Goal: Contribute content: Add original content to the website for others to see

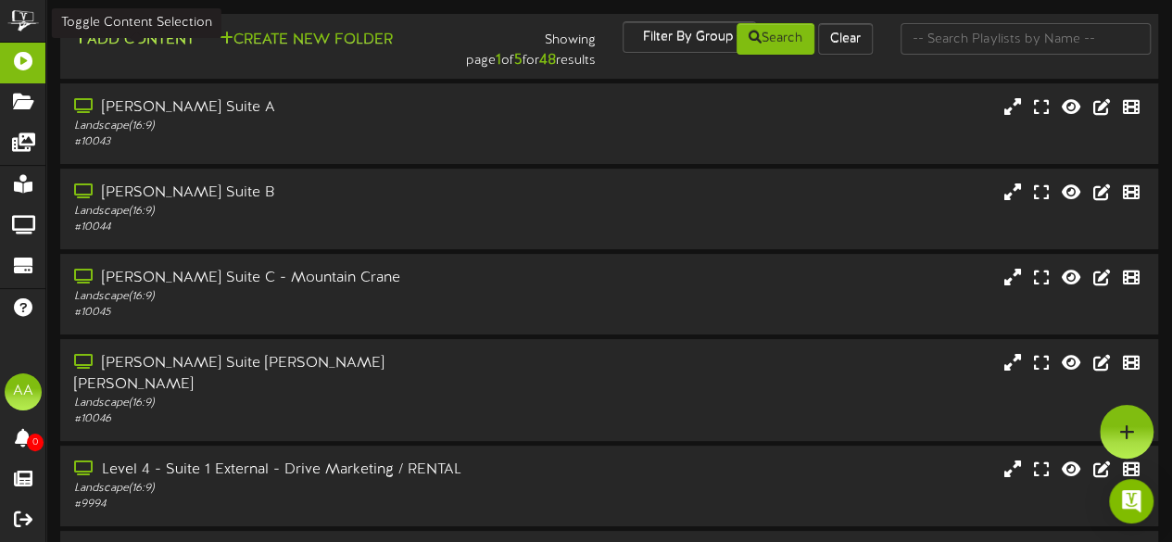
click at [150, 42] on button "Add Content" at bounding box center [134, 40] width 132 height 23
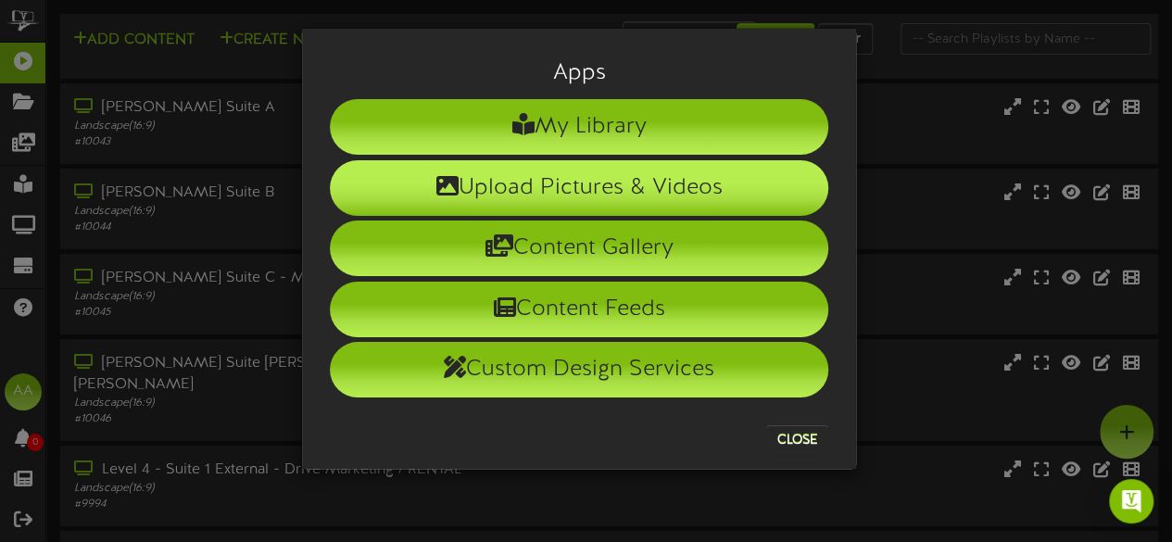
click at [596, 183] on li "Upload Pictures & Videos" at bounding box center [579, 188] width 498 height 56
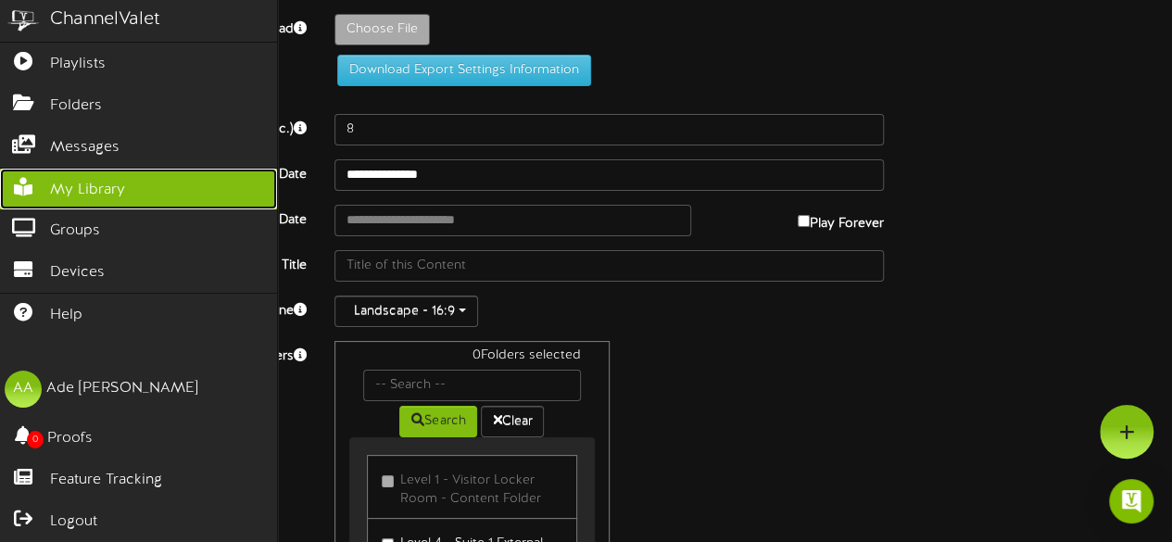
click at [88, 180] on span "My Library" at bounding box center [87, 190] width 75 height 21
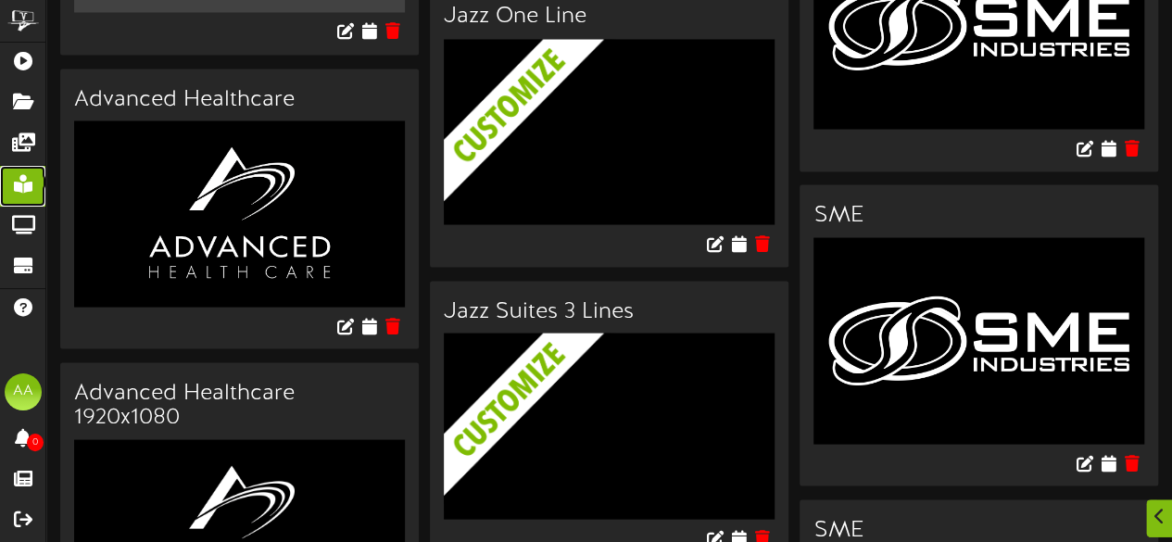
scroll to position [1768, 0]
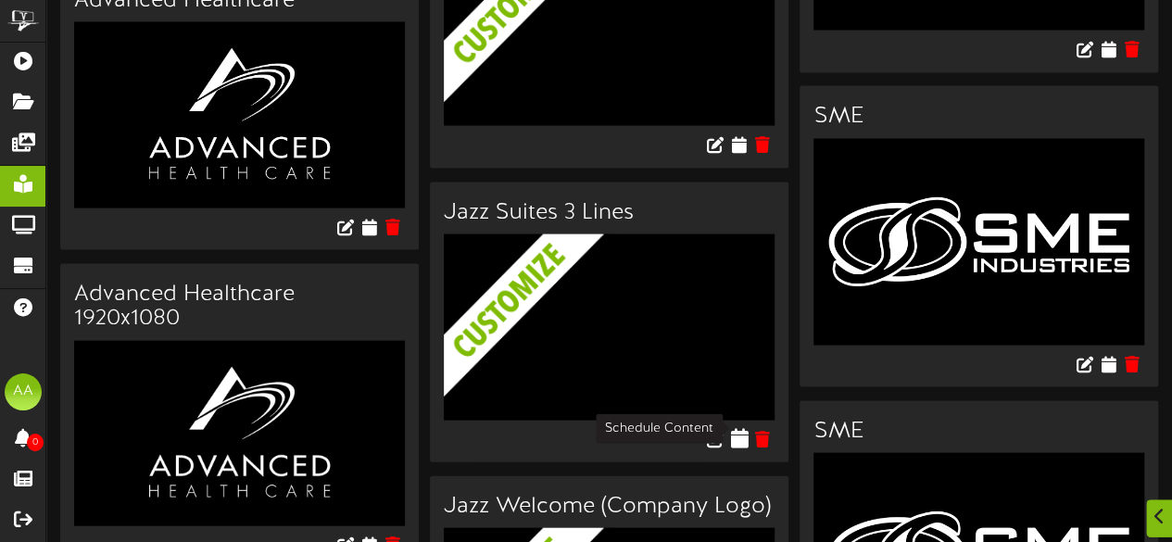
click at [743, 438] on button at bounding box center [739, 441] width 18 height 51
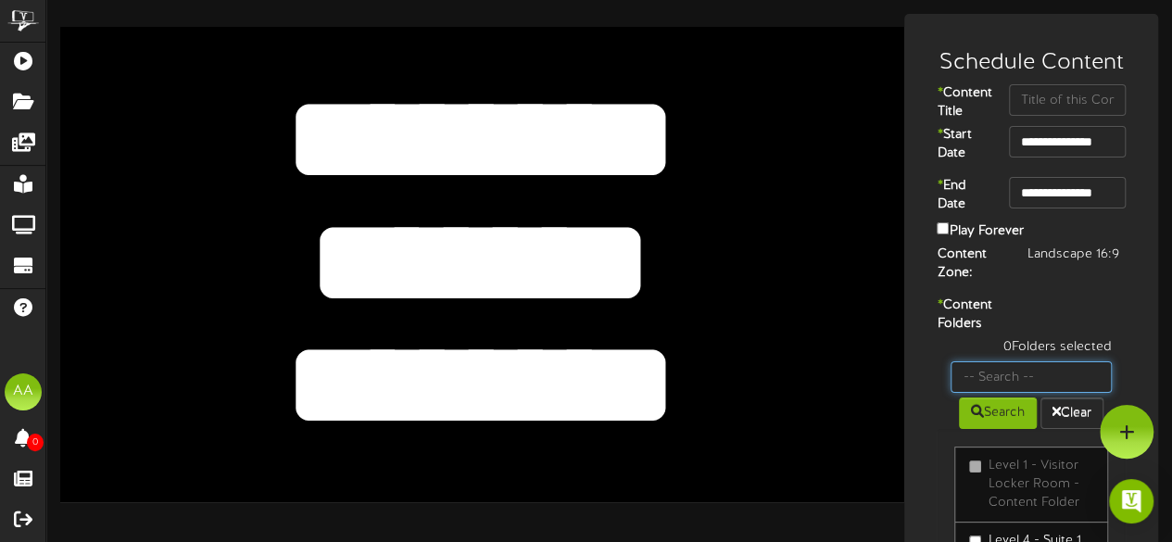
click at [1023, 393] on input "text" at bounding box center [1030, 376] width 161 height 31
type input "suite 19"
click at [975, 429] on button "Search" at bounding box center [998, 412] width 78 height 31
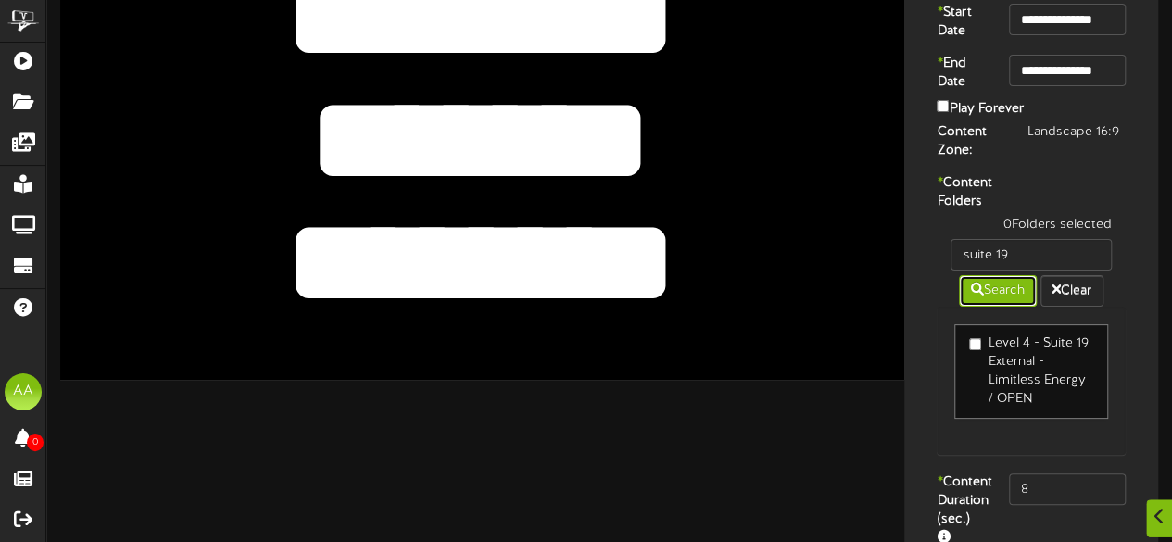
scroll to position [124, 0]
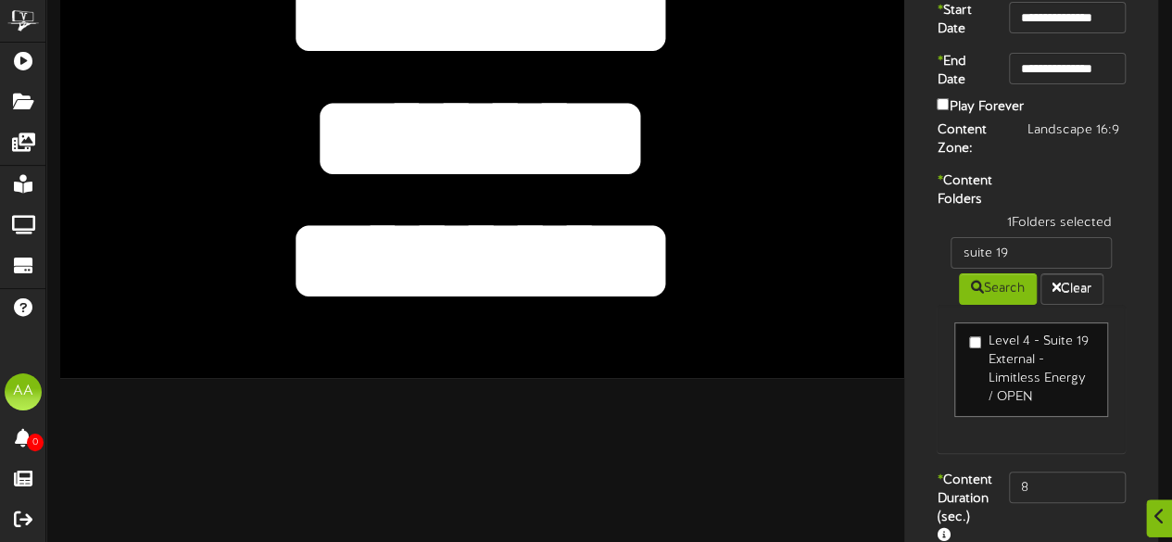
click at [716, 272] on textarea "********" at bounding box center [480, 262] width 694 height 160
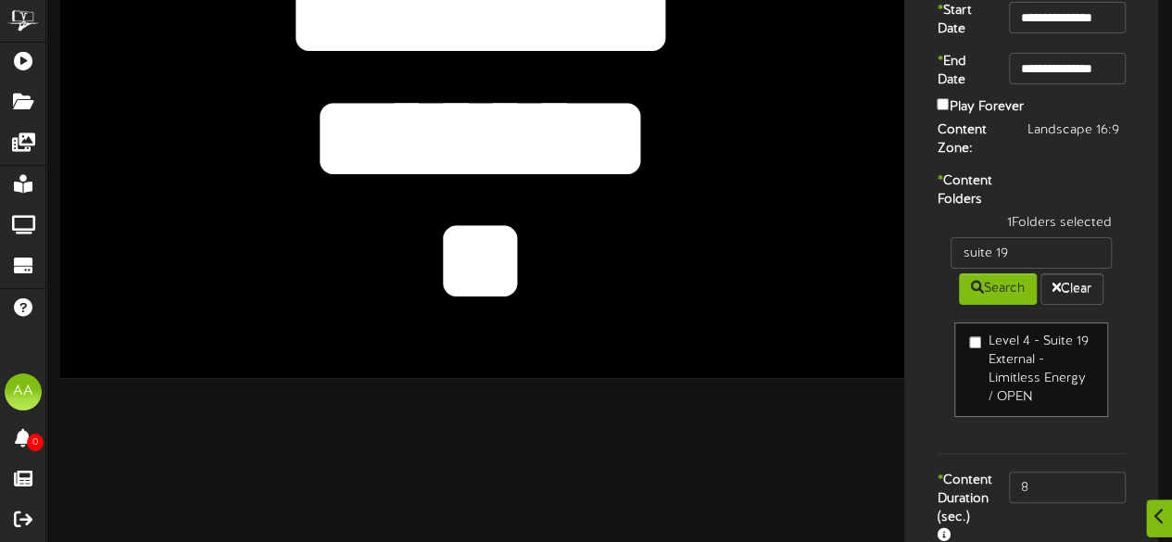
type textarea "*"
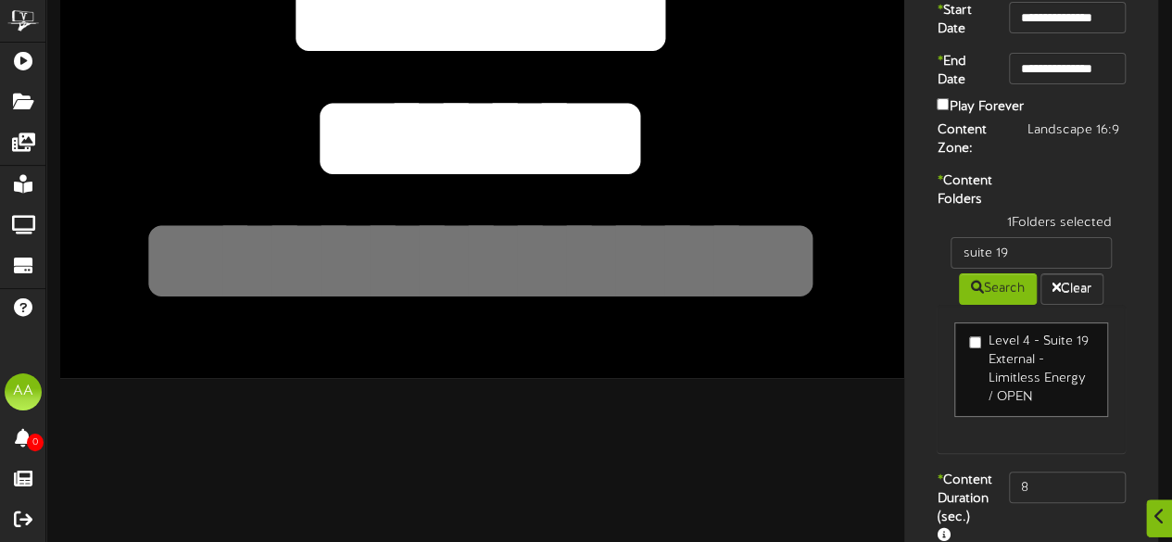
click at [633, 121] on textarea "*******" at bounding box center [480, 138] width 694 height 160
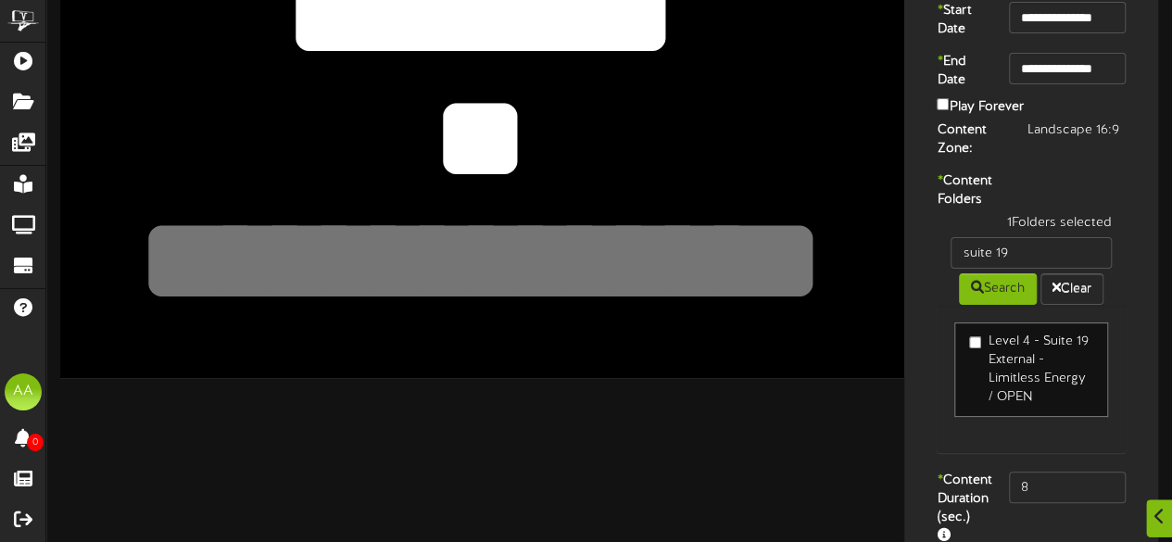
type textarea "*"
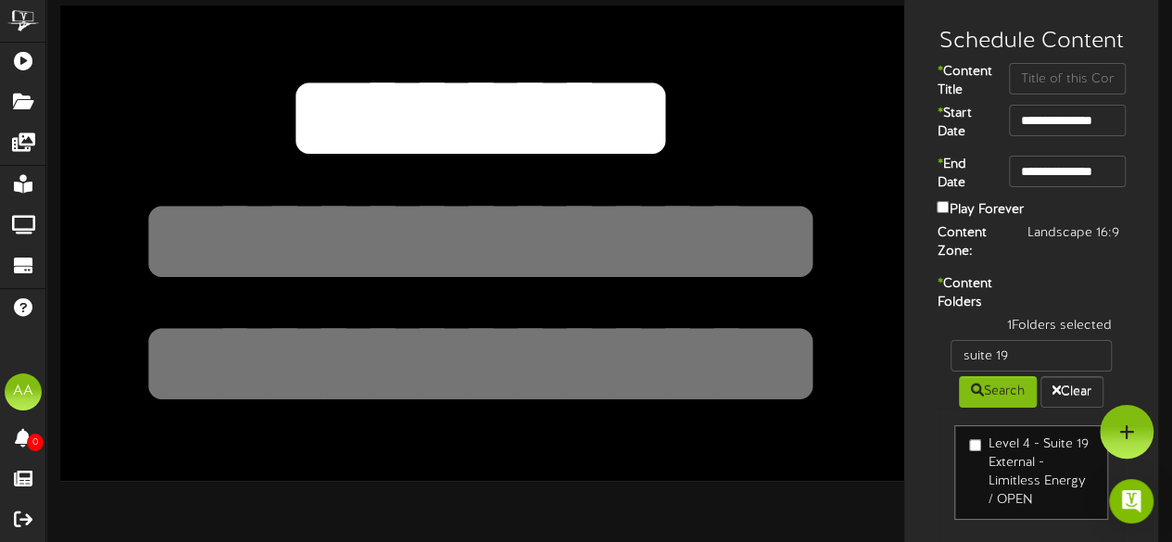
scroll to position [20, 0]
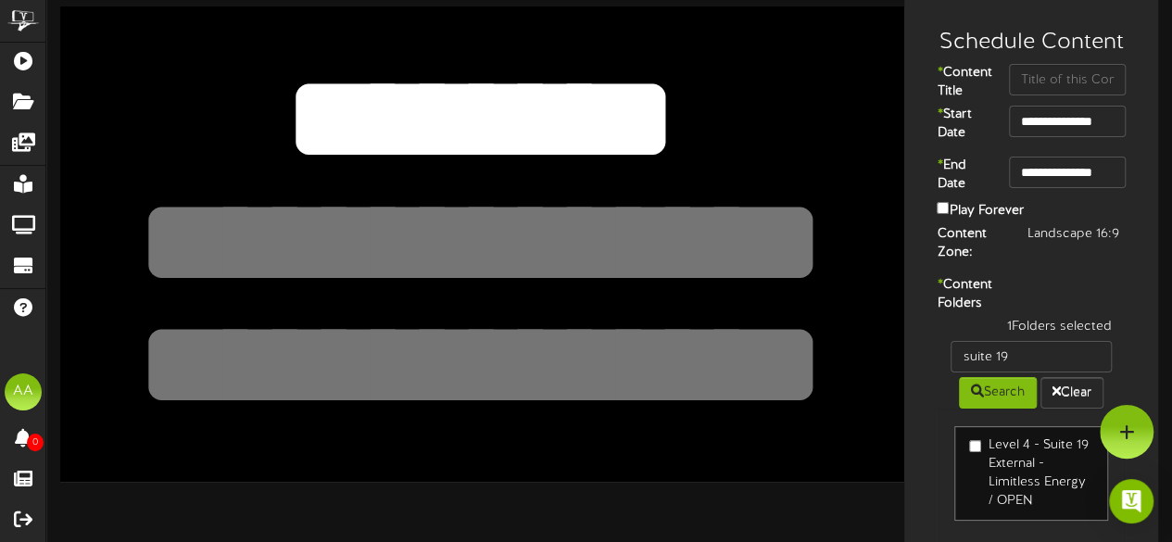
click at [633, 121] on textarea "*******" at bounding box center [480, 119] width 694 height 160
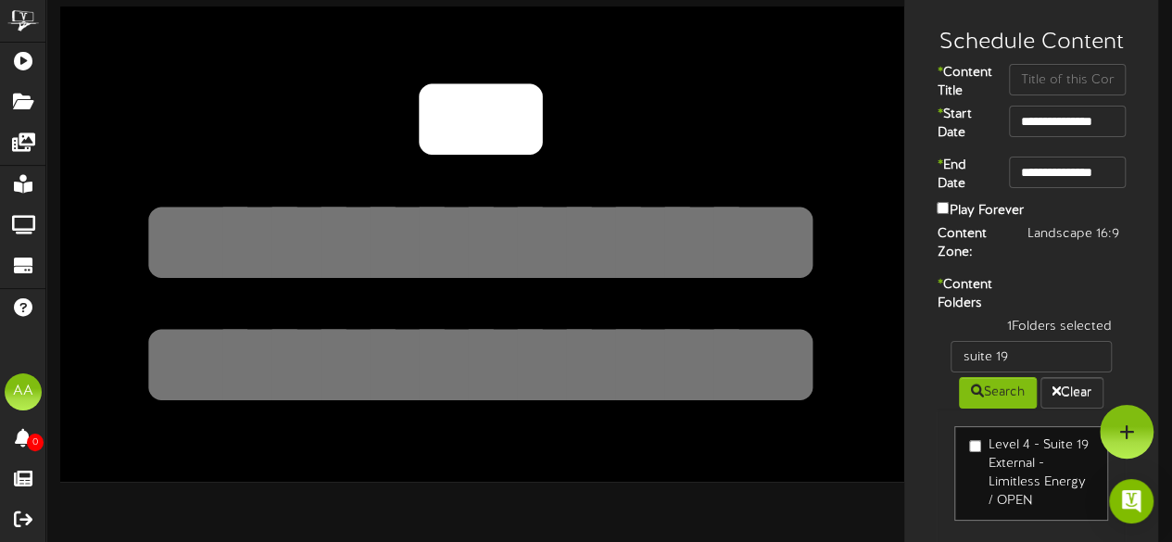
type textarea "*"
click at [867, 418] on div "******* ******** *******" at bounding box center [482, 243] width 844 height 474
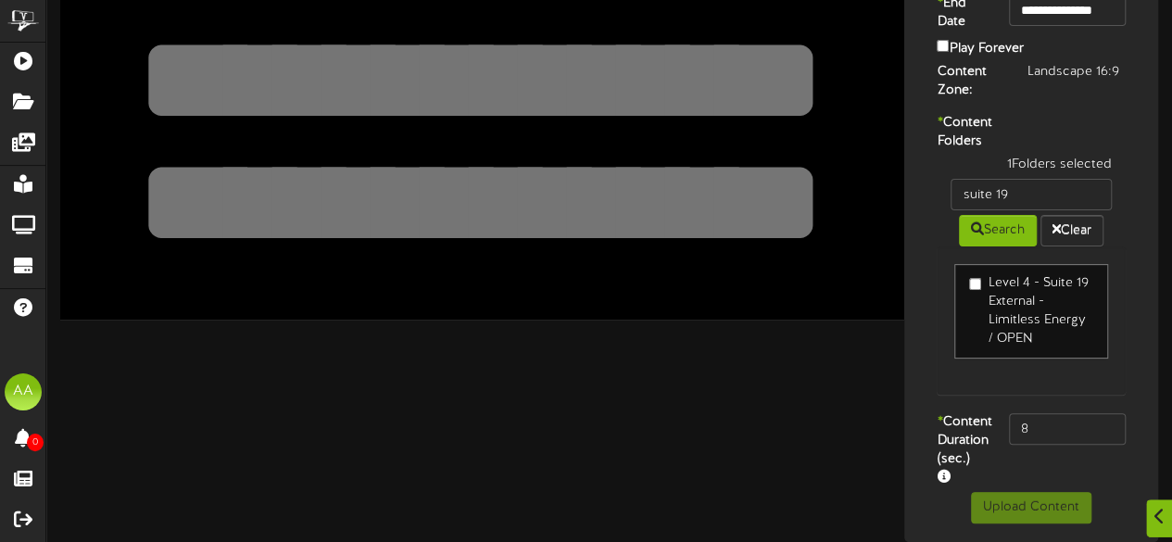
scroll to position [233, 0]
click at [1036, 423] on input "8" at bounding box center [1067, 428] width 117 height 31
type input "800"
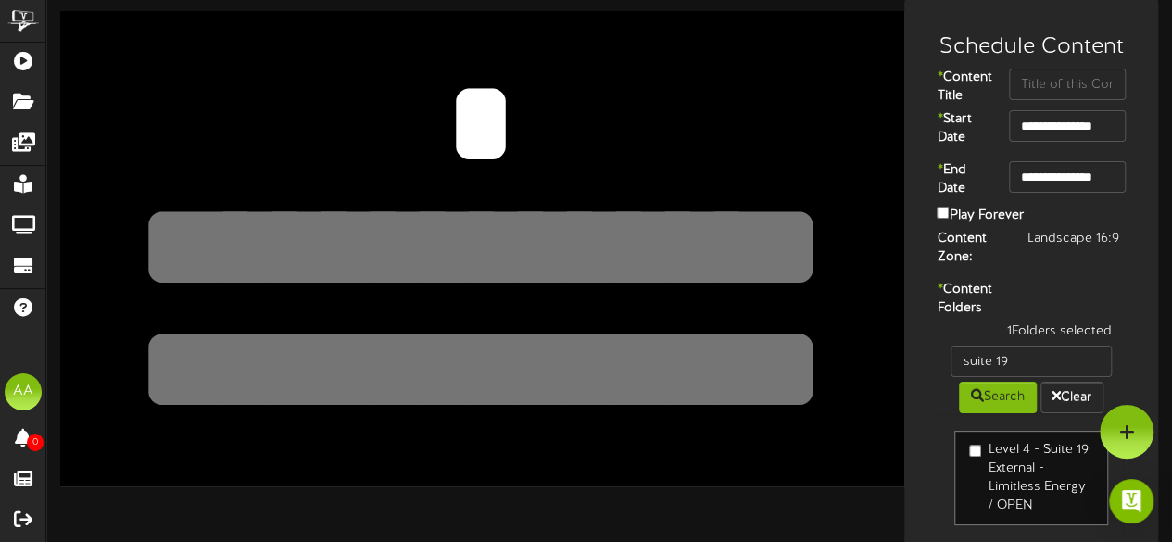
scroll to position [0, 0]
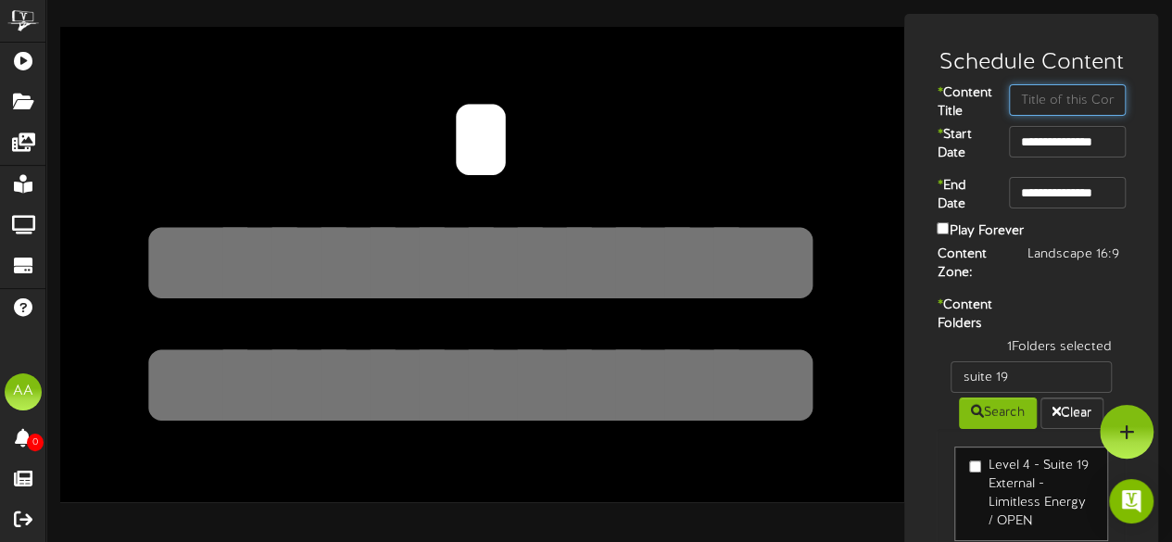
click at [1054, 111] on input "text" at bounding box center [1067, 99] width 117 height 31
type input "Suite 19"
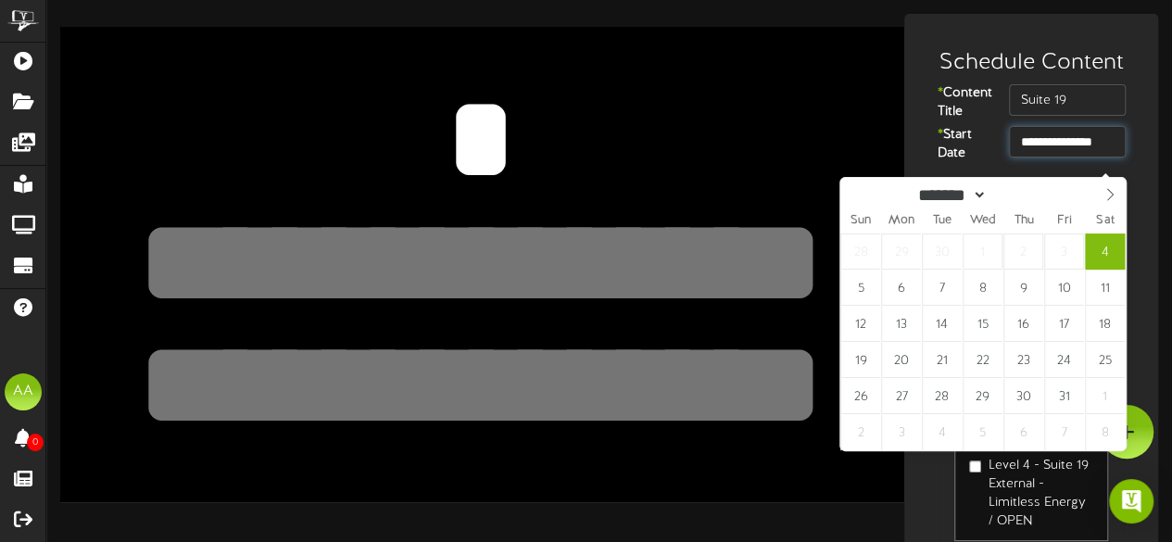
click at [1032, 157] on input "**********" at bounding box center [1067, 141] width 117 height 31
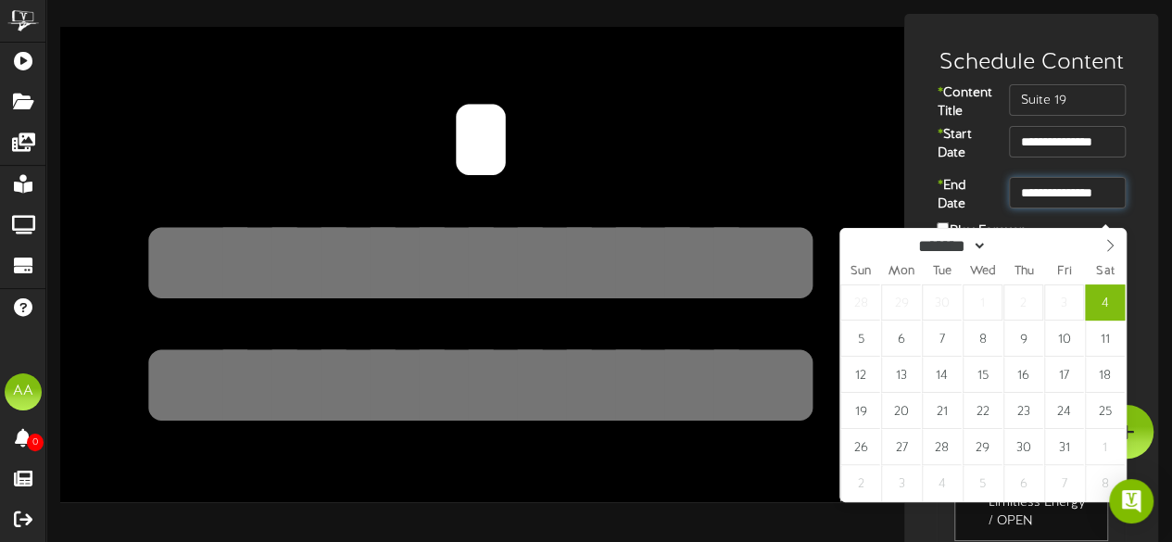
click at [1091, 208] on input "**********" at bounding box center [1067, 192] width 117 height 31
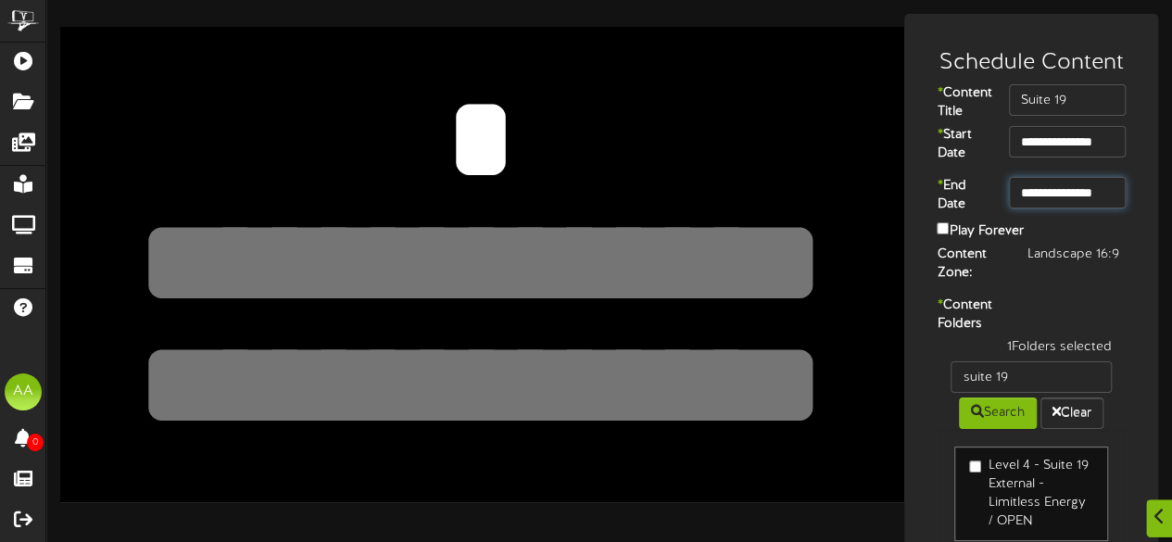
scroll to position [234, 0]
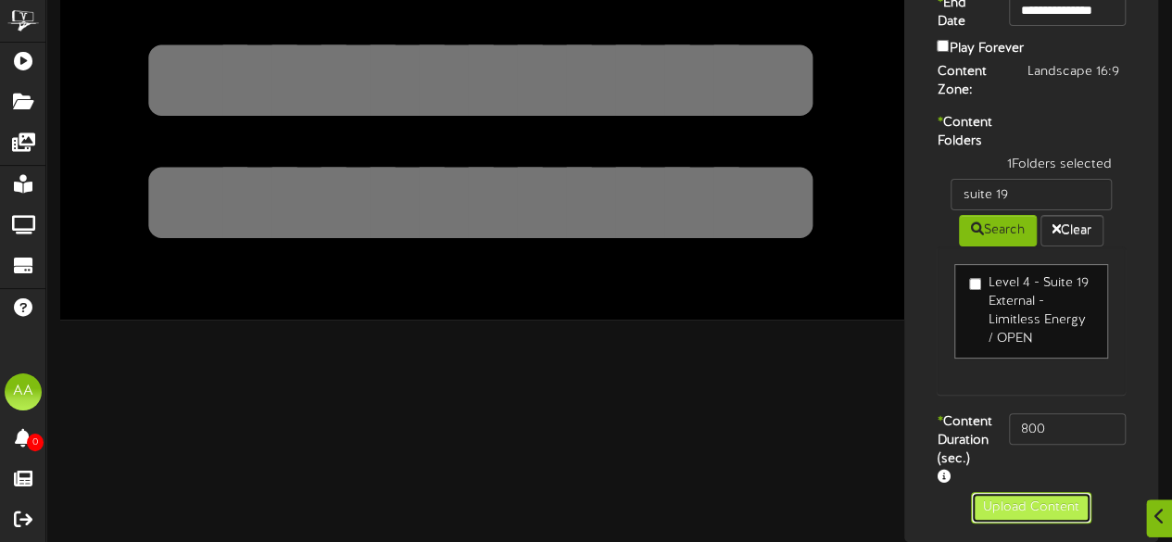
click at [1026, 497] on button "Upload Content" at bounding box center [1031, 507] width 120 height 31
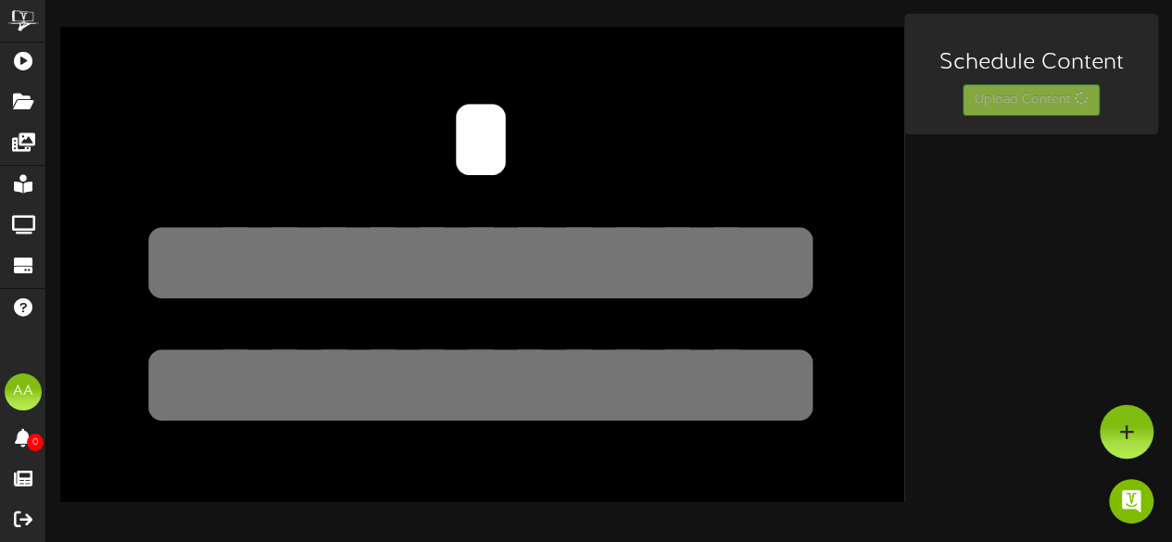
scroll to position [0, 0]
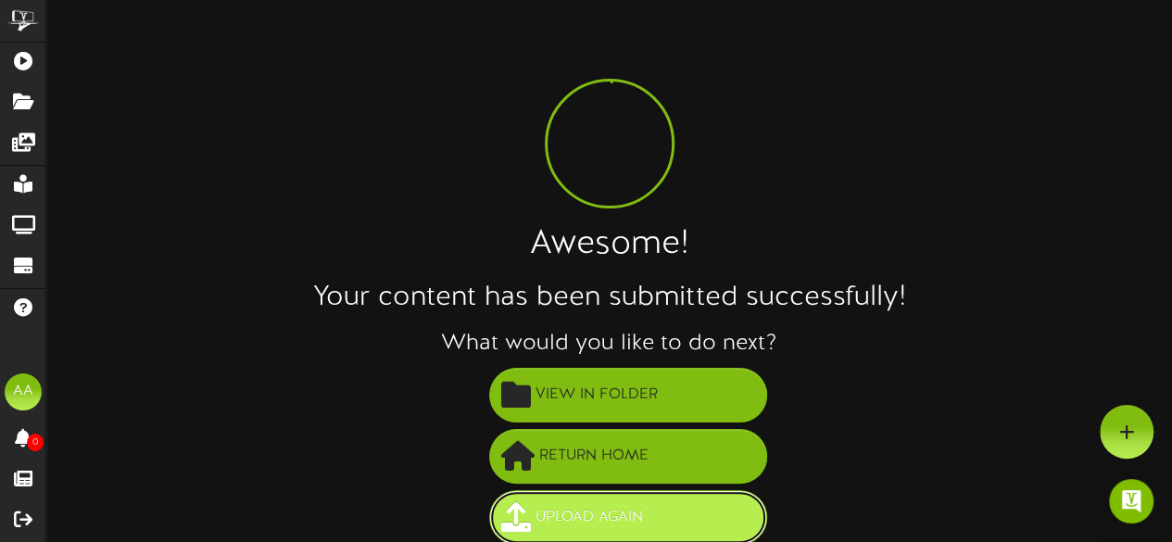
click at [628, 512] on span "Upload Again" at bounding box center [589, 517] width 117 height 31
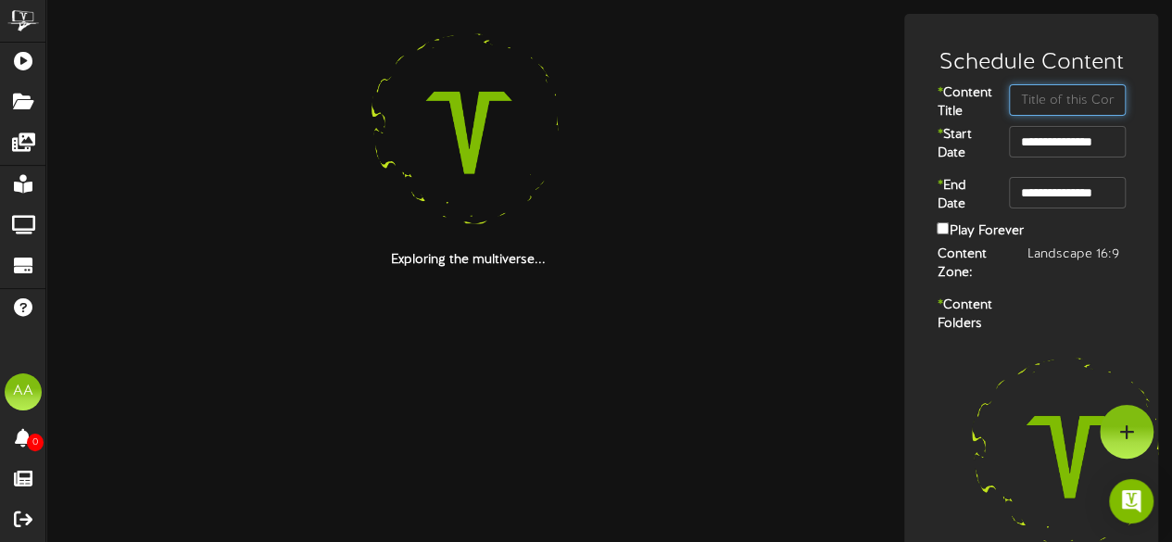
click at [1056, 98] on input "text" at bounding box center [1067, 99] width 117 height 31
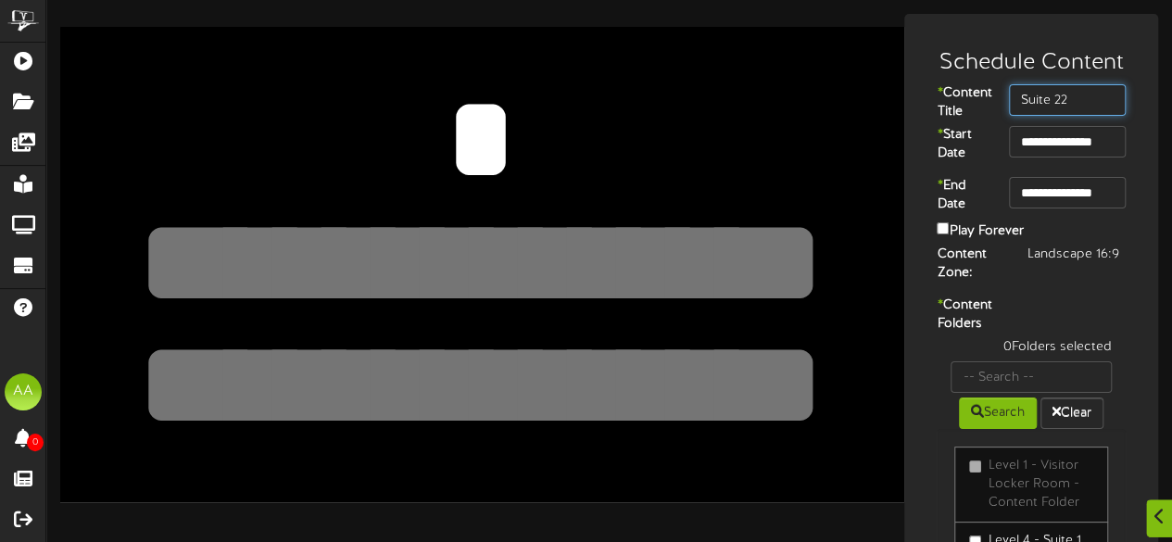
scroll to position [51, 0]
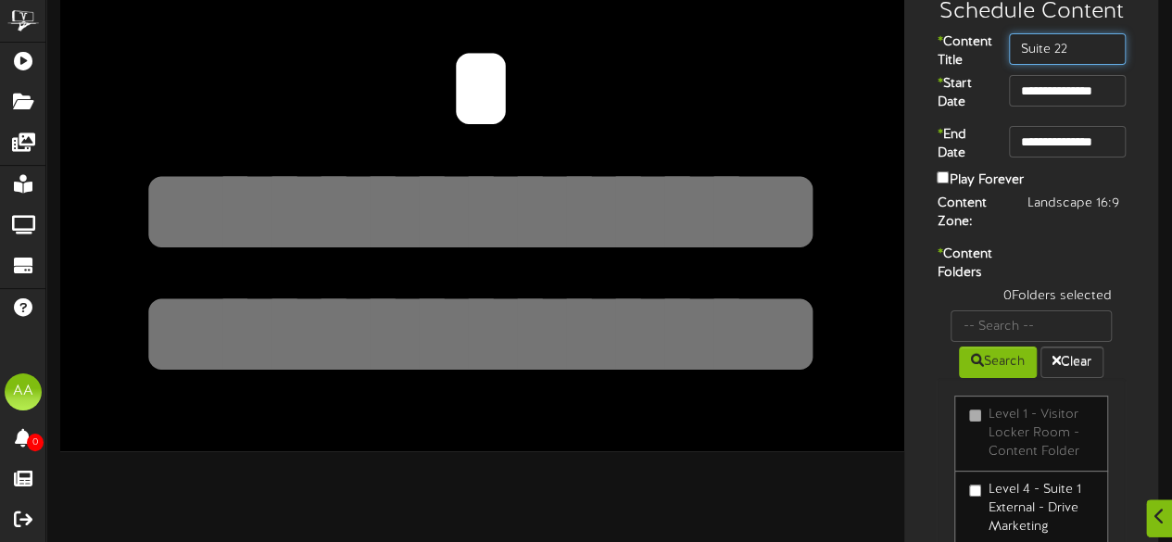
type input "Suite 22"
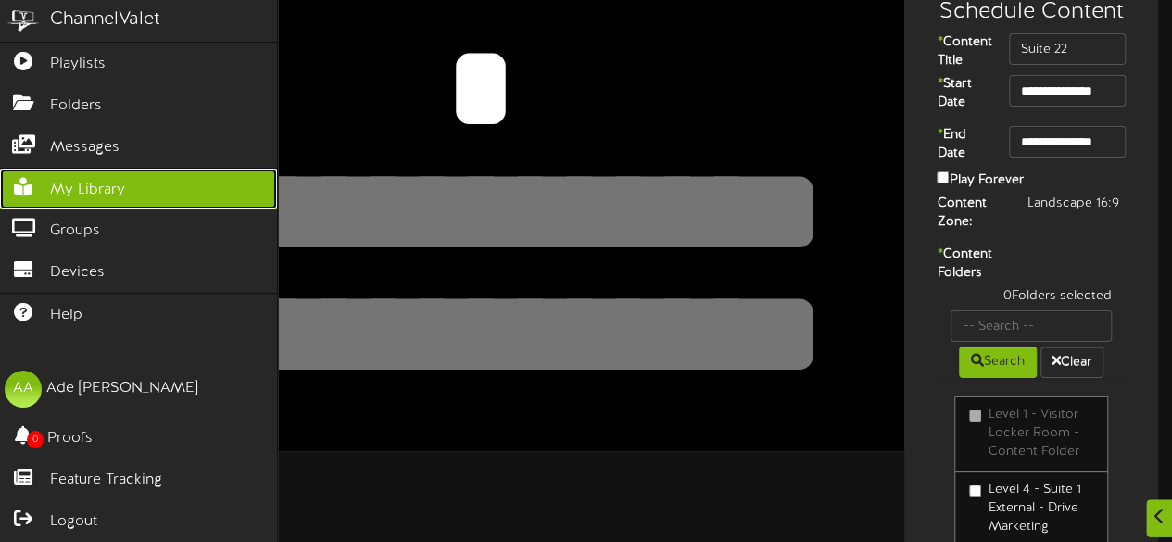
click at [121, 182] on span "My Library" at bounding box center [87, 190] width 75 height 21
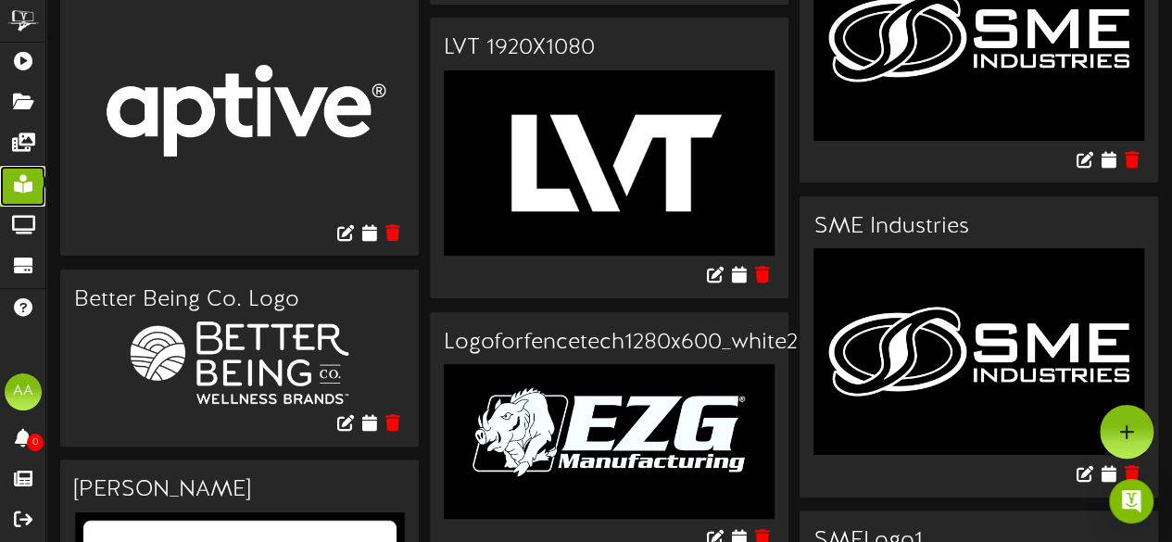
scroll to position [1806, 0]
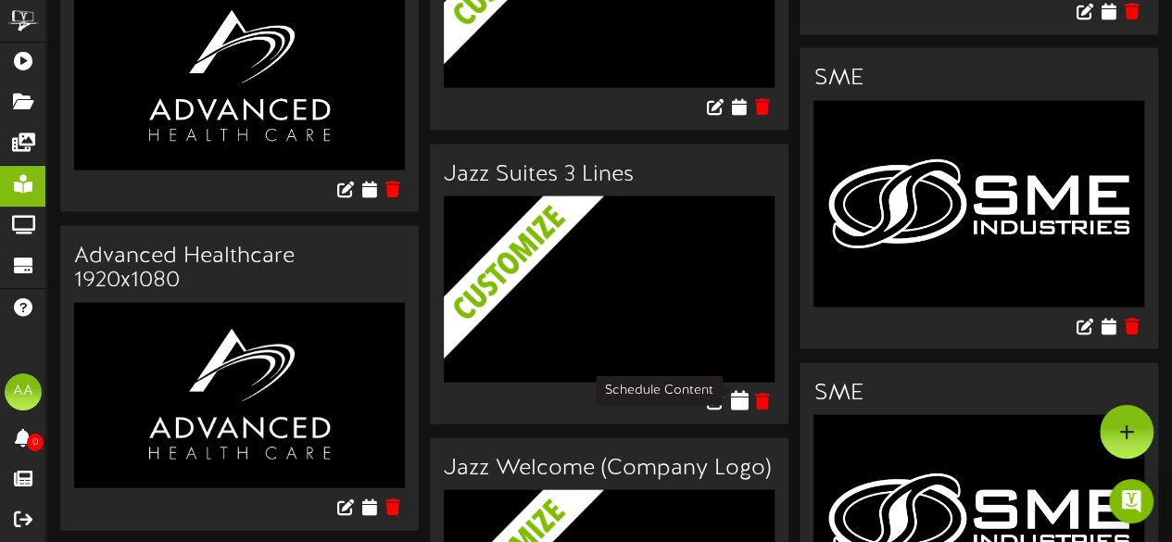
click at [732, 390] on icon at bounding box center [739, 400] width 18 height 20
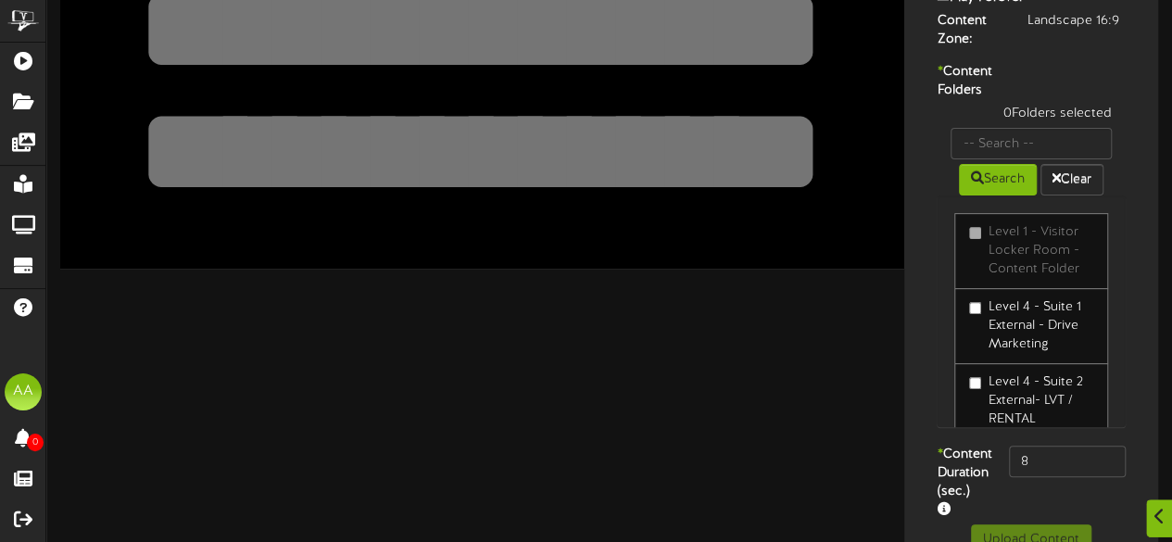
scroll to position [319, 0]
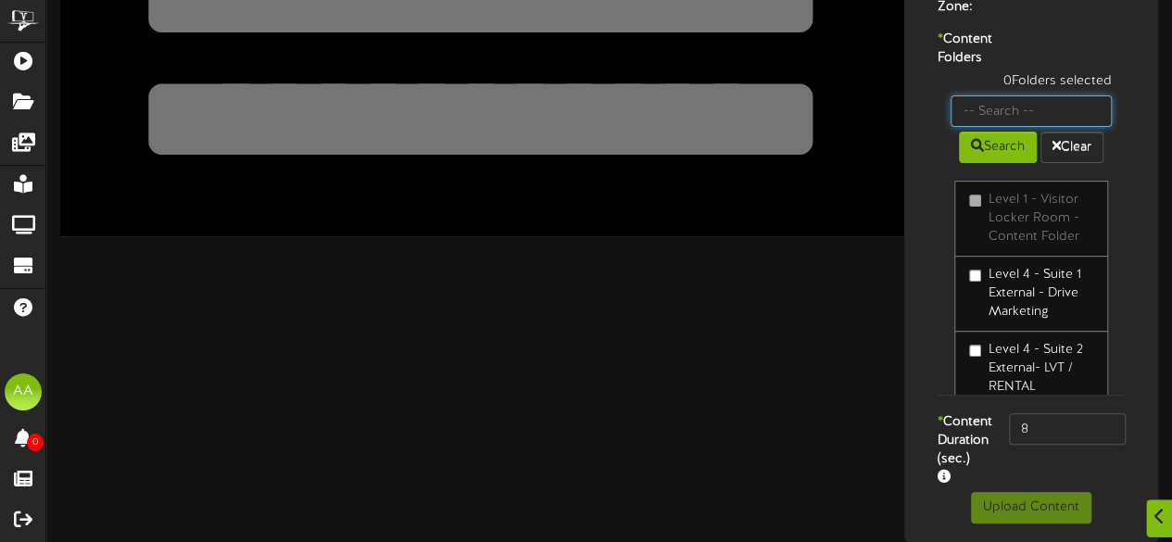
click at [1024, 96] on input "text" at bounding box center [1030, 110] width 161 height 31
type input "suite 22"
click at [994, 132] on button "Search" at bounding box center [998, 147] width 78 height 31
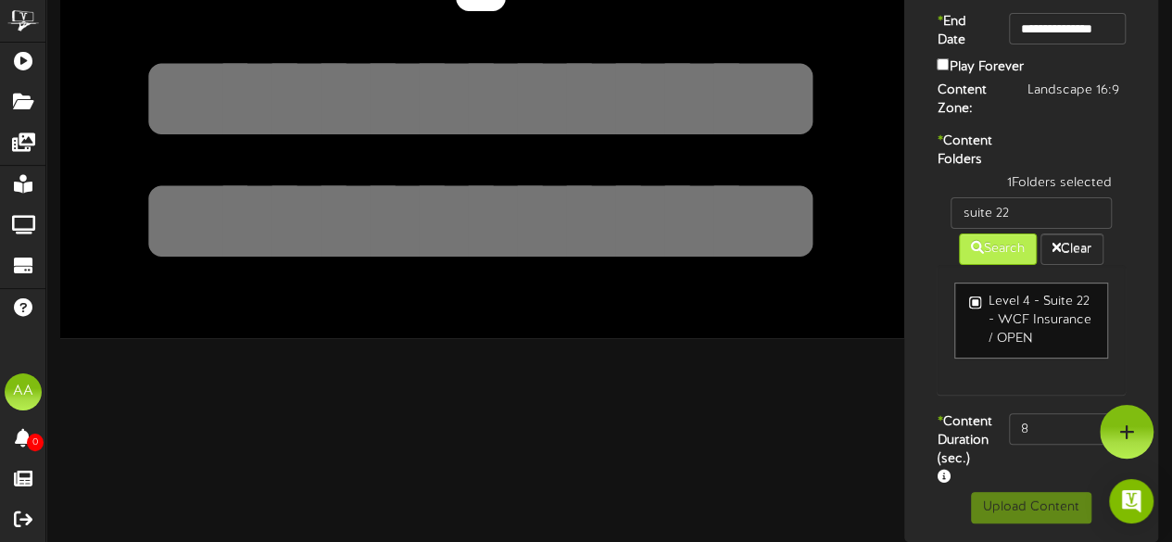
scroll to position [174, 0]
click at [1035, 445] on input "8" at bounding box center [1067, 428] width 117 height 31
type input "800"
click at [977, 440] on label "* Content Duration (sec.)" at bounding box center [959, 450] width 72 height 74
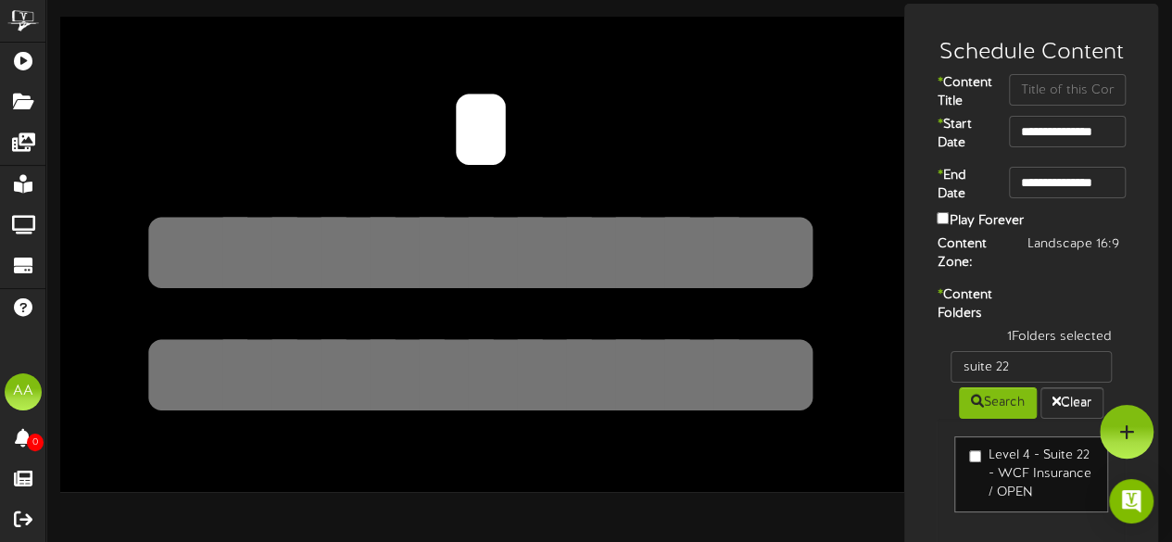
scroll to position [0, 0]
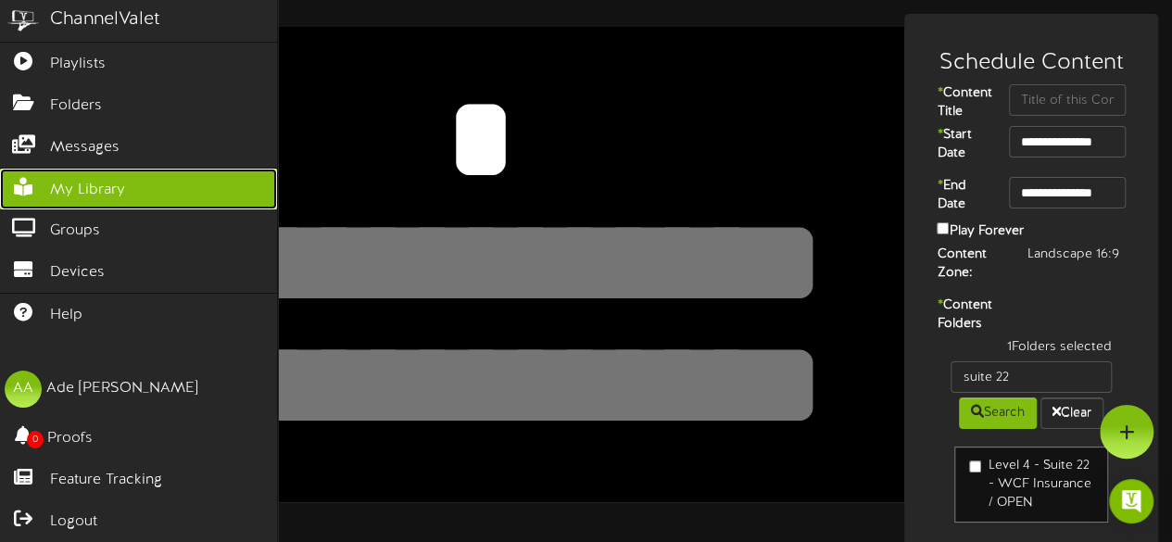
click at [142, 196] on link "My Library" at bounding box center [138, 190] width 277 height 42
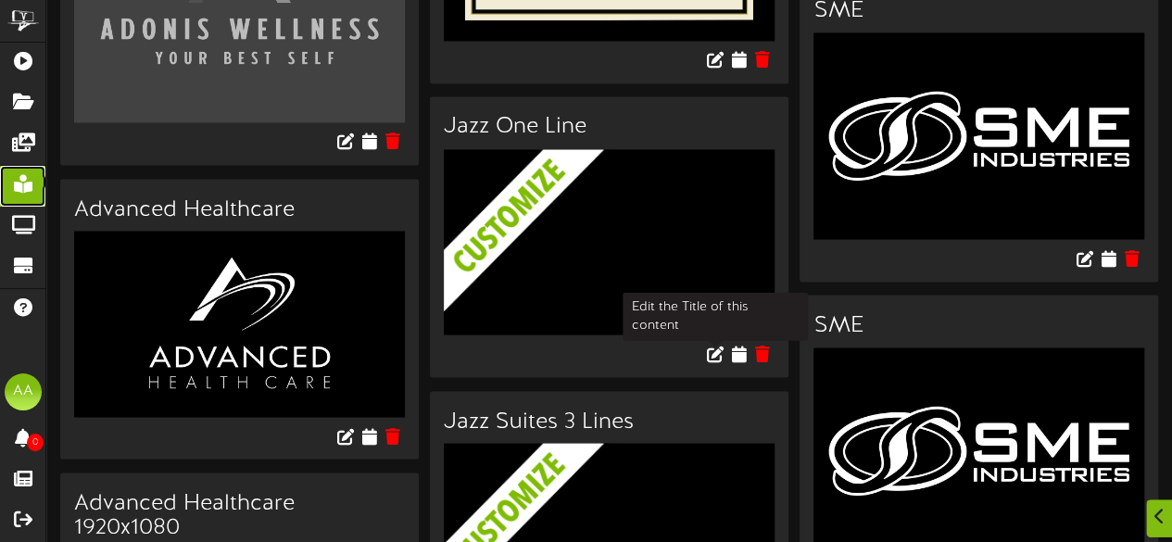
scroll to position [1736, 0]
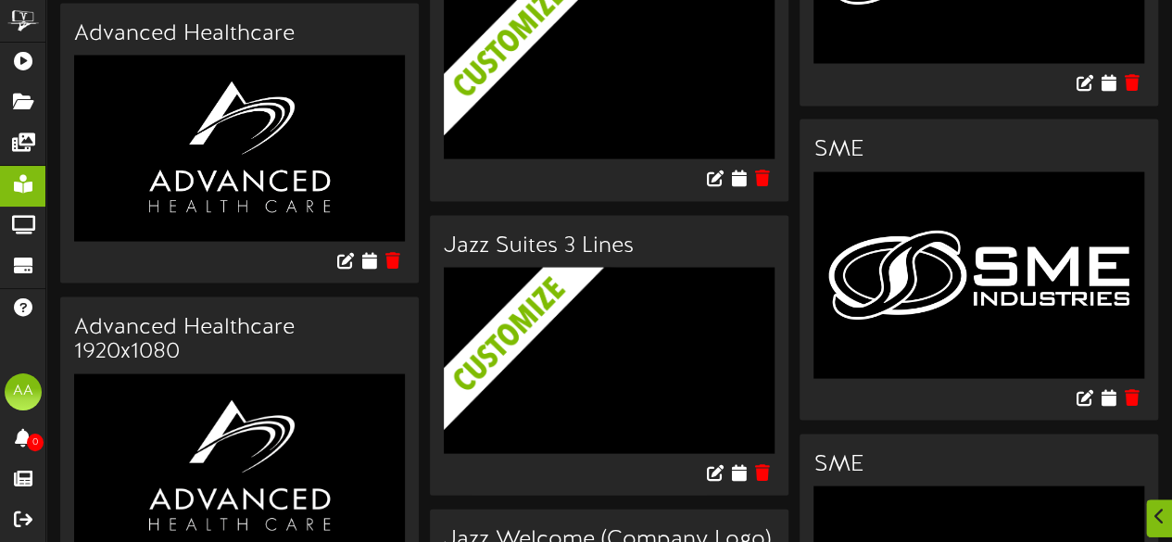
click at [664, 359] on img at bounding box center [623, 386] width 358 height 238
click at [718, 460] on icon at bounding box center [715, 470] width 20 height 20
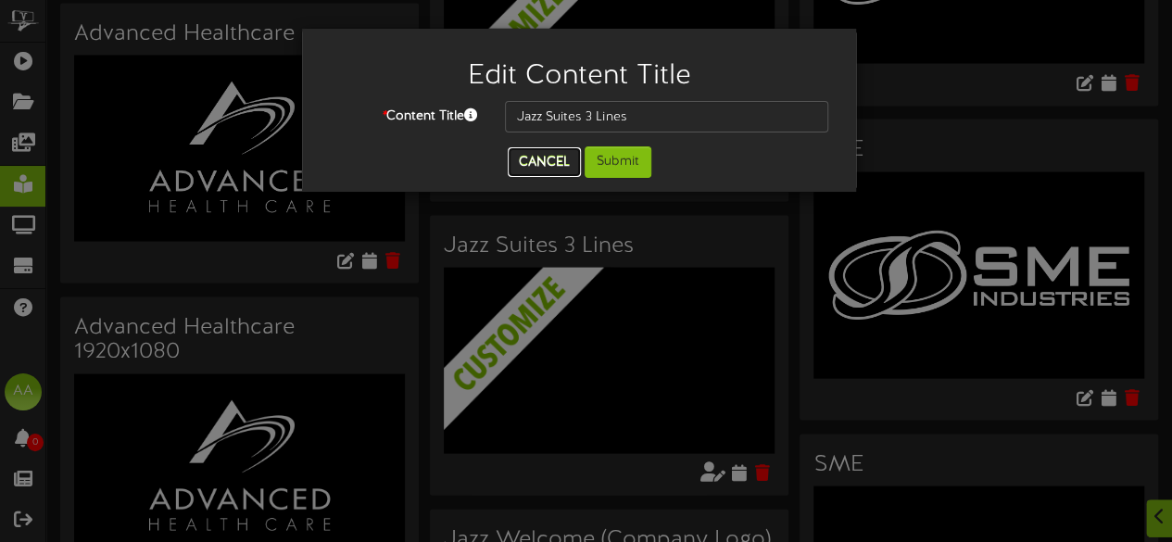
click at [541, 167] on button "Cancel" at bounding box center [544, 162] width 73 height 30
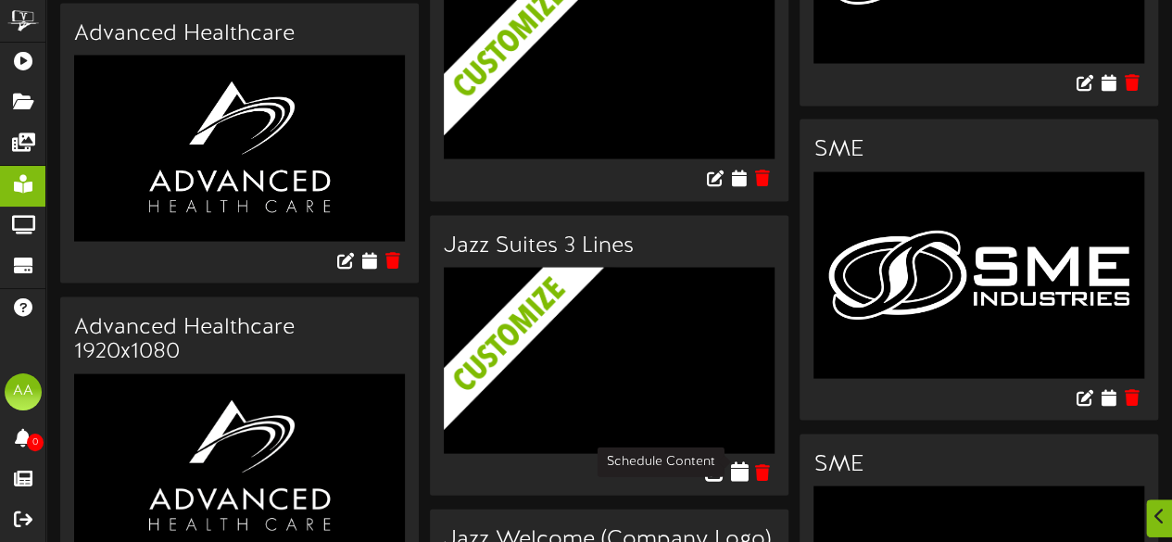
click at [747, 462] on icon at bounding box center [739, 470] width 18 height 20
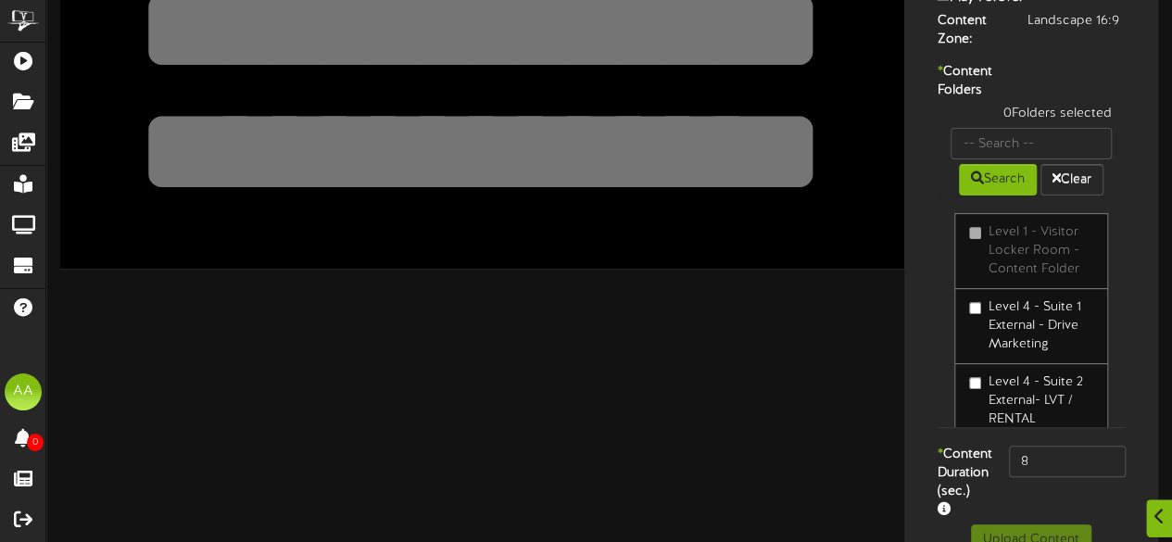
scroll to position [319, 0]
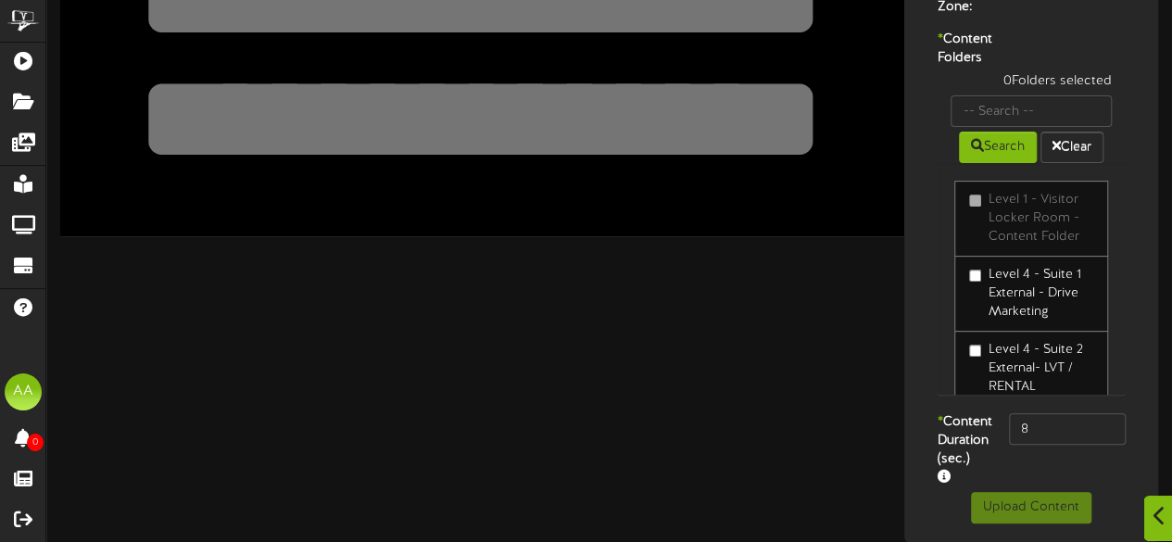
click at [1155, 507] on div at bounding box center [1158, 518] width 31 height 45
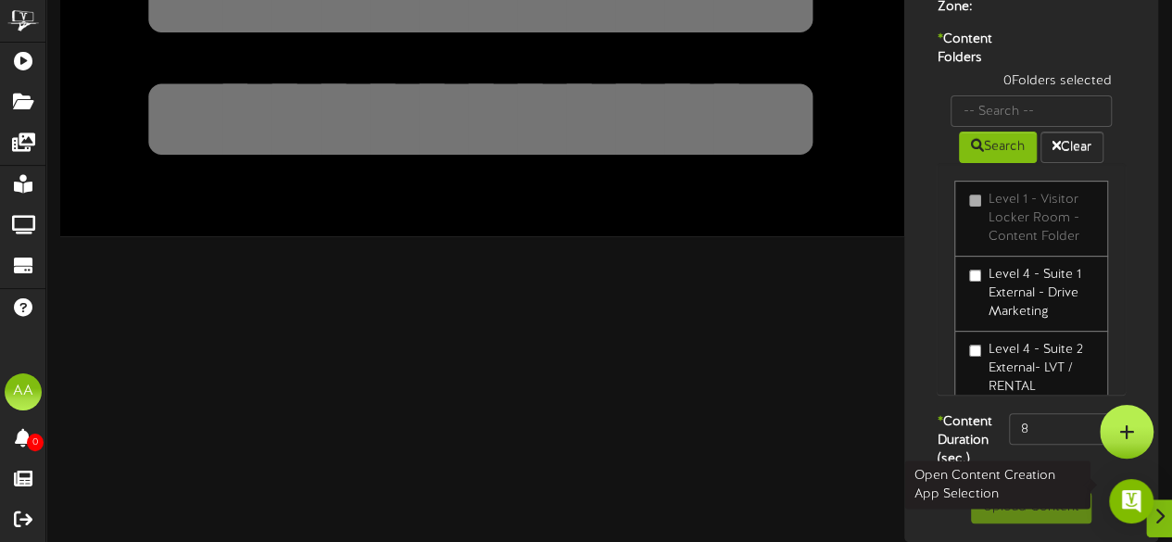
click at [1124, 433] on icon at bounding box center [1127, 431] width 16 height 17
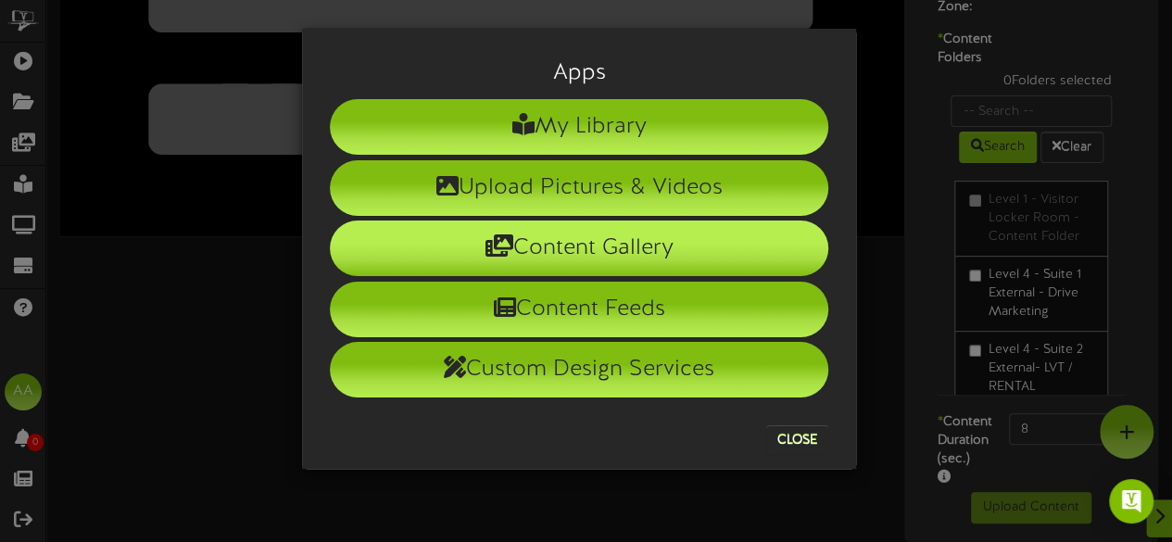
click at [596, 232] on li "Content Gallery" at bounding box center [579, 248] width 498 height 56
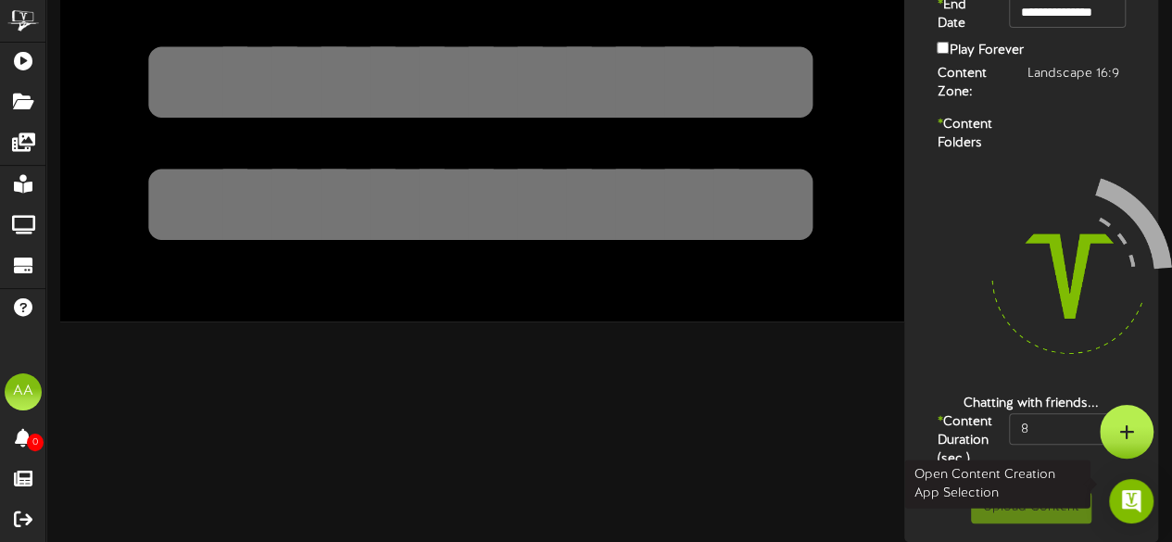
click at [1126, 434] on icon at bounding box center [1127, 431] width 16 height 17
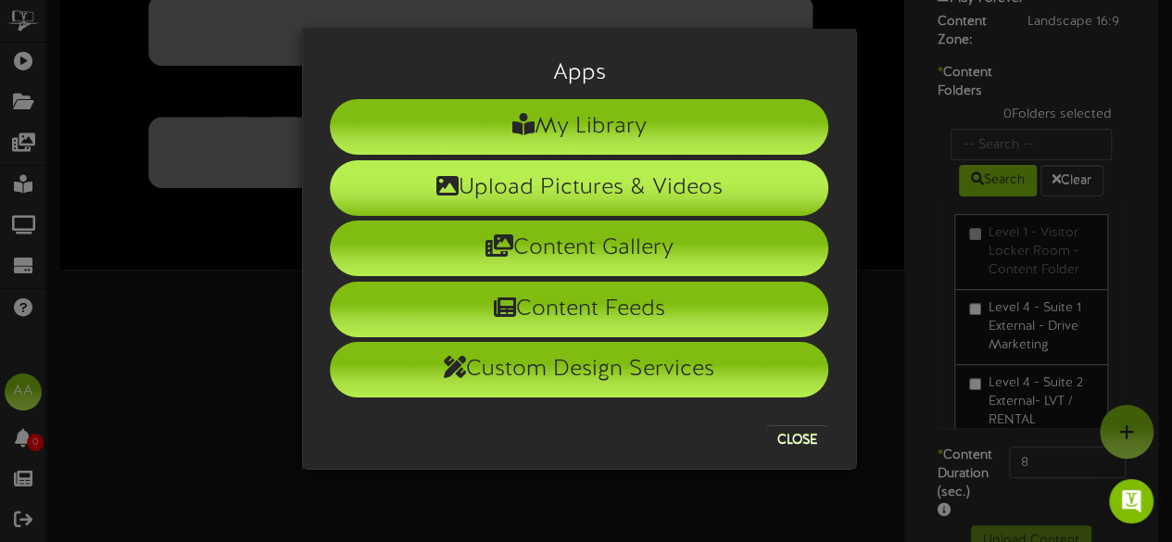
click at [596, 179] on li "Upload Pictures & Videos" at bounding box center [579, 188] width 498 height 56
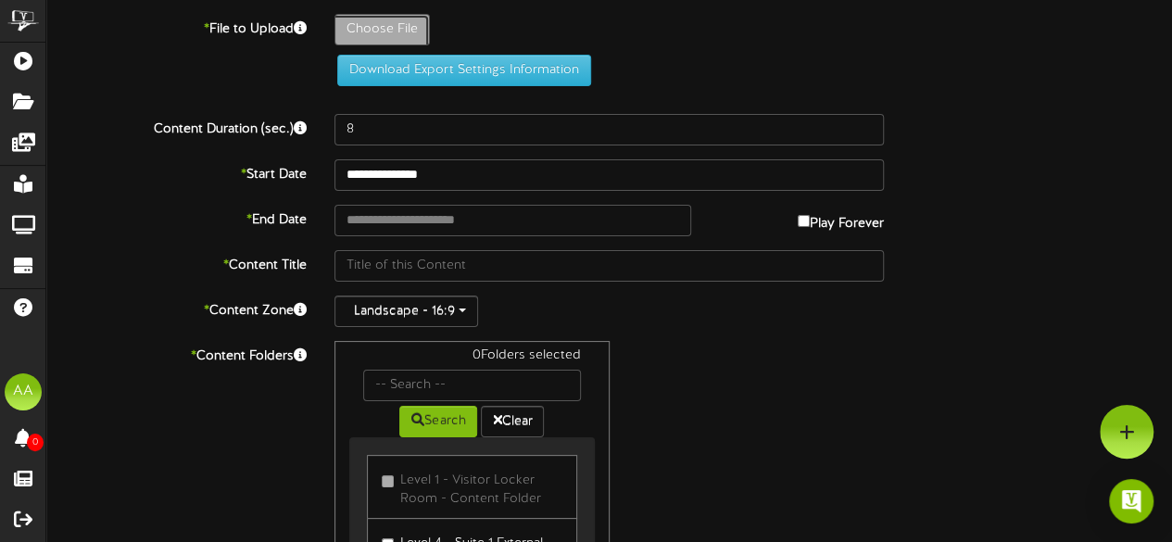
drag, startPoint x: 719, startPoint y: 327, endPoint x: 1062, endPoint y: 348, distance: 344.3
click at [1062, 348] on div "* Content Folders 0 Folders selected Search Clear Level 1 - Visitor Locker Room…" at bounding box center [608, 517] width 1153 height 352
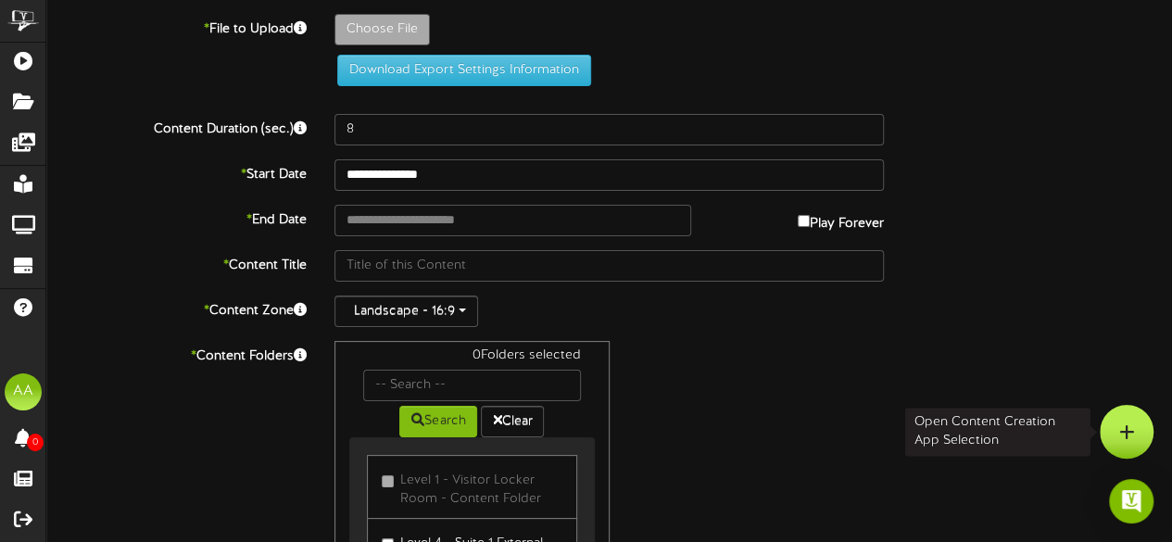
click at [1119, 427] on icon at bounding box center [1127, 431] width 16 height 17
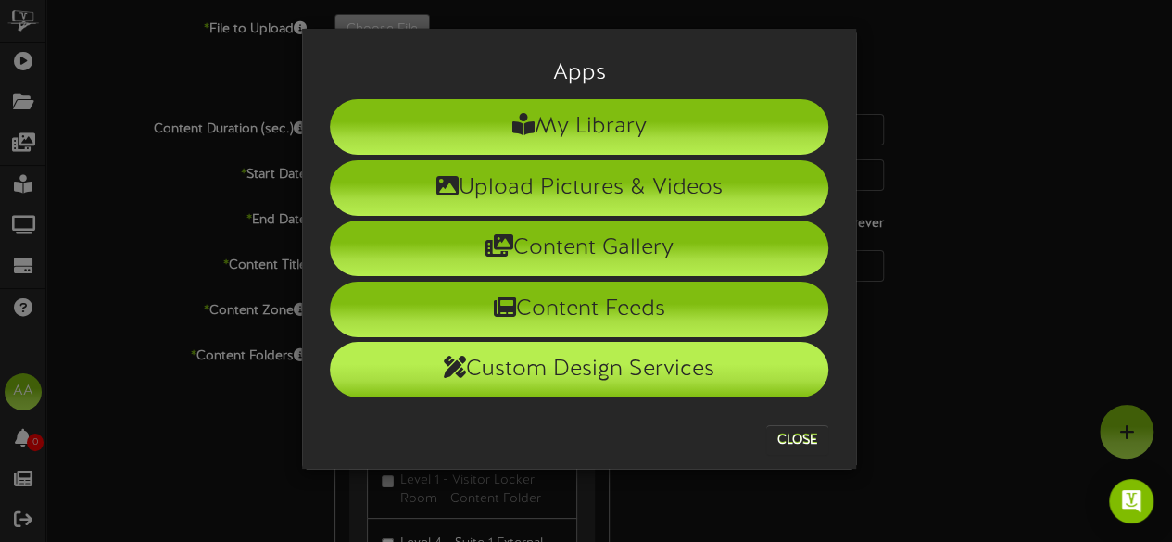
click at [601, 358] on li "Custom Design Services" at bounding box center [579, 370] width 498 height 56
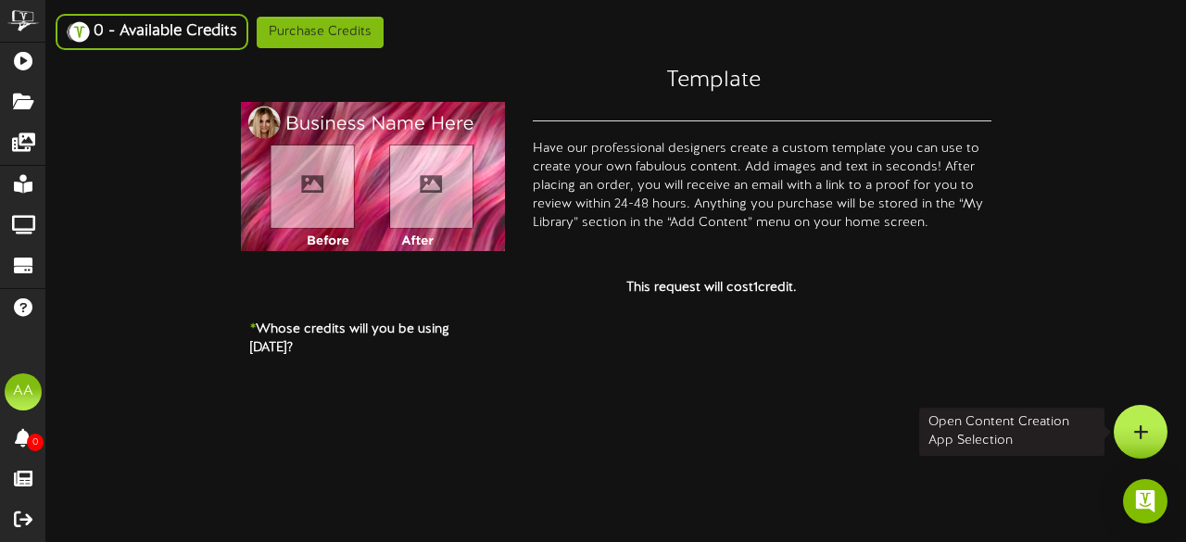
click at [1138, 438] on icon at bounding box center [1141, 431] width 16 height 17
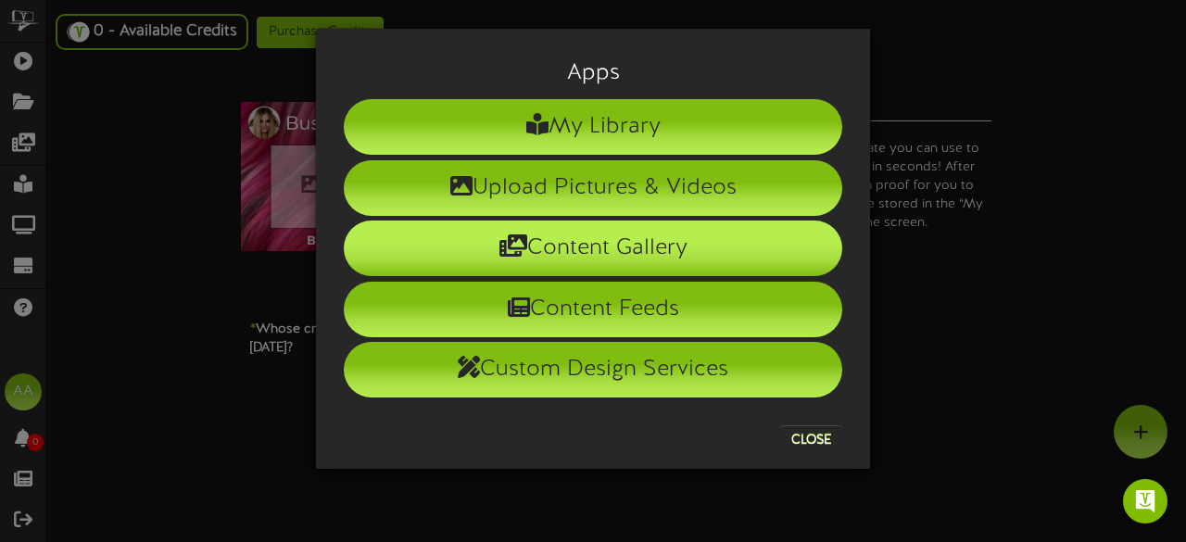
click at [663, 254] on li "Content Gallery" at bounding box center [593, 248] width 498 height 56
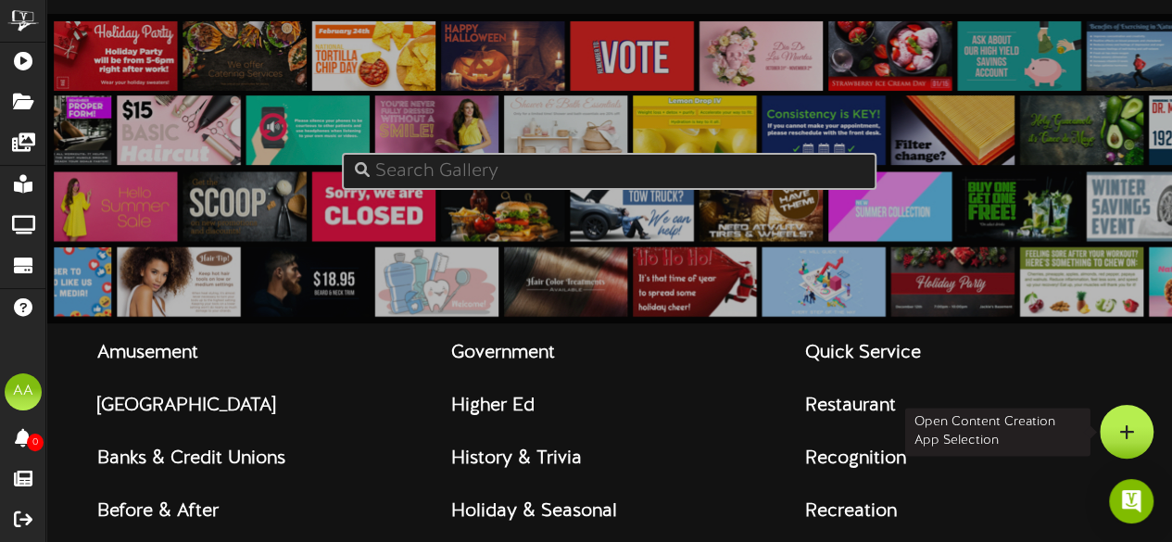
click at [1126, 435] on icon at bounding box center [1127, 431] width 16 height 17
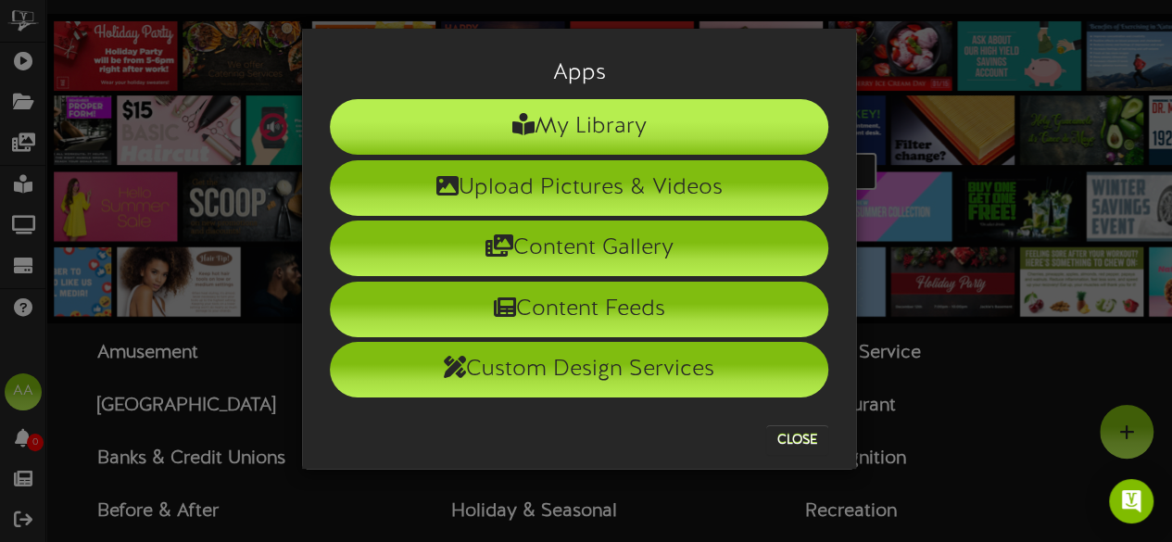
click at [676, 132] on li "My Library" at bounding box center [579, 127] width 498 height 56
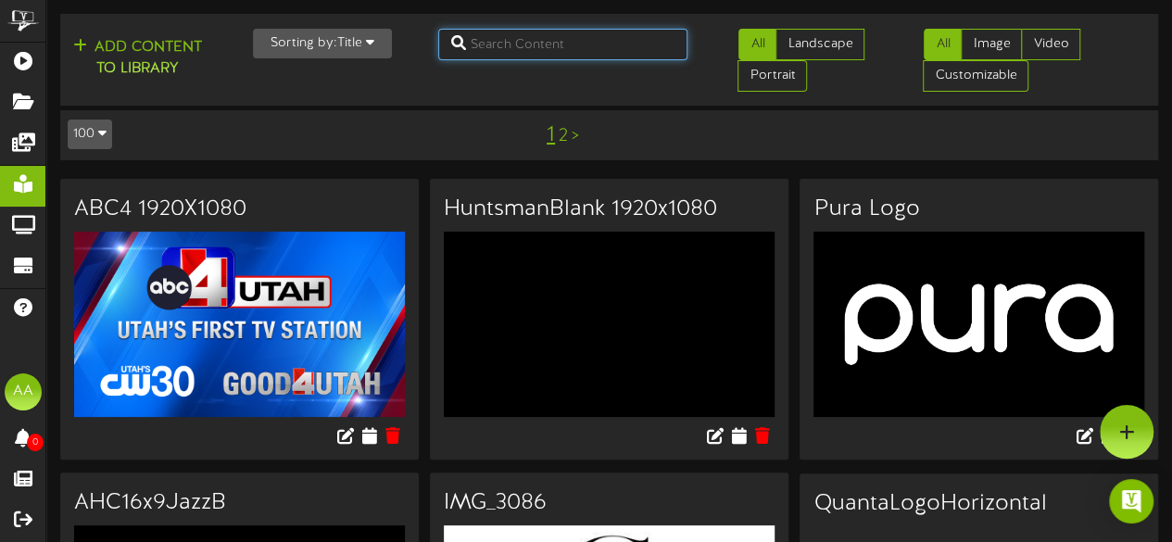
click at [569, 39] on input "text" at bounding box center [563, 44] width 250 height 31
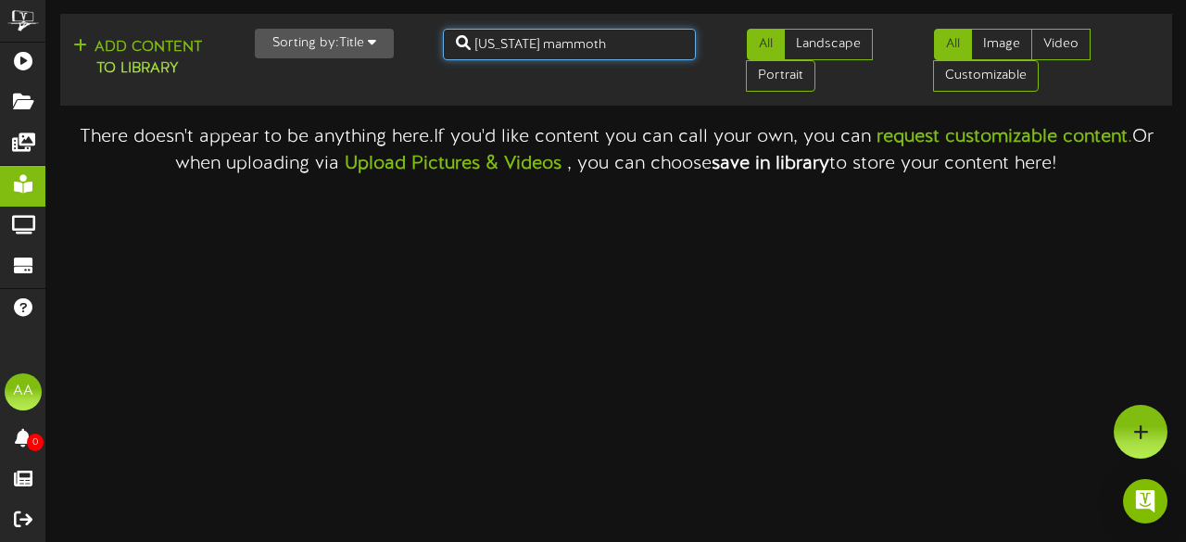
drag, startPoint x: 622, startPoint y: 52, endPoint x: 459, endPoint y: 53, distance: 163.0
click at [459, 53] on input "utah mammoth" at bounding box center [570, 44] width 254 height 31
type input "mammoth"
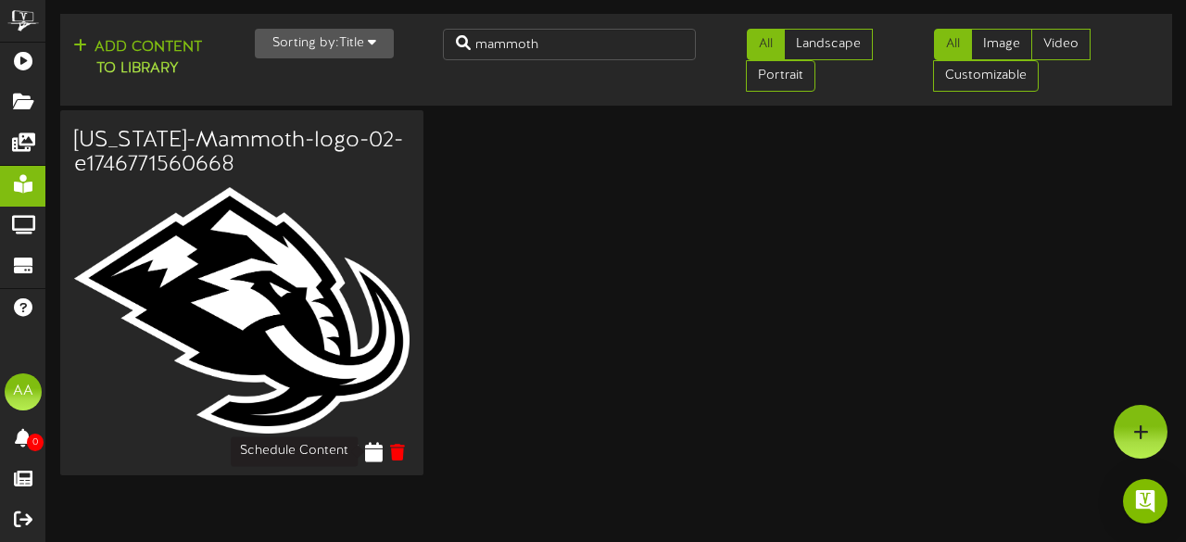
click at [375, 454] on icon at bounding box center [374, 451] width 18 height 20
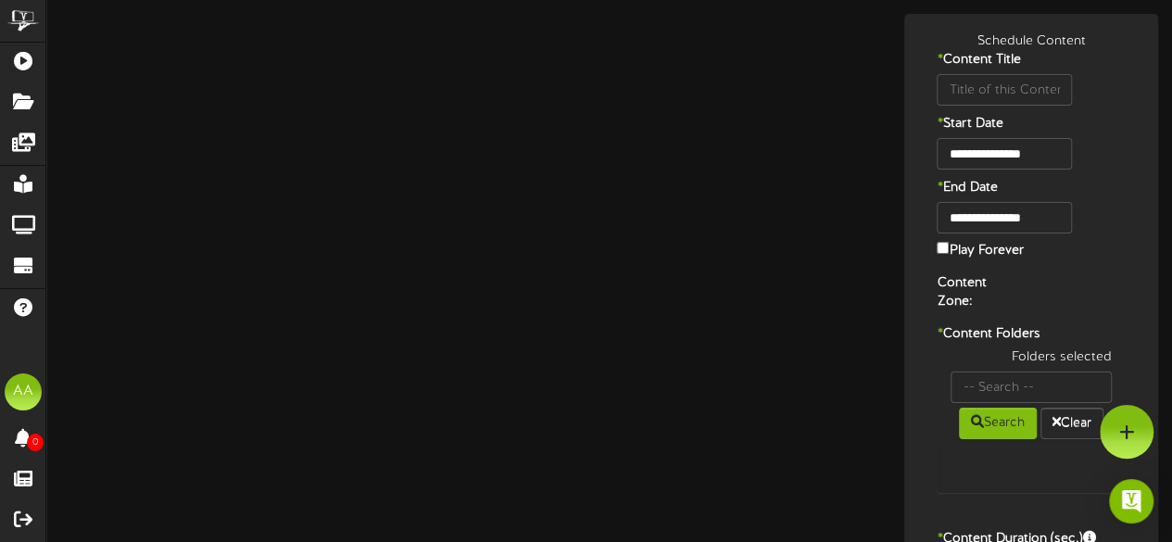
type input "[US_STATE]-Mammoth-logo-02-e1746771560668"
type input "8"
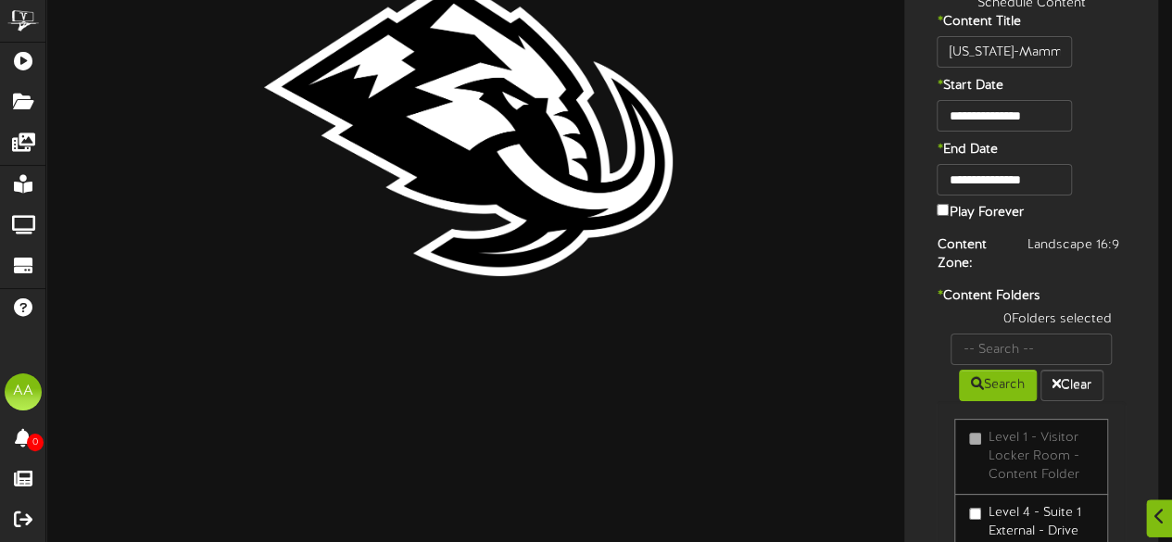
scroll to position [39, 0]
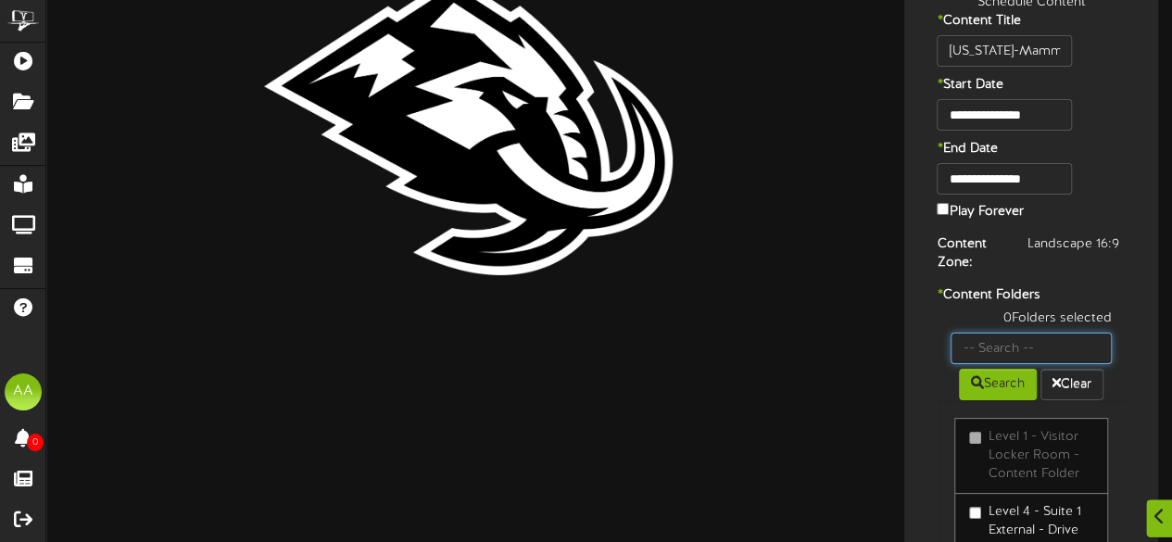
click at [1021, 344] on input "text" at bounding box center [1030, 348] width 161 height 31
type input "suite 22"
click at [980, 392] on button "Search" at bounding box center [998, 384] width 78 height 31
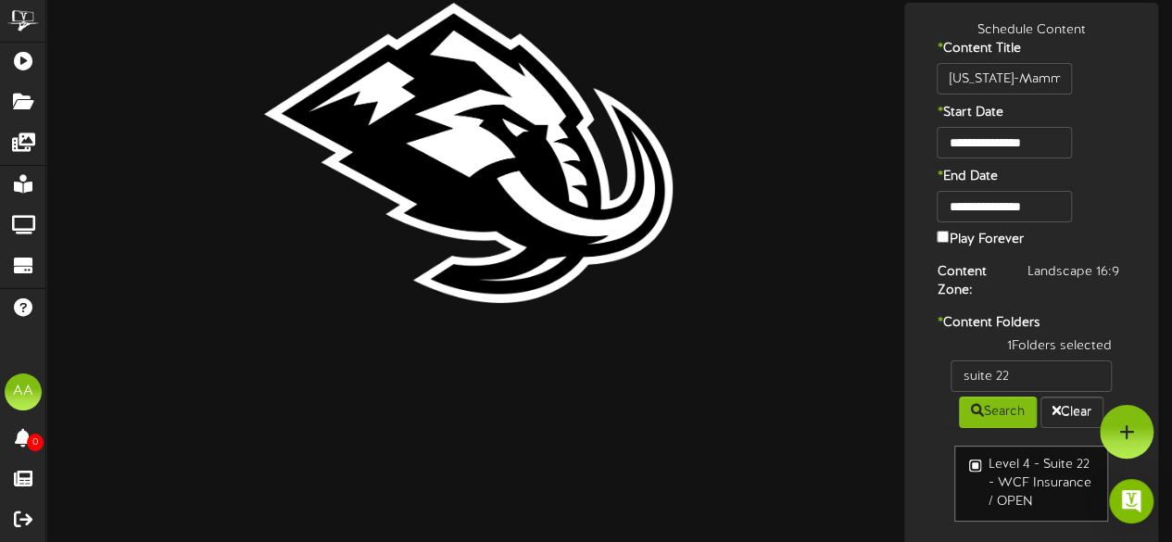
scroll to position [0, 0]
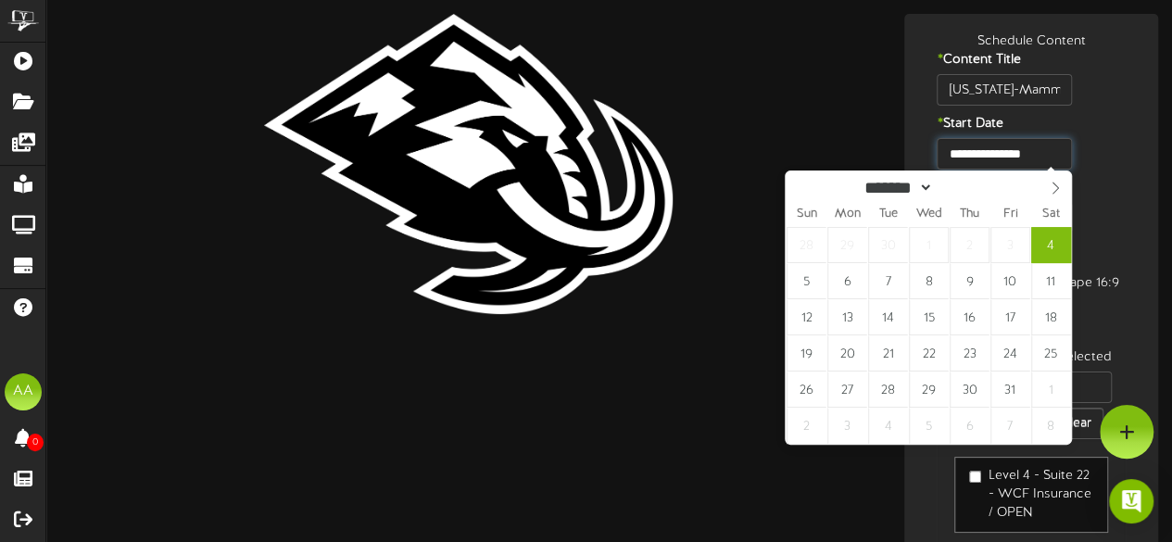
click at [1008, 156] on input "**********" at bounding box center [1003, 153] width 134 height 31
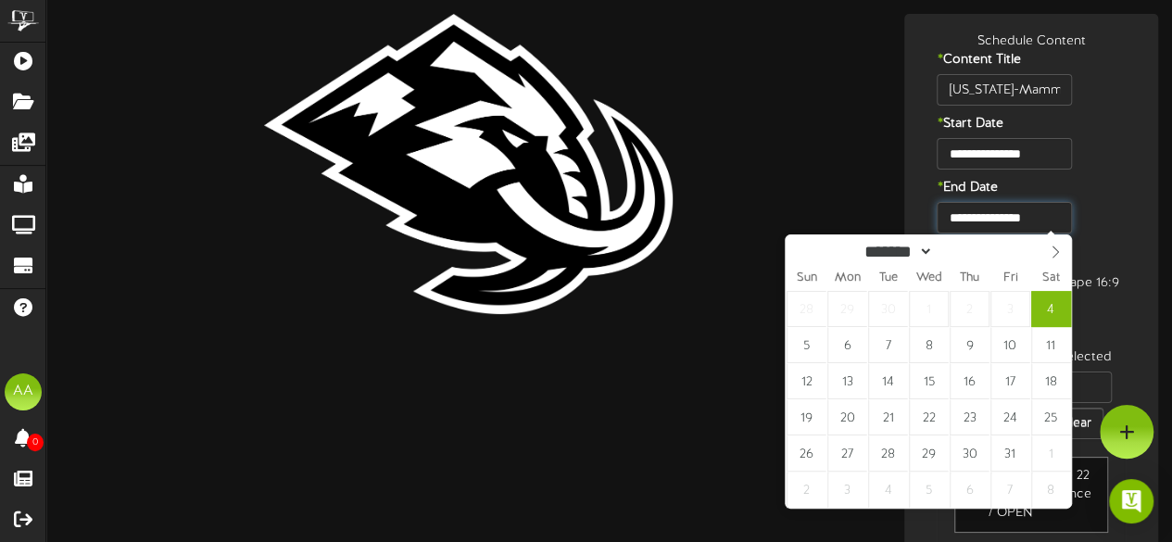
click at [1023, 210] on input "**********" at bounding box center [1003, 217] width 134 height 31
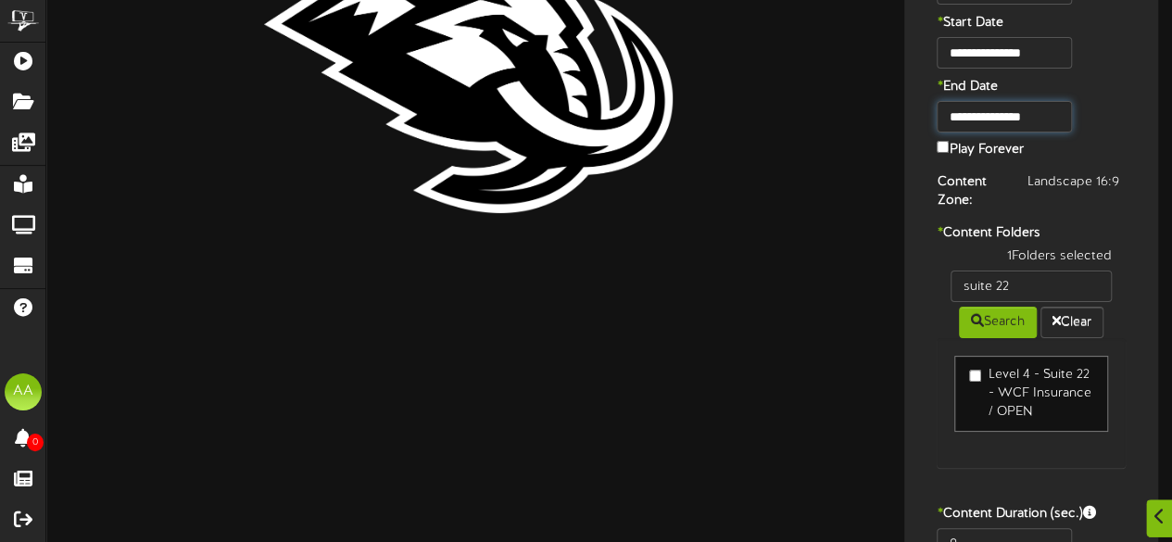
scroll to position [211, 0]
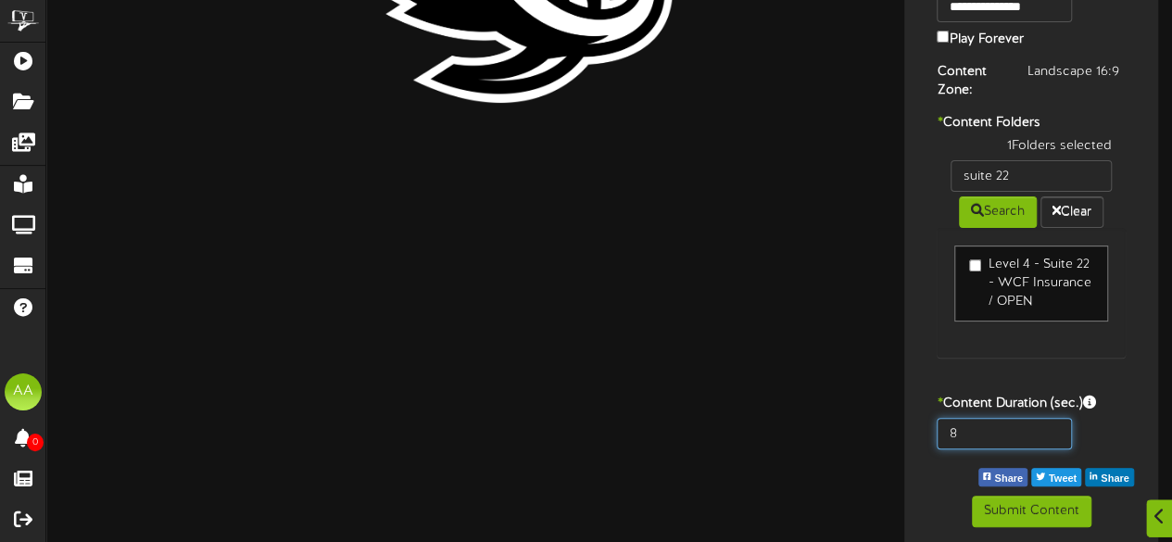
click at [978, 426] on input "8" at bounding box center [1003, 433] width 134 height 31
type input "800"
click at [1119, 418] on div "800" at bounding box center [1031, 438] width 245 height 41
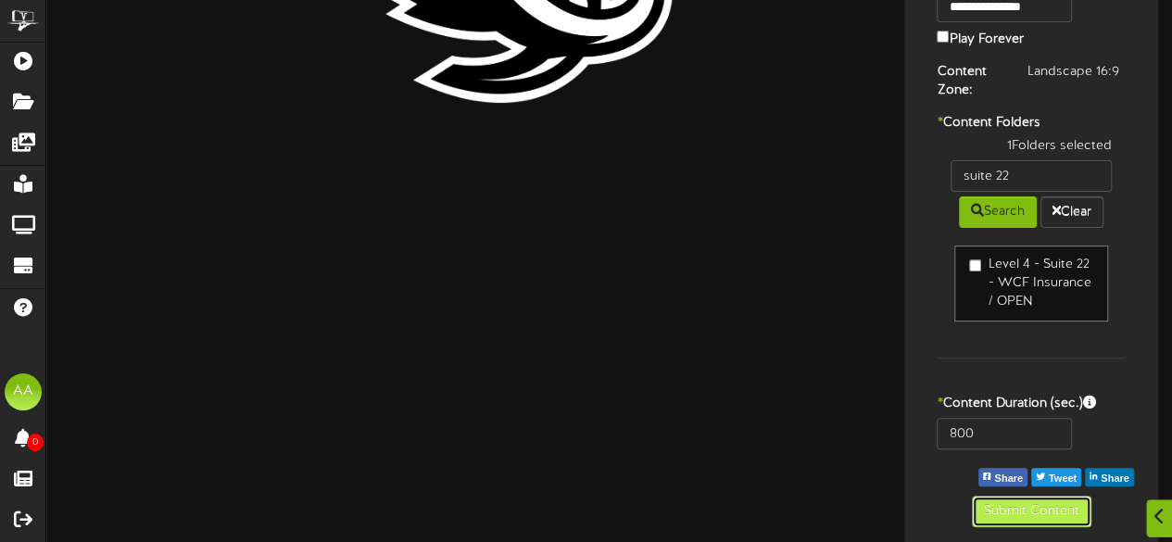
click at [1017, 507] on button "Submit Content" at bounding box center [1031, 511] width 119 height 31
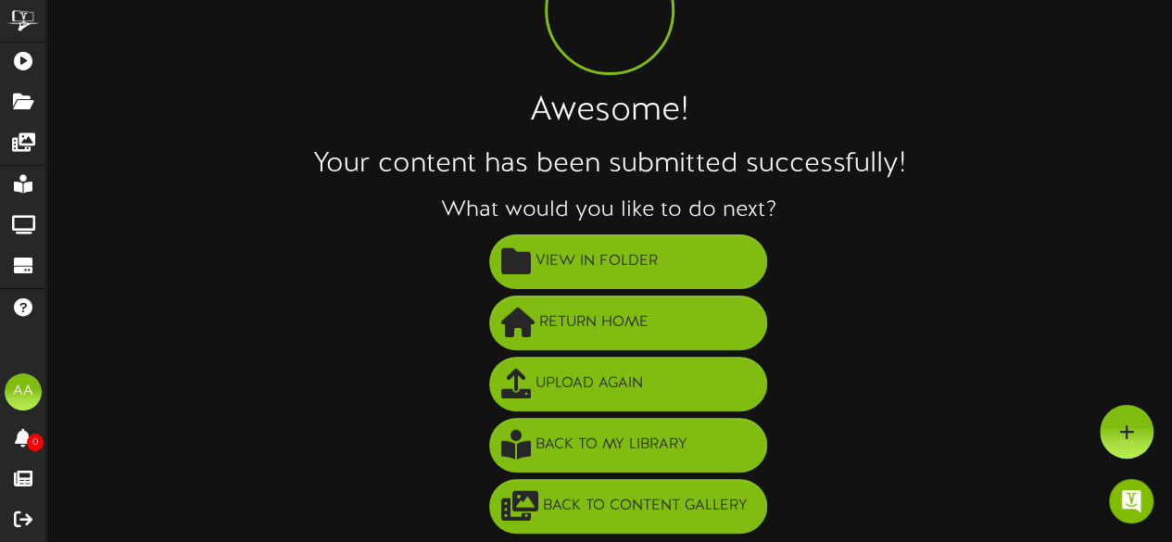
drag, startPoint x: 852, startPoint y: 217, endPoint x: 817, endPoint y: 231, distance: 37.8
click at [817, 232] on li "View in Folder" at bounding box center [627, 262] width 1088 height 61
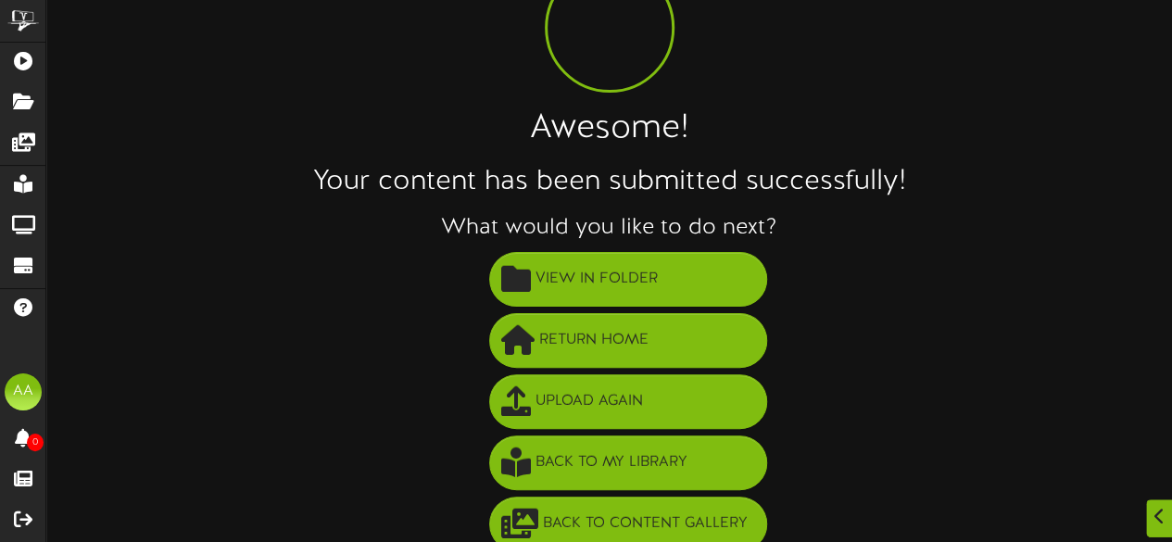
scroll to position [119, 0]
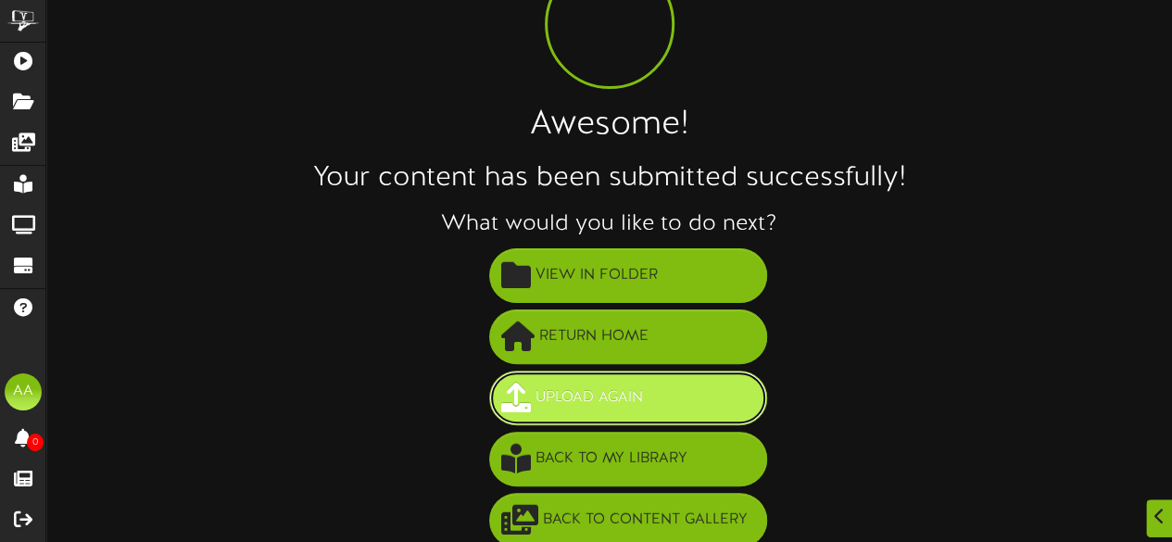
click at [673, 390] on button "Upload Again" at bounding box center [628, 397] width 278 height 55
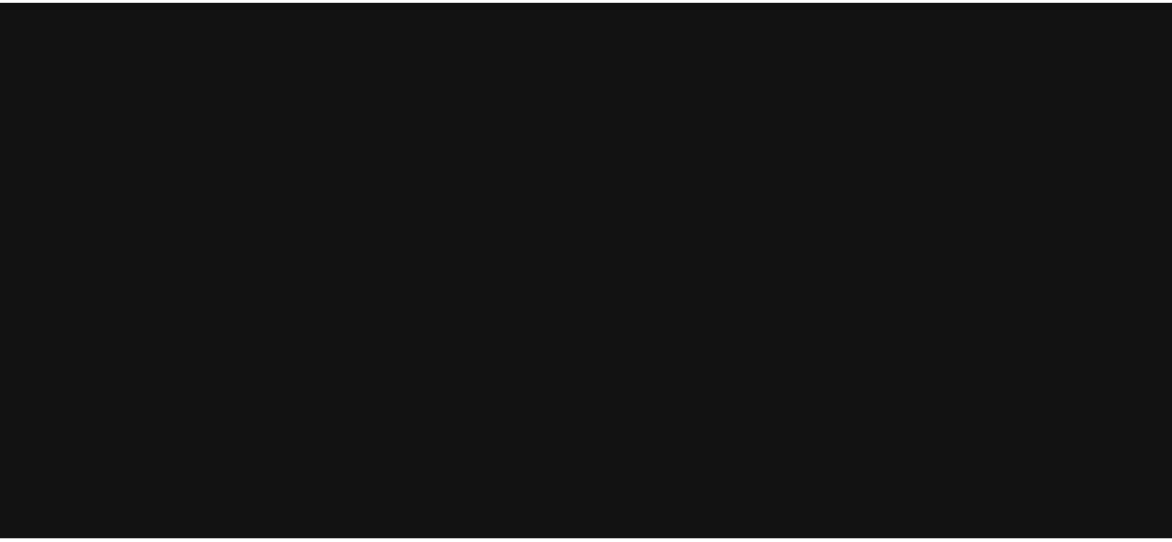
scroll to position [98, 0]
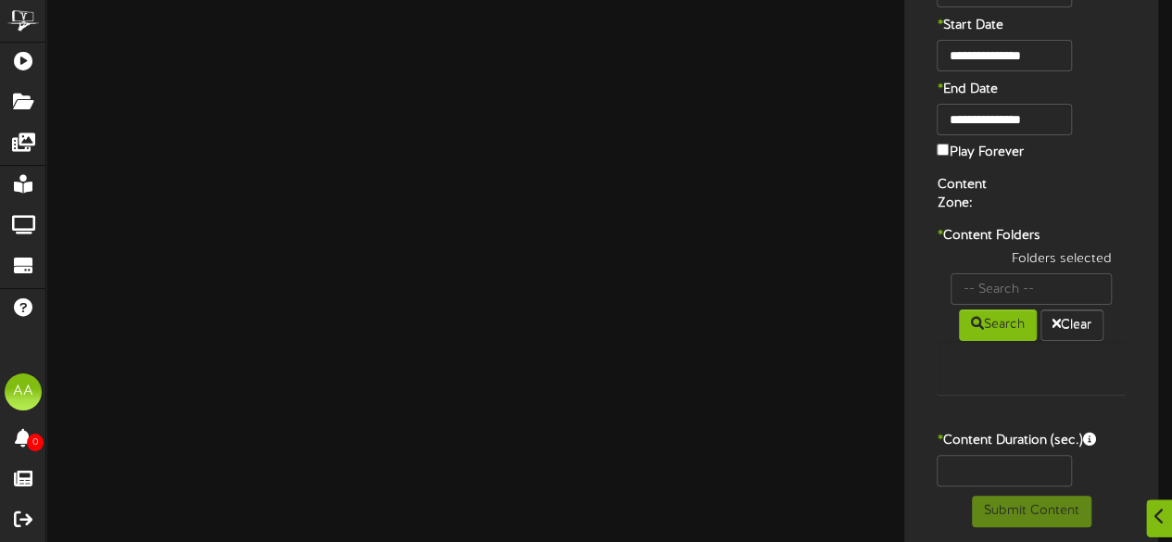
type input "[US_STATE]-Mammoth-logo-02-e1746771560668"
type input "8"
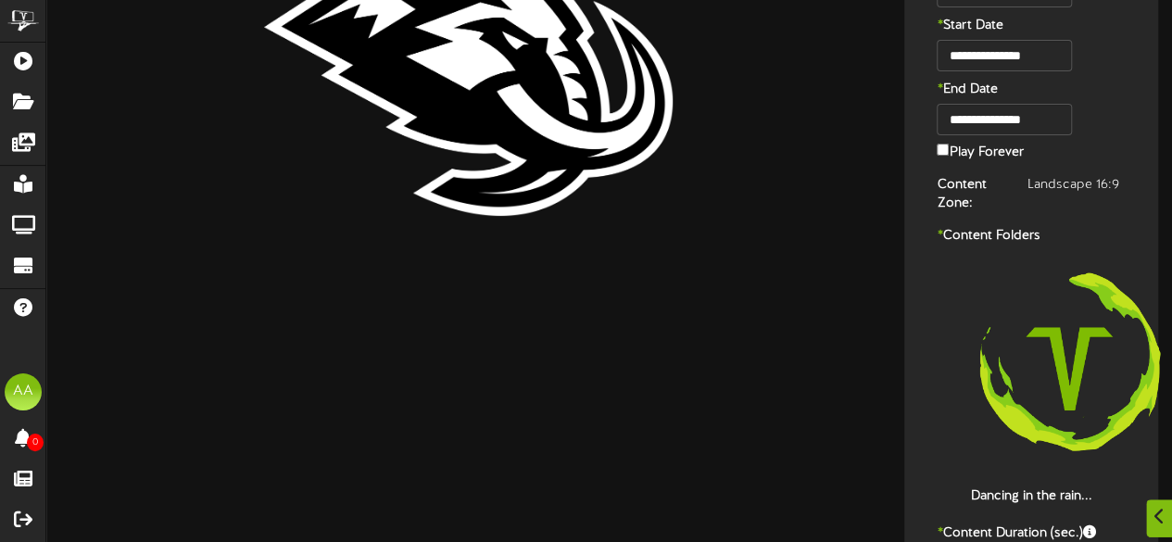
scroll to position [0, 0]
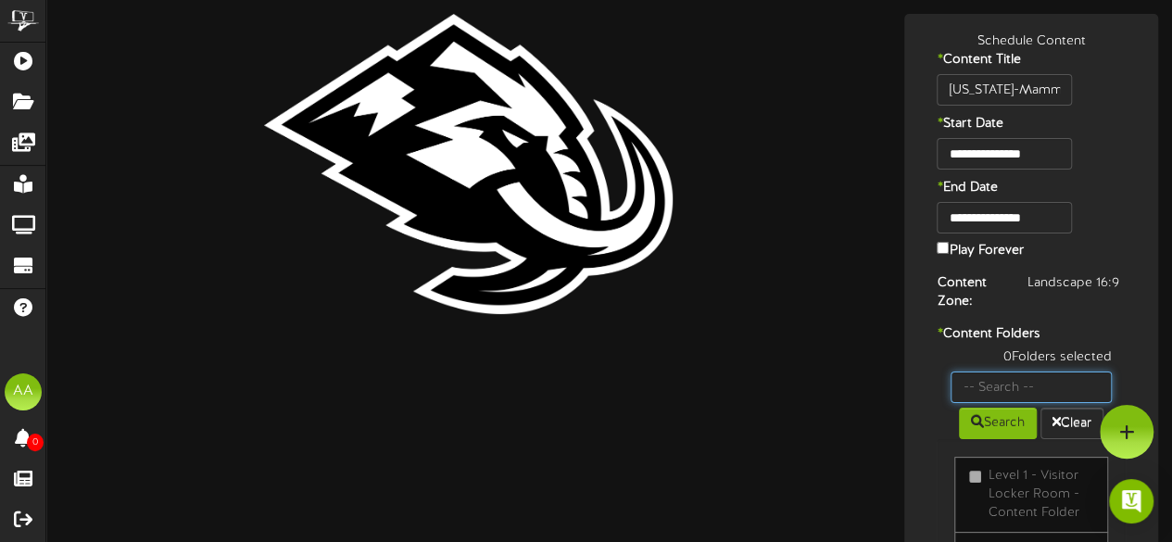
click at [990, 386] on input "text" at bounding box center [1030, 386] width 161 height 31
type input "suite 22"
click at [1132, 328] on label "* Content Folders" at bounding box center [1031, 334] width 217 height 19
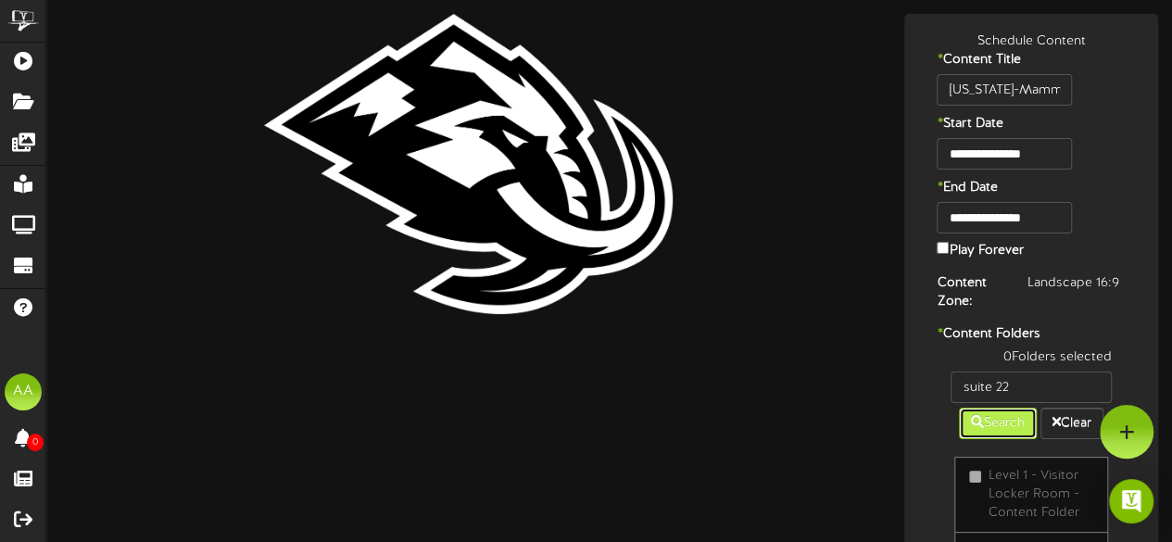
click at [975, 411] on button "Search" at bounding box center [998, 423] width 78 height 31
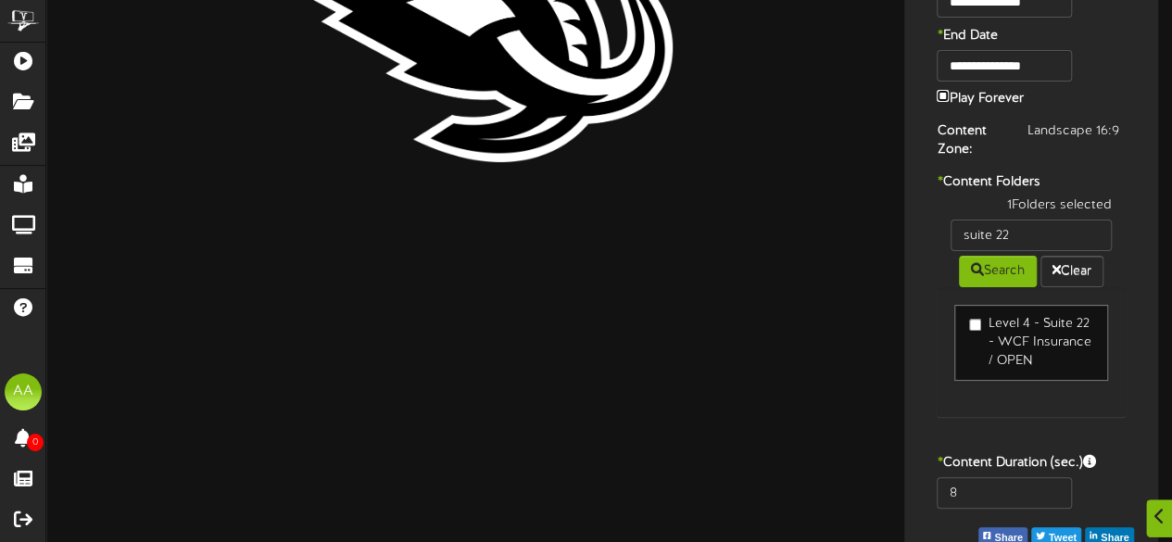
scroll to position [211, 0]
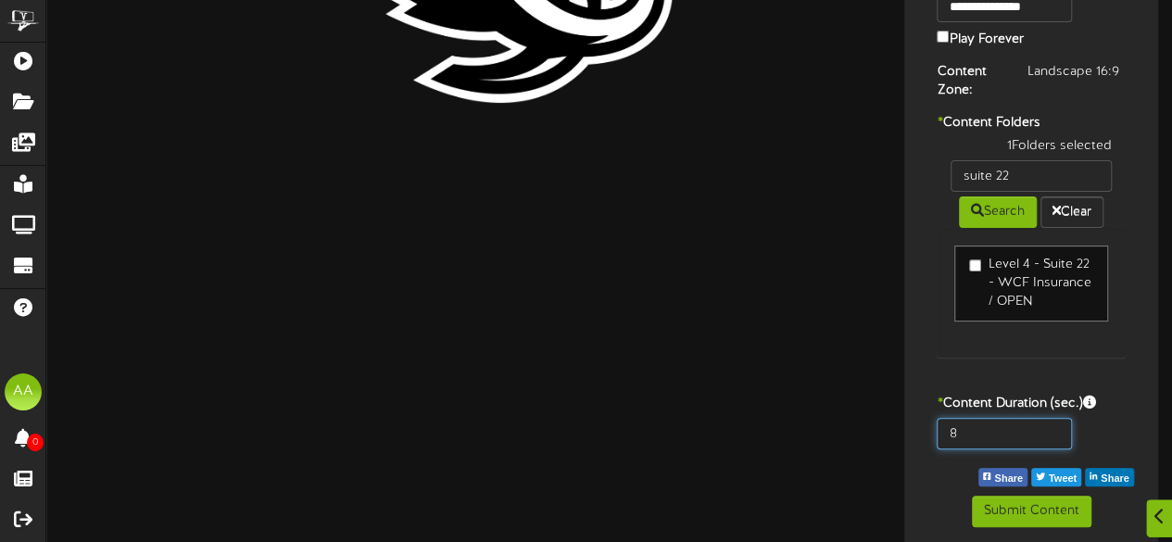
click at [984, 421] on input "8" at bounding box center [1003, 433] width 134 height 31
type input "8"
click at [1115, 420] on div "800" at bounding box center [1031, 438] width 245 height 41
click at [990, 431] on input "800" at bounding box center [1003, 433] width 134 height 31
type input "800"
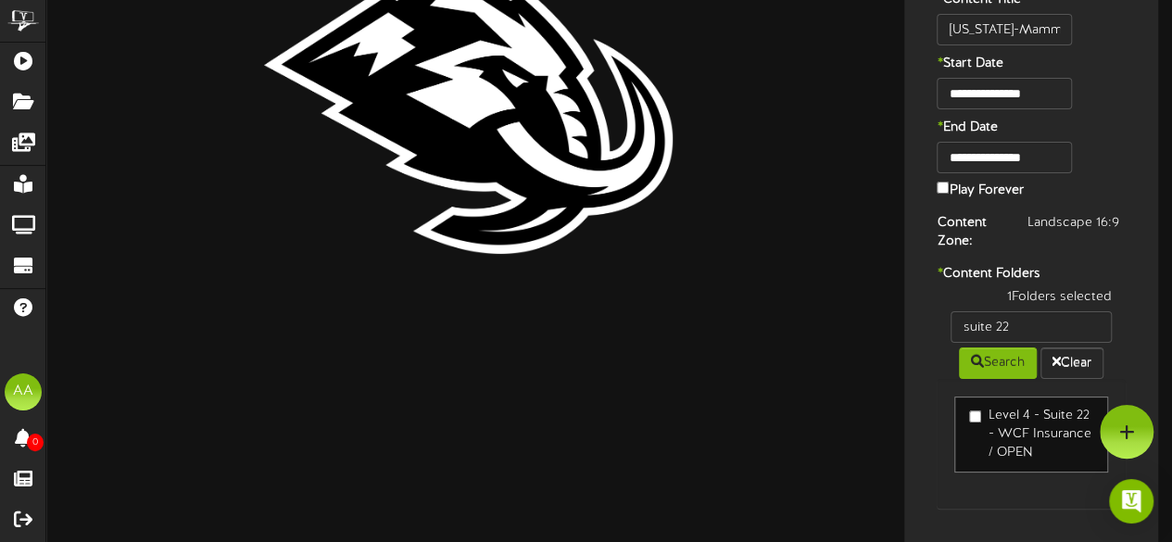
scroll to position [0, 0]
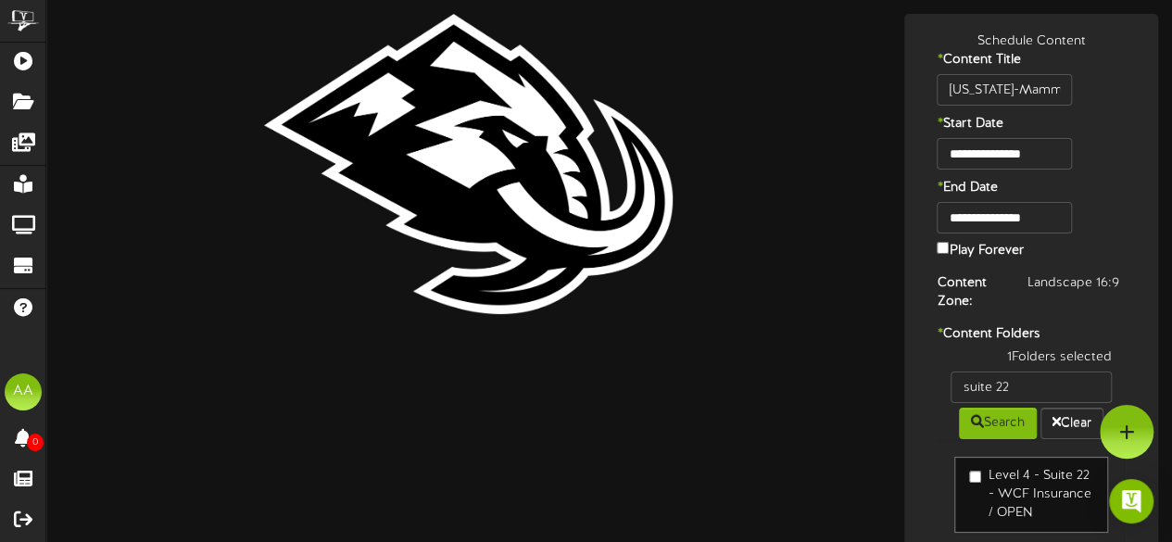
click at [929, 442] on div "1 Folders selected suite 22 Search Clear Level 4 - Suite 22 - WCF Insurance / O…" at bounding box center [1031, 467] width 217 height 239
click at [938, 241] on label "Play Forever" at bounding box center [979, 249] width 86 height 22
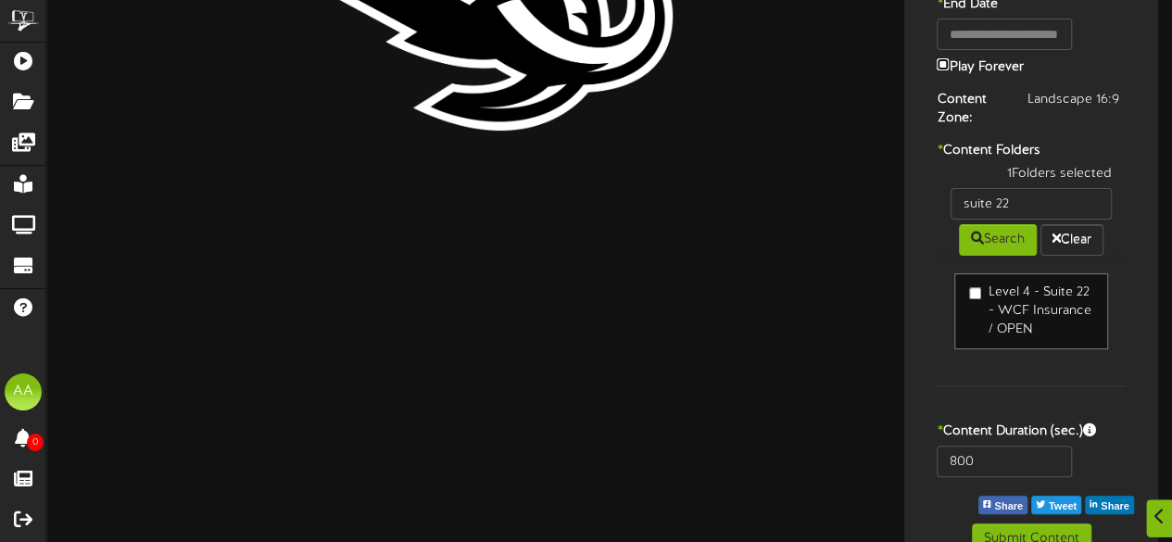
scroll to position [185, 0]
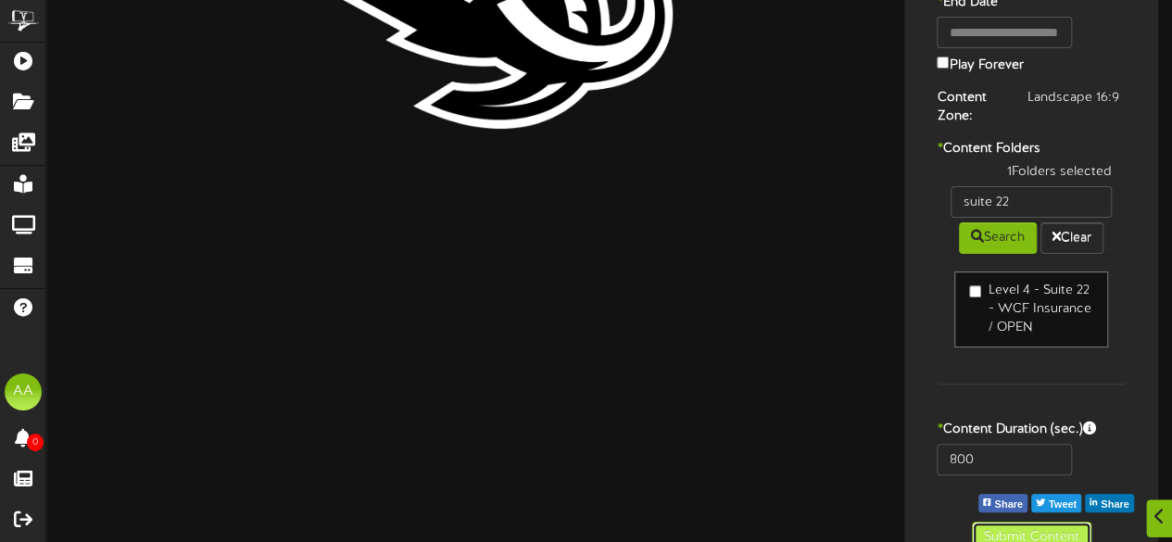
click at [1032, 525] on button "Submit Content" at bounding box center [1031, 536] width 119 height 31
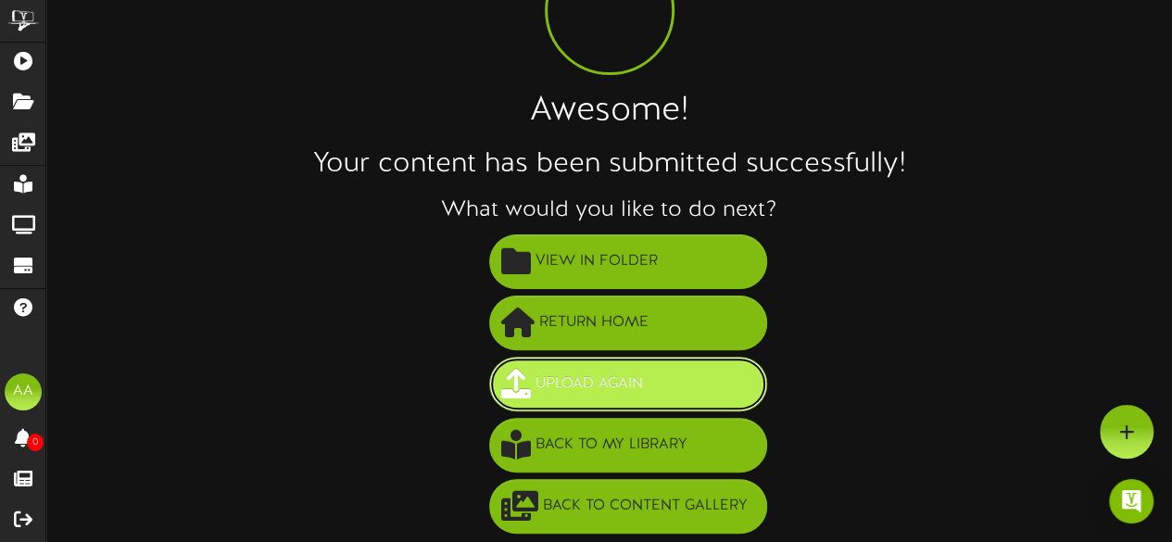
click at [655, 385] on button "Upload Again" at bounding box center [628, 384] width 278 height 55
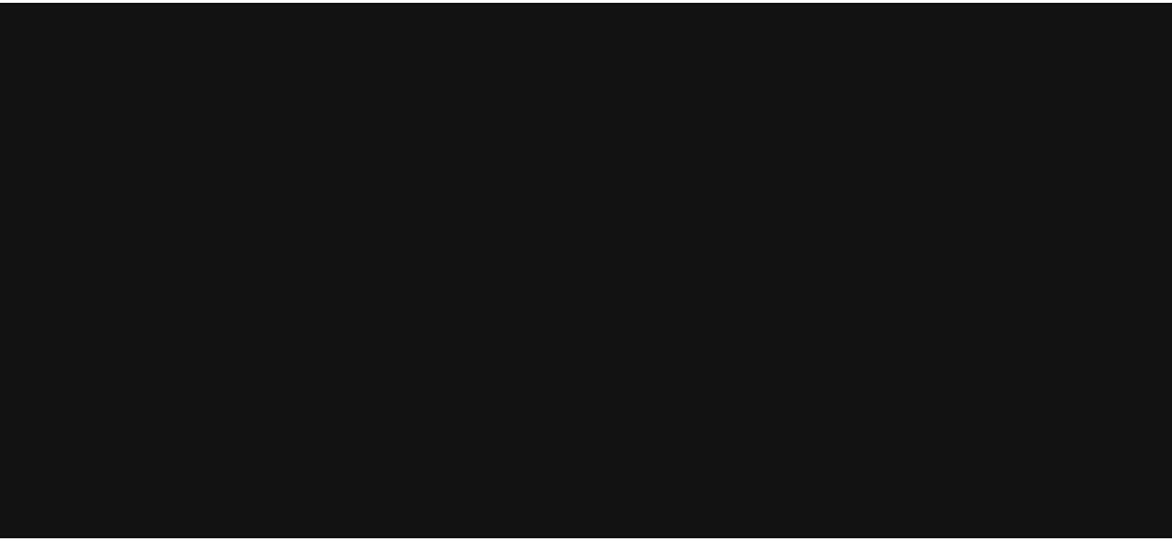
scroll to position [98, 0]
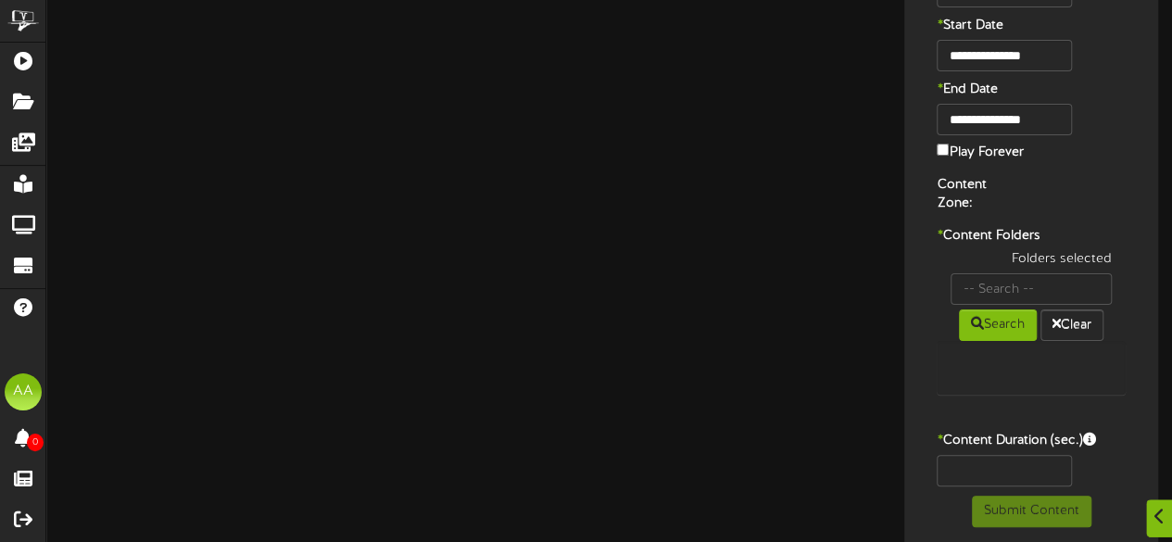
type input "[US_STATE]-Mammoth-logo-02-e1746771560668"
type input "8"
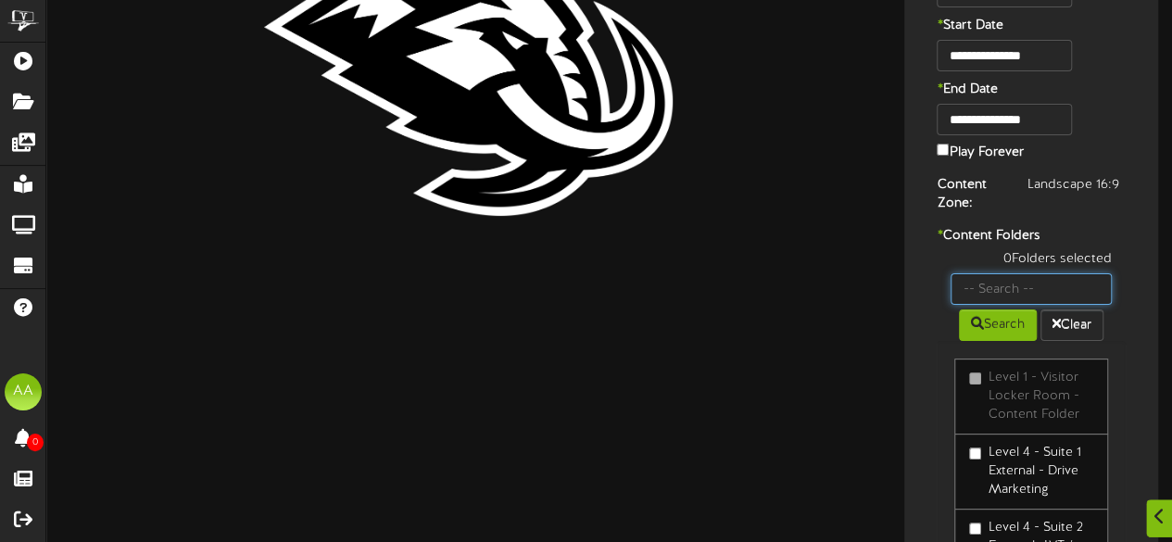
click at [1019, 284] on input "text" at bounding box center [1030, 288] width 161 height 31
click at [1012, 326] on button "Search" at bounding box center [998, 324] width 78 height 31
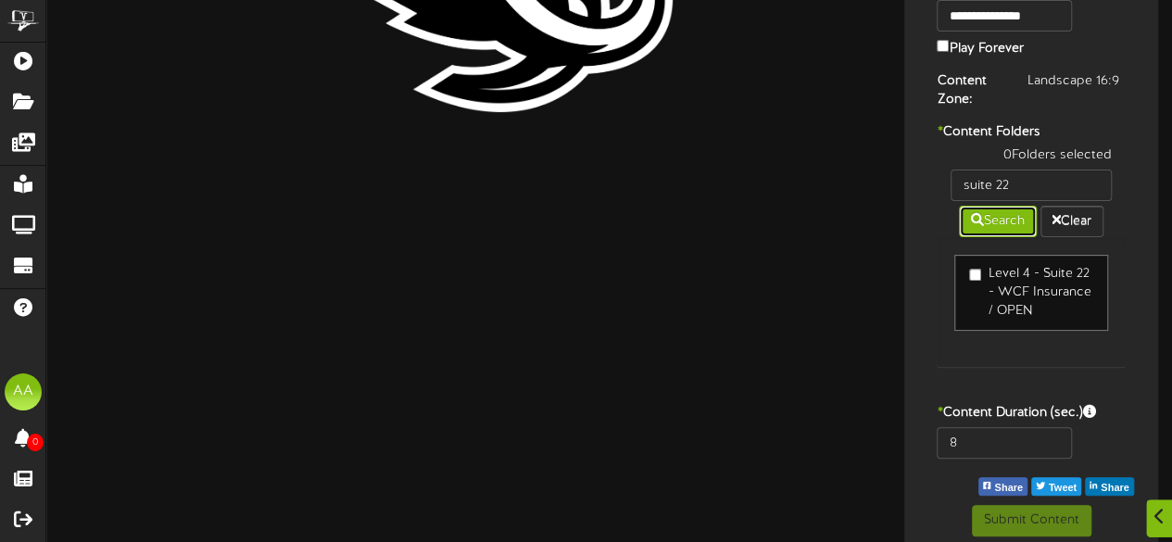
scroll to position [204, 0]
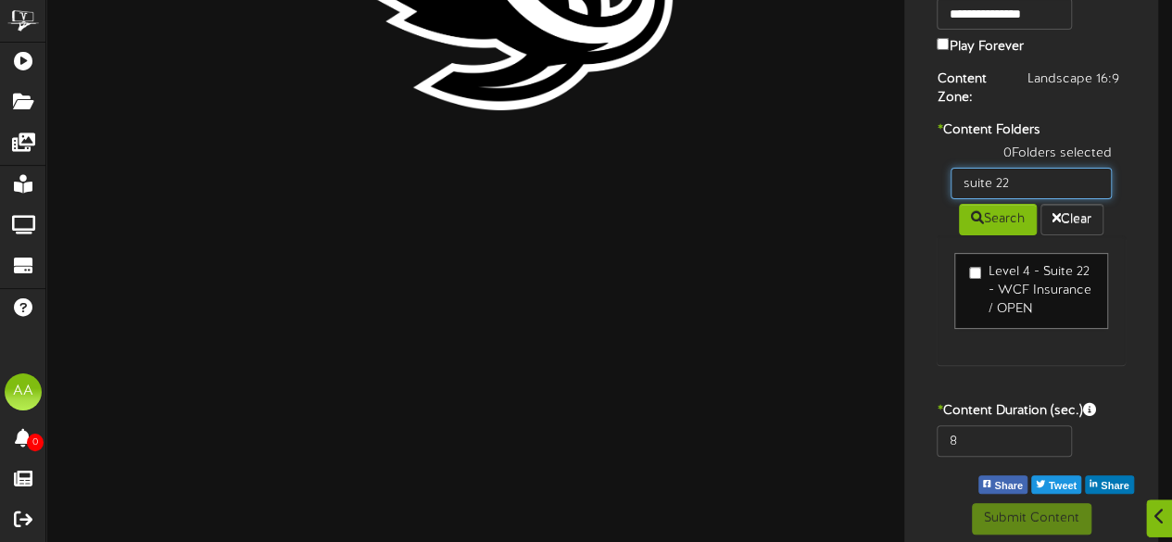
click at [1030, 184] on input "suite 22" at bounding box center [1030, 183] width 161 height 31
type input "suite 19"
click at [1004, 206] on button "Search" at bounding box center [998, 219] width 78 height 31
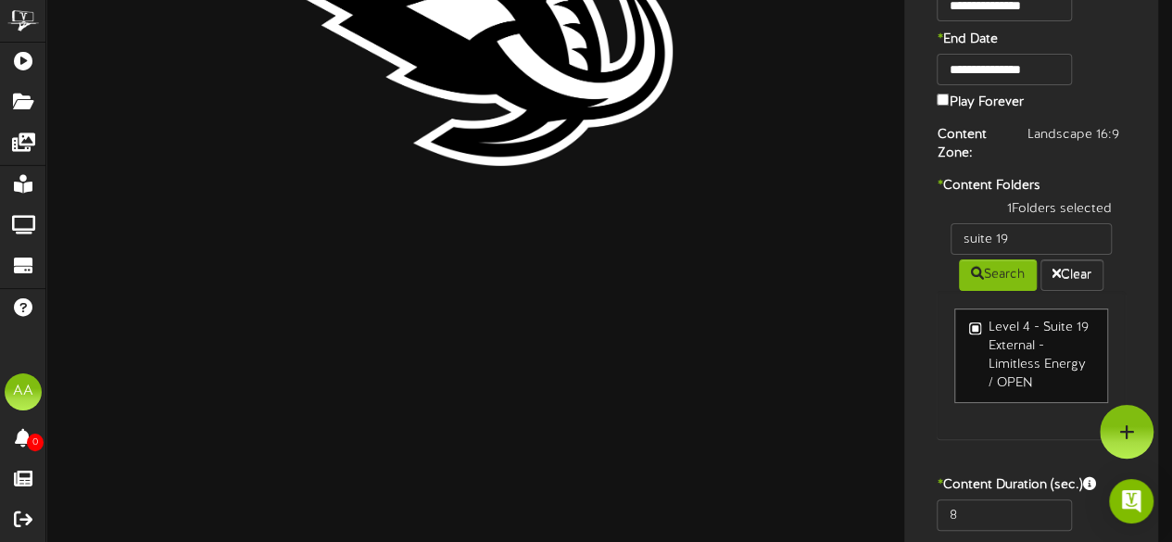
scroll to position [146, 0]
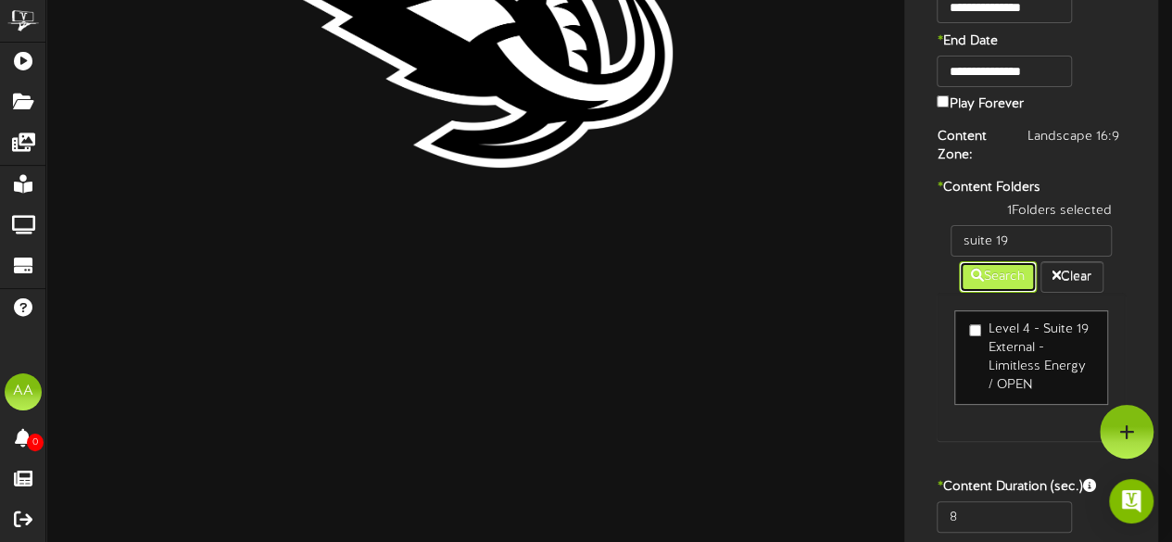
click at [1004, 276] on button "Search" at bounding box center [998, 276] width 78 height 31
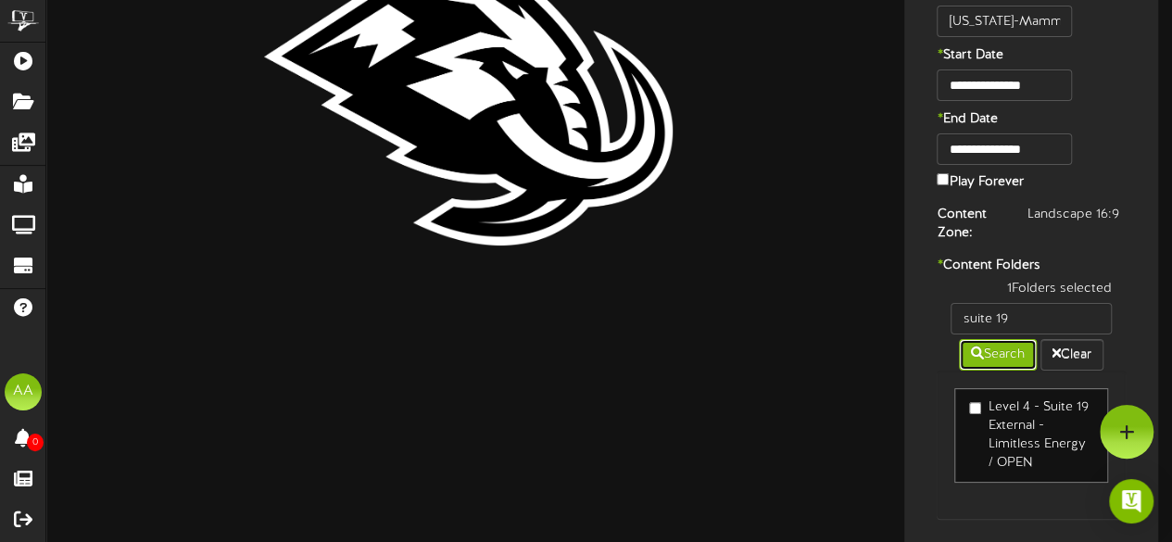
scroll to position [0, 0]
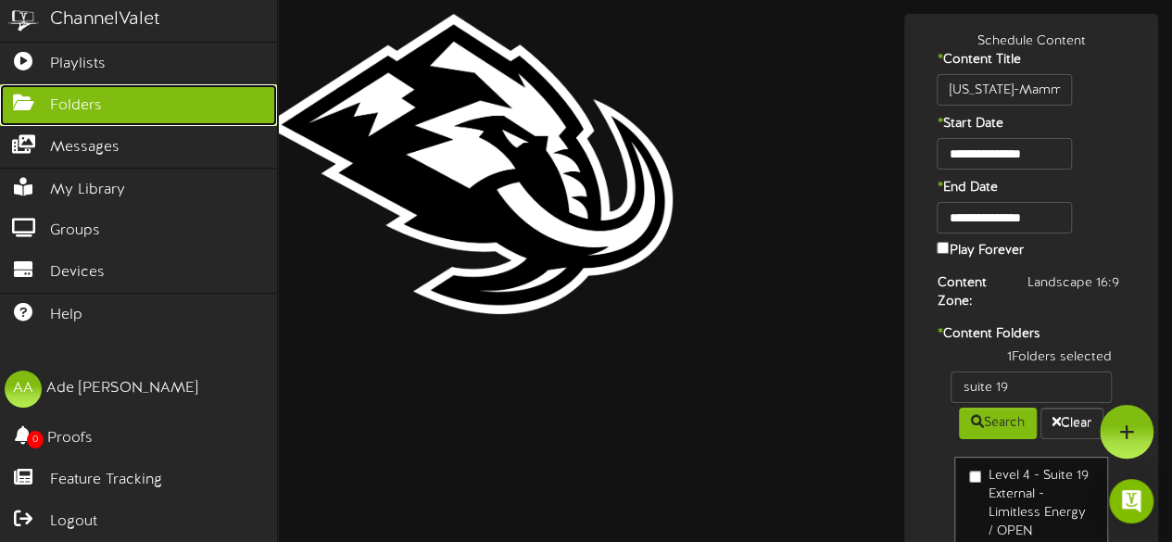
click at [96, 95] on span "Folders" at bounding box center [76, 105] width 52 height 21
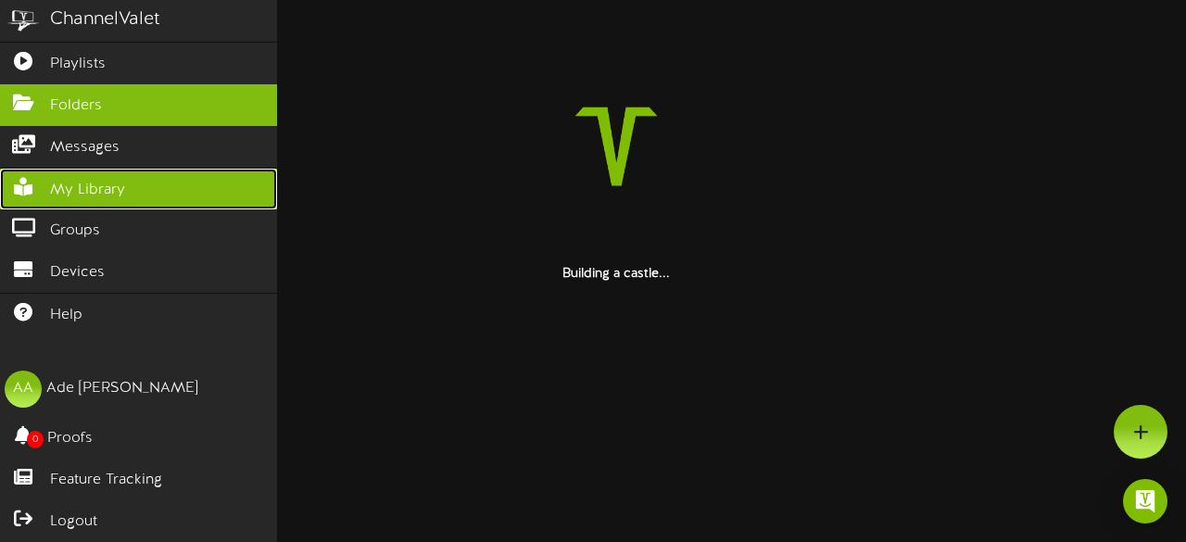
click at [113, 182] on span "My Library" at bounding box center [87, 190] width 75 height 21
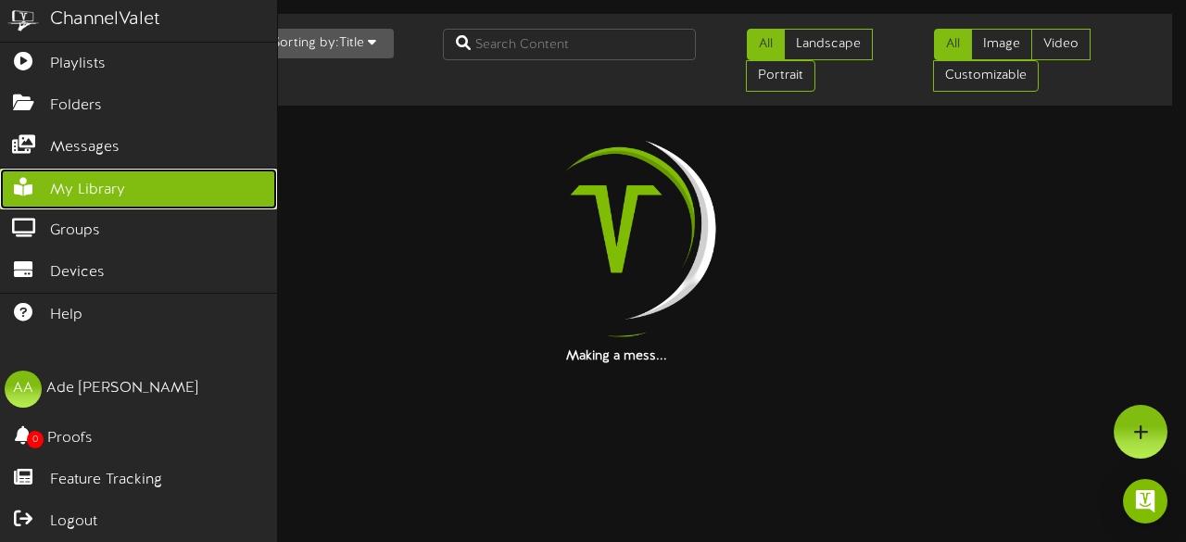
click at [113, 182] on span "My Library" at bounding box center [87, 190] width 75 height 21
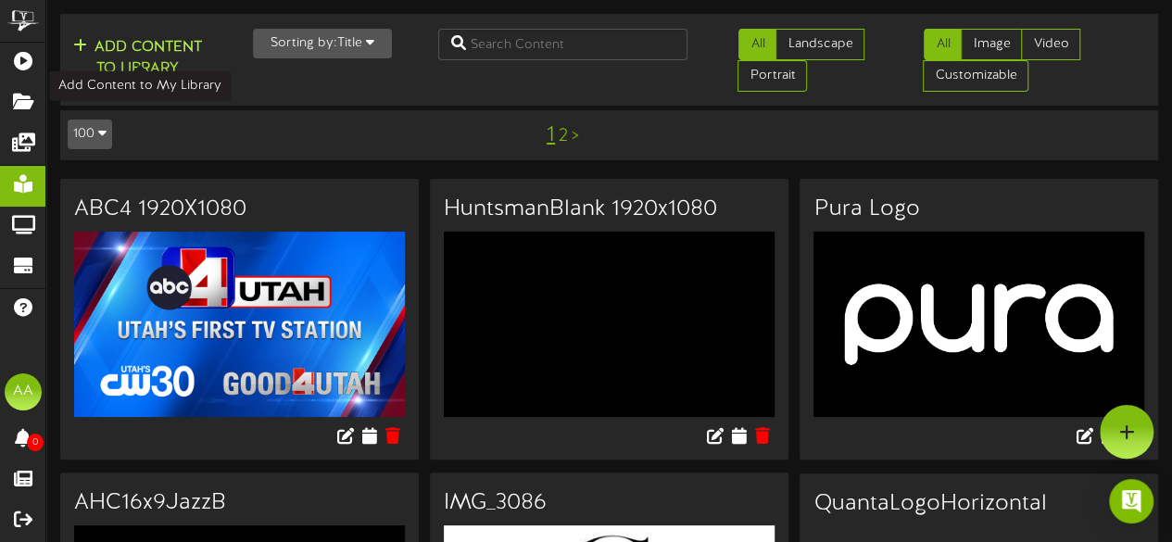
click at [163, 44] on button "Add Content to Library" at bounding box center [138, 58] width 140 height 44
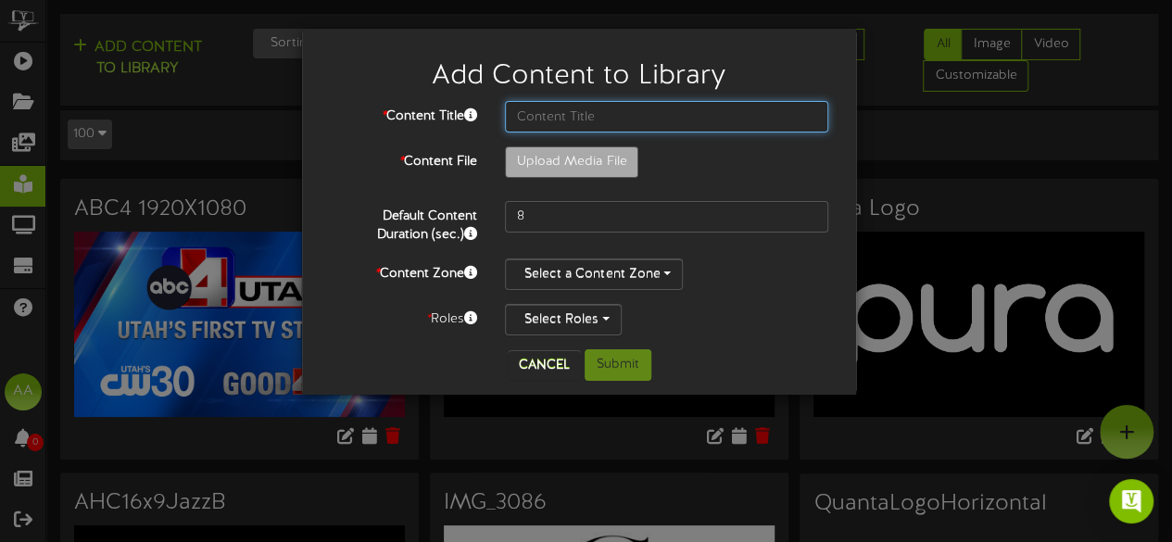
click at [589, 114] on input "text" at bounding box center [666, 116] width 323 height 31
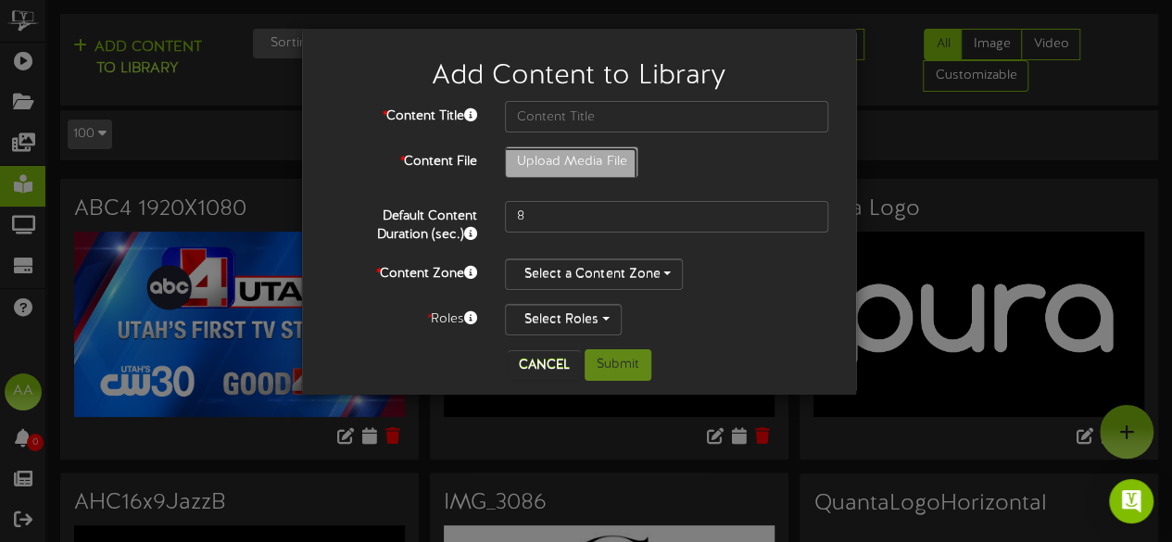
click at [538, 366] on button "Cancel" at bounding box center [544, 365] width 73 height 30
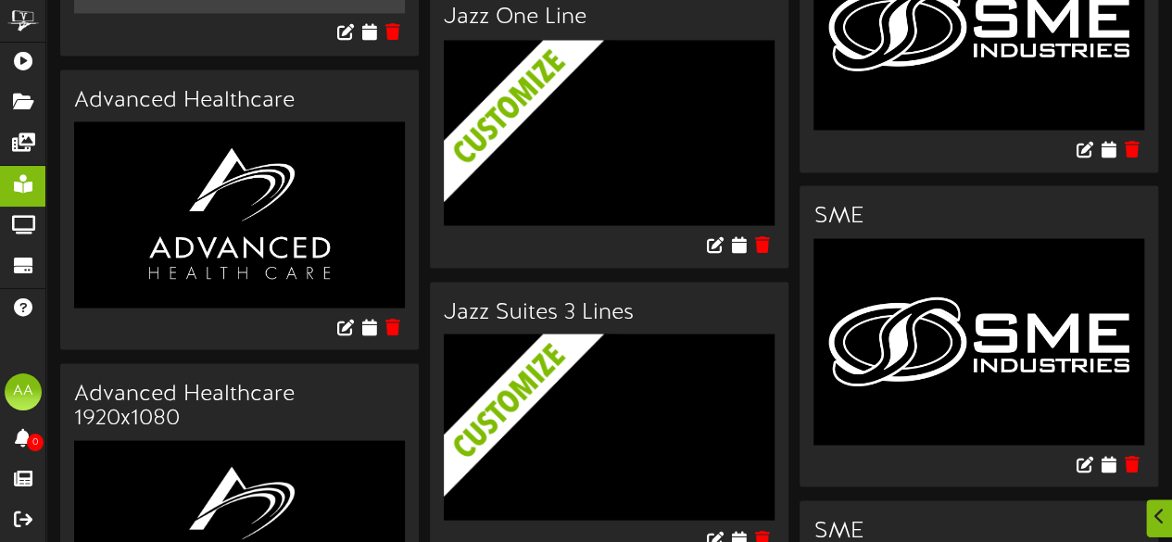
scroll to position [1757, 0]
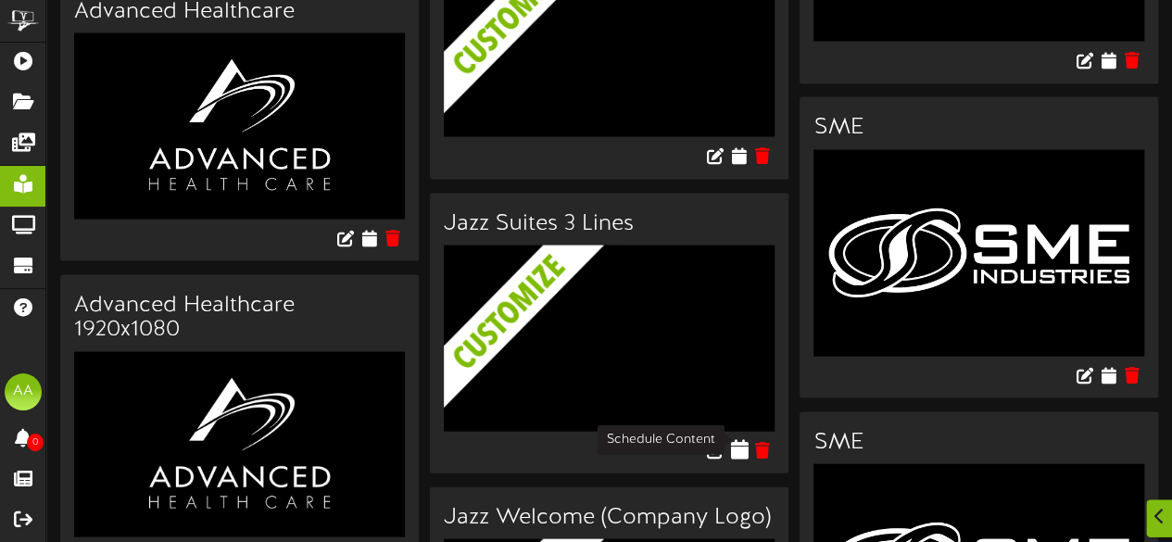
click at [739, 439] on icon at bounding box center [739, 449] width 18 height 20
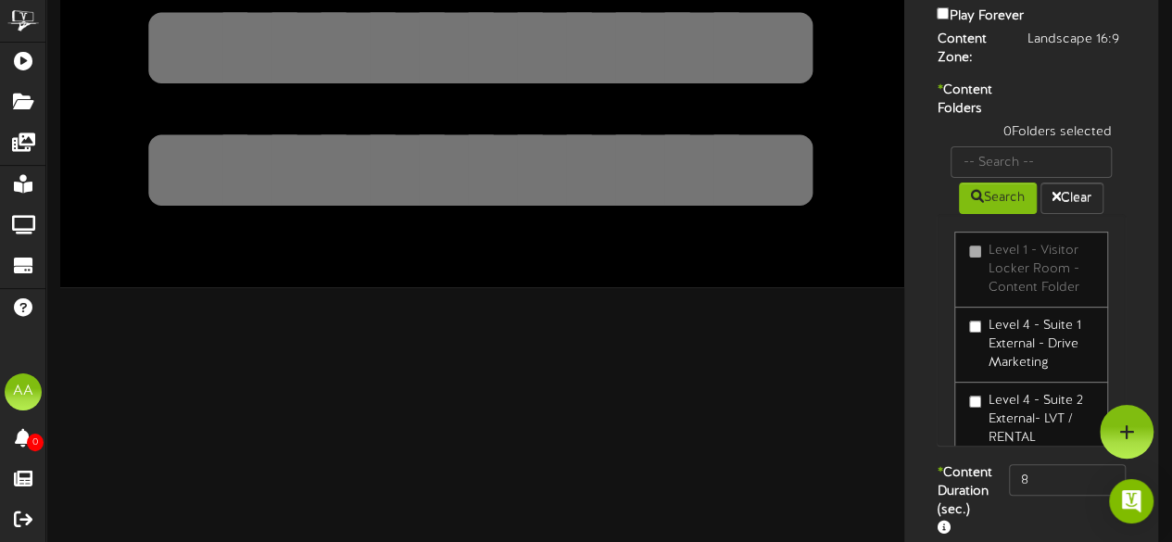
scroll to position [174, 0]
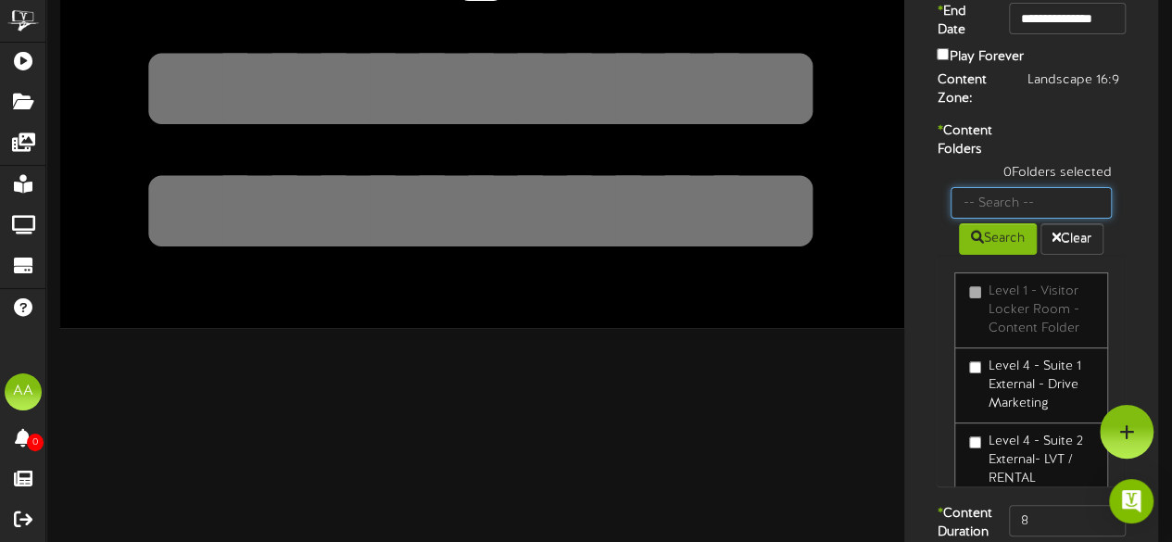
click at [1018, 219] on input "text" at bounding box center [1030, 202] width 161 height 31
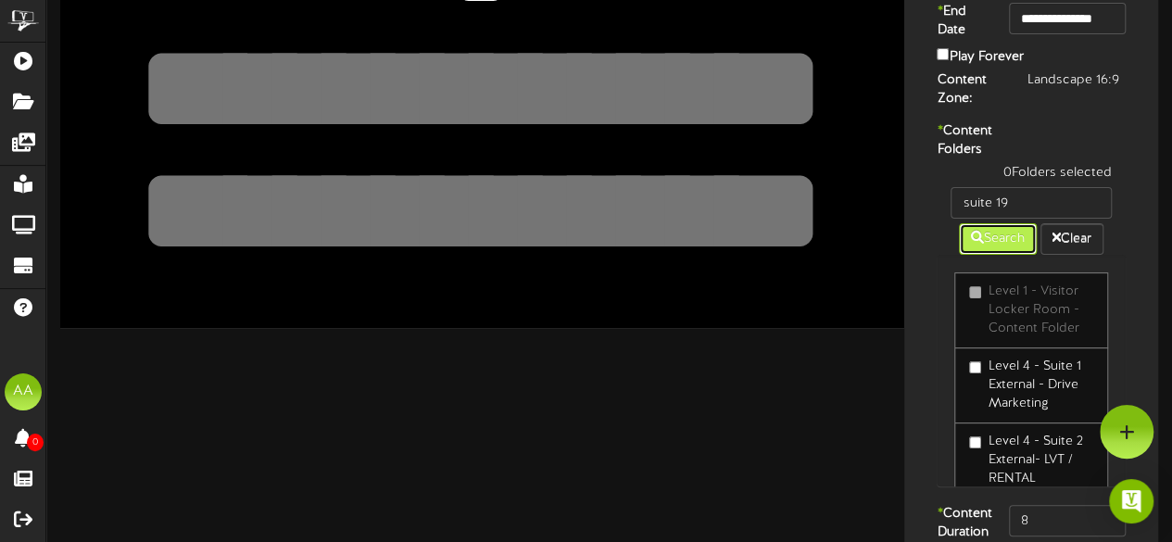
click at [1004, 255] on button "Search" at bounding box center [998, 238] width 78 height 31
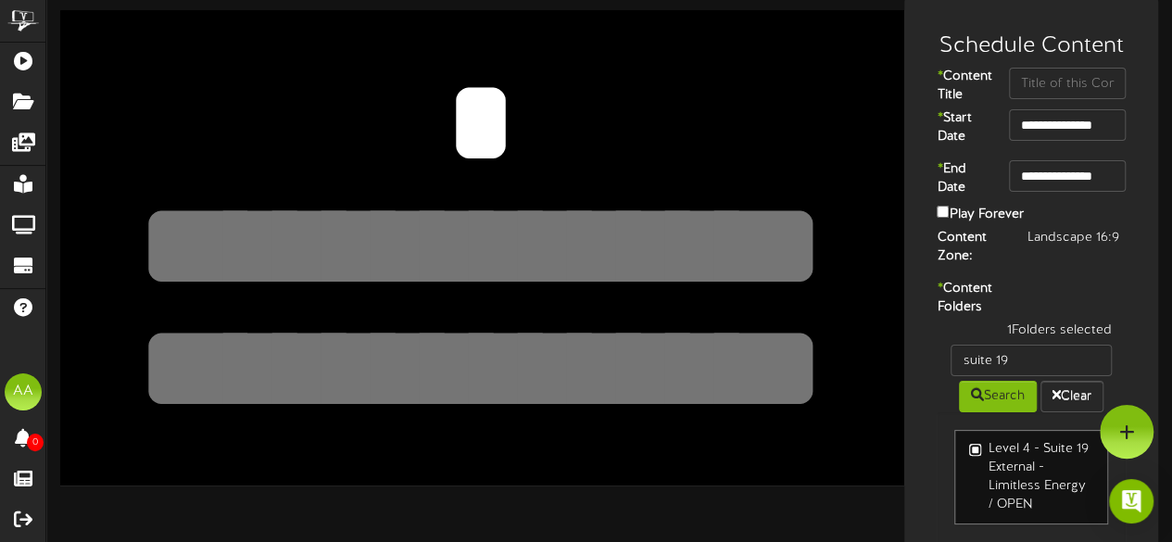
scroll to position [2, 0]
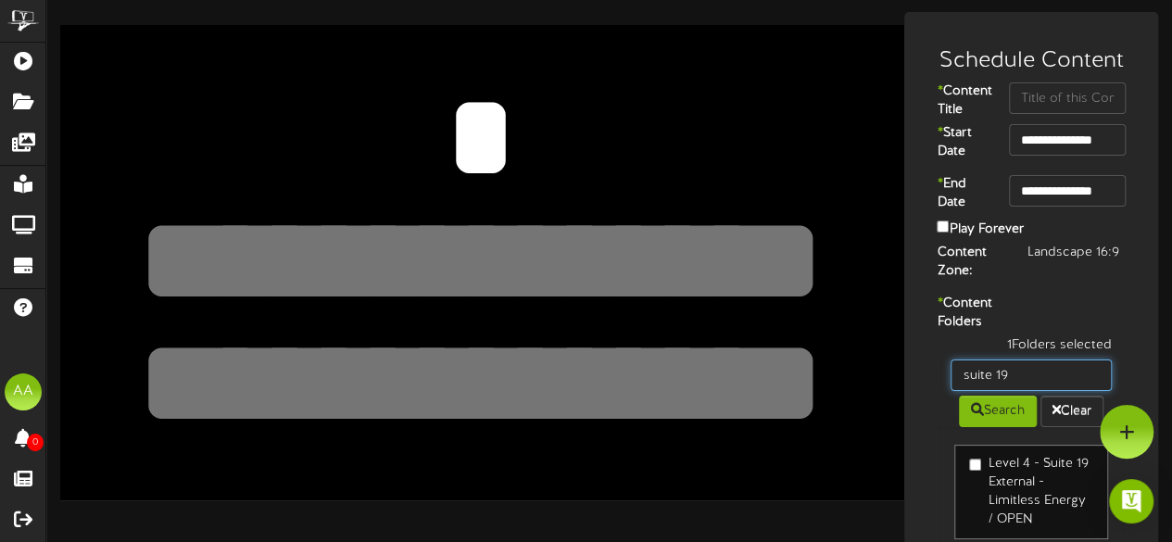
click at [1045, 391] on input "suite 19" at bounding box center [1030, 374] width 161 height 31
type input "suite 22"
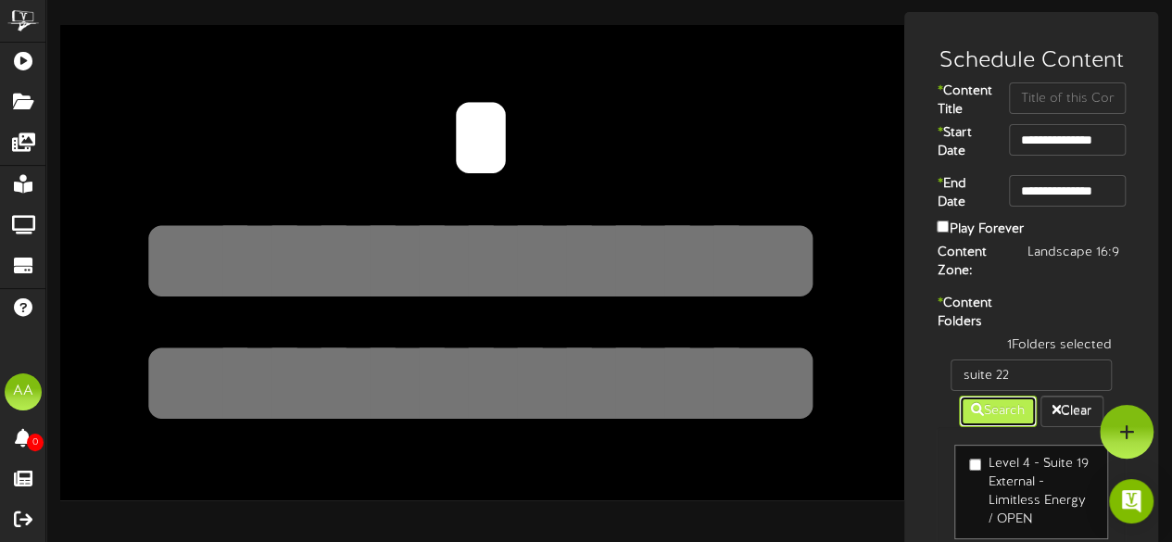
click at [973, 416] on icon at bounding box center [977, 409] width 13 height 13
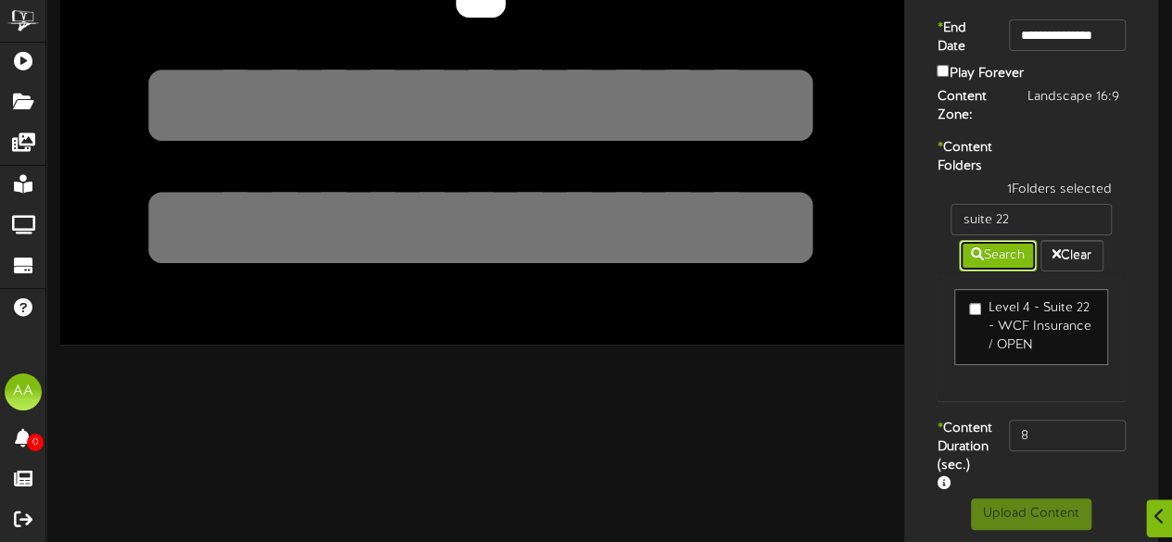
scroll to position [163, 0]
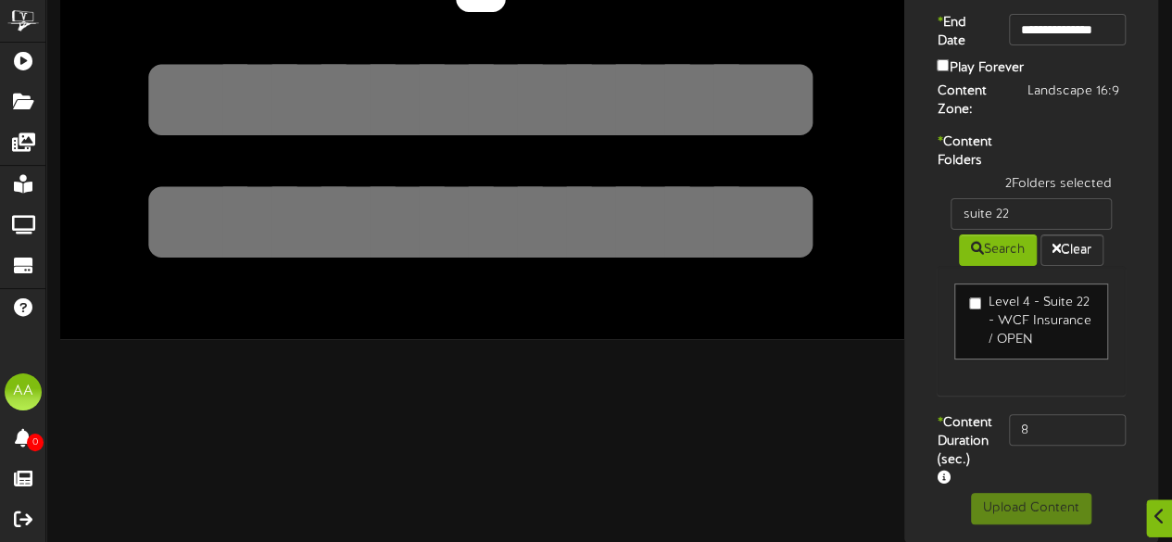
click at [923, 381] on div "2 Folders selected suite 22 Search Clear Level 4 - Suite 22 - WCF Insurance / O…" at bounding box center [1031, 294] width 217 height 239
click at [956, 395] on div "Level 4 - Suite 22 - WCF Insurance / OPEN" at bounding box center [1030, 331] width 189 height 130
click at [1048, 446] on input "8" at bounding box center [1067, 429] width 117 height 31
type input "800"
click at [982, 395] on div "Level 4 - Suite 22 - WCF Insurance / OPEN" at bounding box center [1030, 331] width 189 height 130
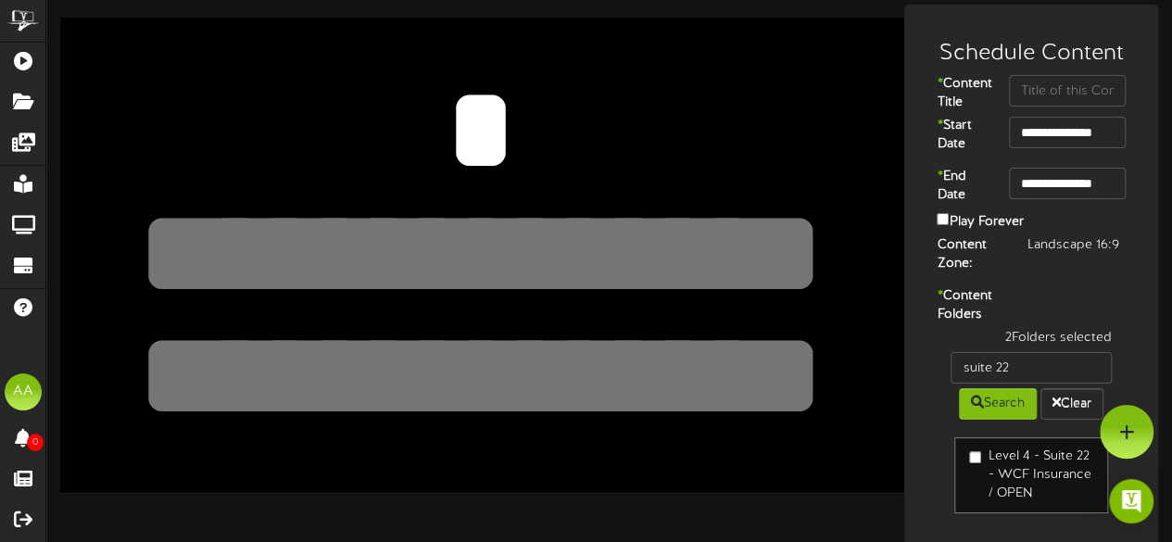
scroll to position [0, 0]
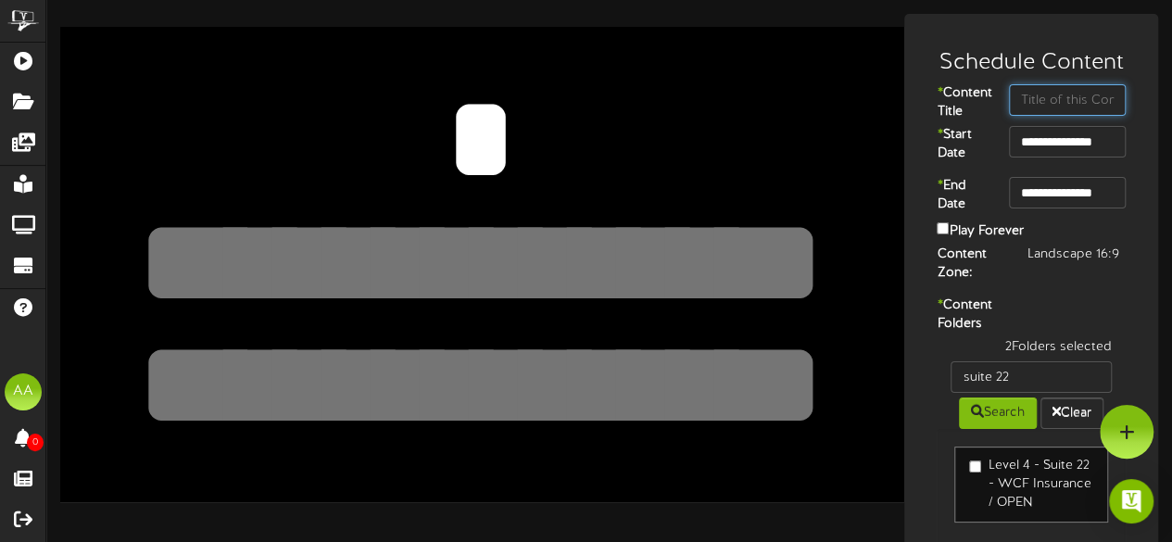
click at [1024, 103] on input "text" at bounding box center [1067, 99] width 117 height 31
type input "UGC"
click at [425, 231] on textarea at bounding box center [480, 262] width 694 height 160
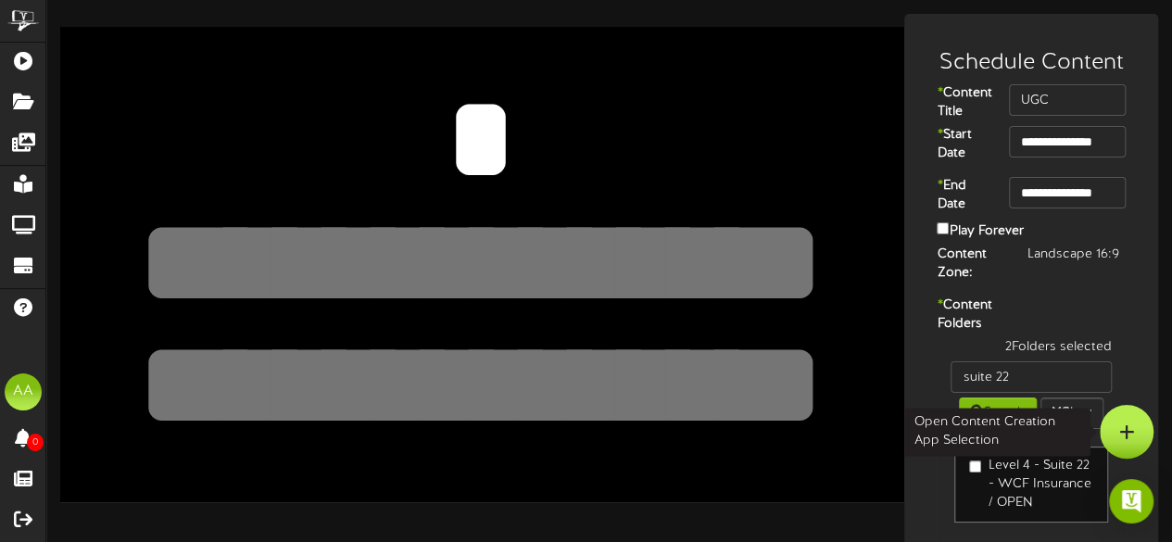
click at [1119, 424] on icon at bounding box center [1127, 431] width 16 height 17
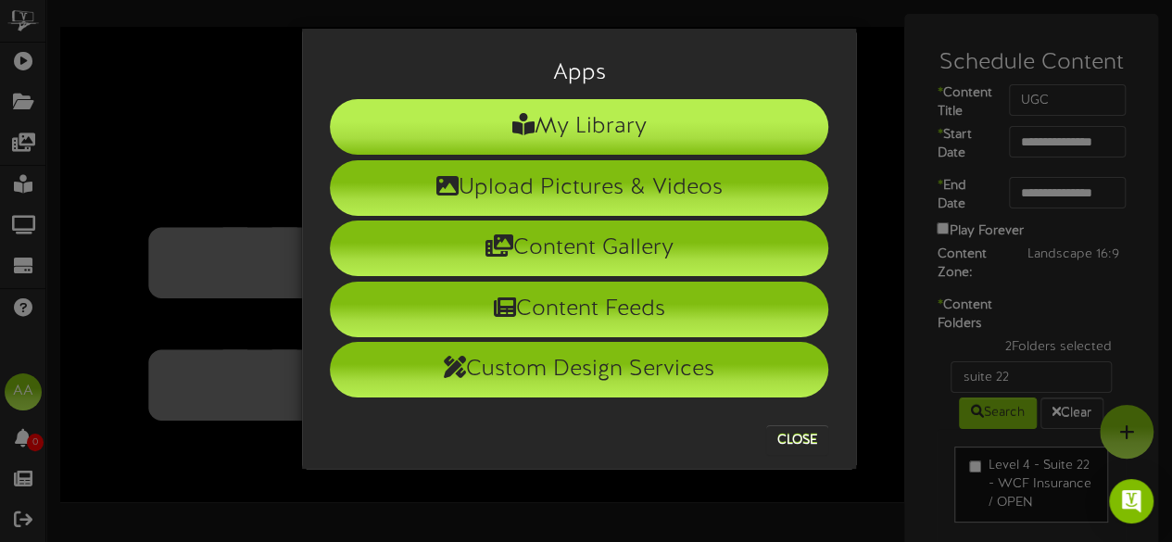
click at [654, 125] on li "My Library" at bounding box center [579, 127] width 498 height 56
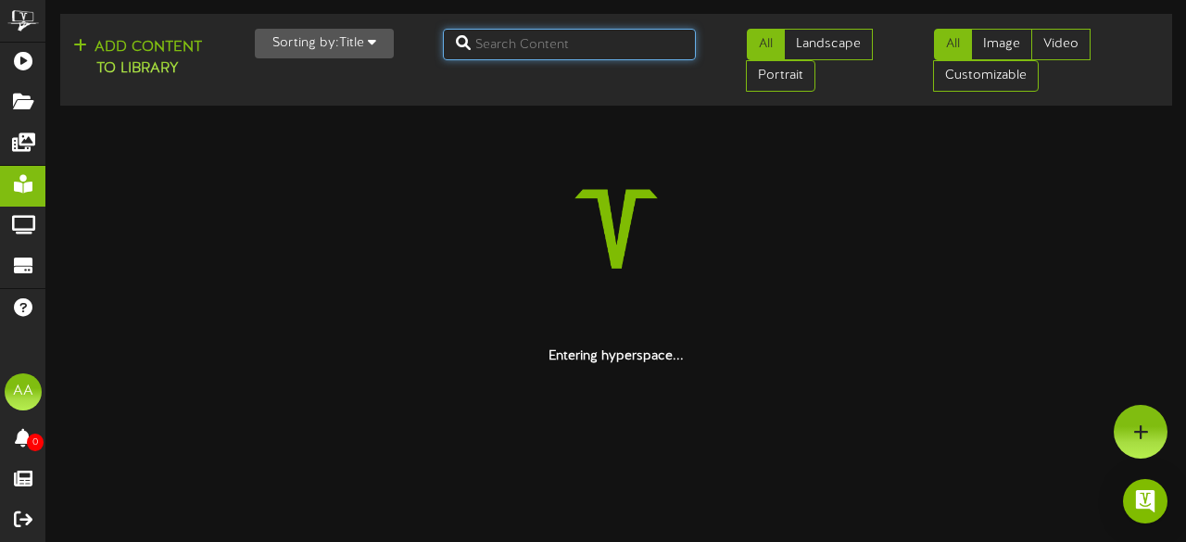
click at [527, 44] on input "text" at bounding box center [570, 44] width 254 height 31
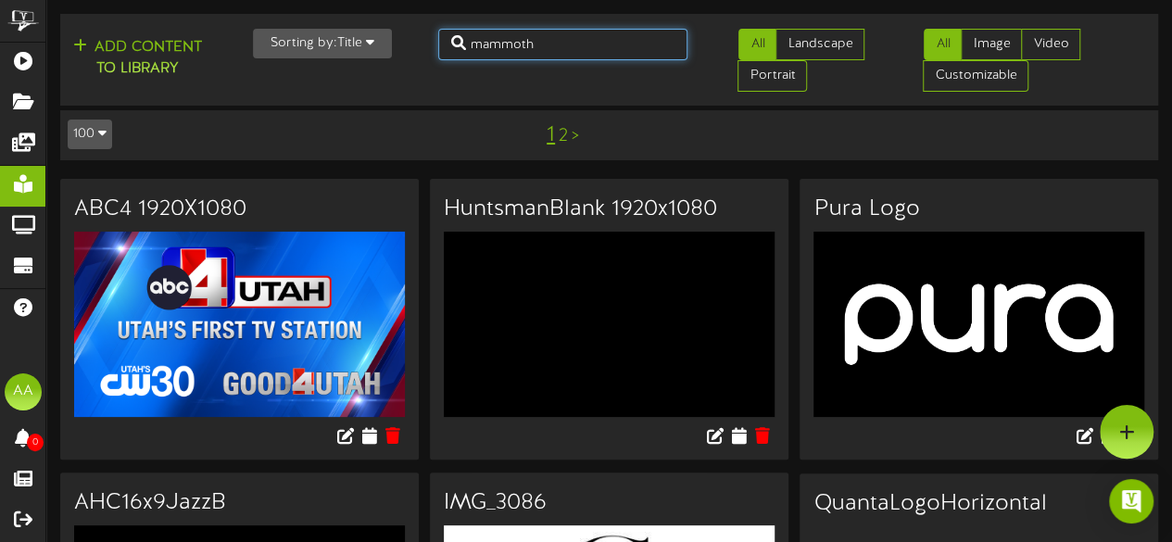
type input "mammoth"
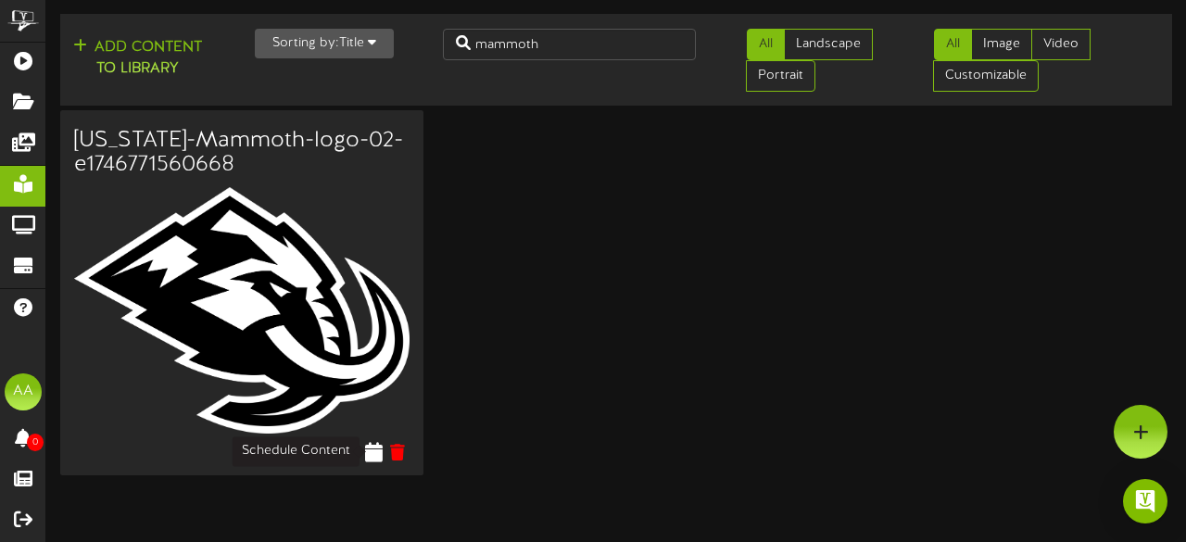
click at [370, 451] on icon at bounding box center [374, 451] width 18 height 20
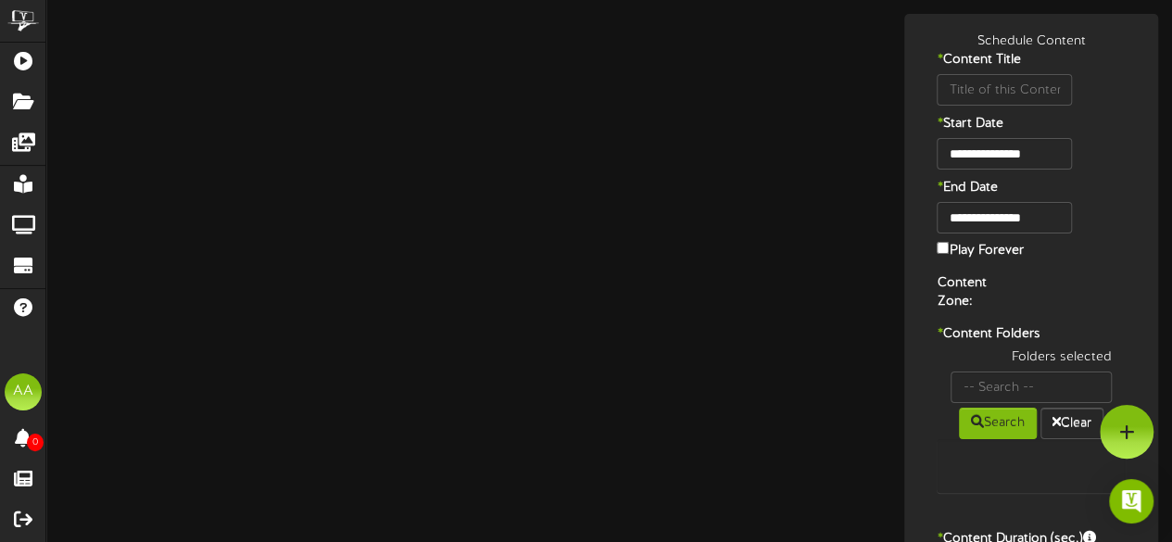
type input "[US_STATE]-Mammoth-logo-02-e1746771560668"
type input "8"
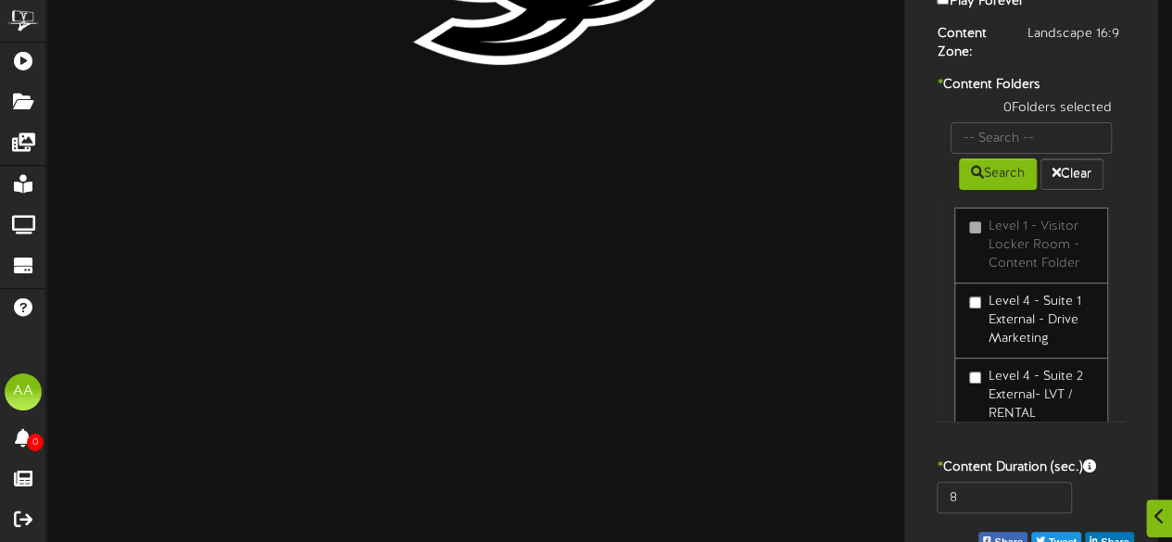
scroll to position [250, 0]
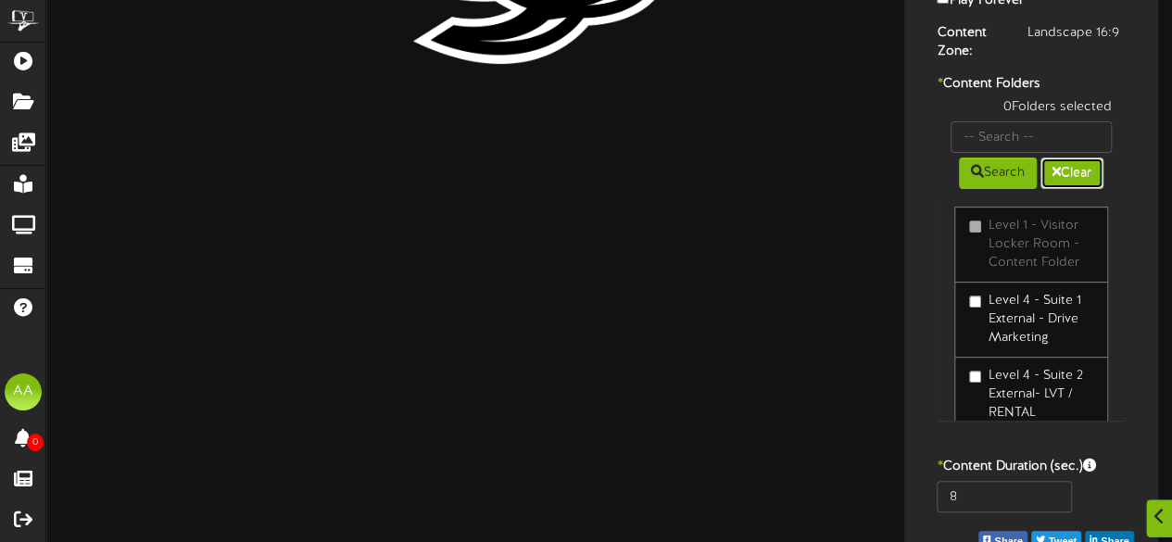
click at [1067, 177] on button "Clear" at bounding box center [1071, 172] width 63 height 31
click at [1010, 129] on input "text" at bounding box center [1030, 136] width 161 height 31
click at [1007, 173] on button "Search" at bounding box center [998, 172] width 78 height 31
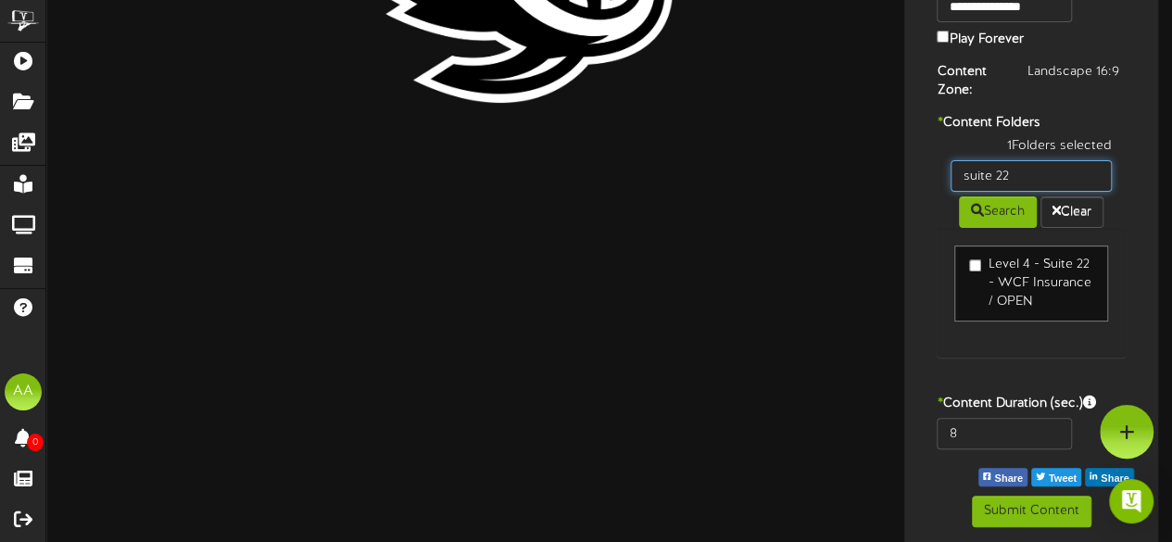
click at [1037, 168] on input "suite 22" at bounding box center [1030, 175] width 161 height 31
type input "suite"
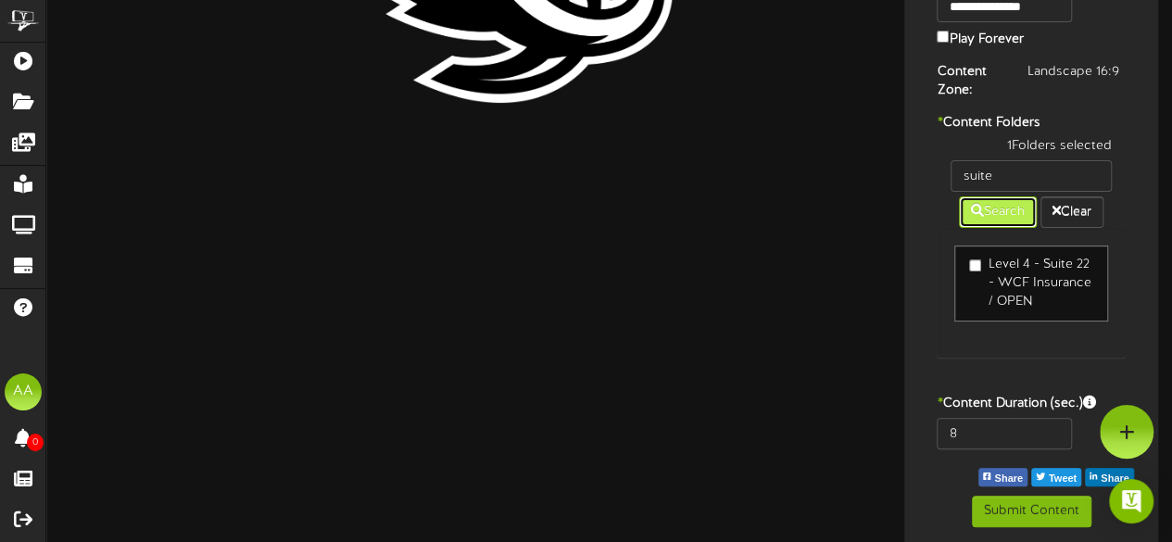
click at [980, 218] on button "Search" at bounding box center [998, 211] width 78 height 31
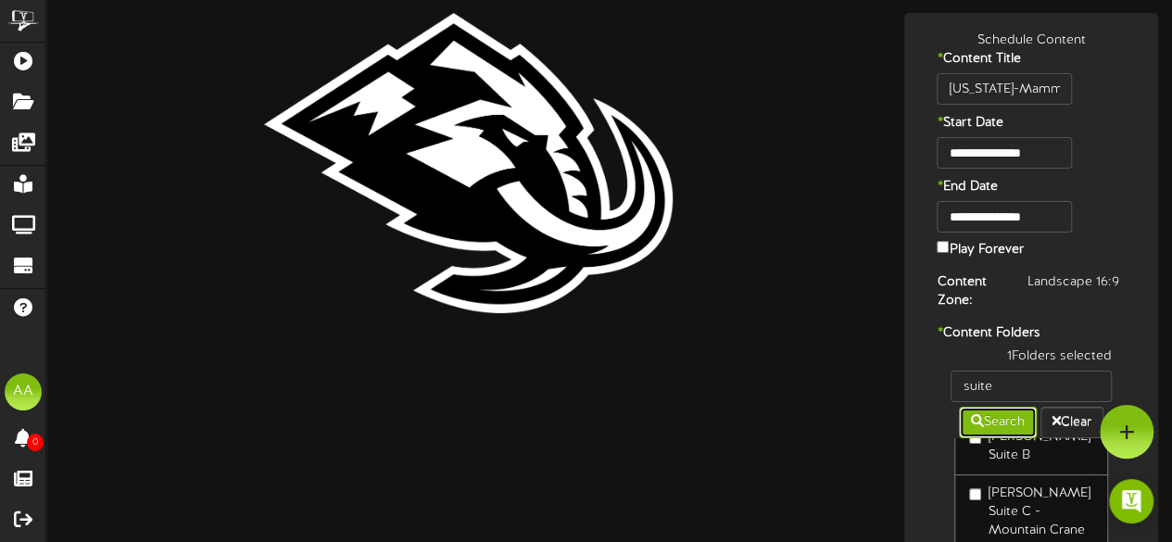
scroll to position [0, 0]
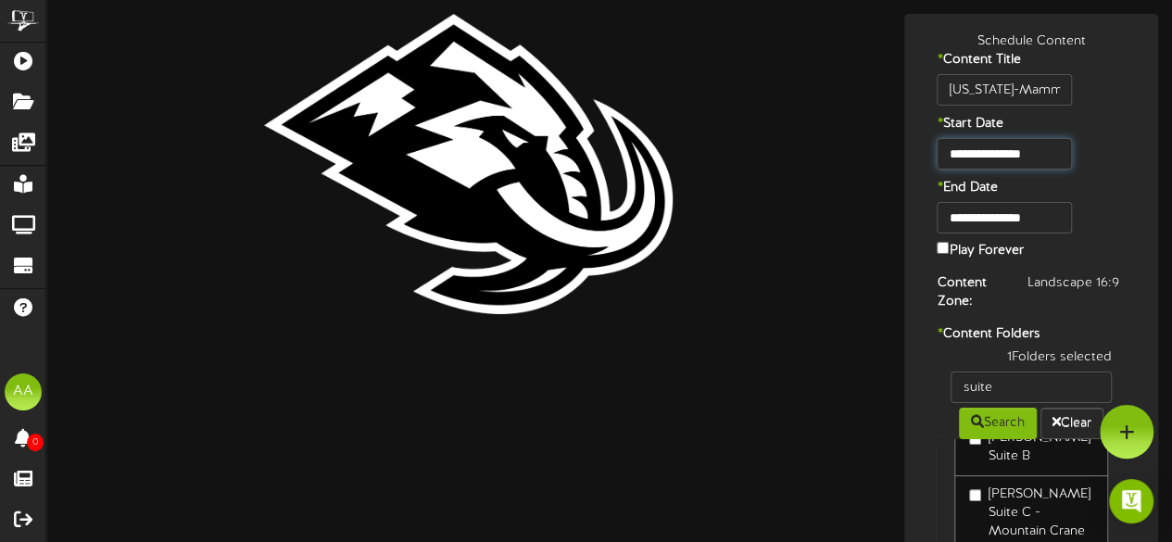
click at [1000, 148] on input "**********" at bounding box center [1003, 153] width 134 height 31
click at [1023, 215] on input "**********" at bounding box center [1003, 217] width 134 height 31
click at [1111, 206] on div "**********" at bounding box center [1031, 233] width 245 height 63
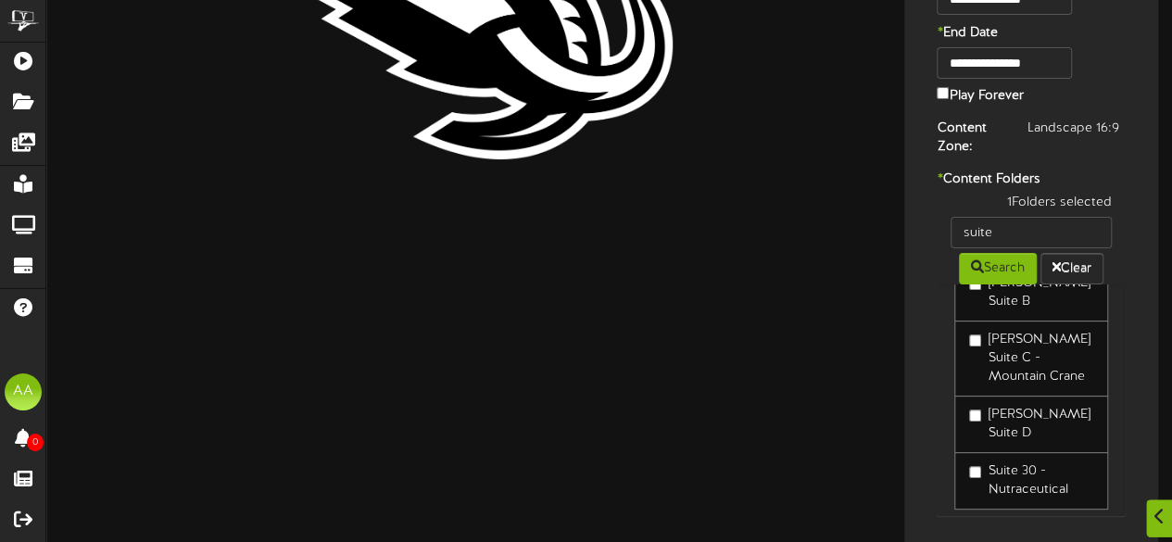
scroll to position [313, 0]
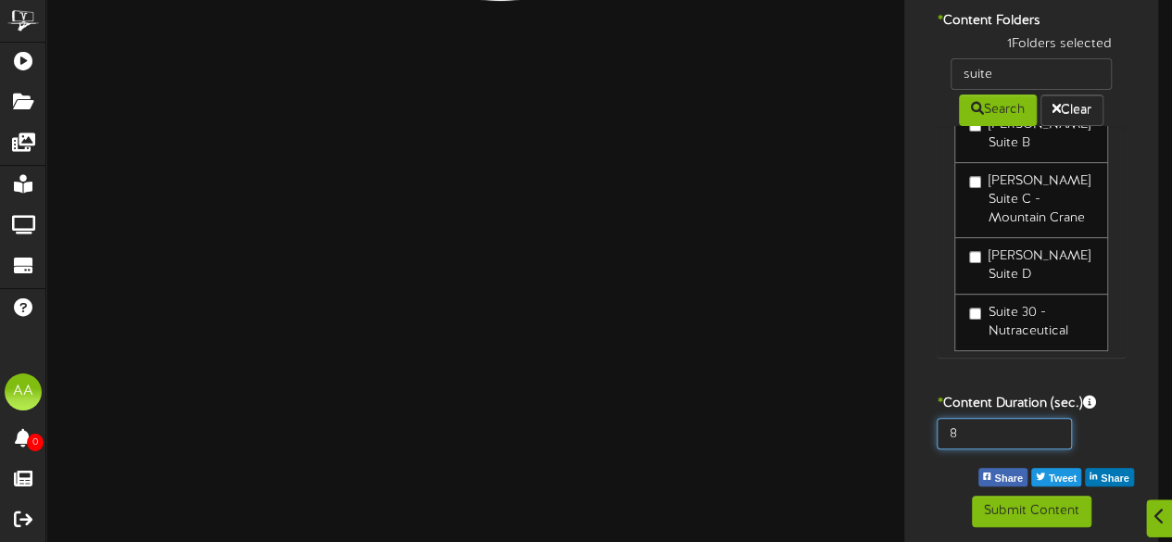
click at [998, 426] on input "8" at bounding box center [1003, 433] width 134 height 31
type input "800"
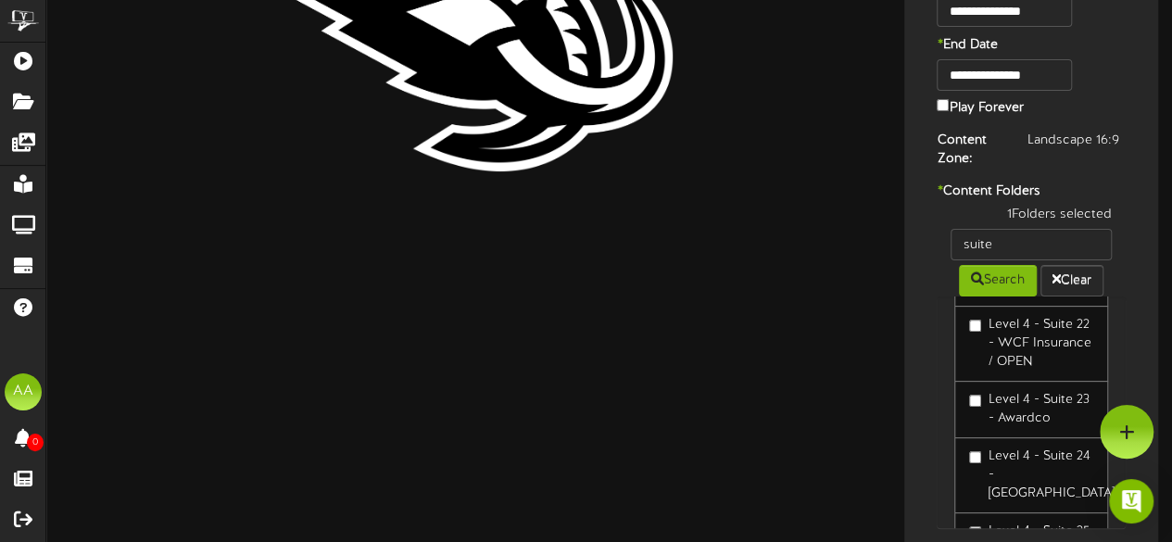
scroll to position [1300, 0]
click at [1028, 247] on input "suite" at bounding box center [1030, 244] width 161 height 31
type input "suite 22"
click at [1000, 277] on button "Search" at bounding box center [998, 280] width 78 height 31
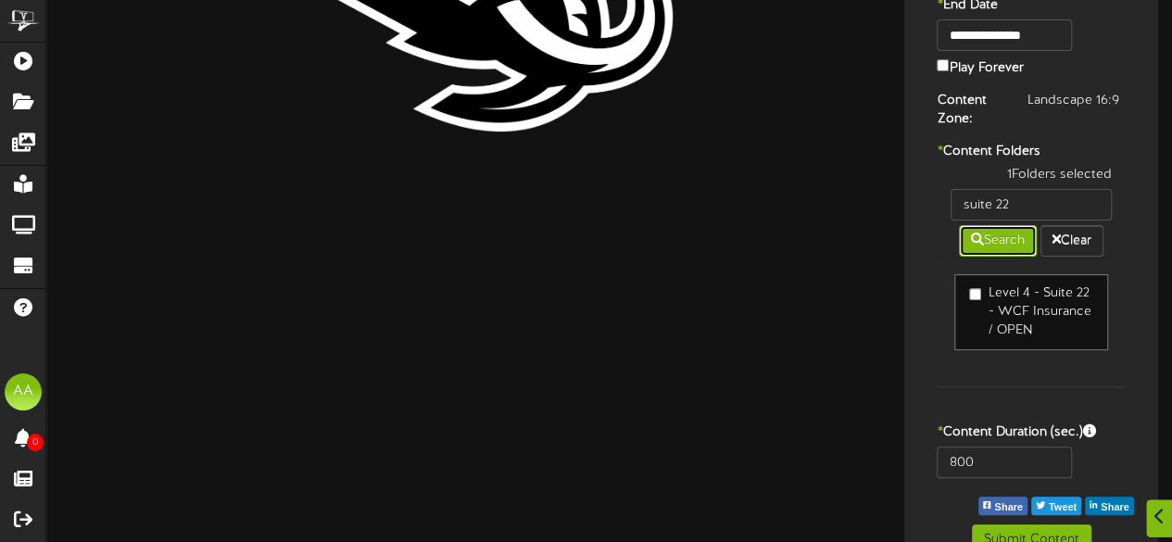
scroll to position [211, 0]
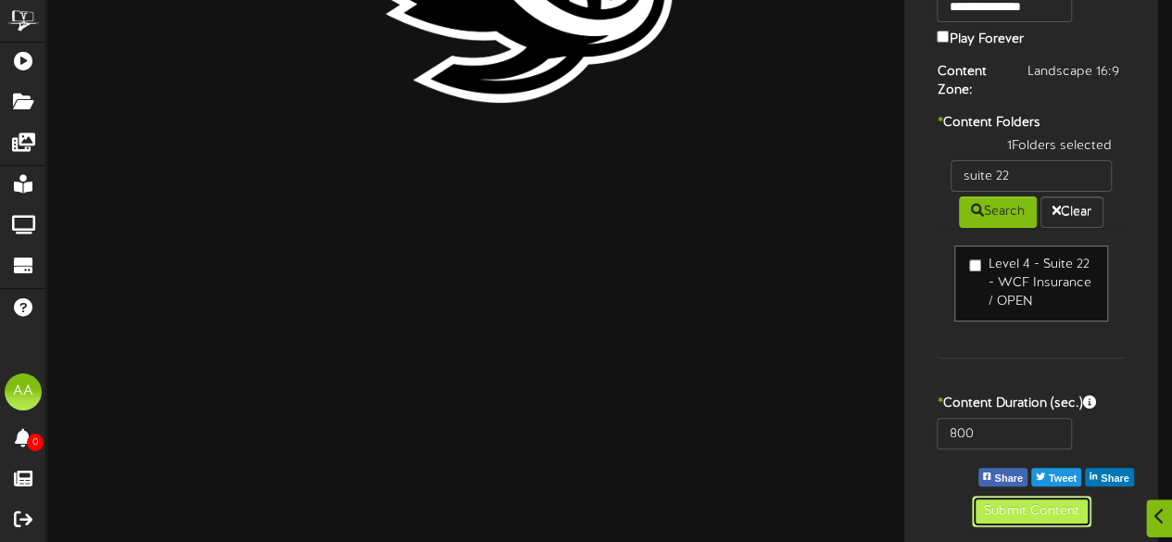
click at [1031, 511] on button "Submit Content" at bounding box center [1031, 511] width 119 height 31
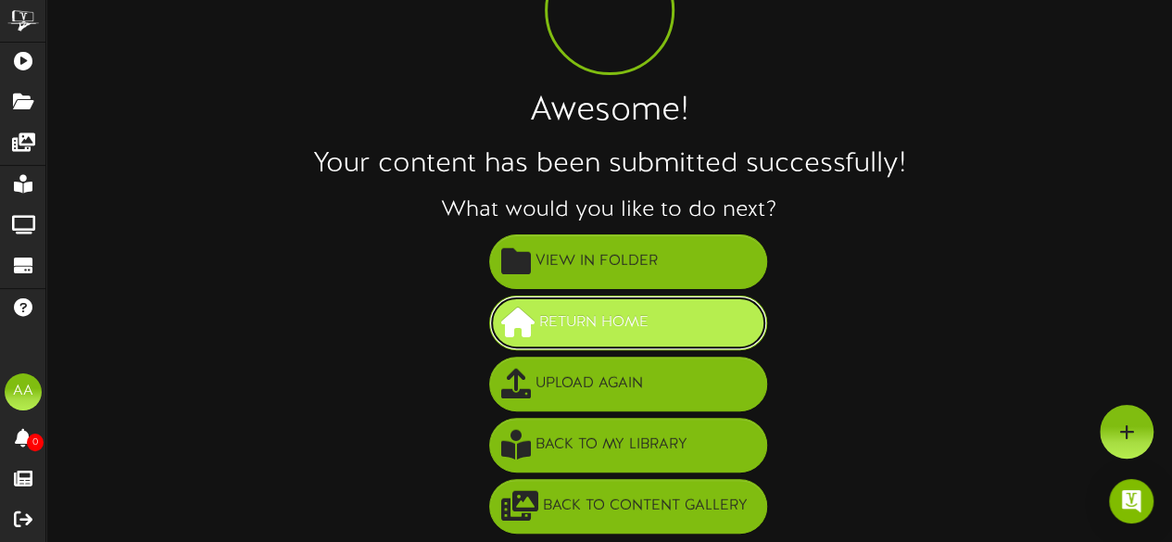
click at [722, 329] on button "Return Home" at bounding box center [628, 322] width 278 height 55
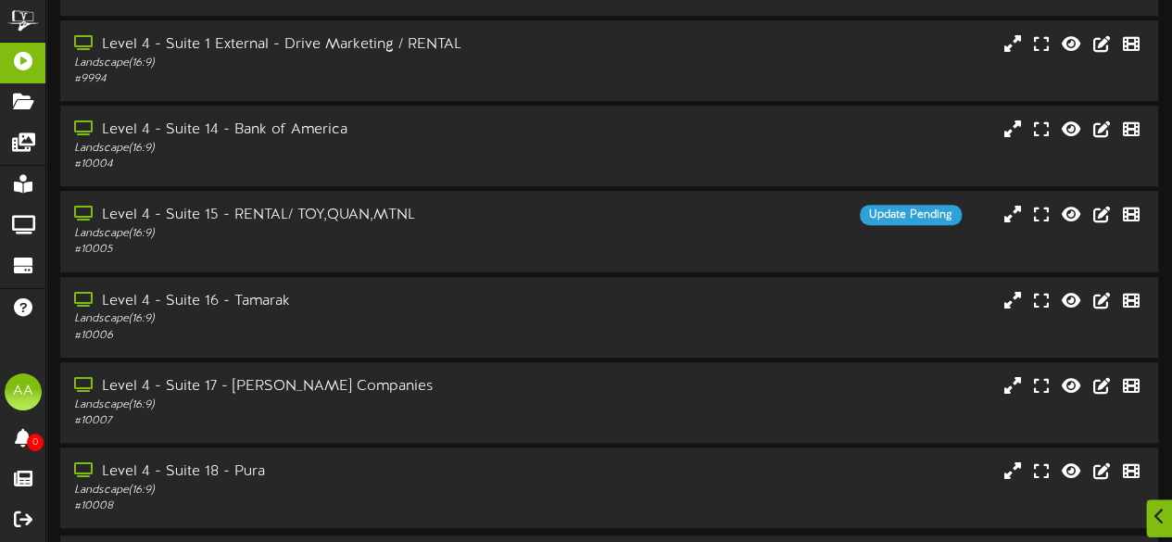
scroll to position [469, 0]
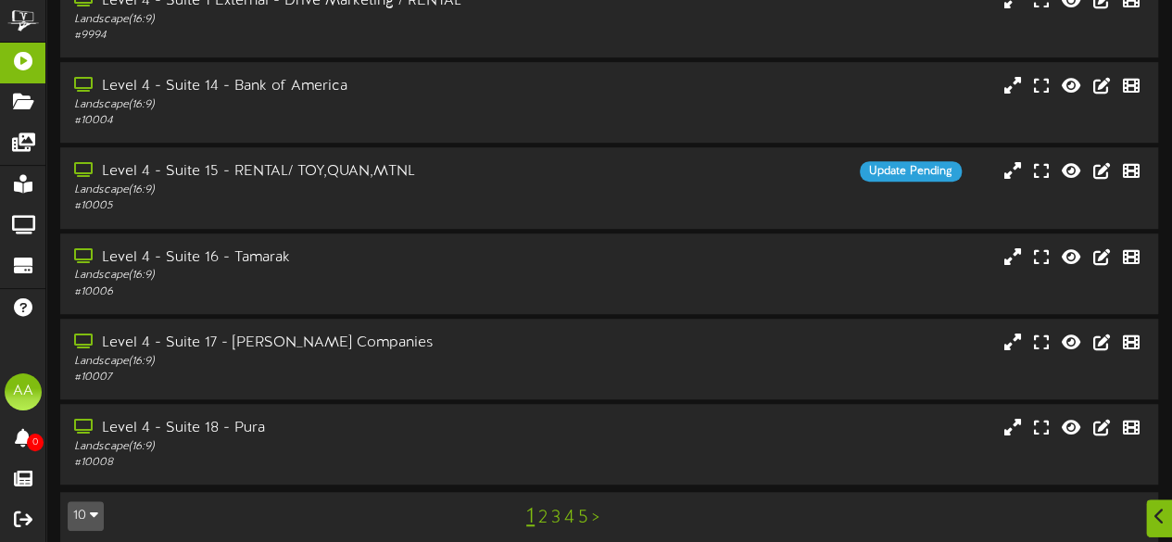
click at [545, 508] on link "2" at bounding box center [542, 518] width 9 height 20
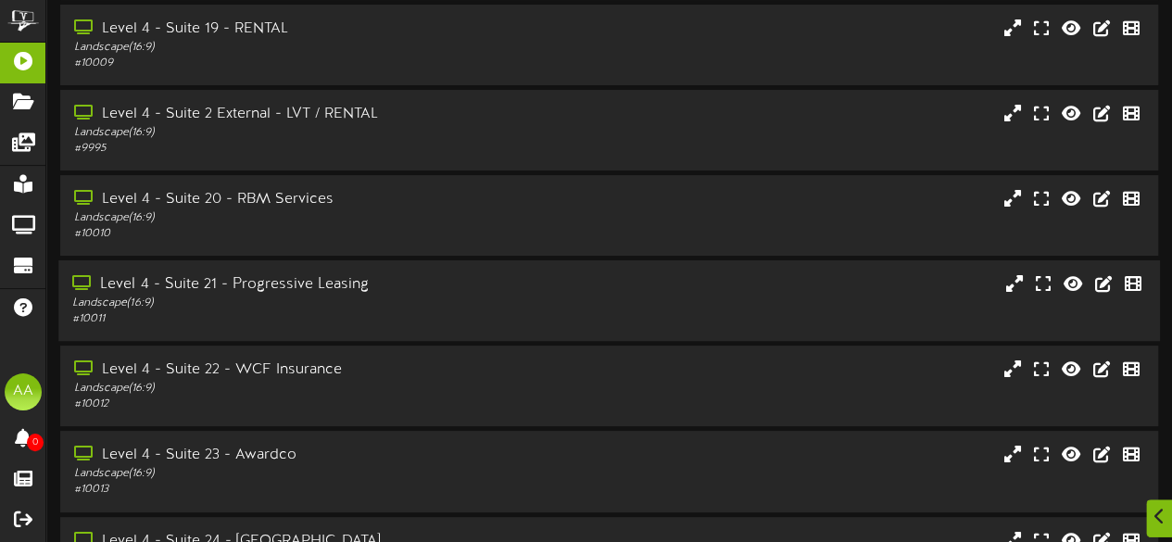
scroll to position [85, 0]
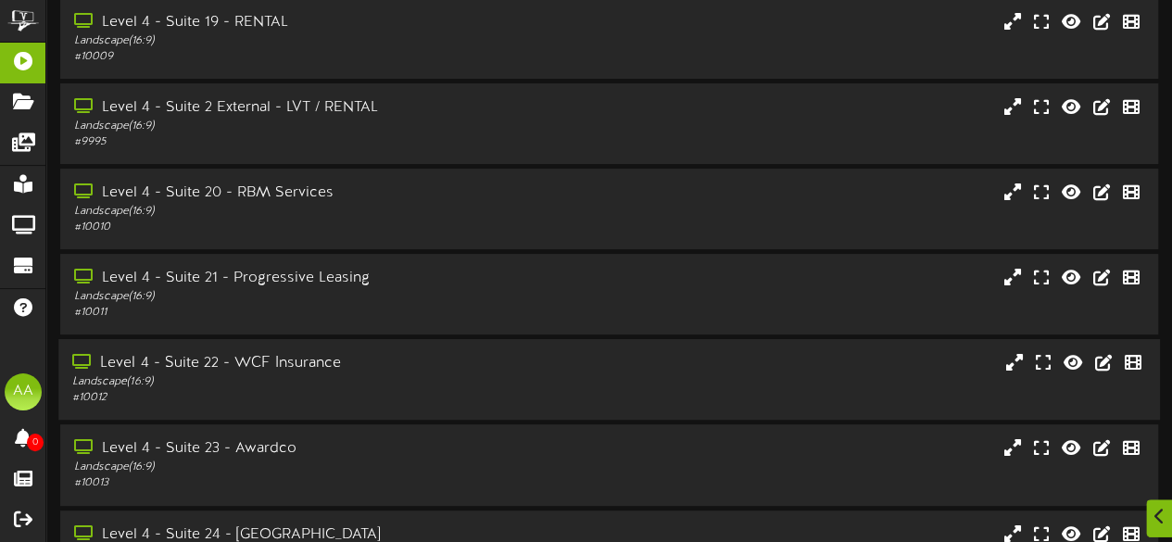
click at [80, 363] on icon at bounding box center [83, 361] width 23 height 15
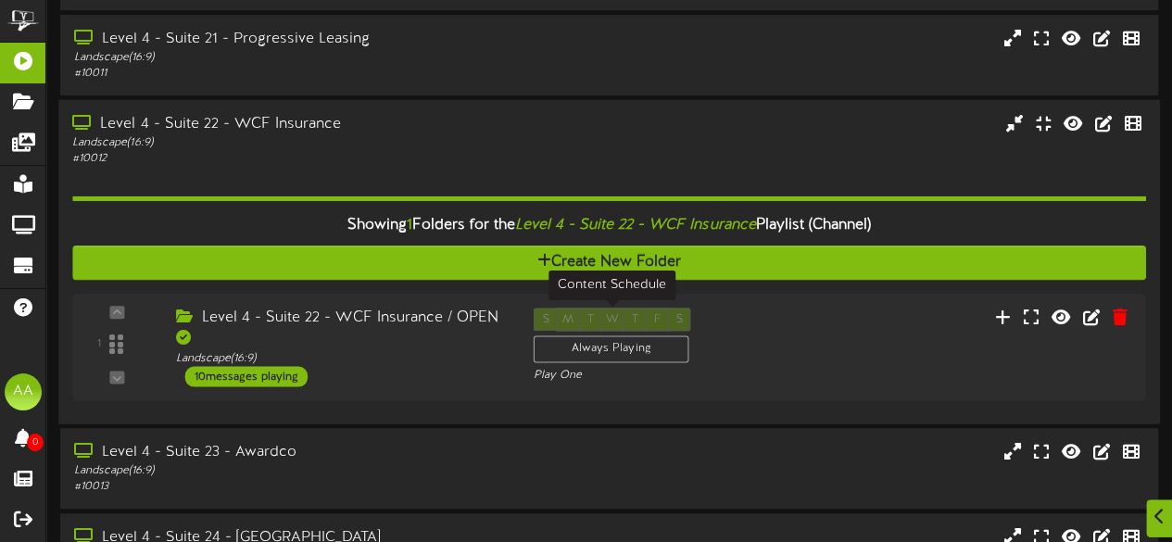
scroll to position [325, 0]
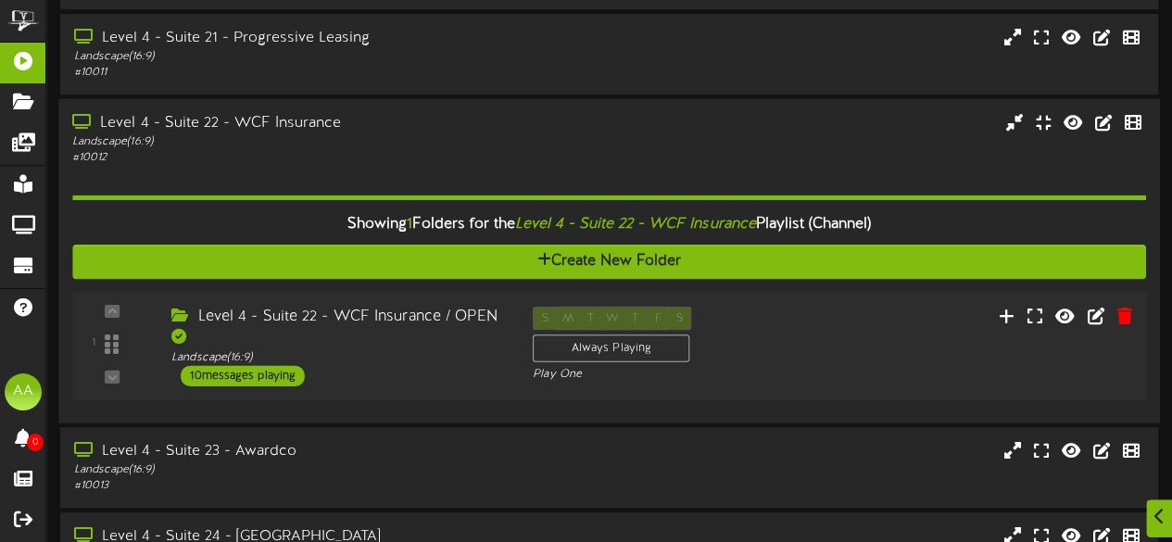
click at [241, 380] on div "10 messages playing" at bounding box center [243, 376] width 124 height 20
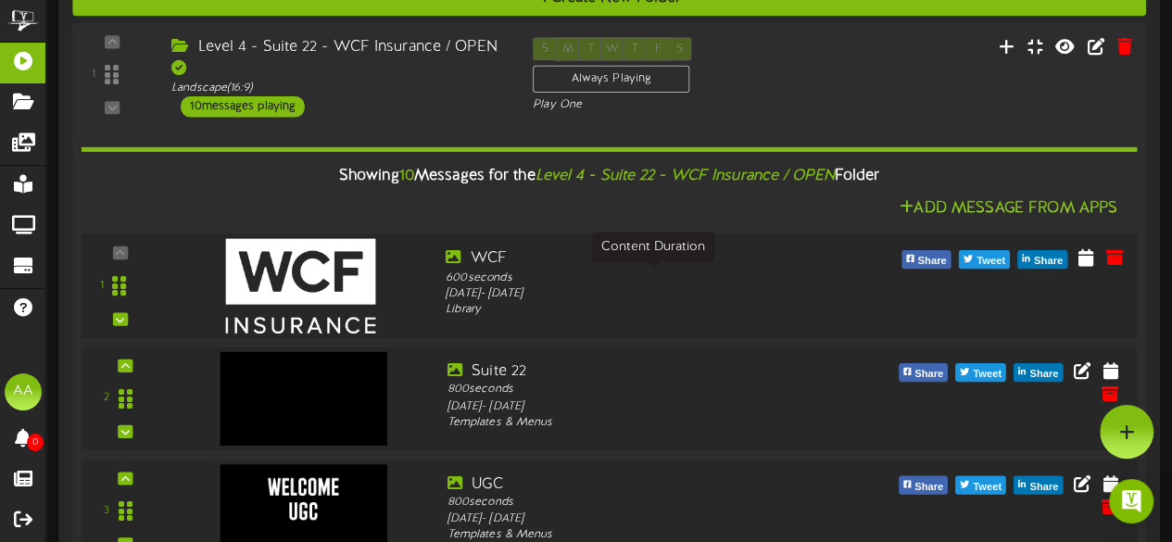
scroll to position [578, 0]
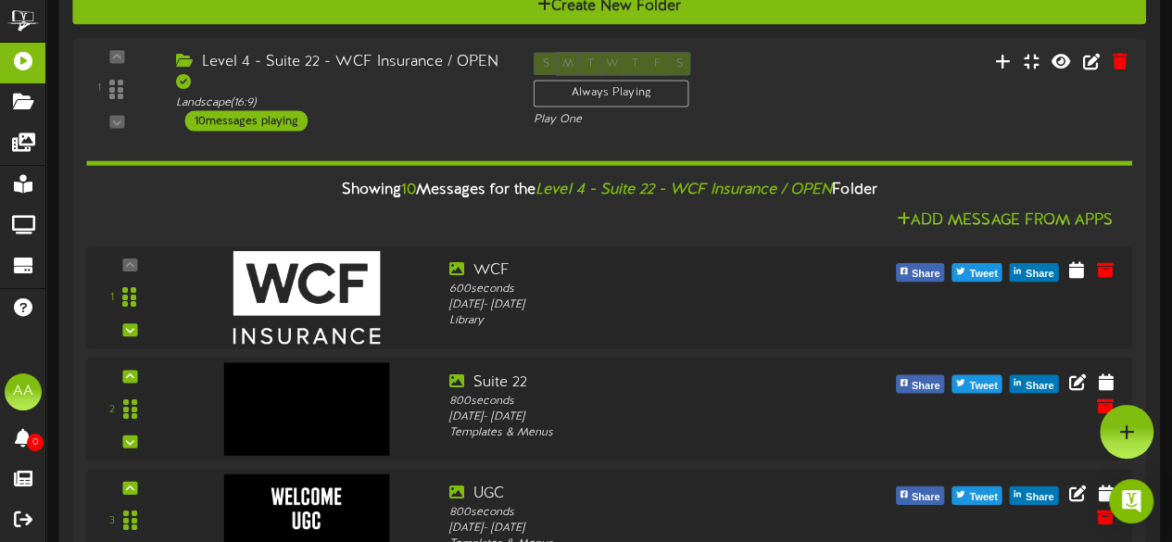
drag, startPoint x: 619, startPoint y: 303, endPoint x: 1149, endPoint y: 299, distance: 530.7
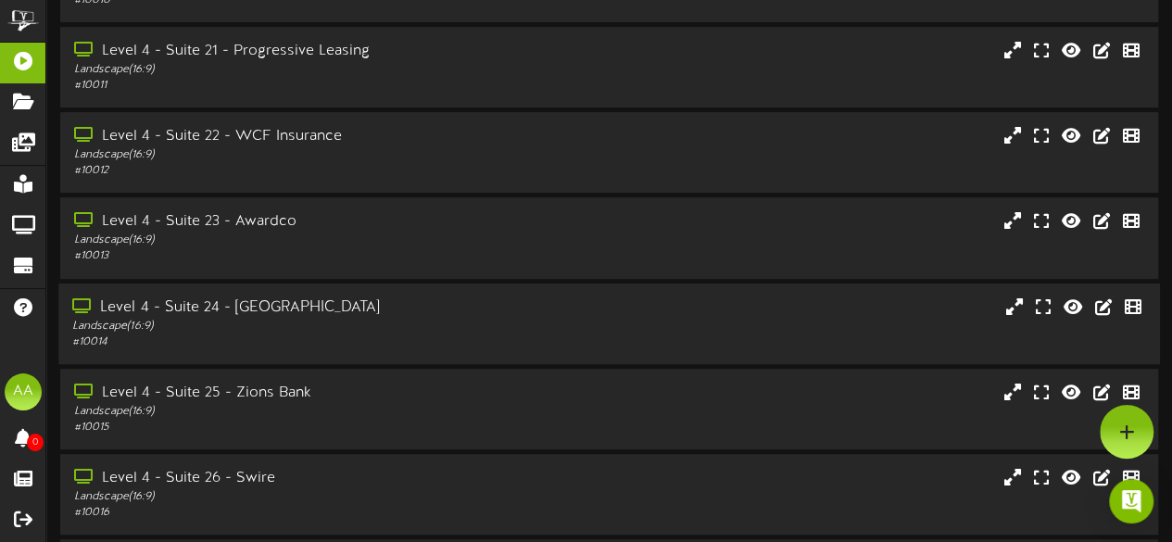
scroll to position [308, 0]
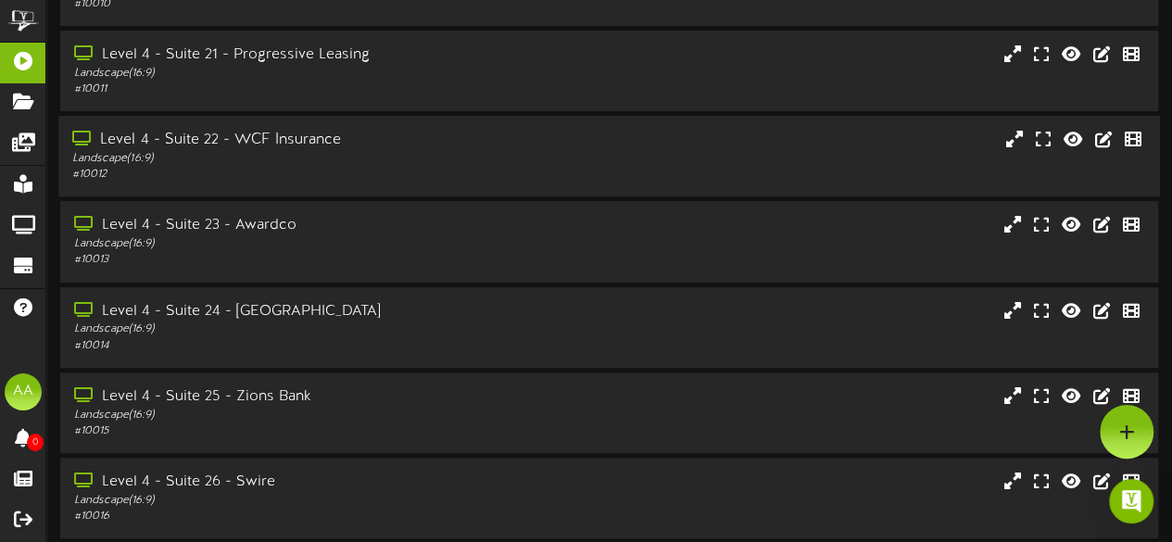
click at [338, 150] on div "Level 4 - Suite 22 - WCF Insurance" at bounding box center [287, 140] width 431 height 21
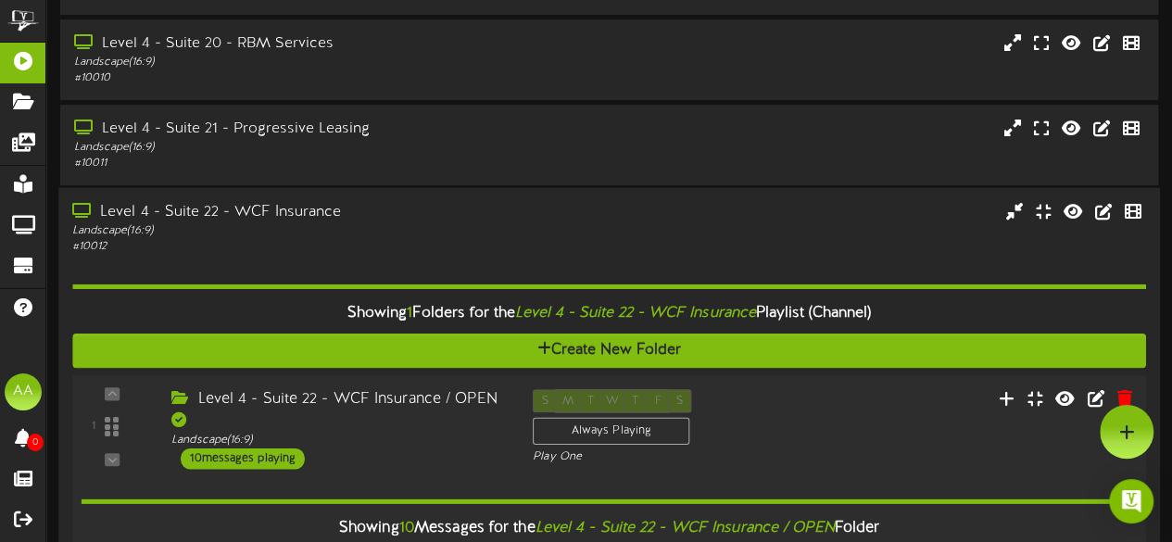
scroll to position [226, 0]
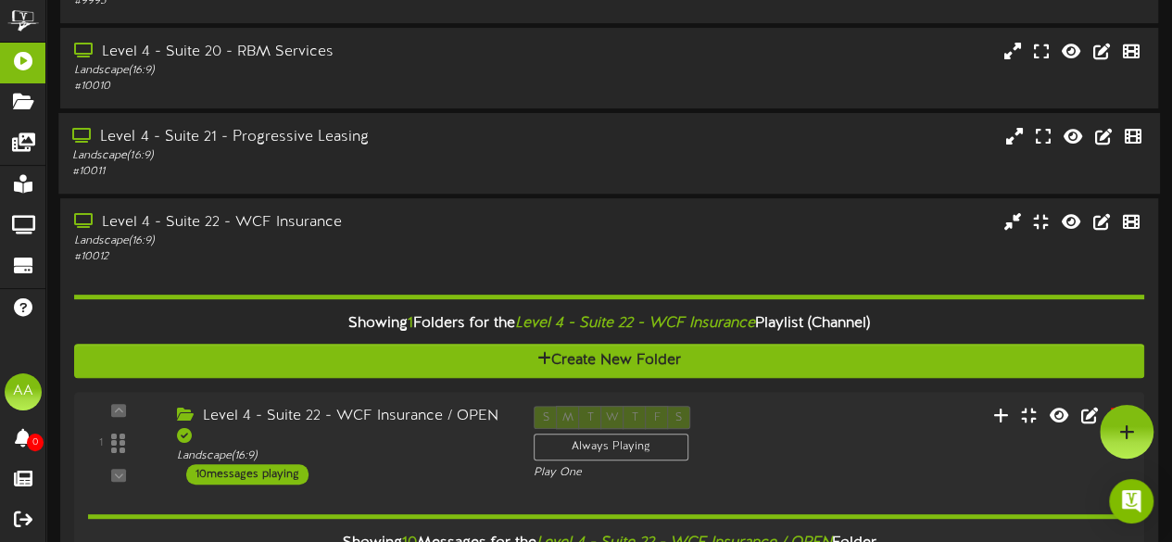
click at [430, 160] on div "Landscape ( 16:9 )" at bounding box center [287, 156] width 431 height 16
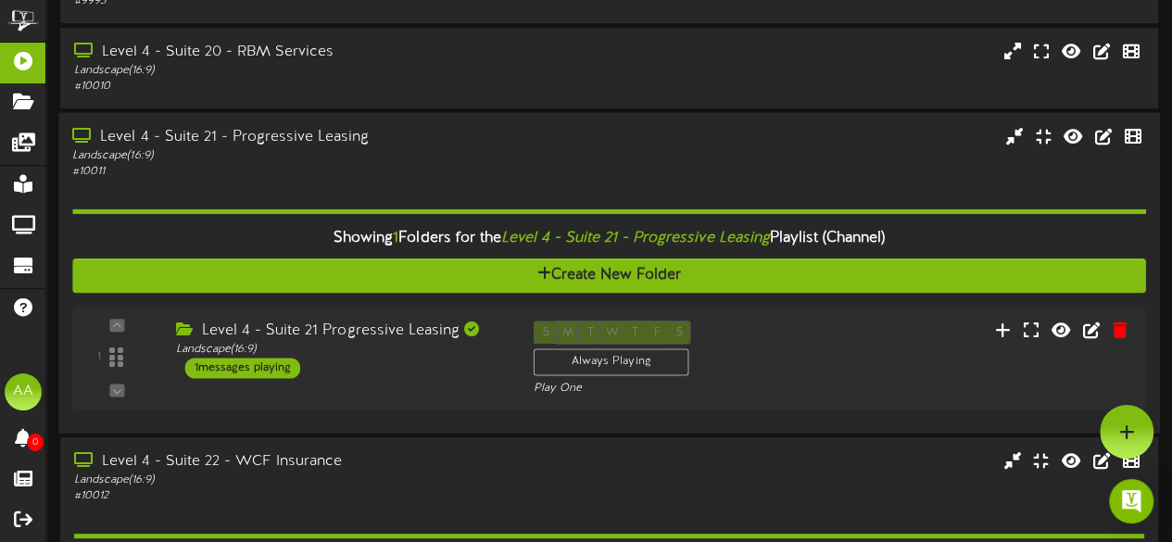
click at [425, 157] on div "Landscape ( 16:9 )" at bounding box center [287, 156] width 431 height 16
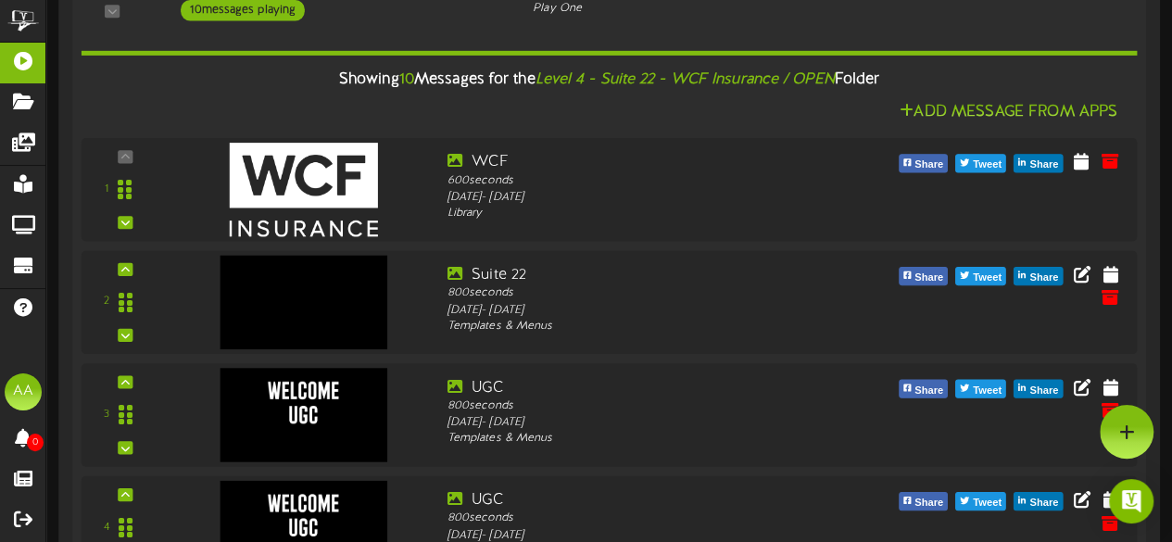
scroll to position [680, 0]
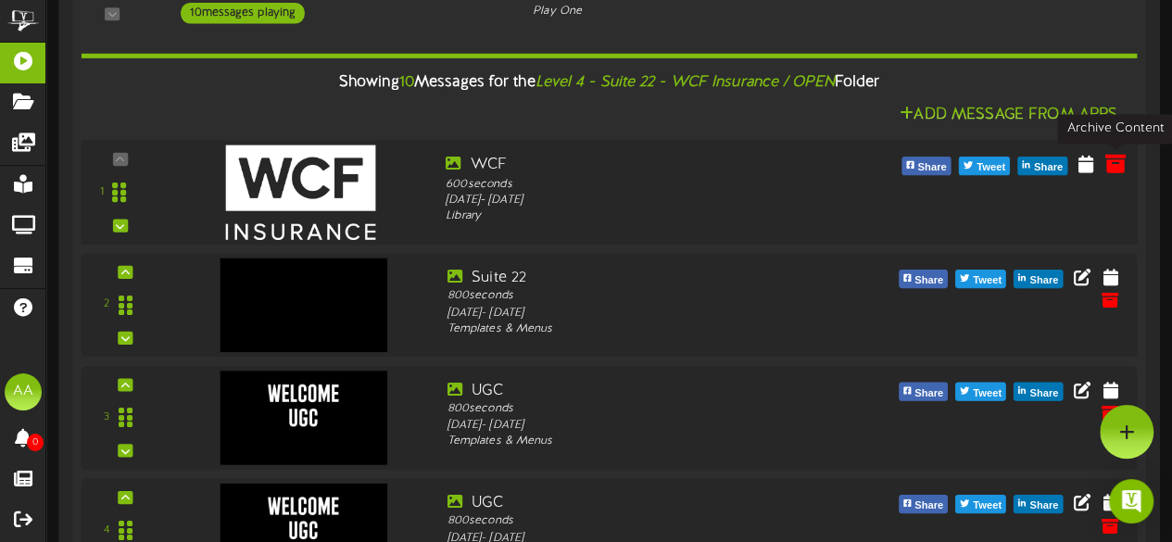
click at [1117, 166] on icon at bounding box center [1114, 163] width 20 height 20
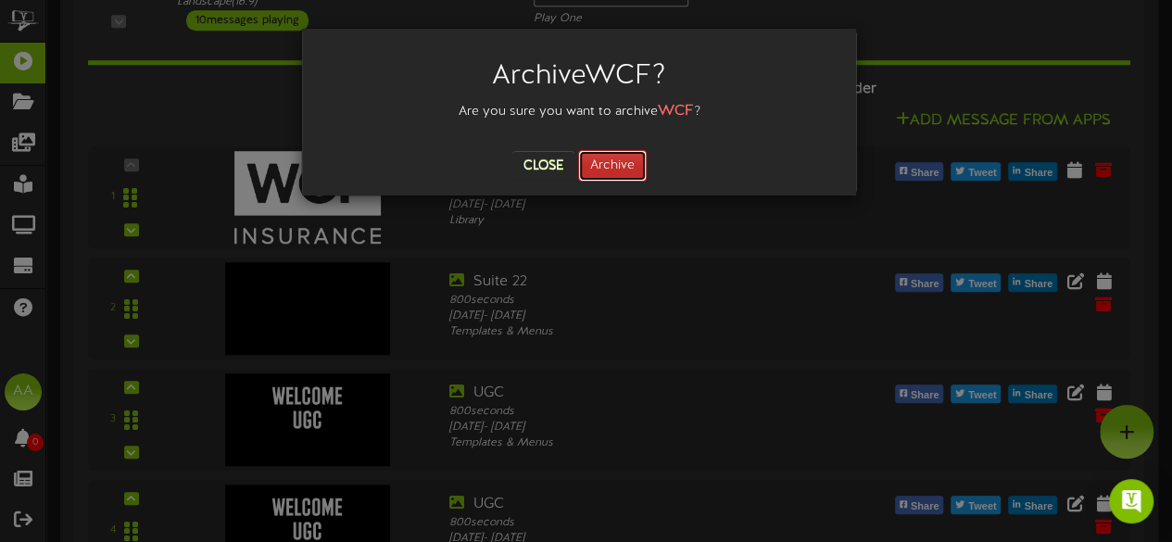
click at [617, 168] on button "Archive" at bounding box center [612, 165] width 69 height 31
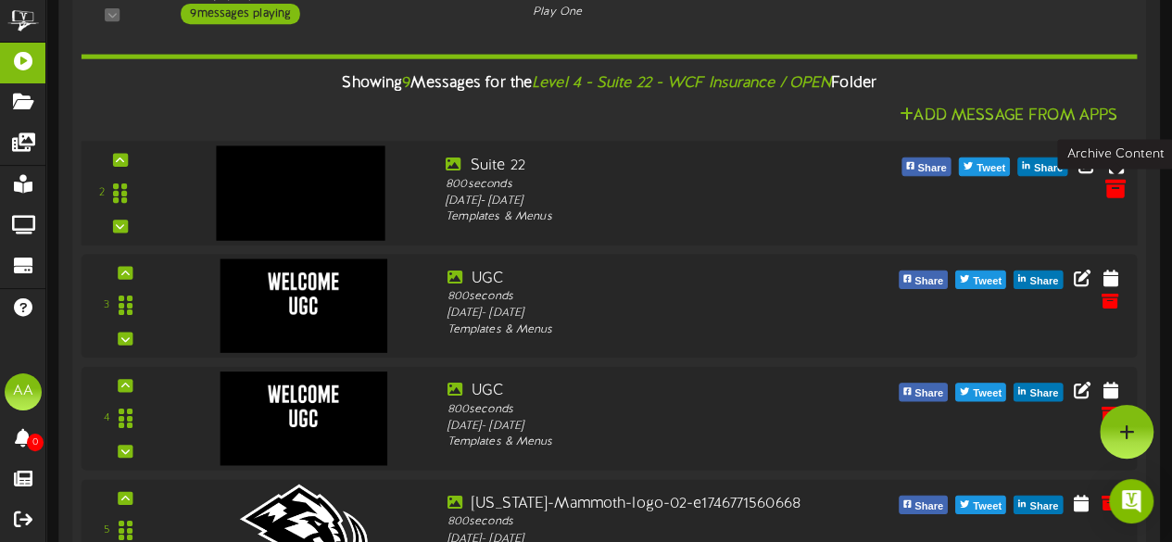
click at [1117, 192] on icon at bounding box center [1114, 188] width 20 height 20
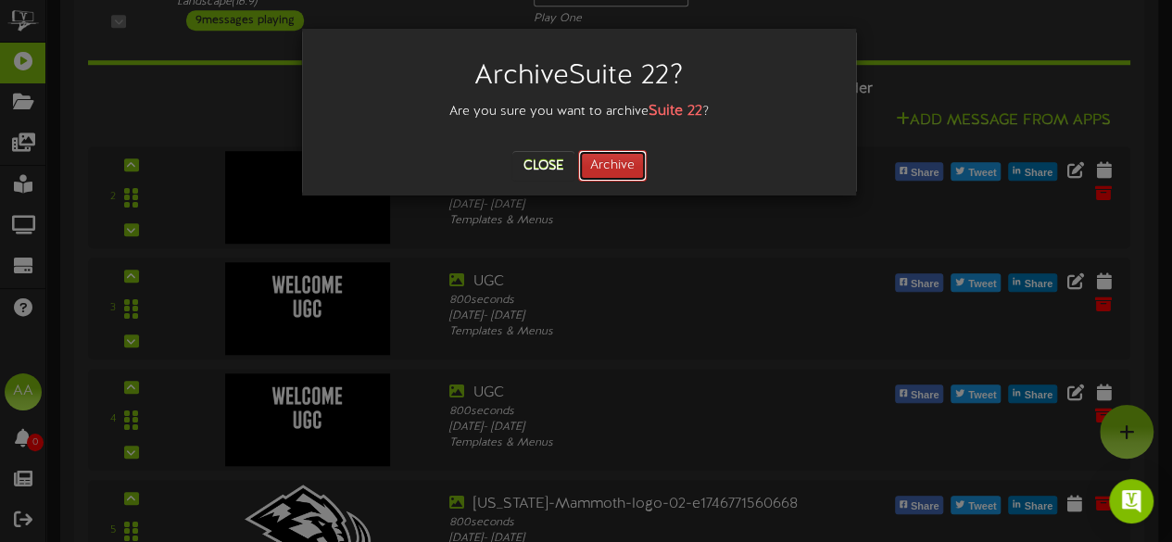
click at [593, 160] on button "Archive" at bounding box center [612, 165] width 69 height 31
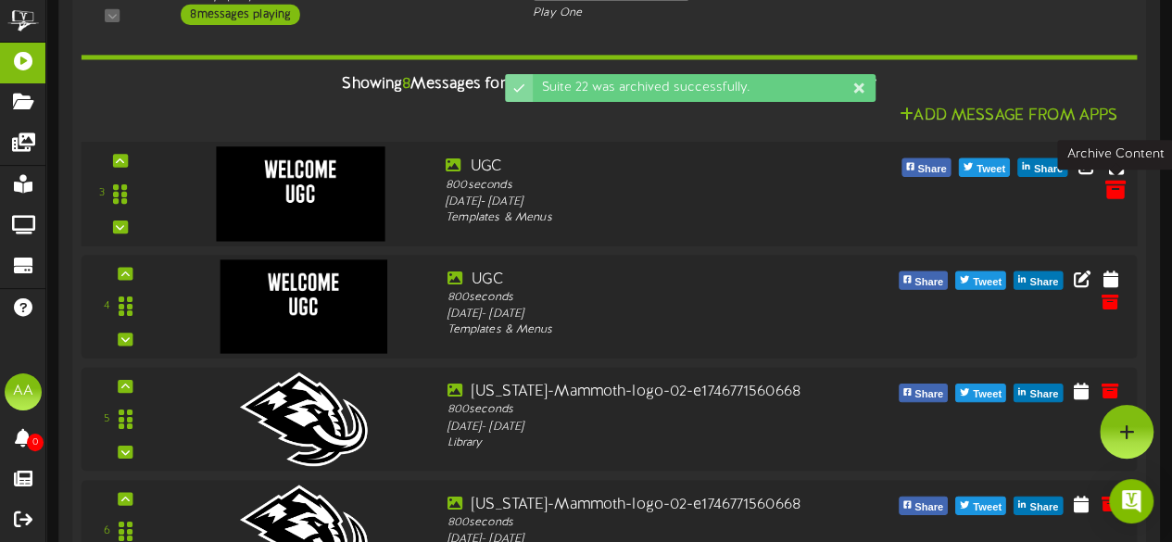
click at [1108, 197] on icon at bounding box center [1114, 189] width 20 height 20
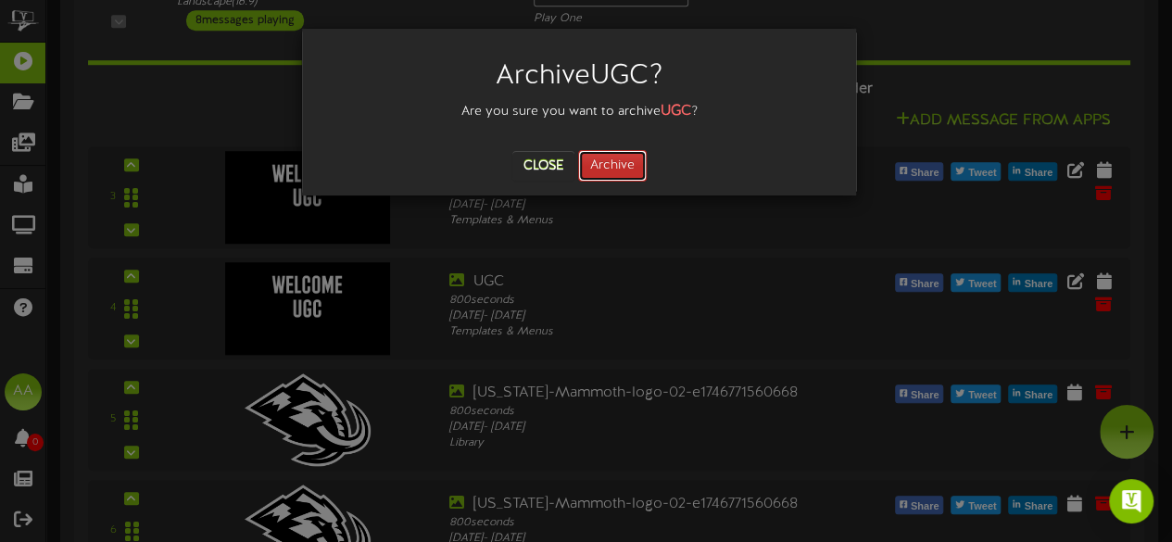
click at [622, 158] on button "Archive" at bounding box center [612, 165] width 69 height 31
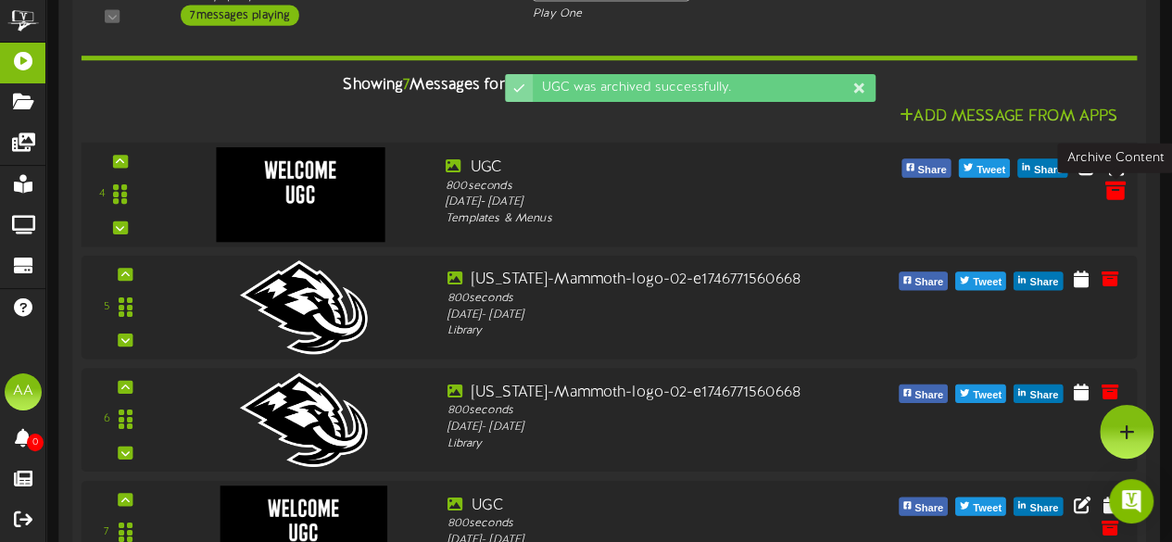
click at [1115, 194] on icon at bounding box center [1114, 190] width 20 height 20
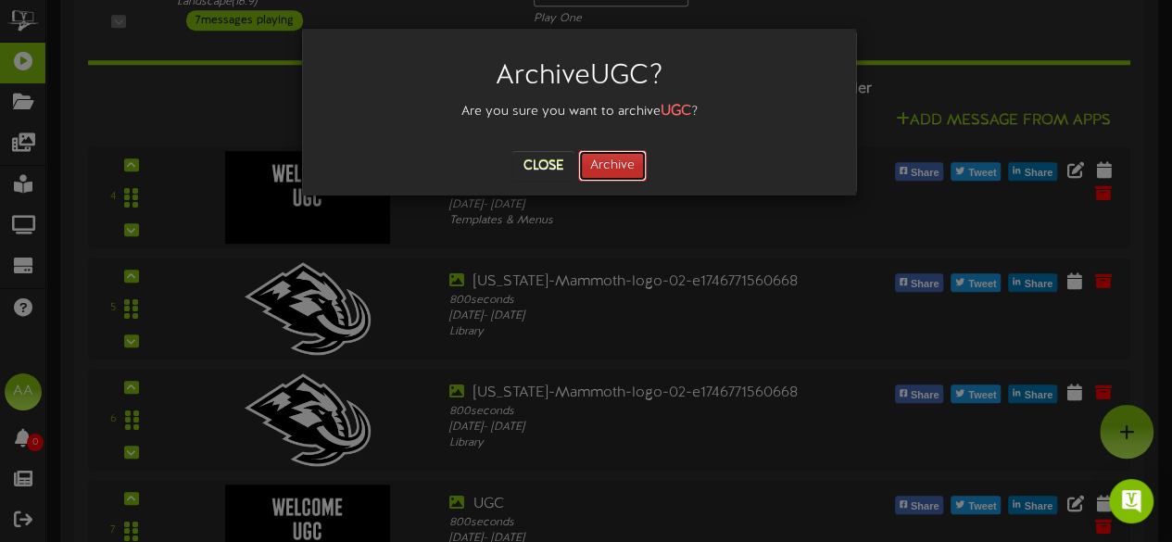
click at [600, 162] on button "Archive" at bounding box center [612, 165] width 69 height 31
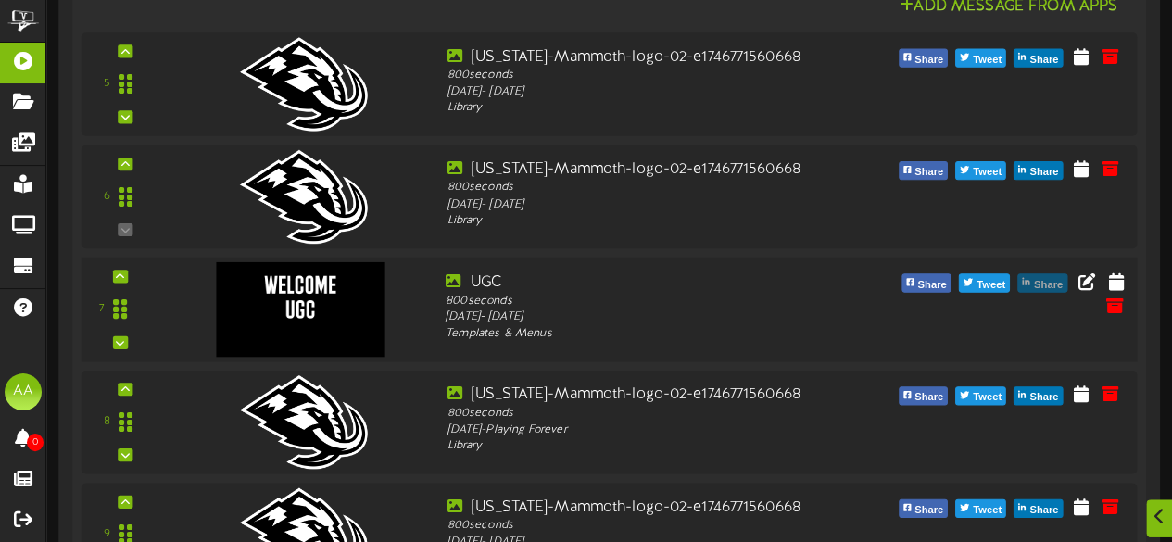
scroll to position [815, 0]
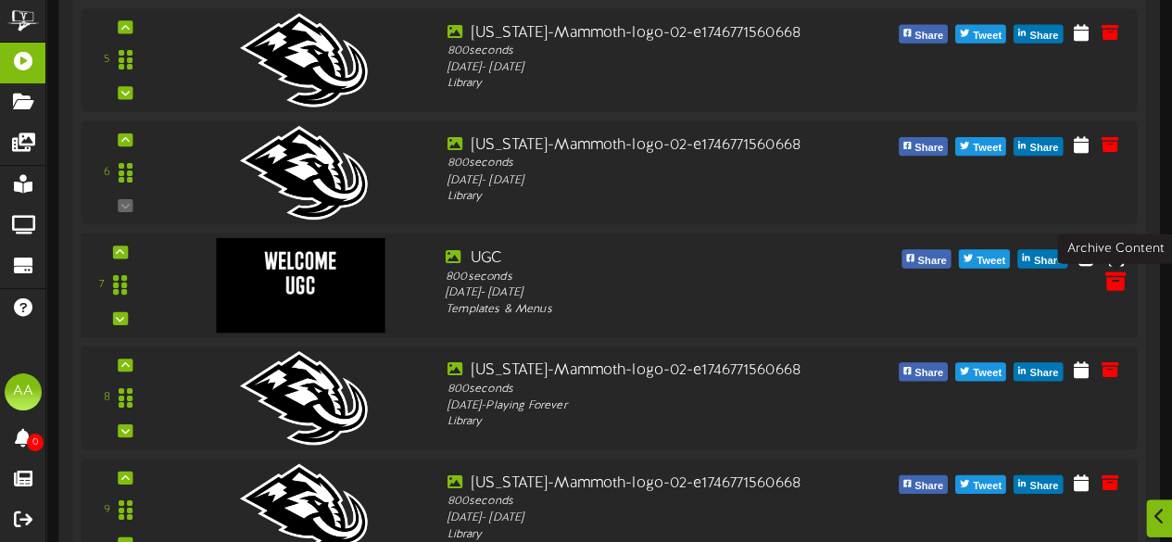
click at [1117, 274] on icon at bounding box center [1114, 280] width 20 height 20
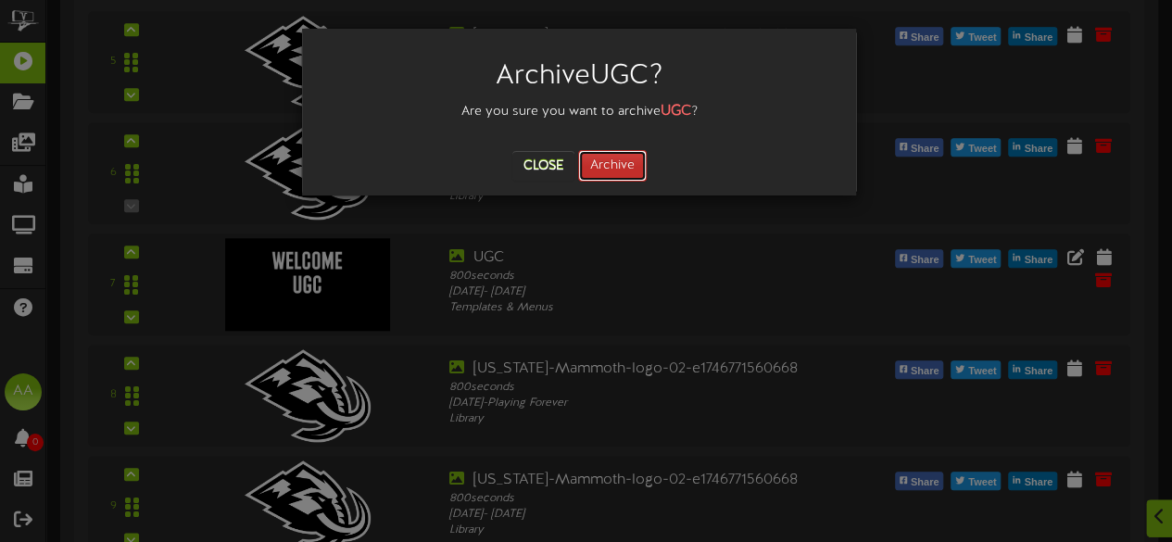
click at [617, 160] on button "Archive" at bounding box center [612, 165] width 69 height 31
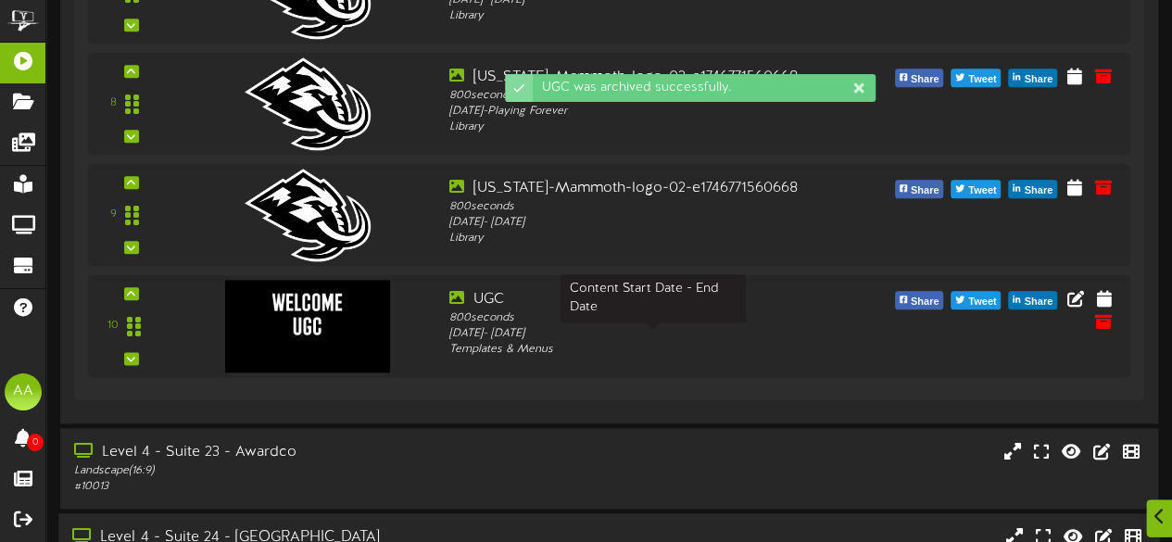
scroll to position [1022, 0]
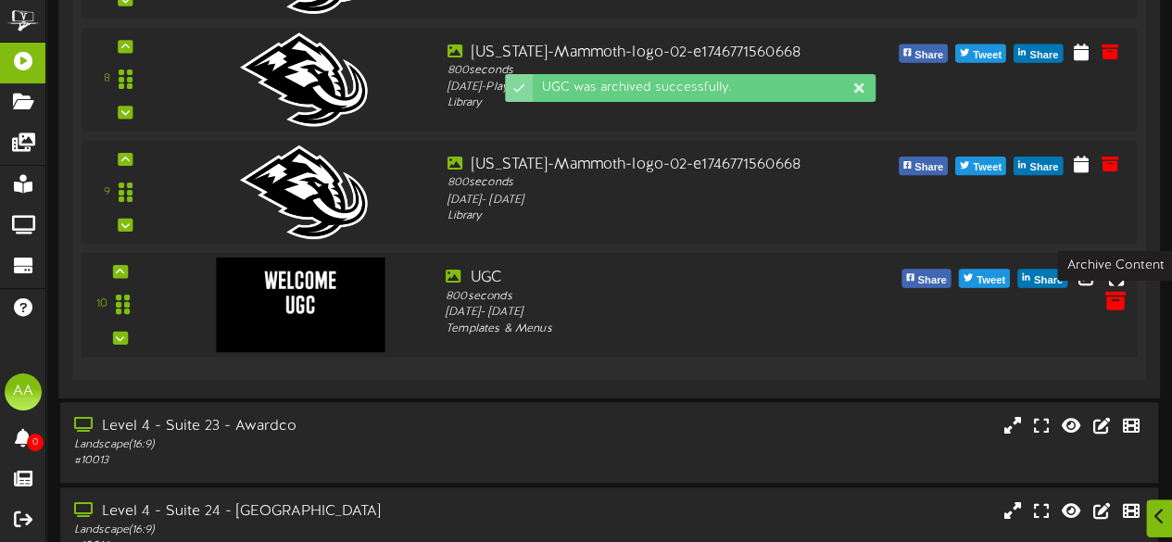
click at [1118, 308] on icon at bounding box center [1114, 299] width 20 height 20
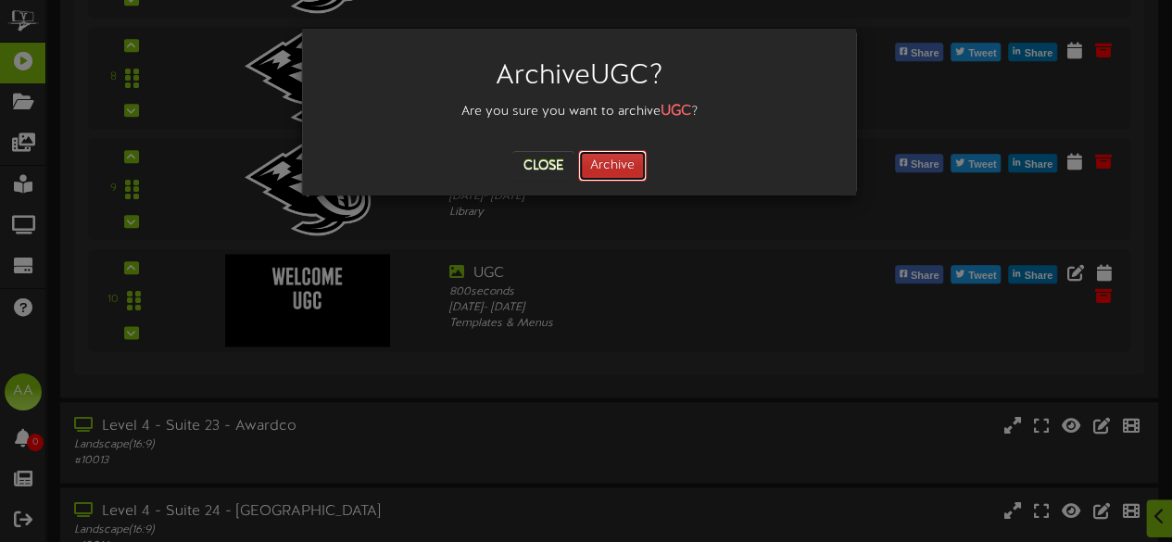
click at [612, 162] on button "Archive" at bounding box center [612, 165] width 69 height 31
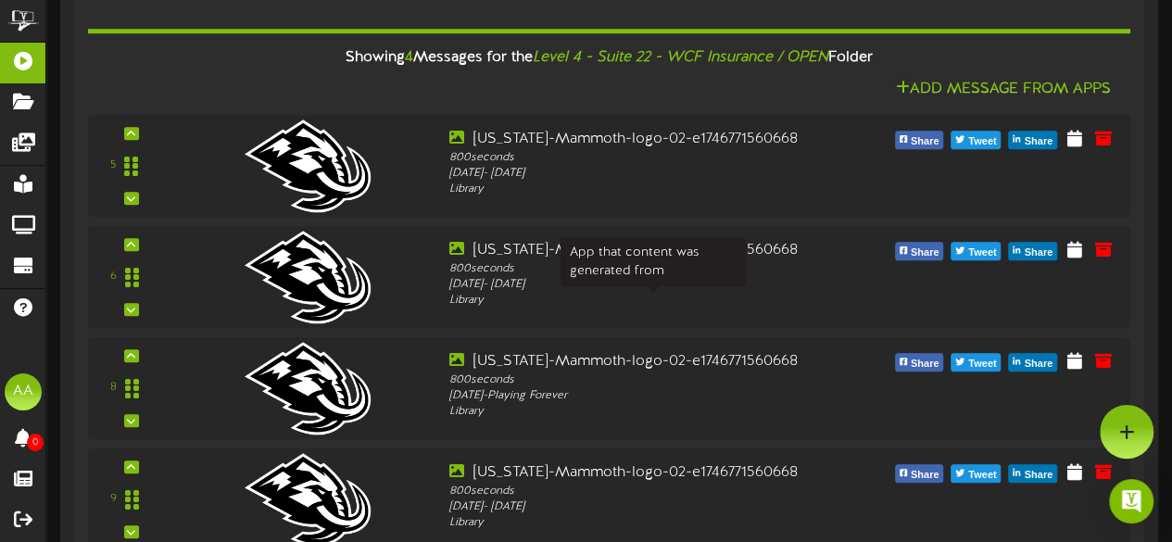
scroll to position [671, 0]
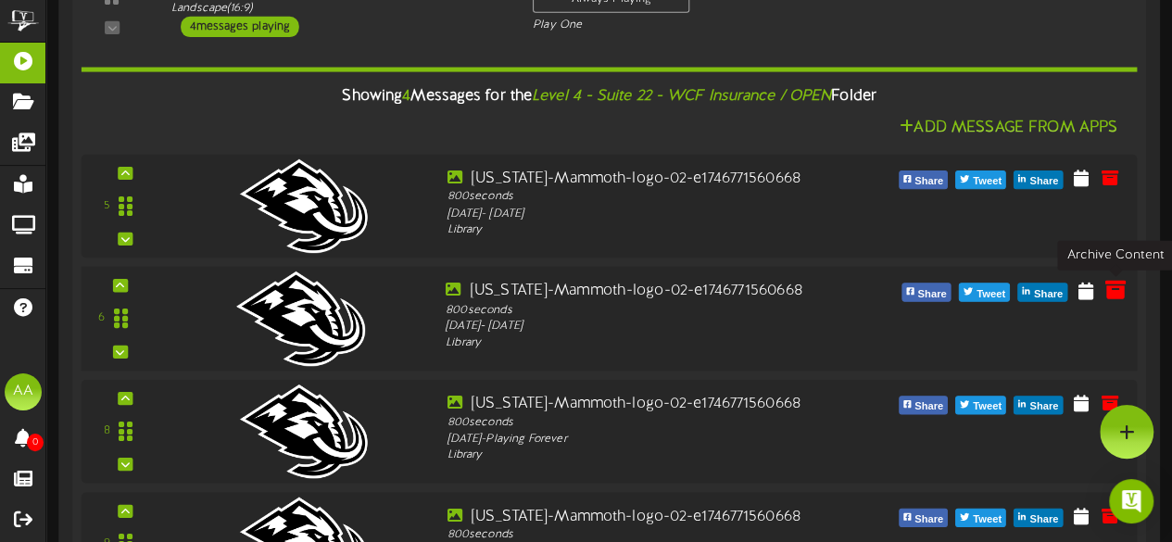
click at [1115, 290] on icon at bounding box center [1114, 289] width 20 height 20
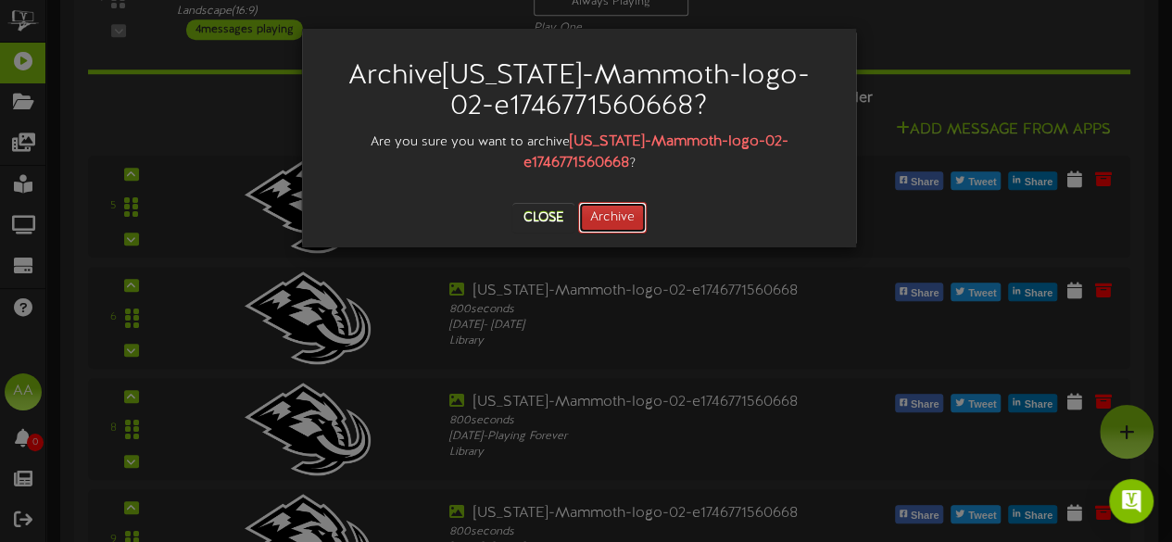
click at [617, 202] on button "Archive" at bounding box center [612, 217] width 69 height 31
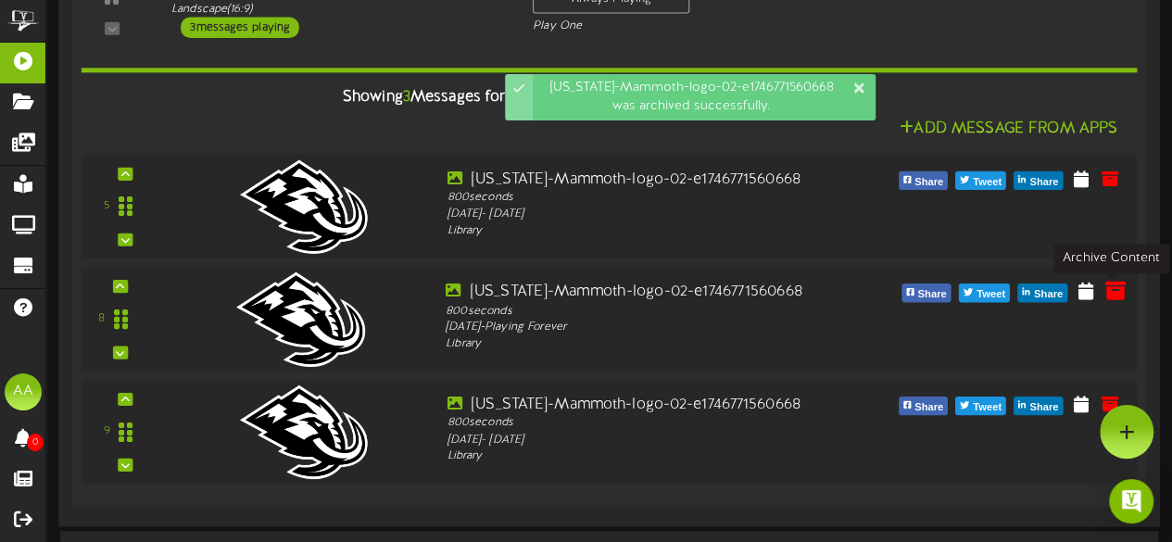
click at [1117, 295] on icon at bounding box center [1114, 290] width 20 height 20
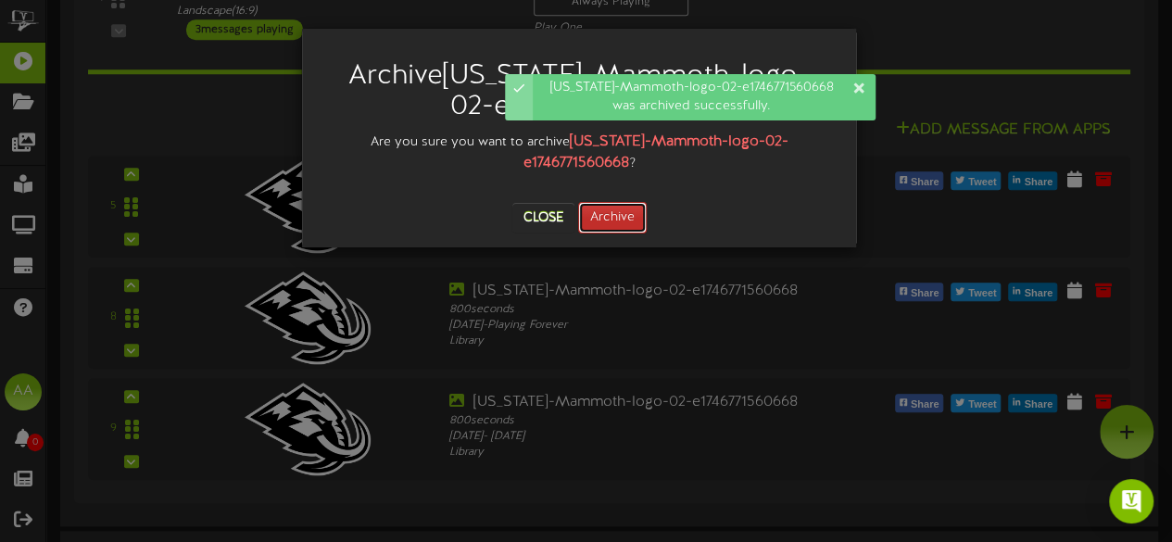
click at [630, 202] on button "Archive" at bounding box center [612, 217] width 69 height 31
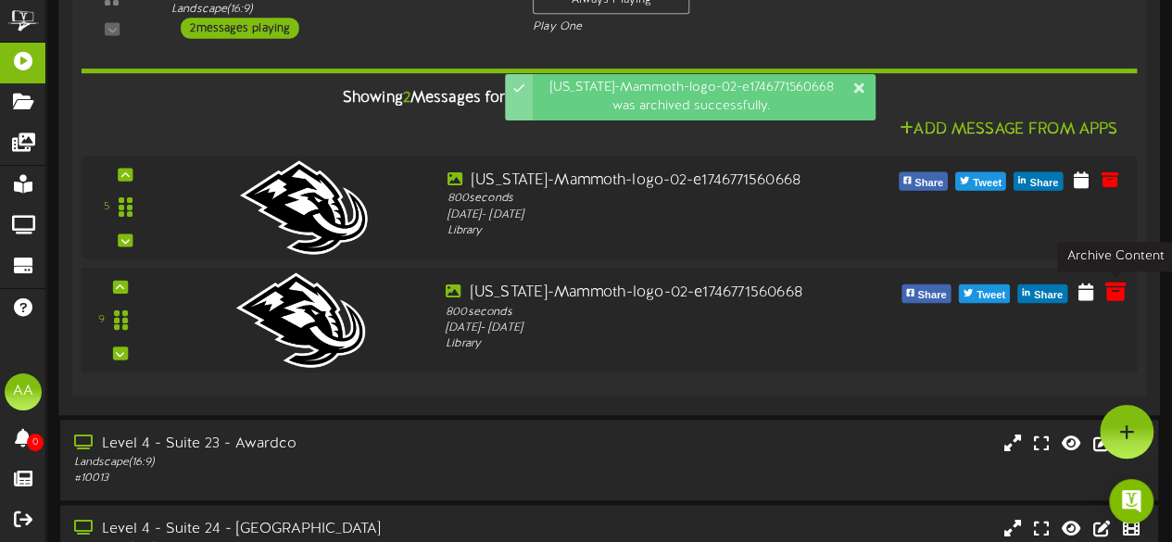
click at [1116, 296] on icon at bounding box center [1114, 291] width 20 height 20
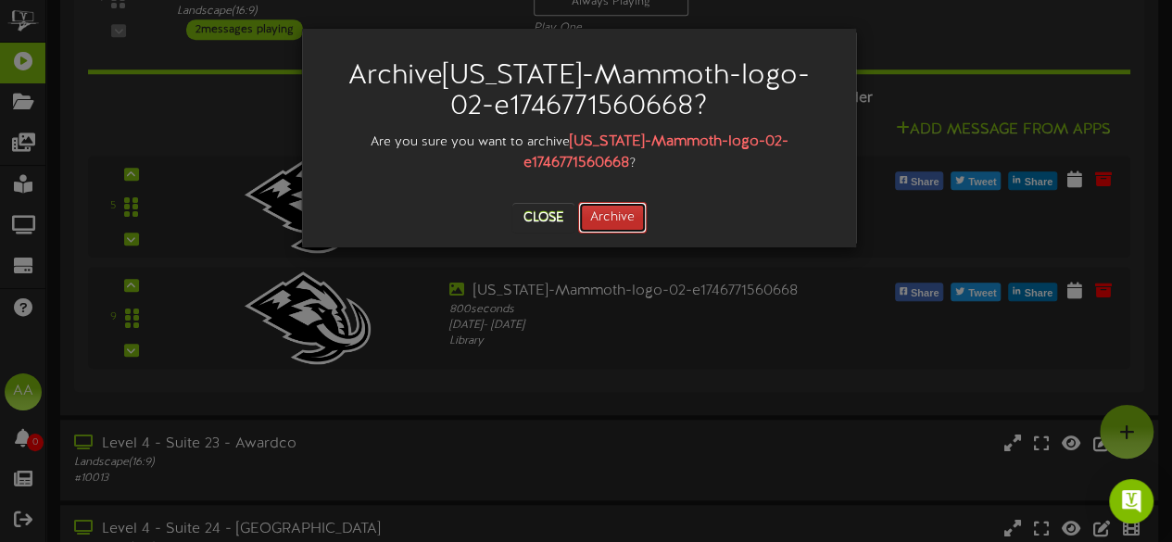
click at [617, 202] on button "Archive" at bounding box center [612, 217] width 69 height 31
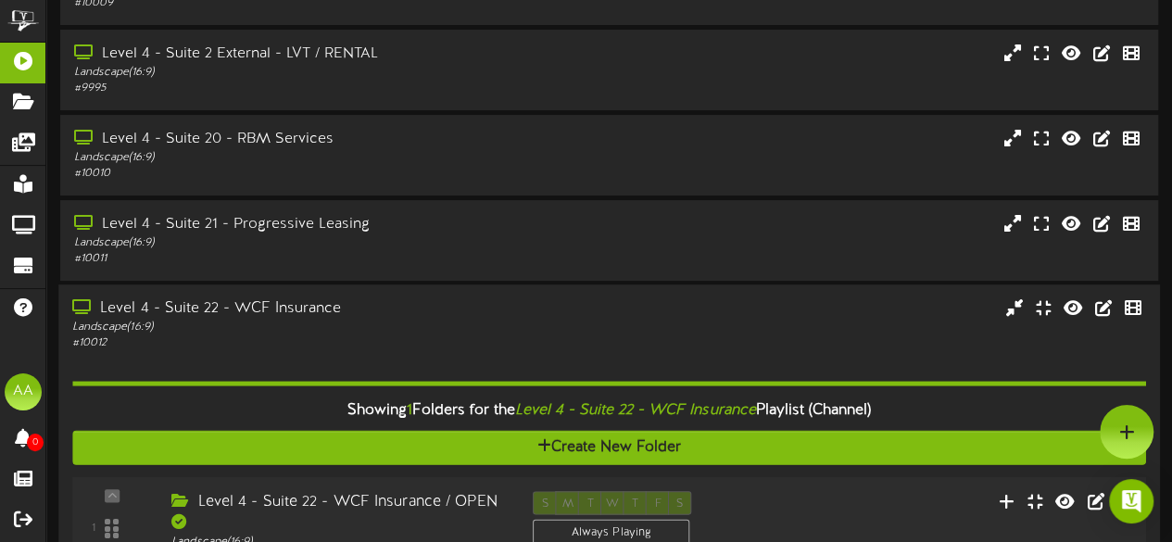
scroll to position [0, 0]
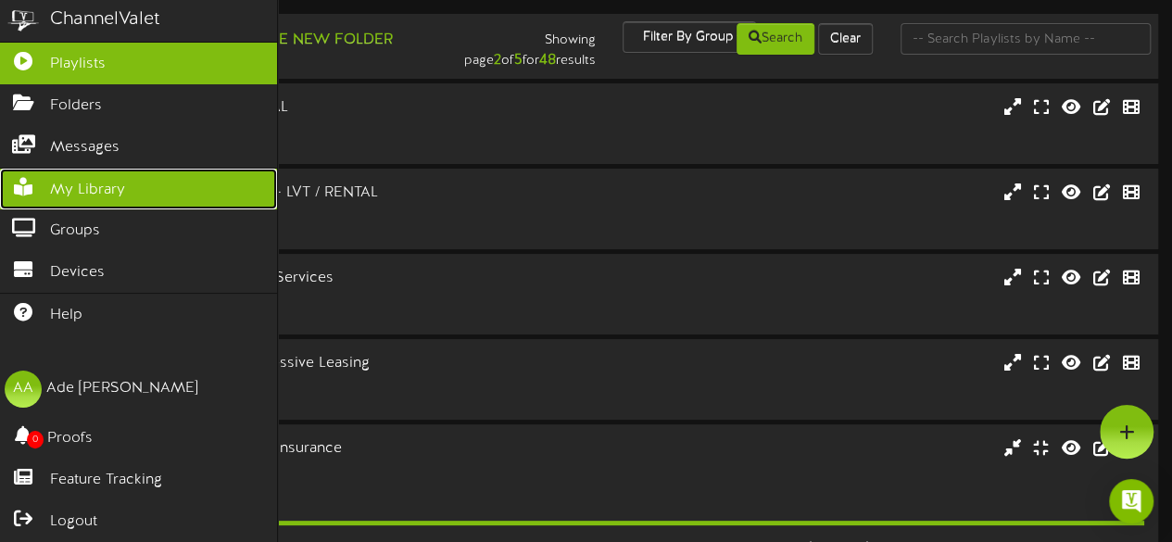
click at [89, 182] on span "My Library" at bounding box center [87, 190] width 75 height 21
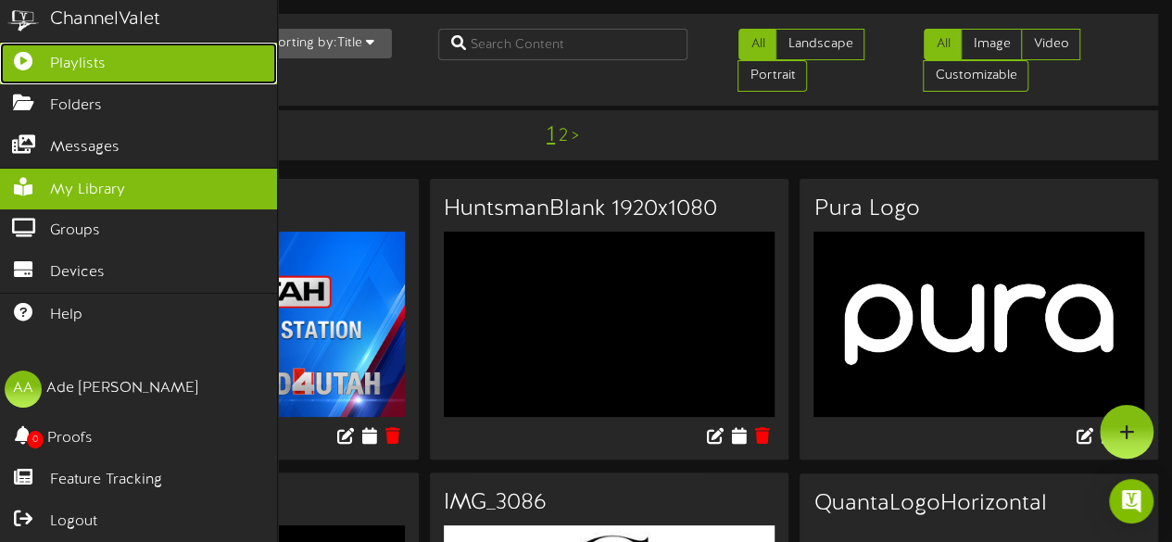
click at [102, 69] on span "Playlists" at bounding box center [78, 64] width 56 height 21
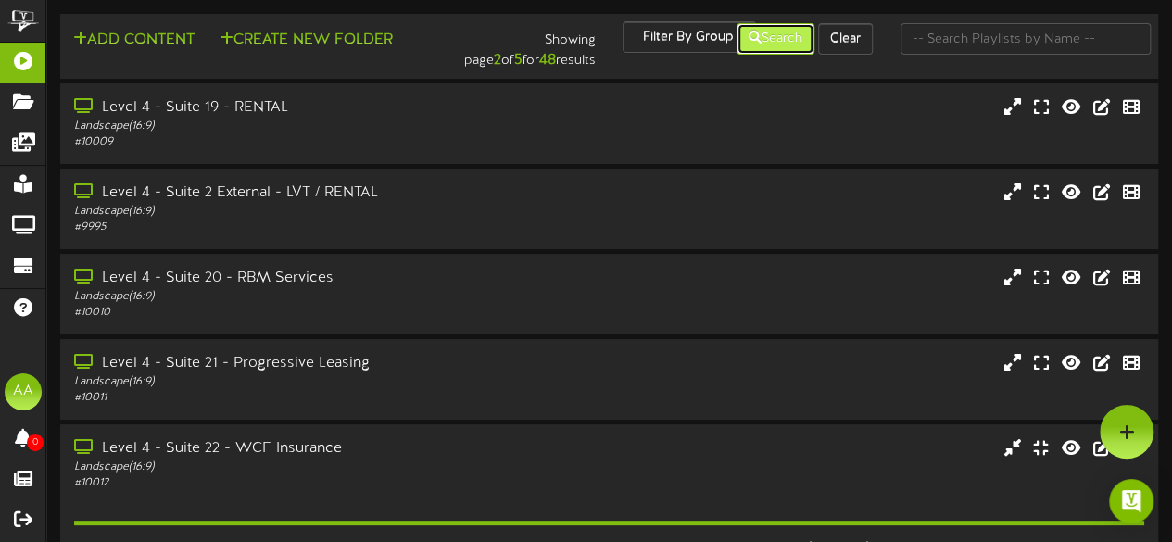
click at [760, 41] on button "Search" at bounding box center [775, 38] width 78 height 31
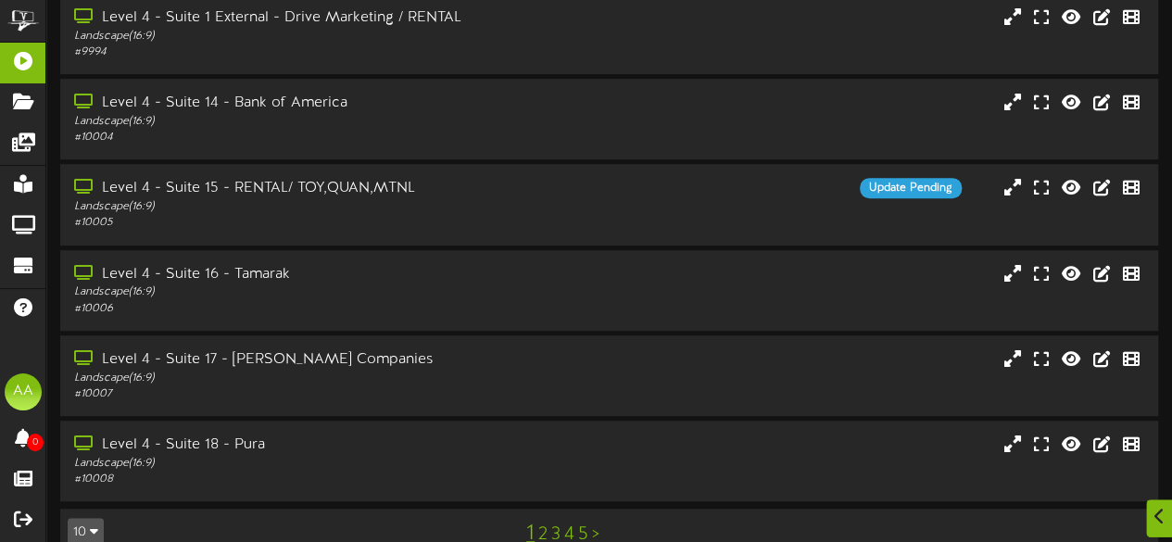
scroll to position [469, 0]
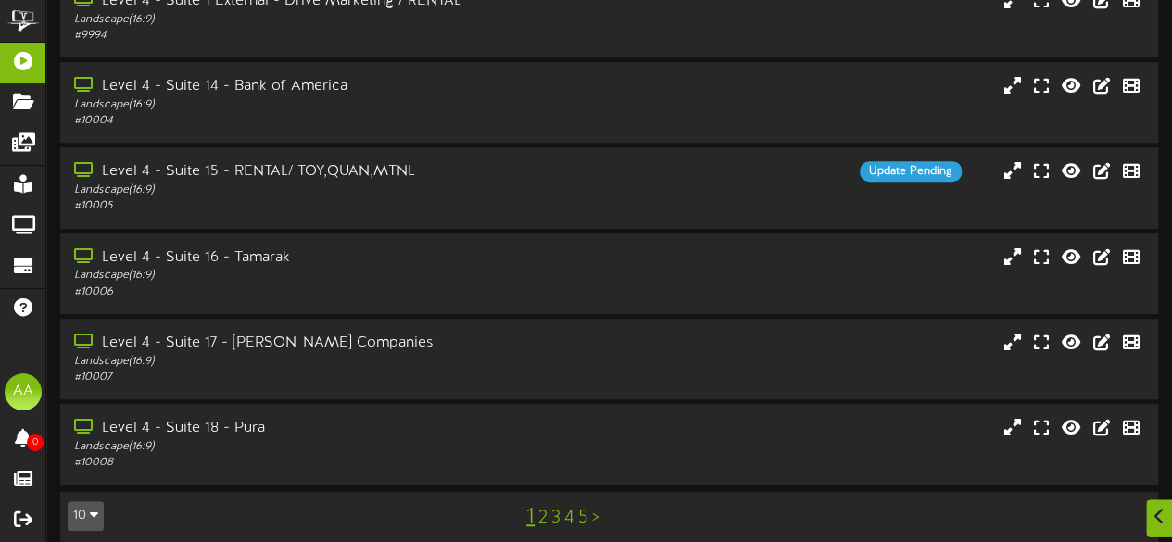
click at [583, 508] on link "5" at bounding box center [583, 518] width 10 height 20
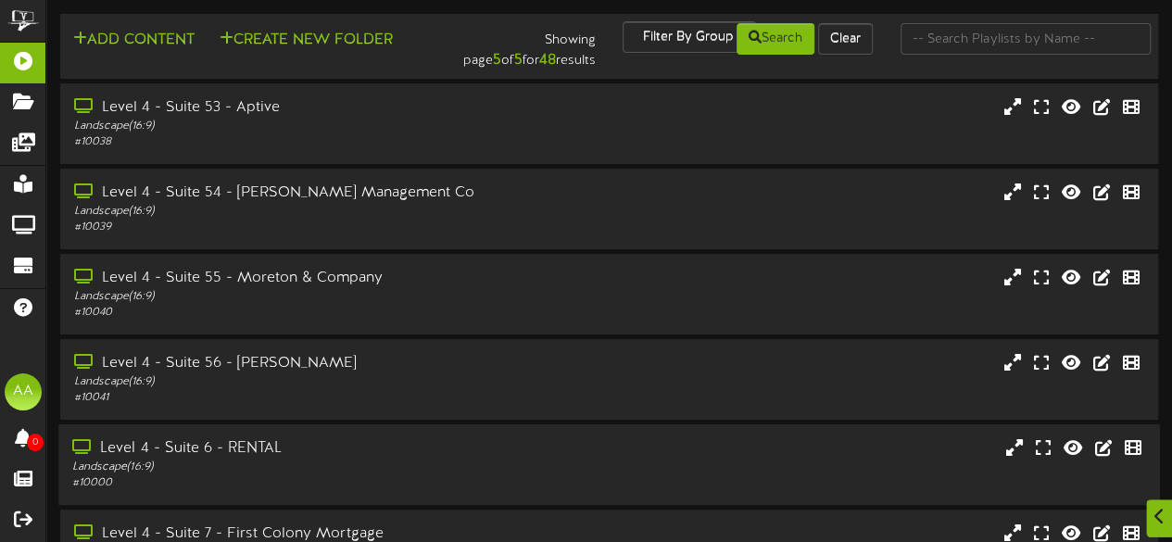
scroll to position [297, 0]
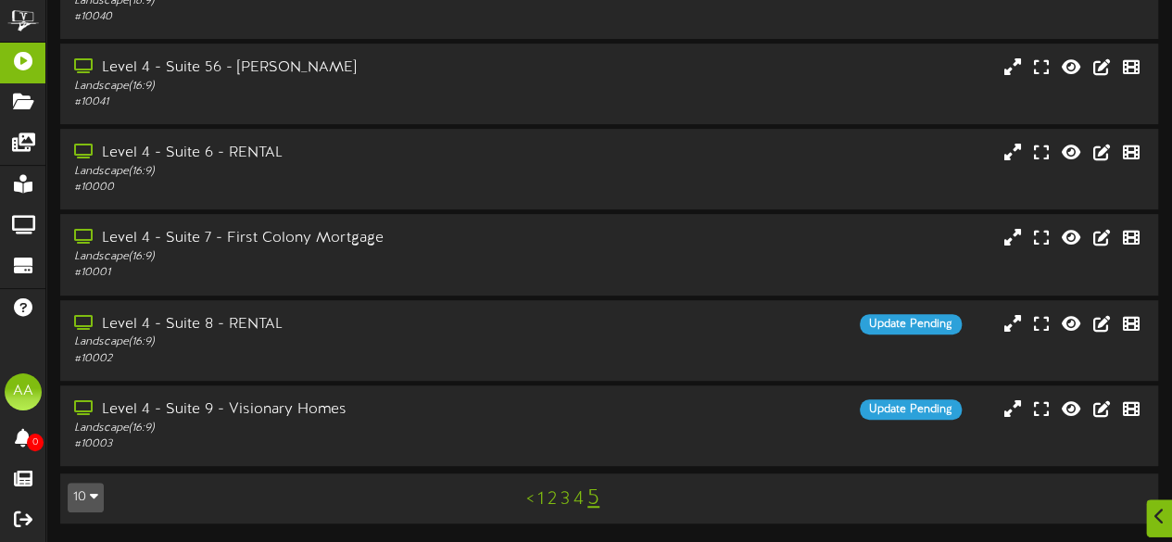
click at [582, 504] on link "4" at bounding box center [578, 499] width 10 height 20
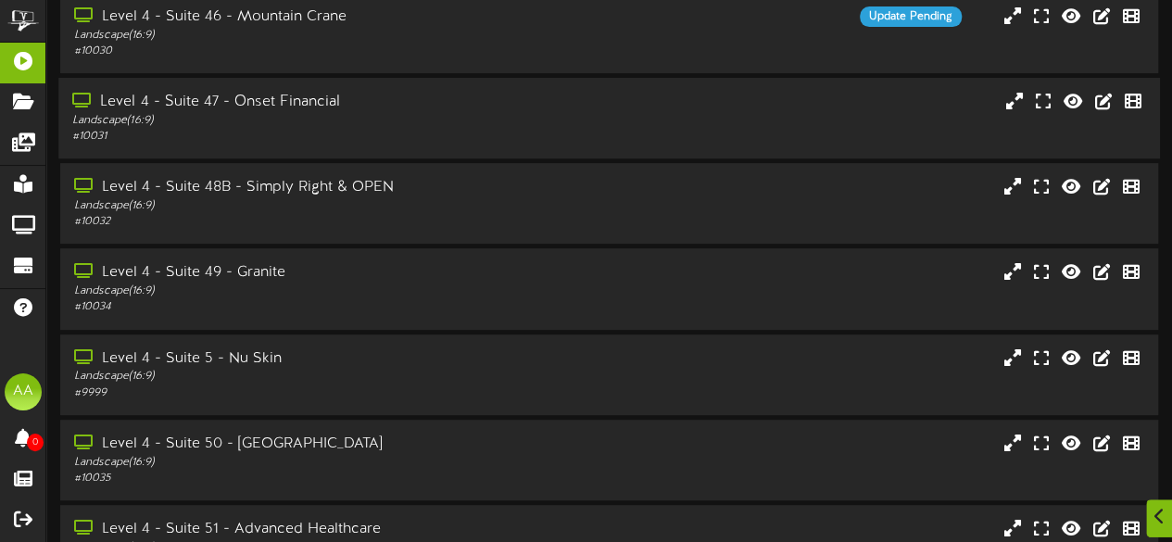
scroll to position [469, 0]
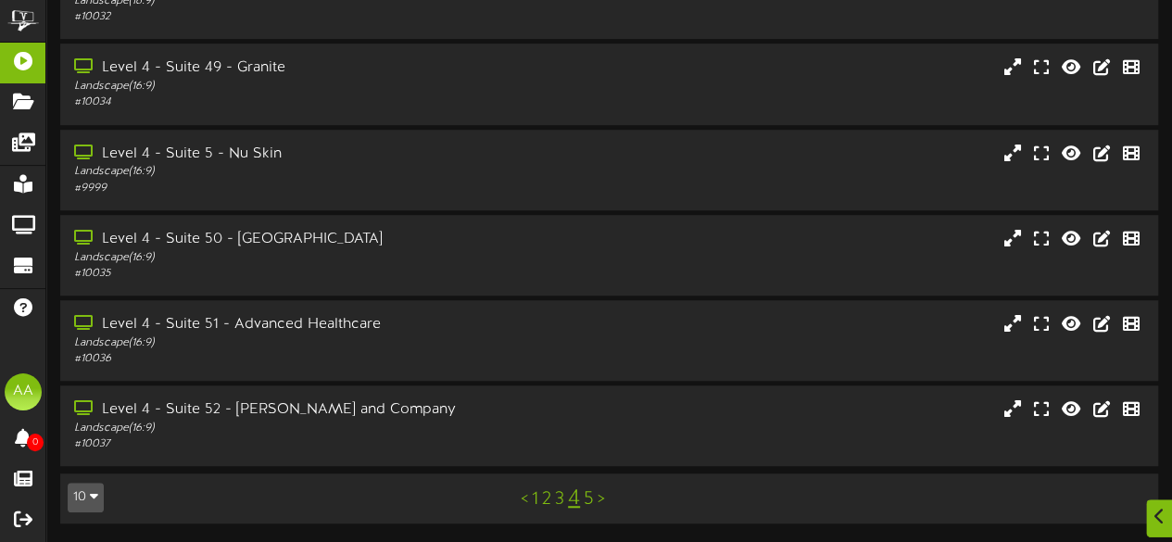
click at [558, 502] on link "3" at bounding box center [559, 499] width 9 height 20
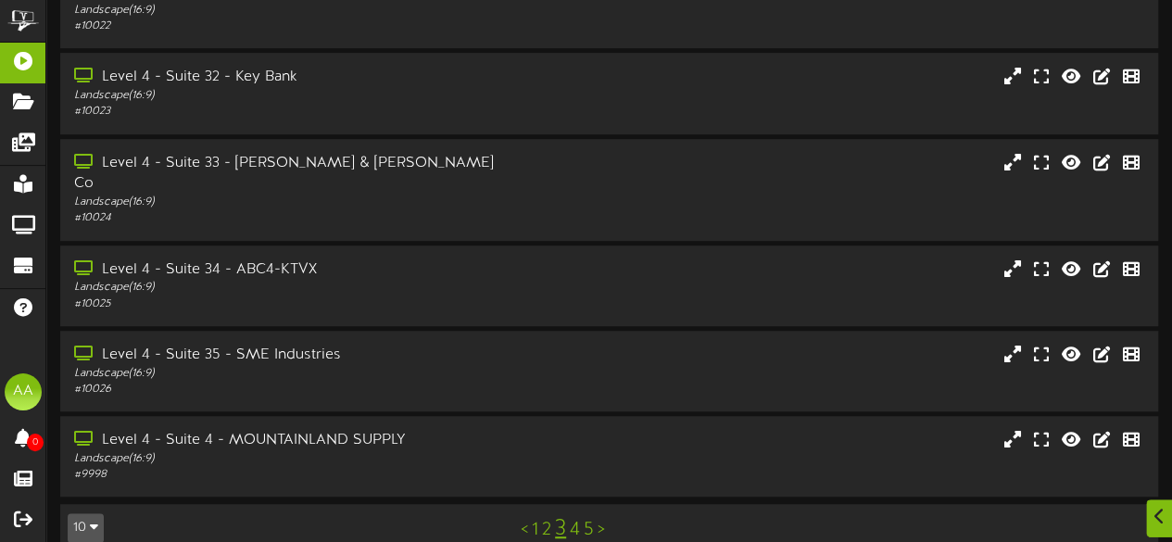
scroll to position [469, 0]
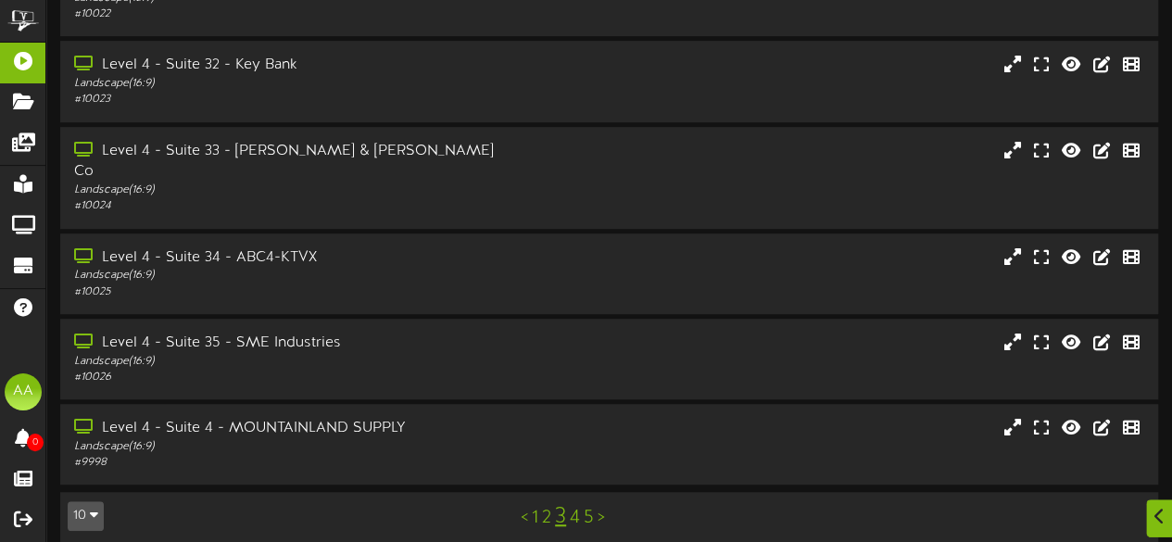
click at [543, 508] on link "2" at bounding box center [546, 518] width 9 height 20
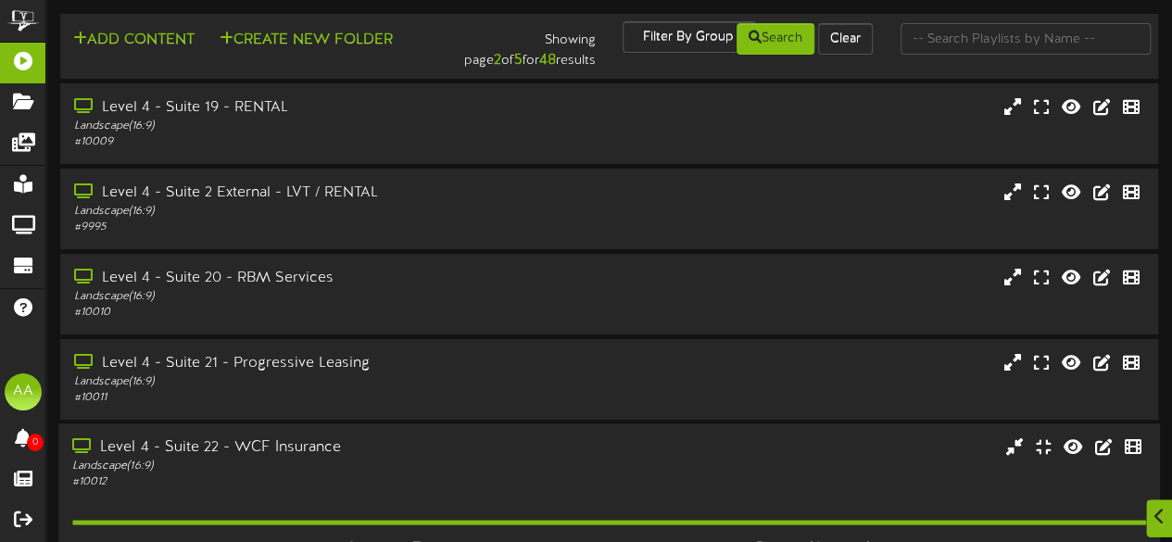
scroll to position [72, 0]
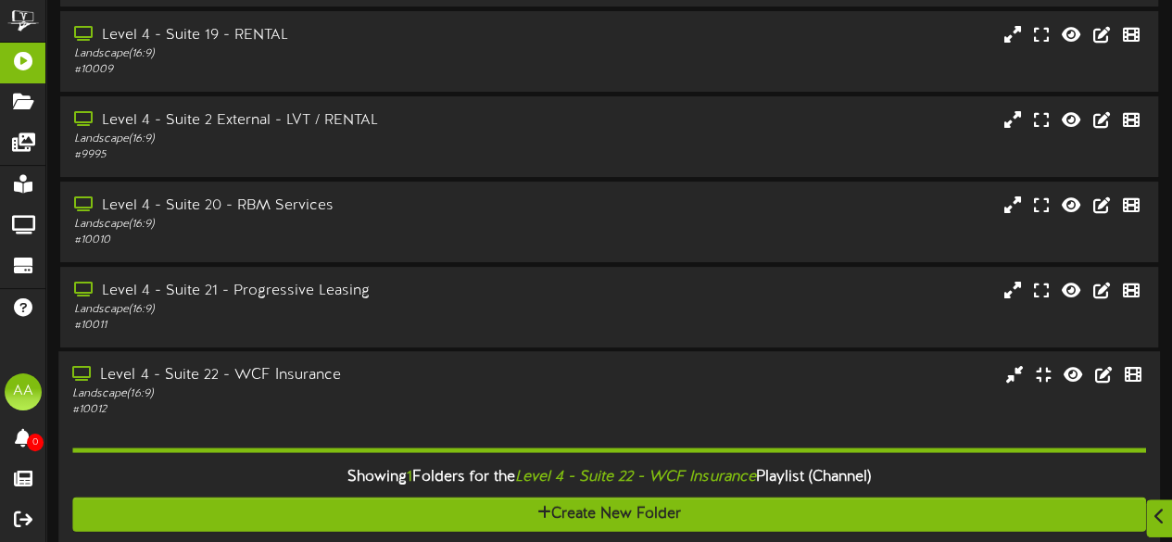
click at [491, 397] on div "Landscape ( 16:9 )" at bounding box center [287, 394] width 431 height 16
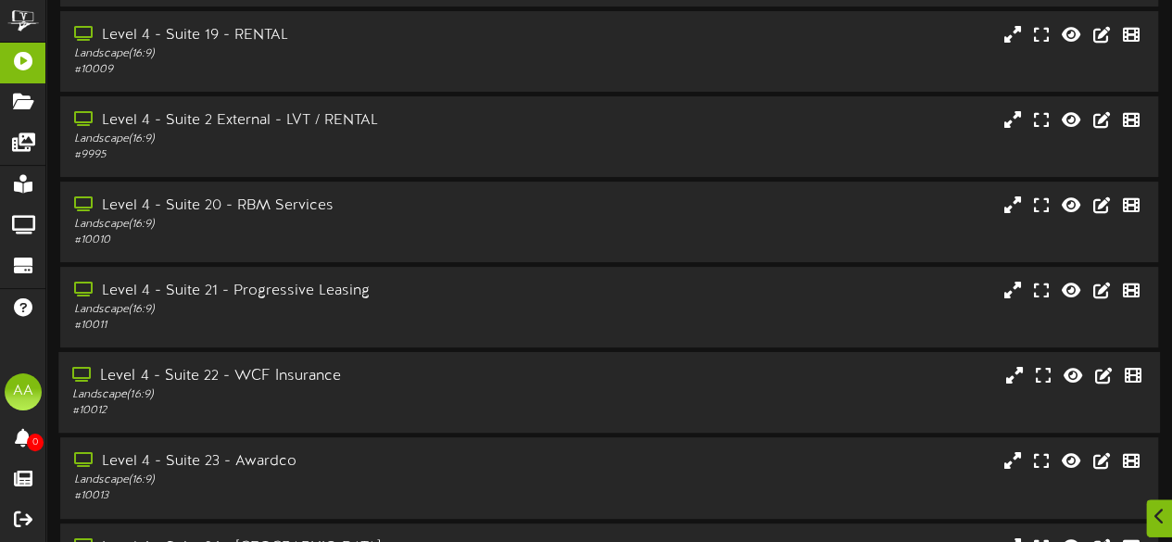
click at [491, 397] on div "Landscape ( 16:9 )" at bounding box center [287, 395] width 431 height 16
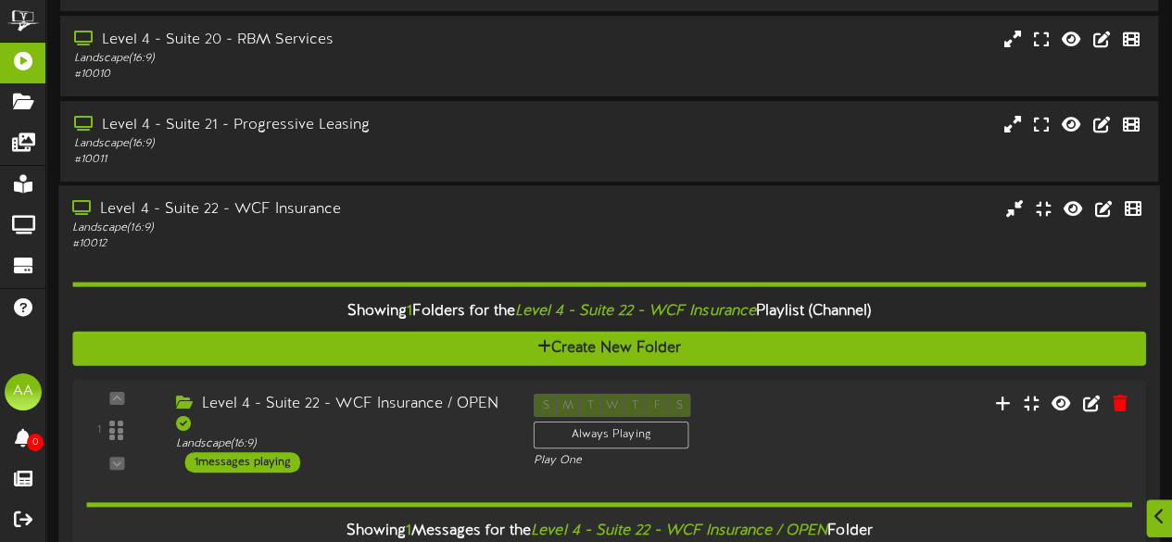
scroll to position [239, 0]
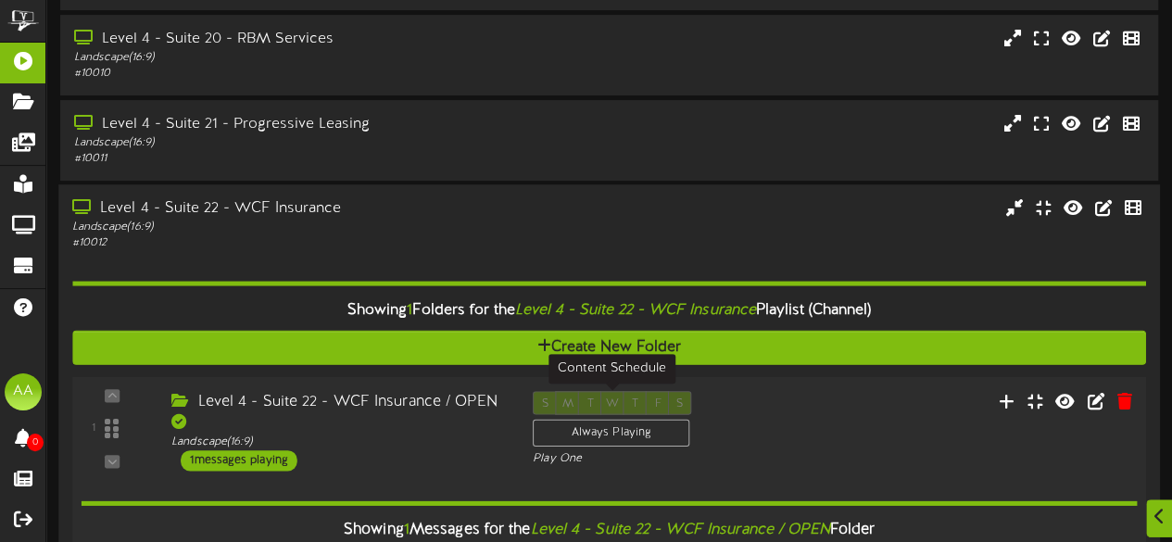
click at [598, 430] on div "Always Playing" at bounding box center [611, 434] width 157 height 28
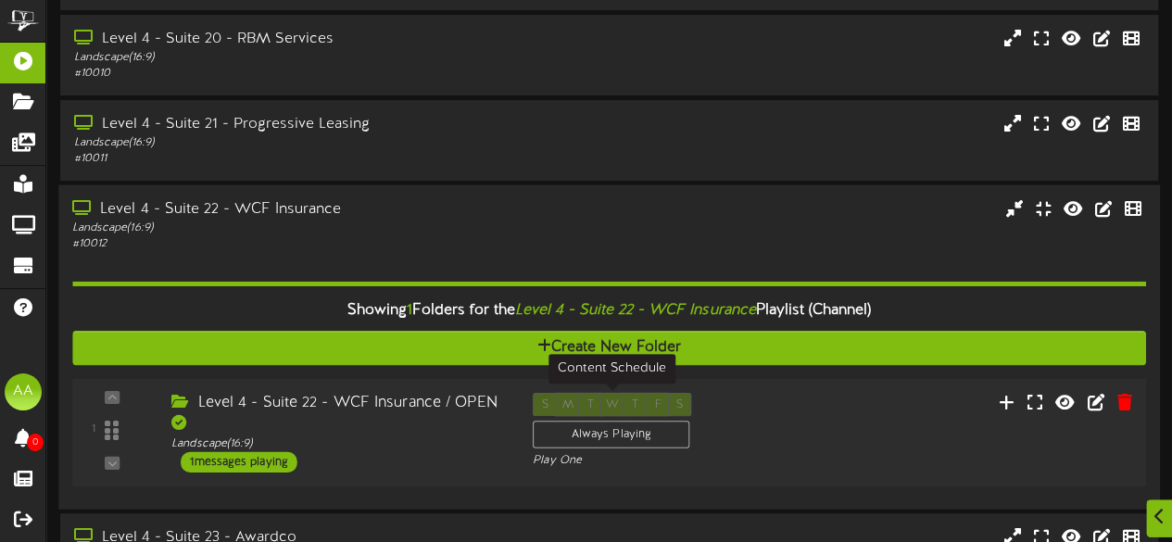
click at [598, 430] on div "Always Playing" at bounding box center [611, 434] width 157 height 28
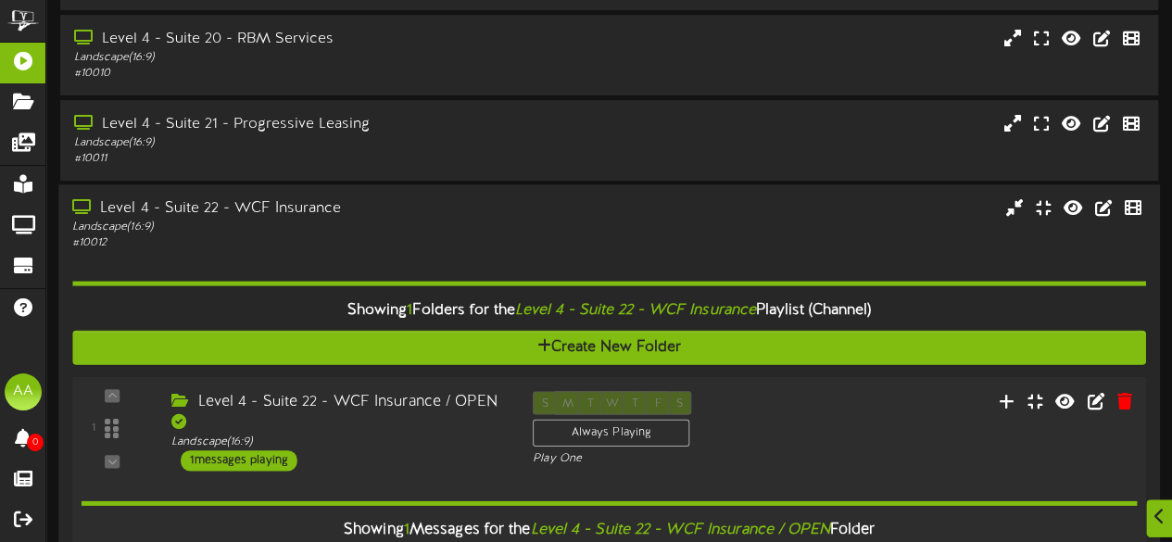
drag, startPoint x: 246, startPoint y: 464, endPoint x: 641, endPoint y: 454, distance: 394.7
click at [641, 454] on div "Play One" at bounding box center [654, 459] width 243 height 16
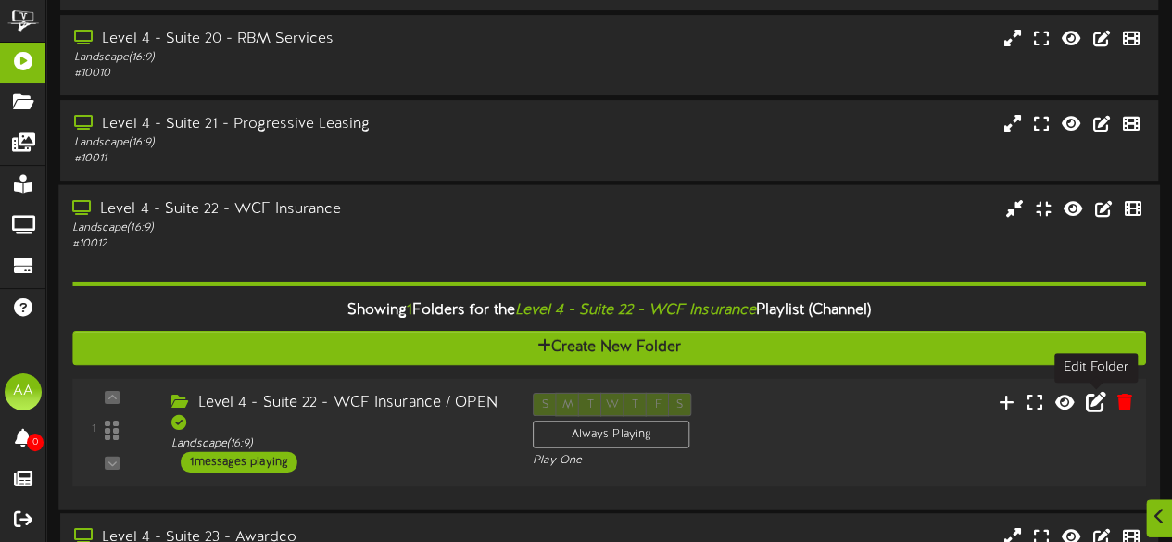
click at [1094, 403] on icon at bounding box center [1096, 401] width 20 height 20
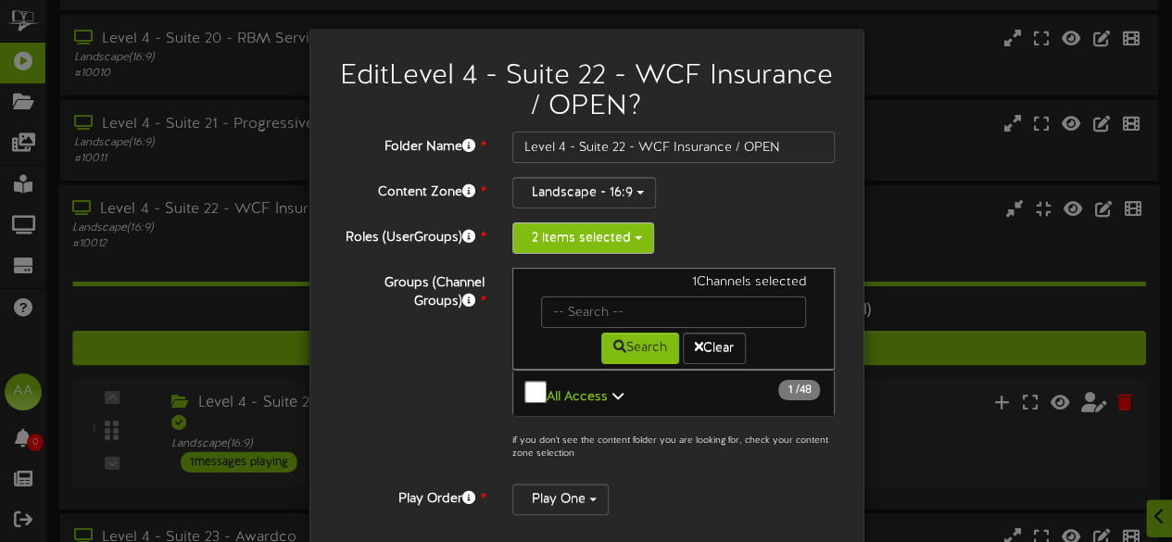
click at [617, 234] on button "2 items selected" at bounding box center [583, 237] width 142 height 31
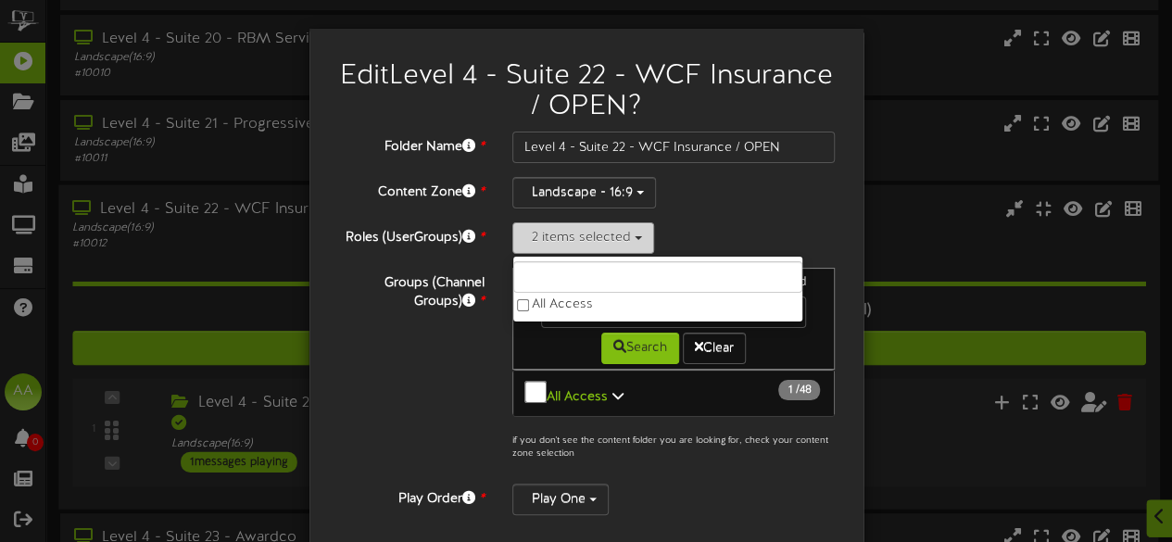
click at [617, 234] on button "2 items selected" at bounding box center [583, 237] width 142 height 31
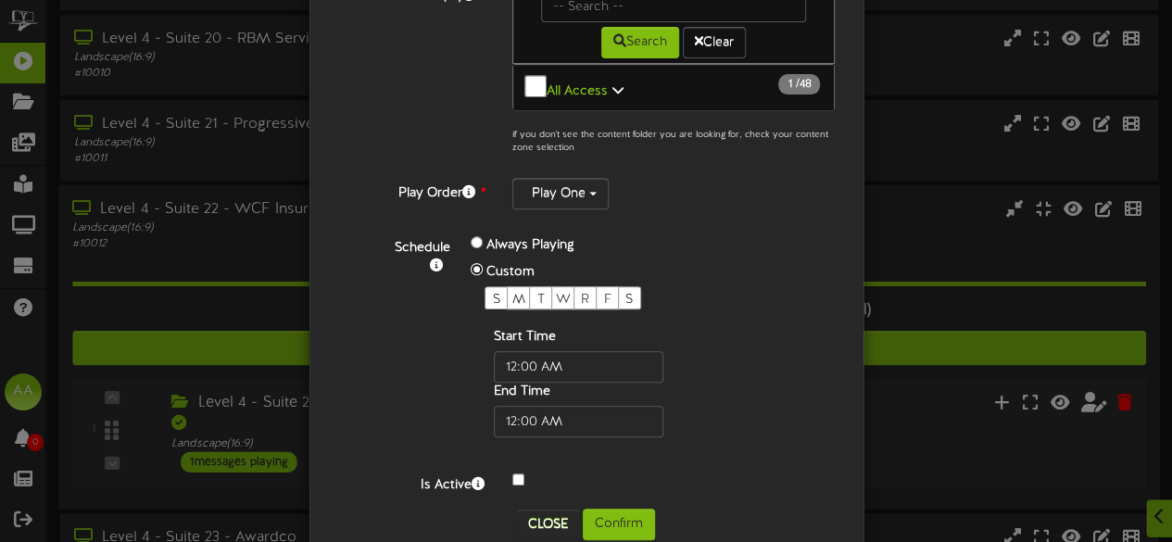
scroll to position [311, 0]
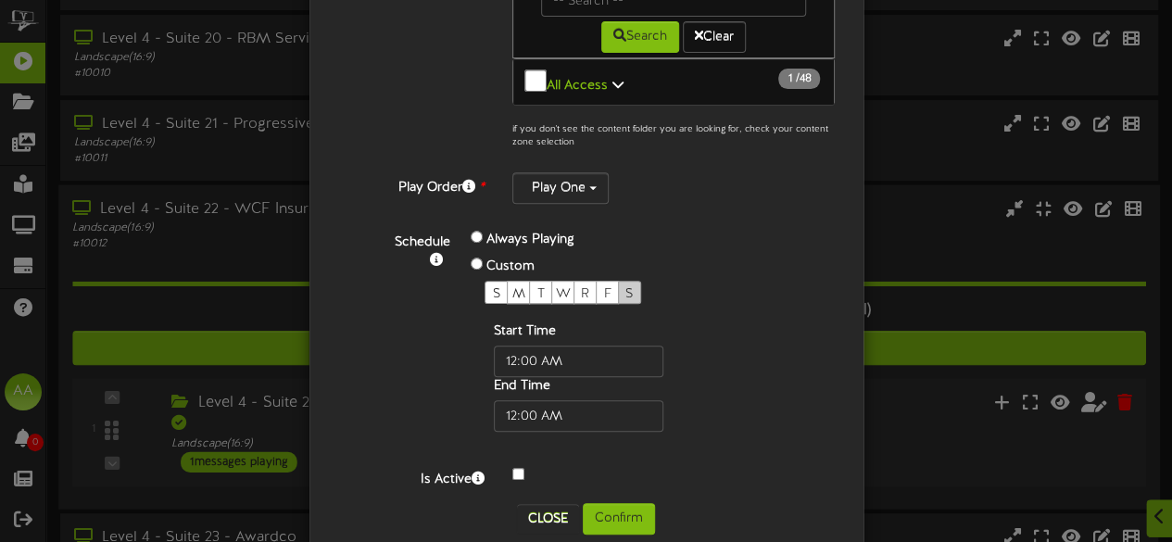
click at [628, 282] on div "S" at bounding box center [629, 292] width 23 height 23
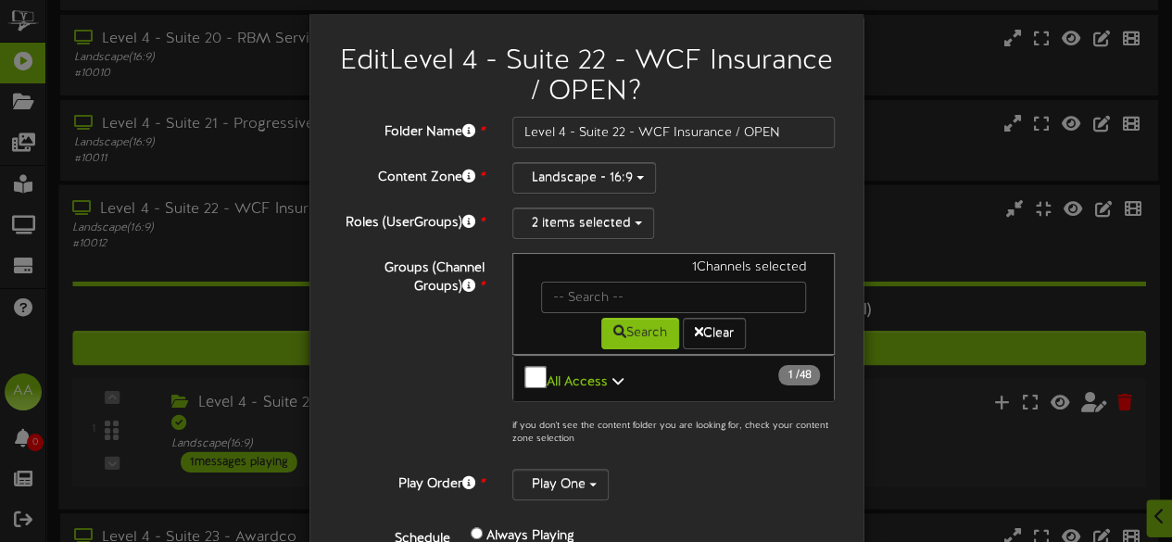
scroll to position [15, 0]
click at [654, 295] on input "text" at bounding box center [674, 297] width 266 height 31
type input "suite 22"
click at [637, 327] on button "Search" at bounding box center [640, 333] width 78 height 31
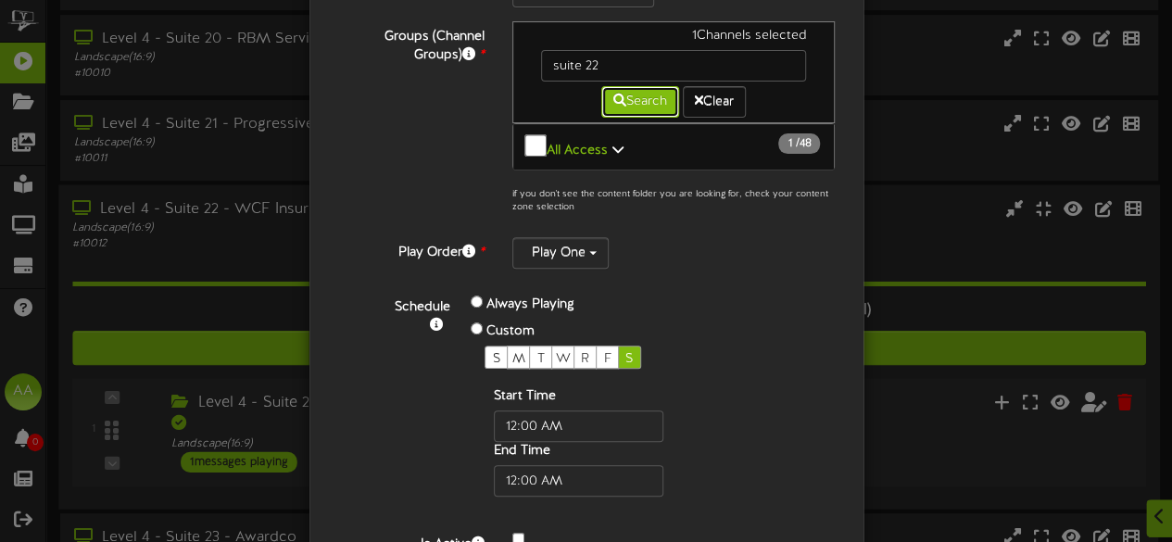
scroll to position [246, 0]
click at [573, 247] on button "Play One" at bounding box center [560, 252] width 96 height 31
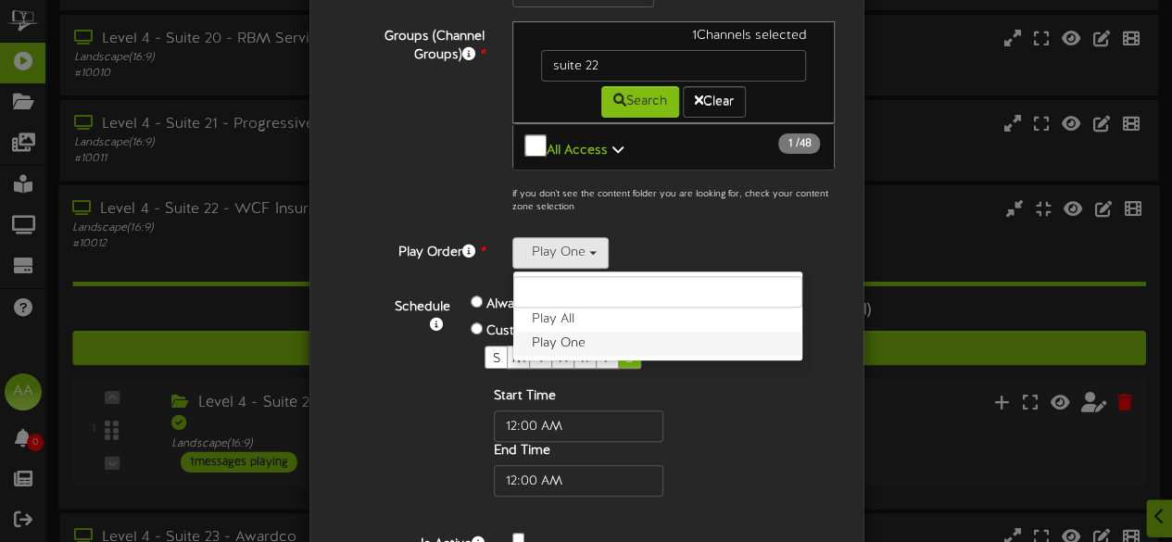
click at [576, 334] on label "Play One" at bounding box center [657, 344] width 289 height 24
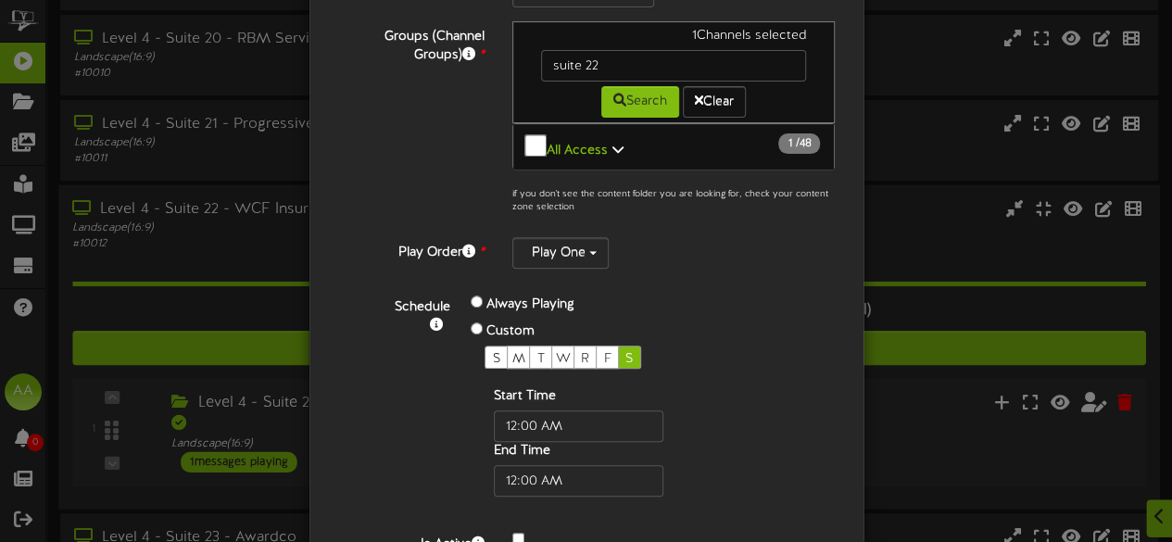
scroll to position [332, 0]
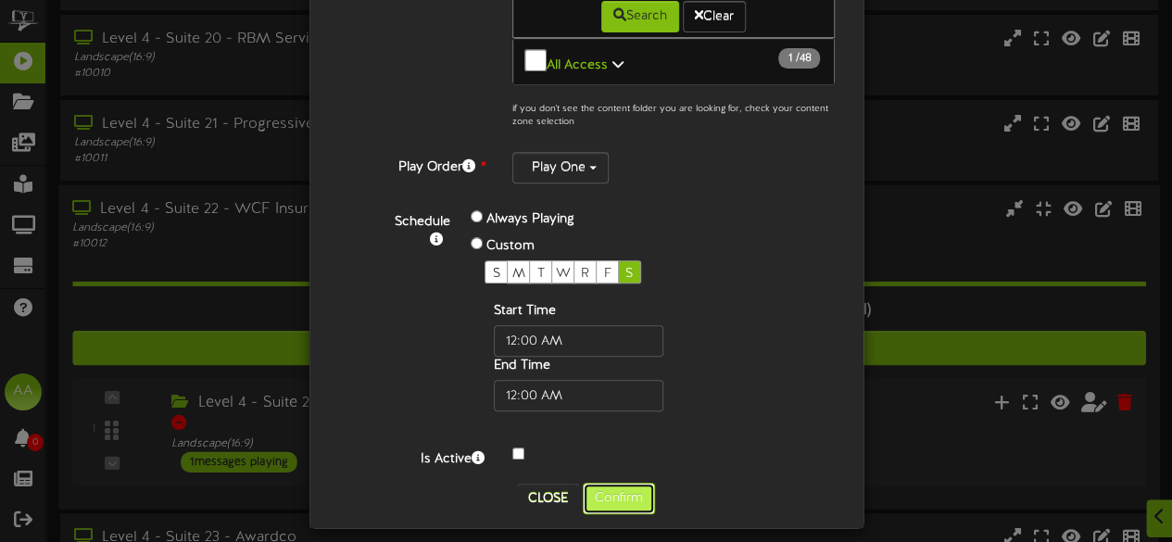
click at [613, 486] on button "Confirm" at bounding box center [619, 498] width 72 height 31
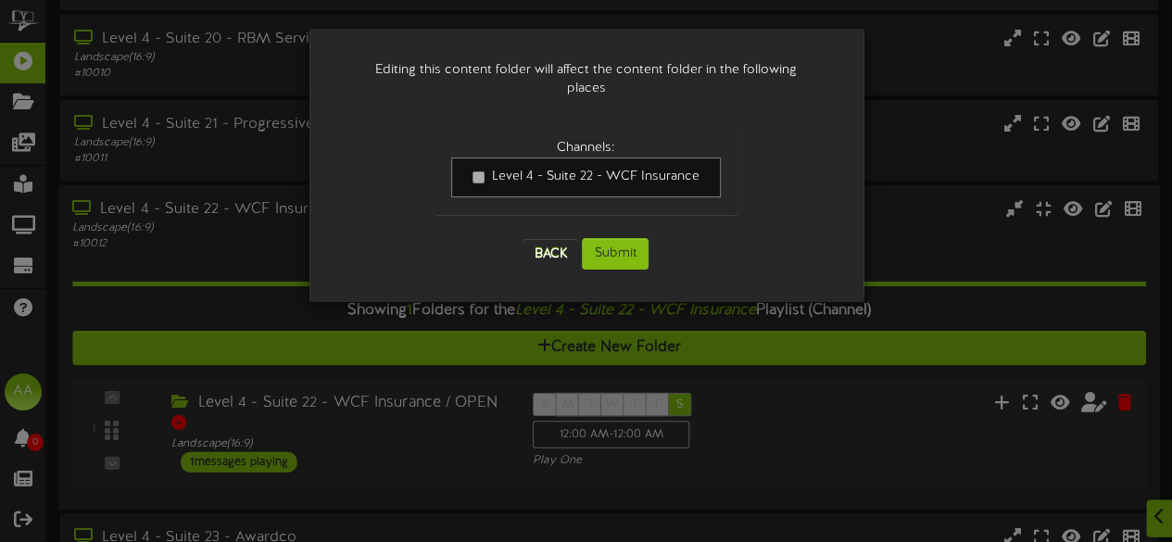
scroll to position [0, 0]
click at [625, 238] on button "Submit" at bounding box center [615, 253] width 67 height 31
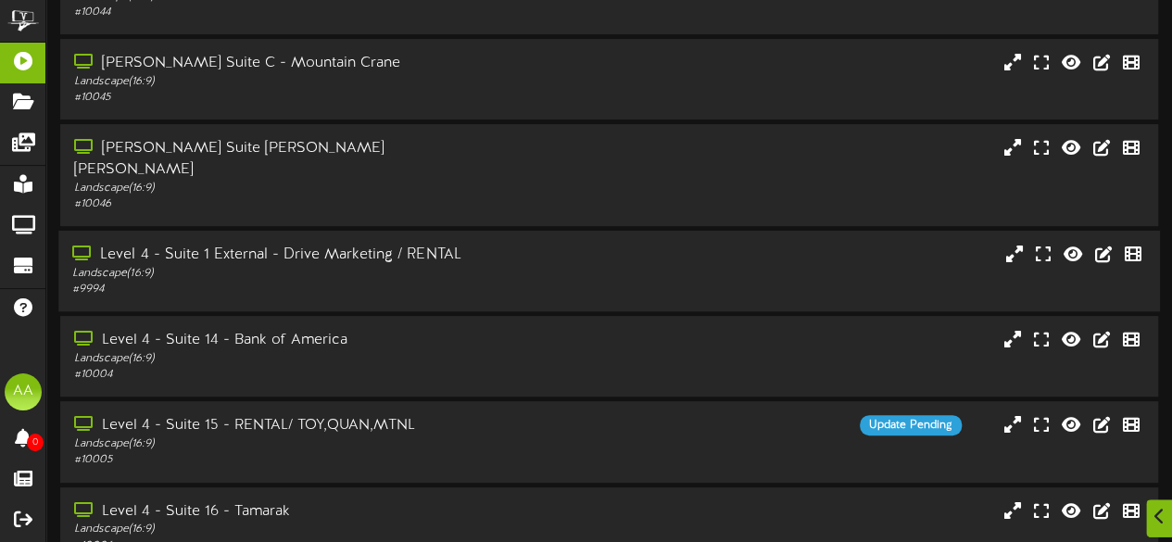
scroll to position [469, 0]
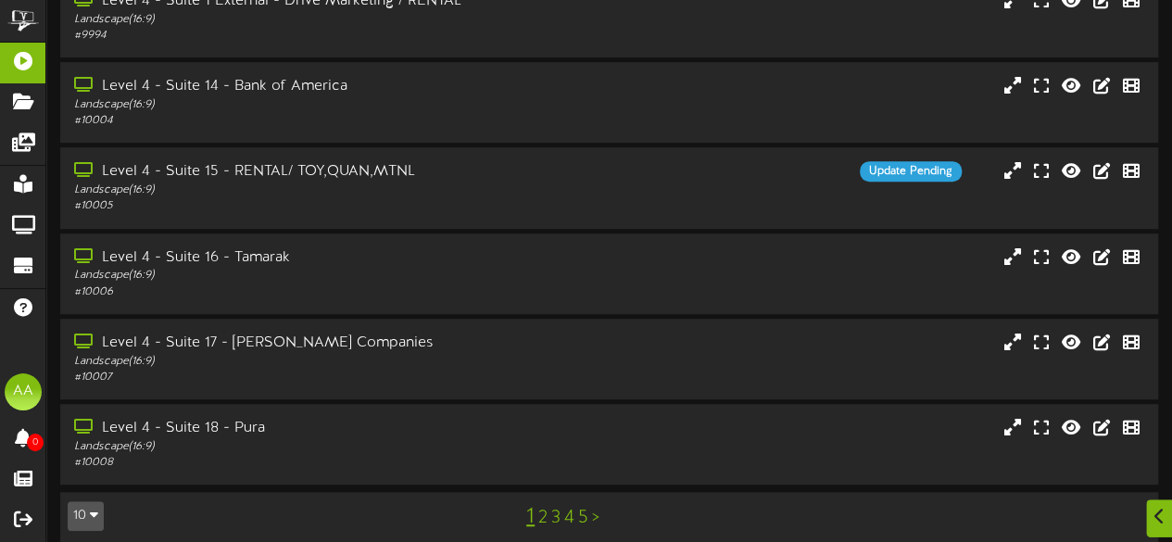
click at [545, 508] on link "2" at bounding box center [542, 518] width 9 height 20
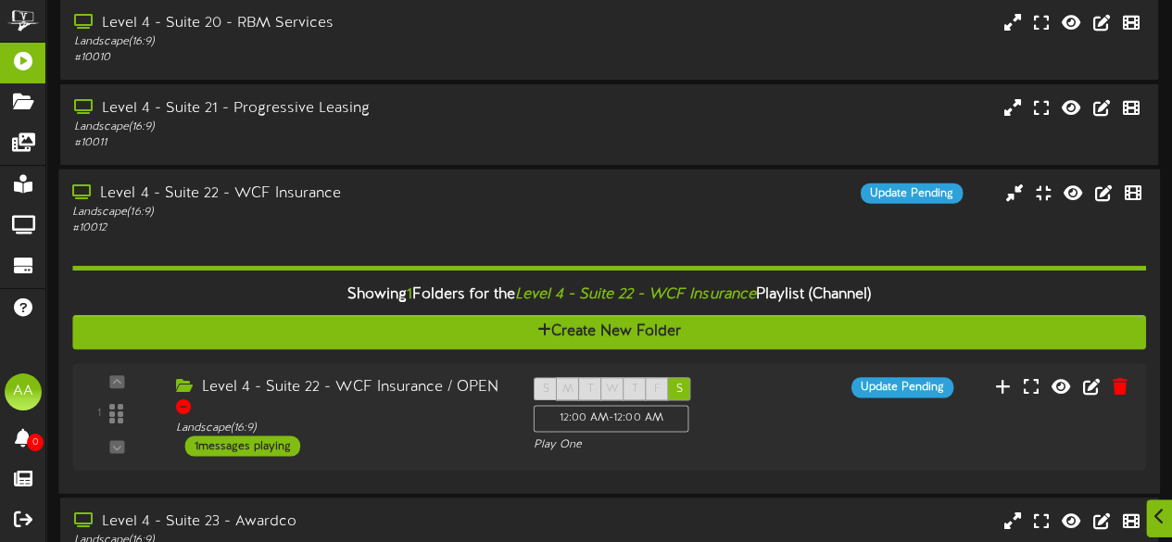
scroll to position [260, 0]
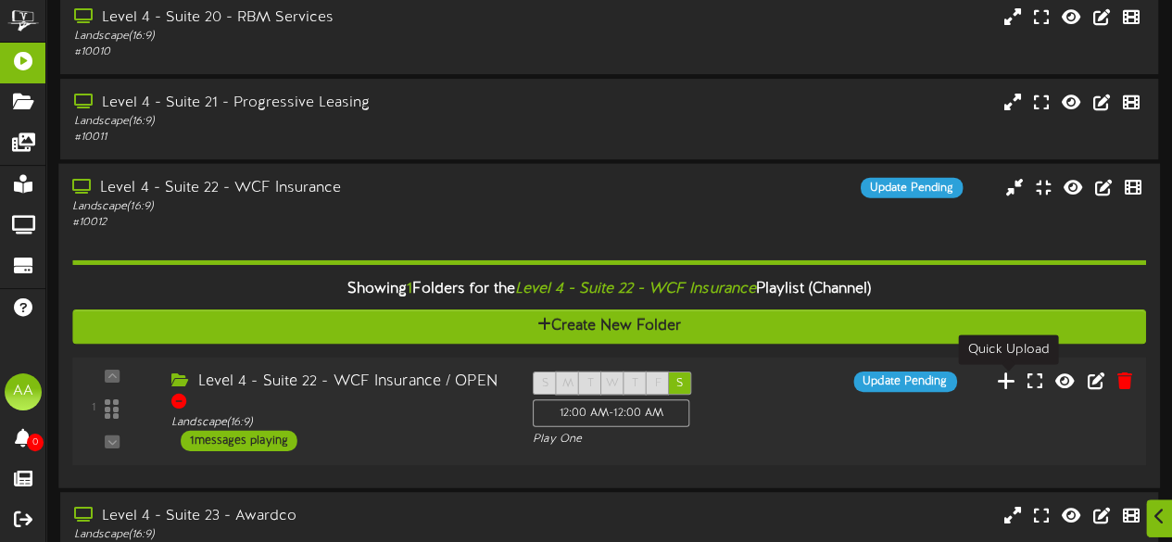
click at [1002, 387] on icon at bounding box center [1006, 380] width 19 height 20
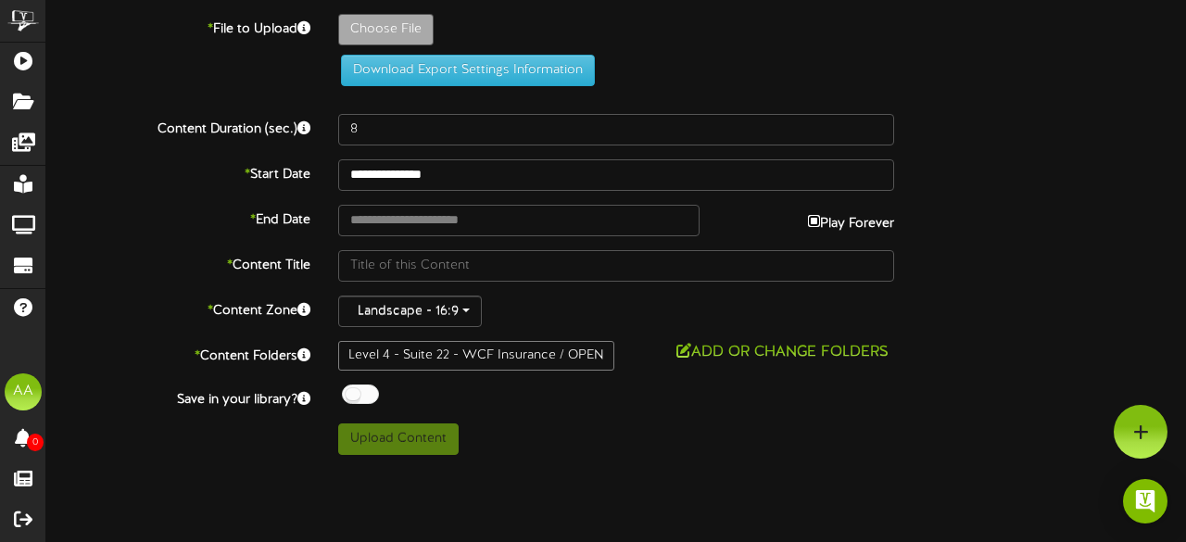
type input "**********"
click at [696, 351] on button "Add or Change Folders" at bounding box center [782, 352] width 223 height 23
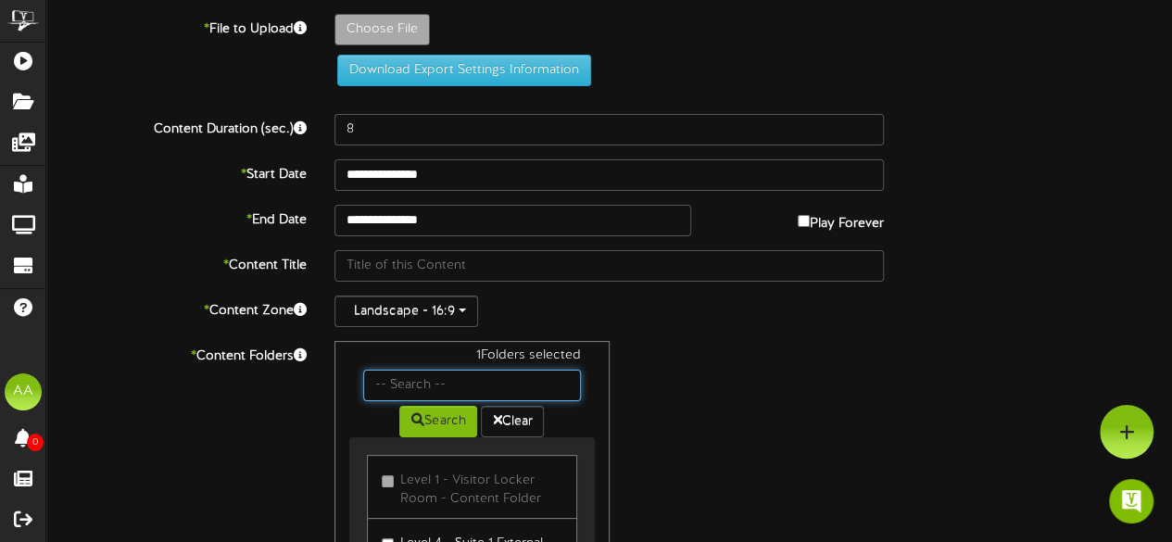
click at [432, 383] on input "text" at bounding box center [471, 385] width 217 height 31
type input "suite 22"
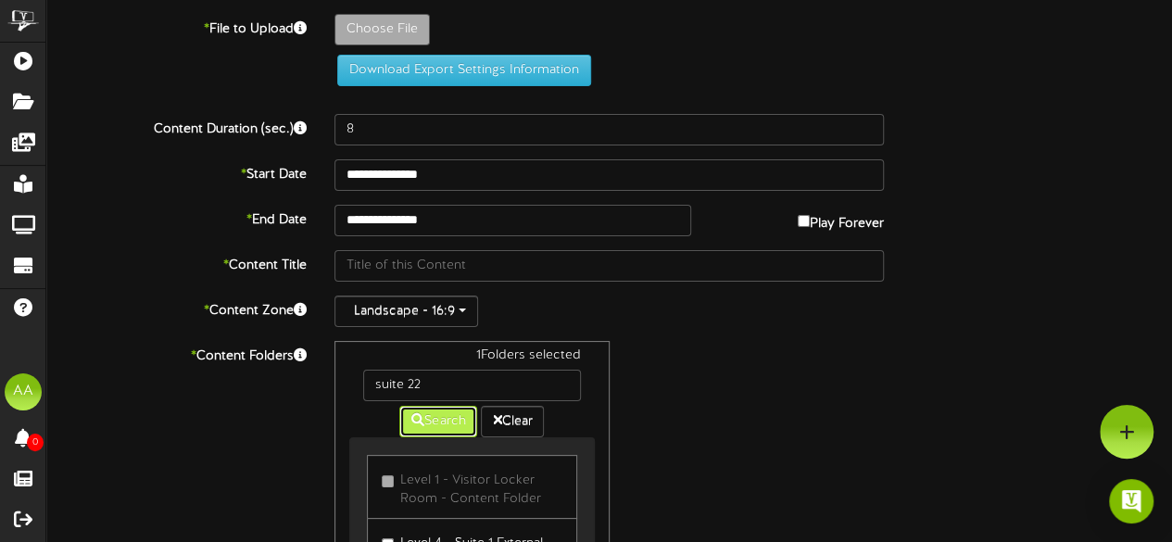
click at [439, 423] on button "Search" at bounding box center [438, 421] width 78 height 31
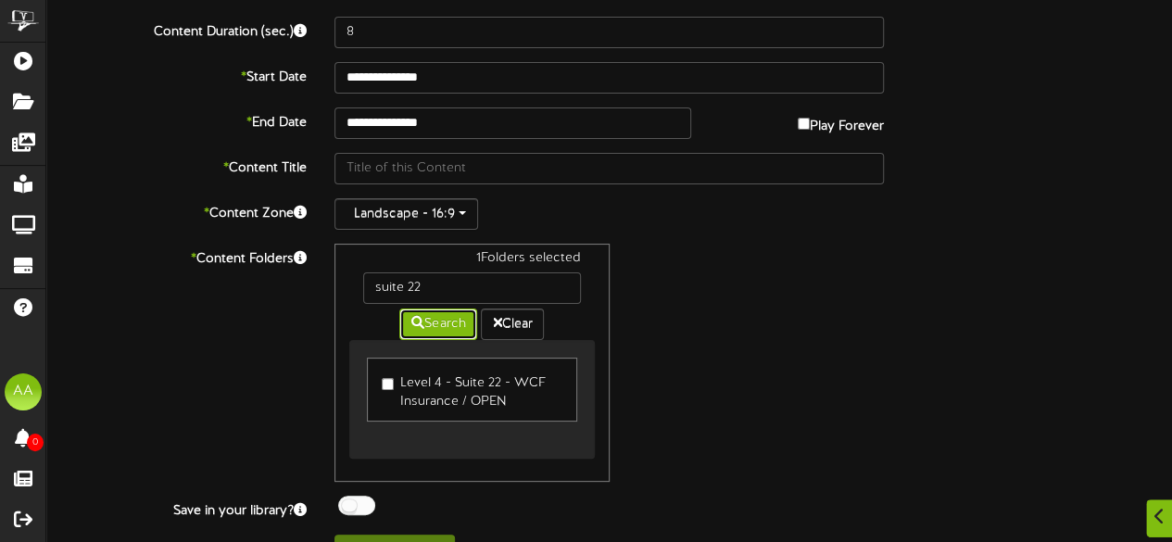
scroll to position [130, 0]
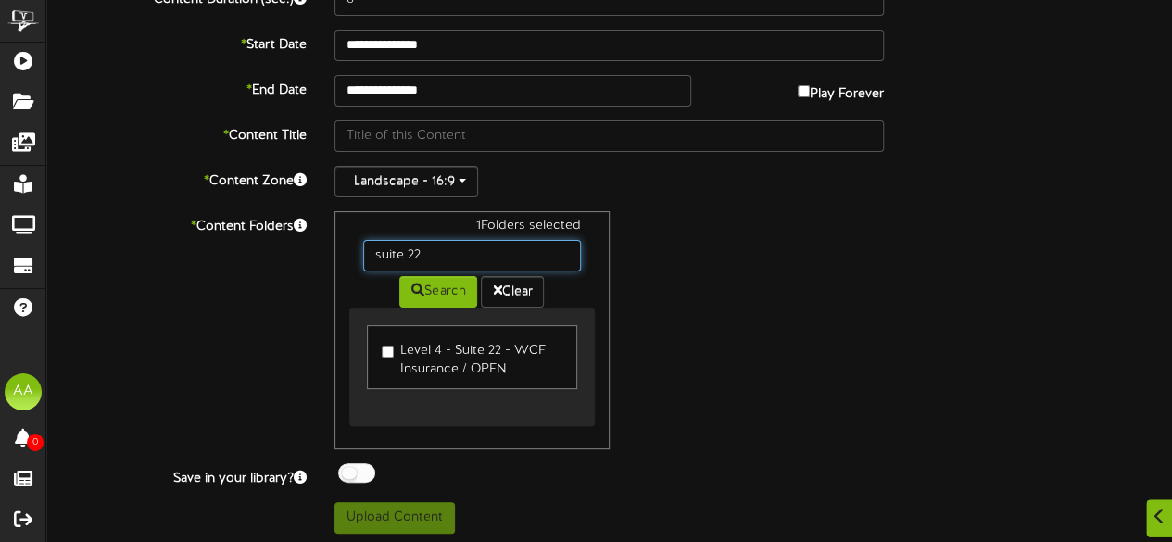
drag, startPoint x: 464, startPoint y: 246, endPoint x: 338, endPoint y: 245, distance: 126.0
click at [338, 245] on div "1 Folders selected suite 22 Search Clear Level 4 - Suite 22 - WCF Insurance / O…" at bounding box center [471, 330] width 274 height 238
click at [730, 436] on div "1 Folders selected Search Clear Level 4 - Suite 22 - WCF Insurance / OPEN" at bounding box center [608, 330] width 577 height 238
click at [798, 296] on div "1 Folders selected Search Clear Level 4 - Suite 22 - WCF Insurance / OPEN" at bounding box center [608, 330] width 577 height 238
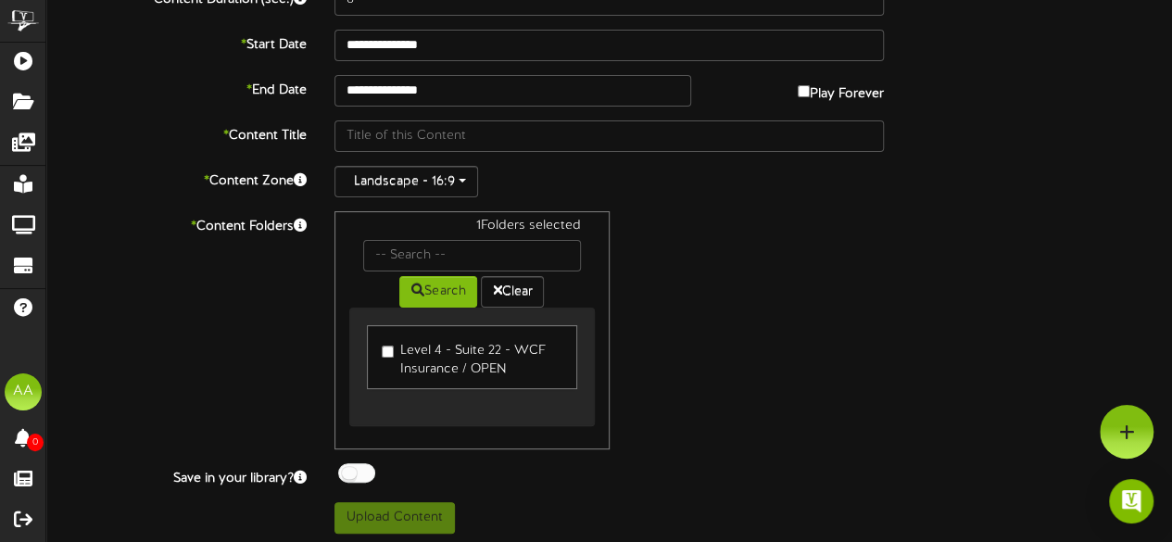
scroll to position [0, 0]
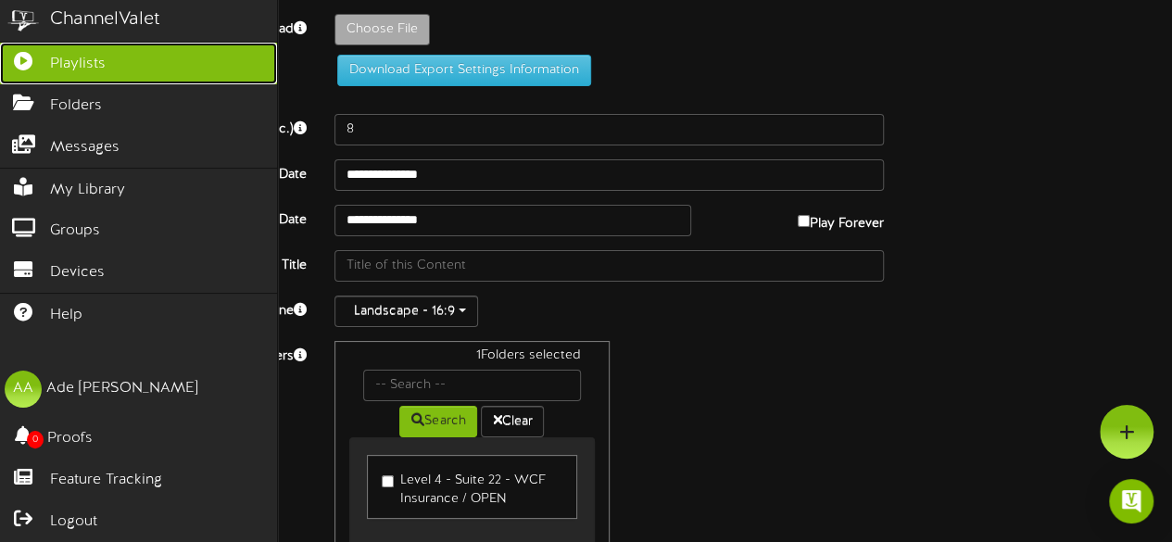
click at [62, 63] on span "Playlists" at bounding box center [78, 64] width 56 height 21
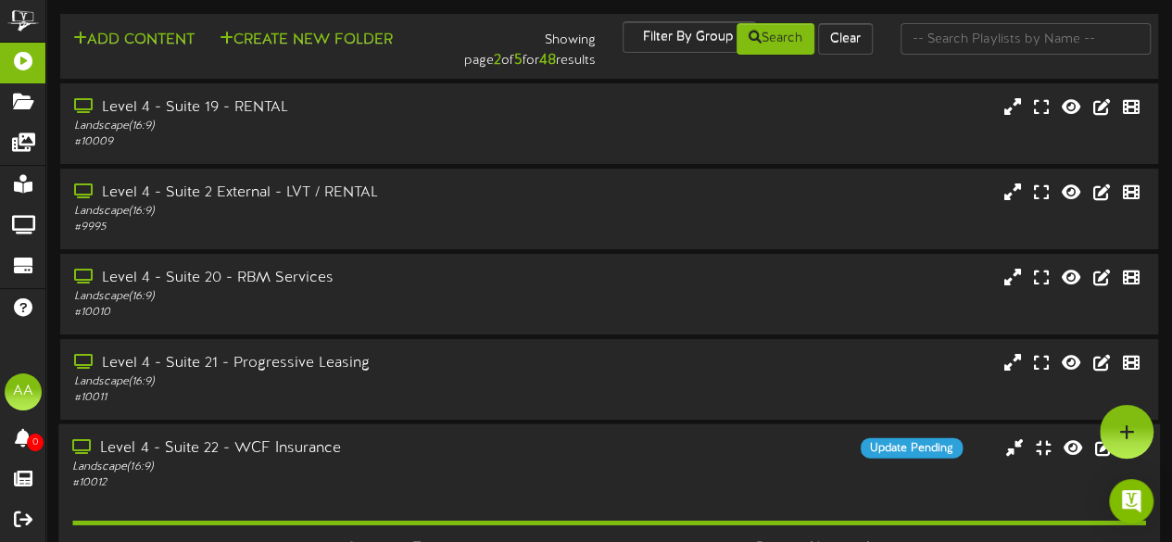
click at [624, 449] on div "Update Pending" at bounding box center [746, 448] width 458 height 20
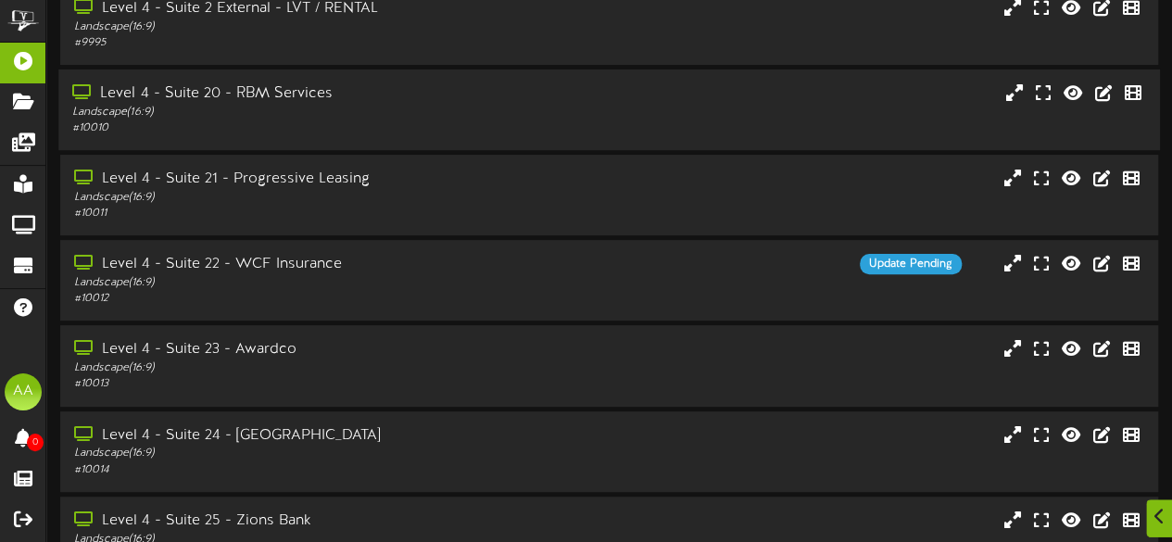
scroll to position [185, 0]
click at [592, 287] on div "Level 4 - Suite 22 - WCF Insurance Landscape ( 16:9 ) # 10012 Update Pending" at bounding box center [608, 279] width 1101 height 53
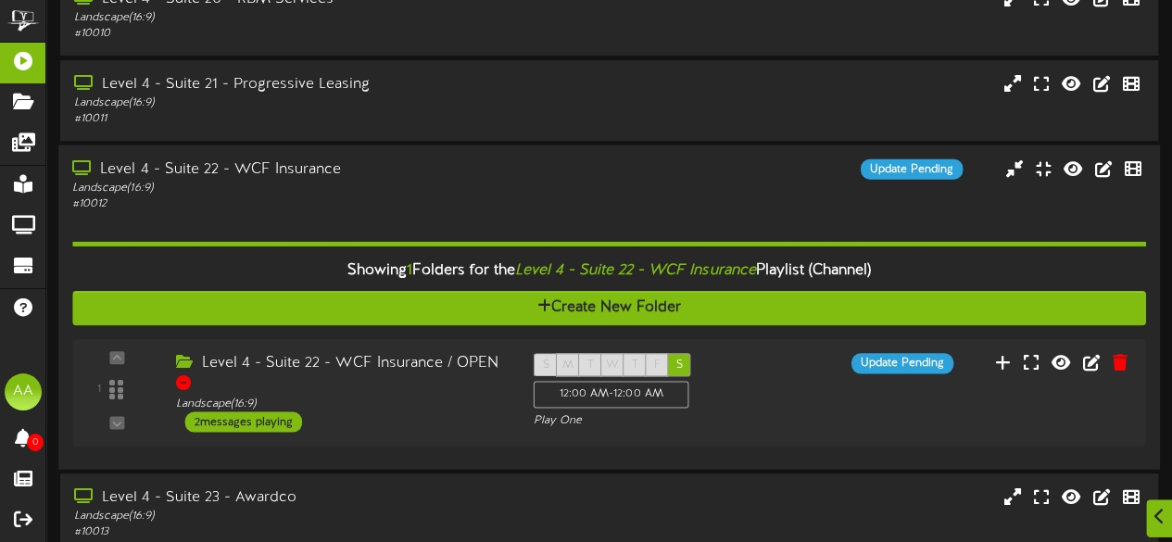
scroll to position [281, 0]
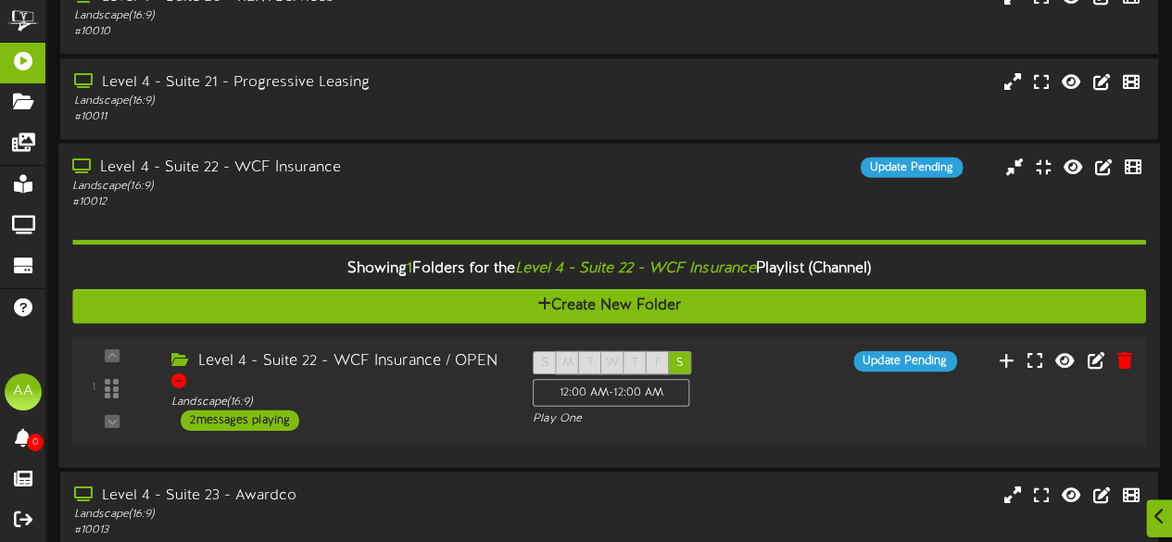
click at [280, 420] on div "2 messages playing" at bounding box center [240, 420] width 119 height 20
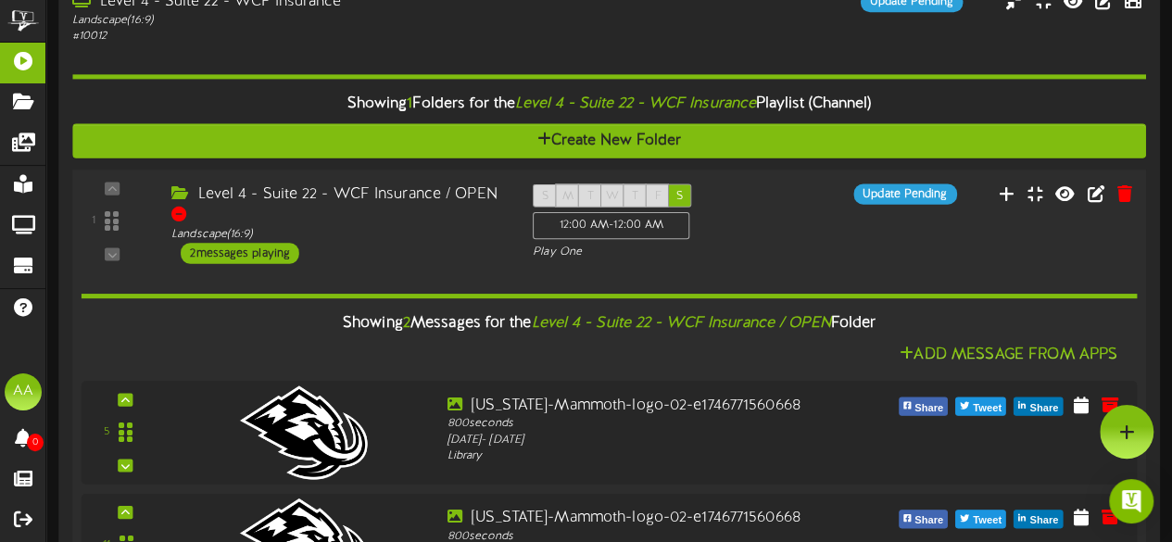
scroll to position [445, 0]
click at [756, 214] on div "S M T W T F S 12:00 AM - 12:00 AM Play One" at bounding box center [654, 223] width 271 height 76
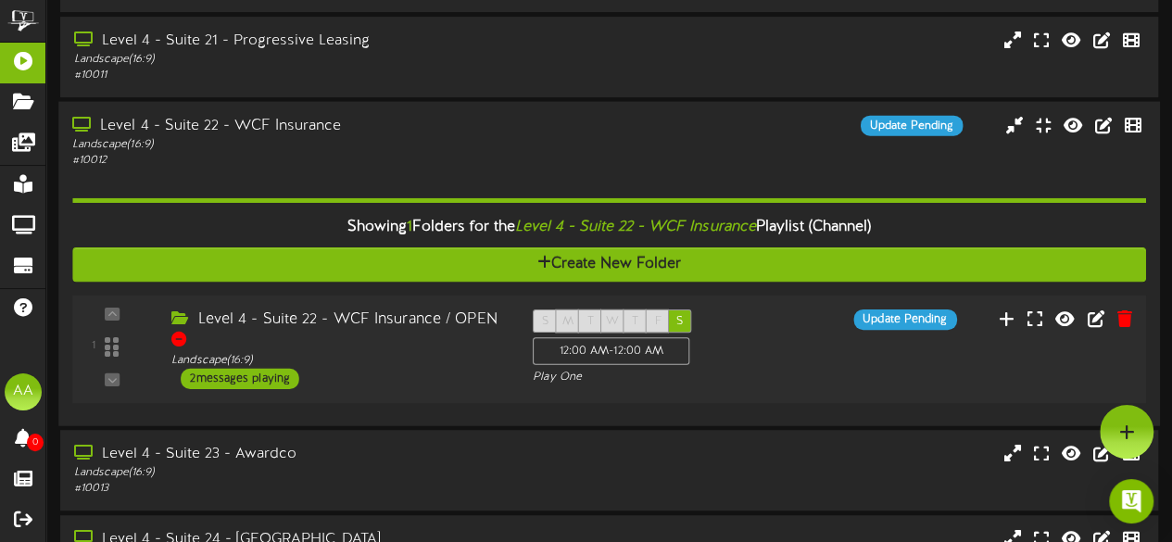
scroll to position [320, 0]
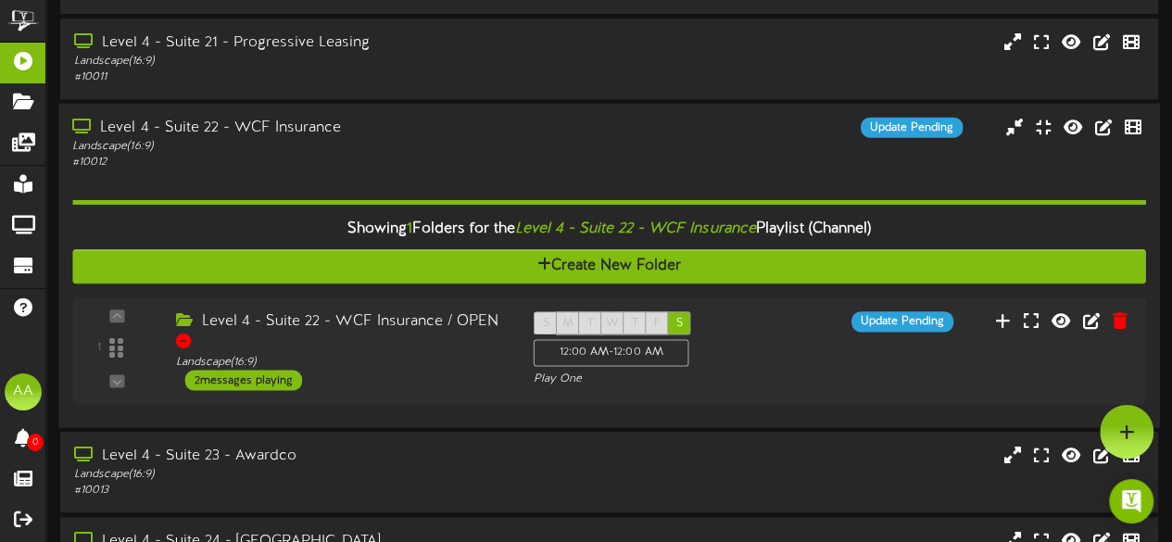
click at [732, 135] on div "Update Pending" at bounding box center [746, 128] width 458 height 20
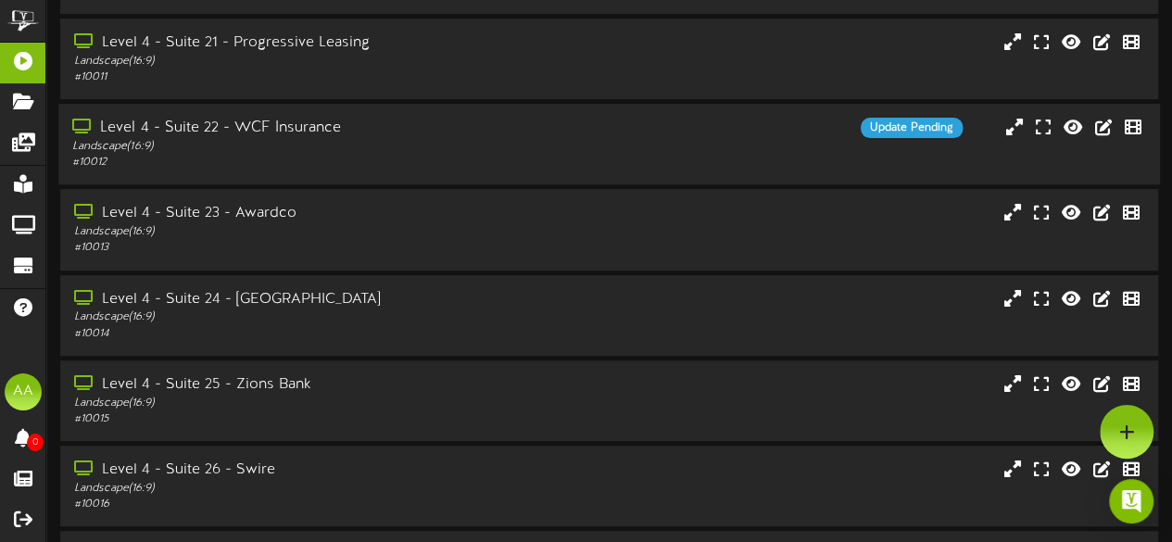
click at [732, 135] on div "Update Pending" at bounding box center [746, 128] width 458 height 20
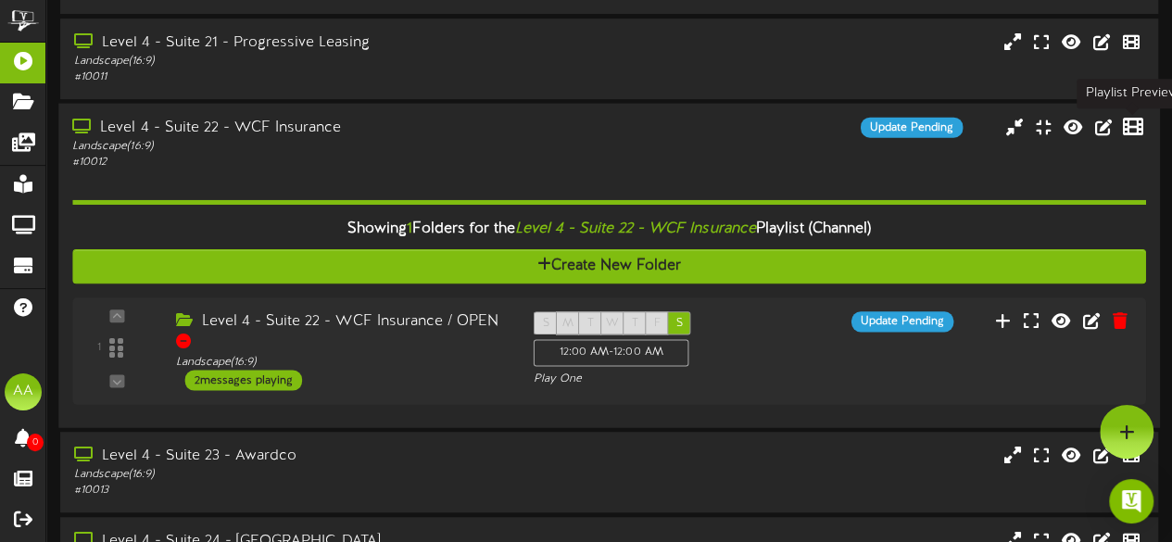
click at [1137, 131] on icon at bounding box center [1133, 126] width 20 height 20
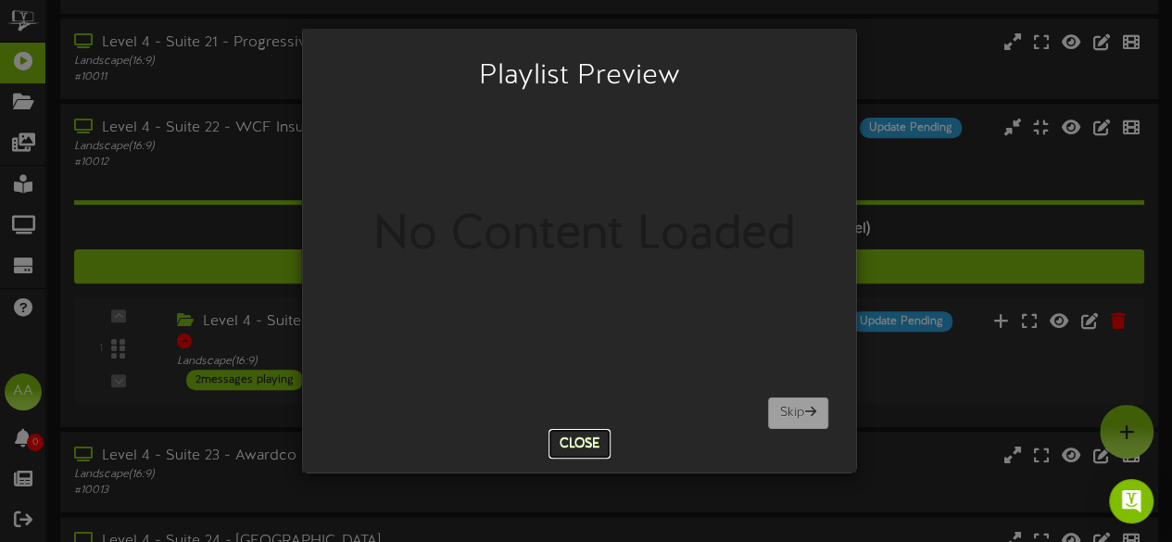
click at [576, 440] on button "Close" at bounding box center [579, 444] width 62 height 30
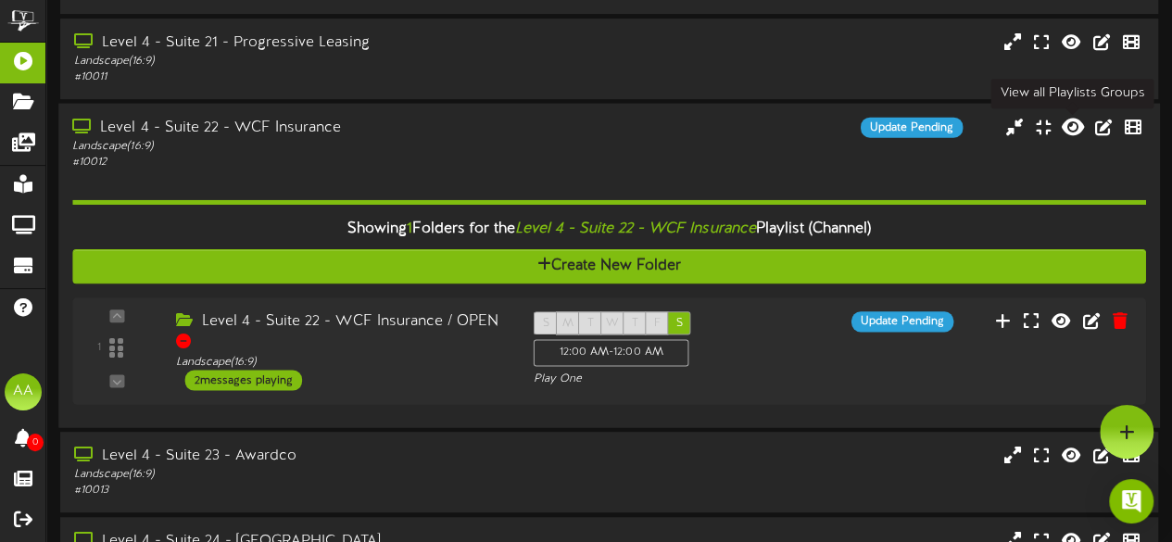
click at [1072, 130] on icon at bounding box center [1072, 126] width 22 height 20
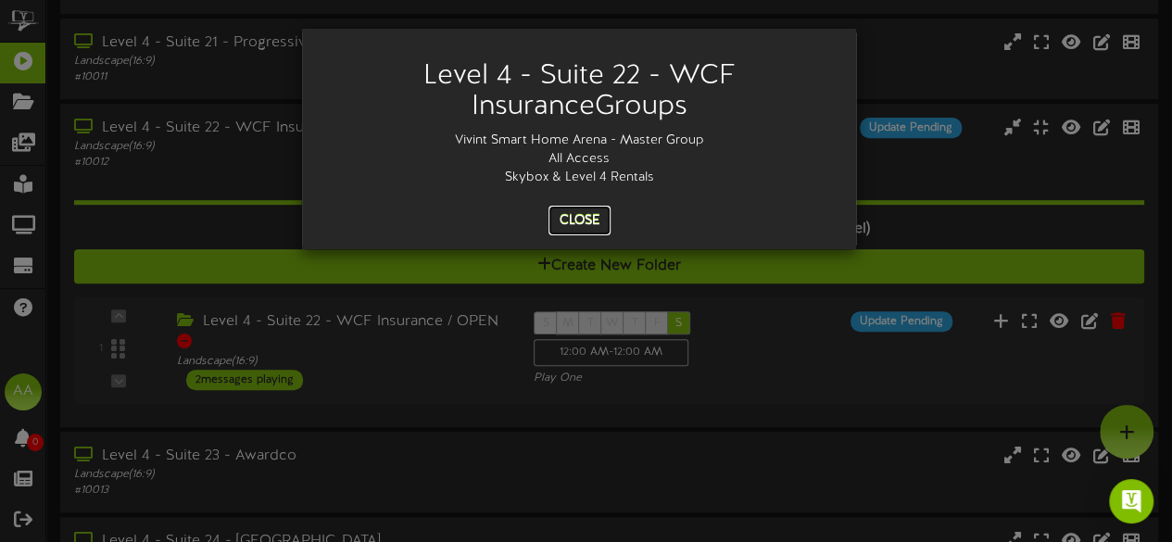
click at [574, 224] on button "Close" at bounding box center [579, 221] width 62 height 30
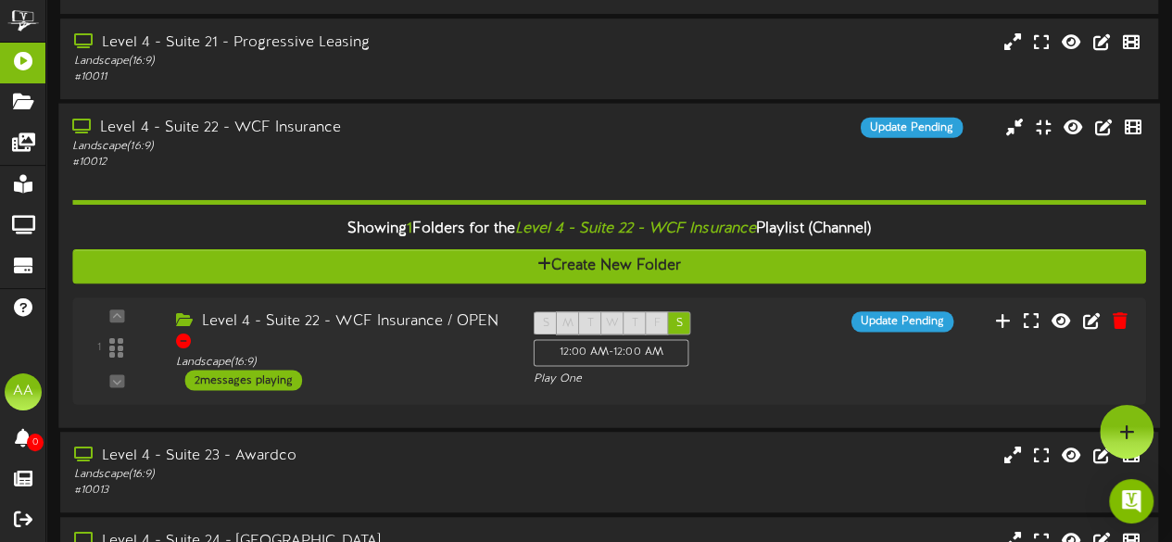
click at [669, 166] on div "Level 4 - Suite 22 - WCF Insurance Landscape ( 16:9 ) # 10012 Update Pending" at bounding box center [608, 144] width 1101 height 53
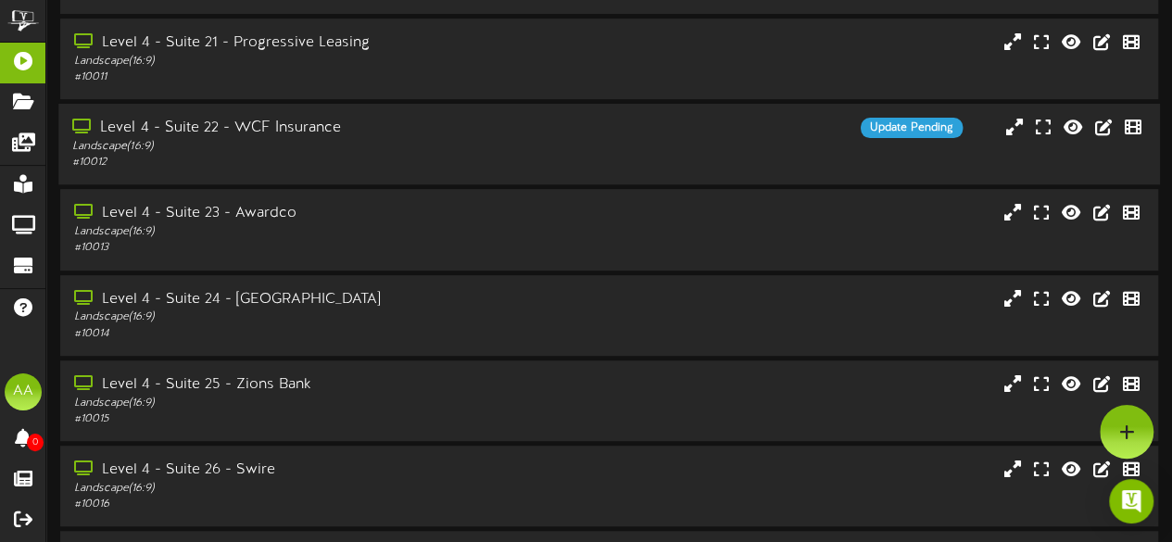
click at [219, 144] on div "Landscape ( 16:9 )" at bounding box center [287, 147] width 431 height 16
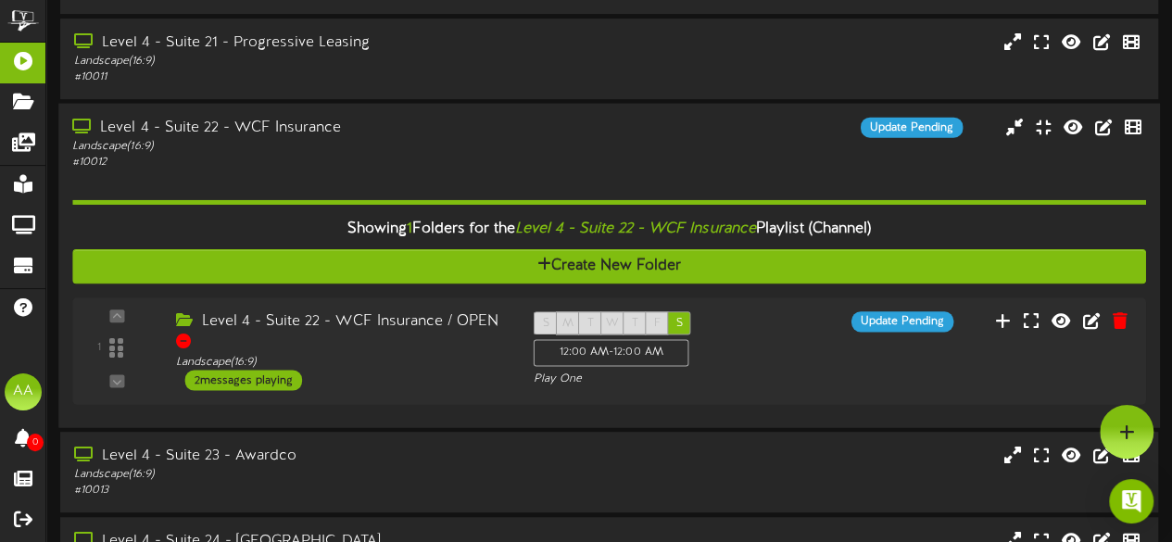
click at [291, 144] on div "Landscape ( 16:9 )" at bounding box center [287, 147] width 431 height 16
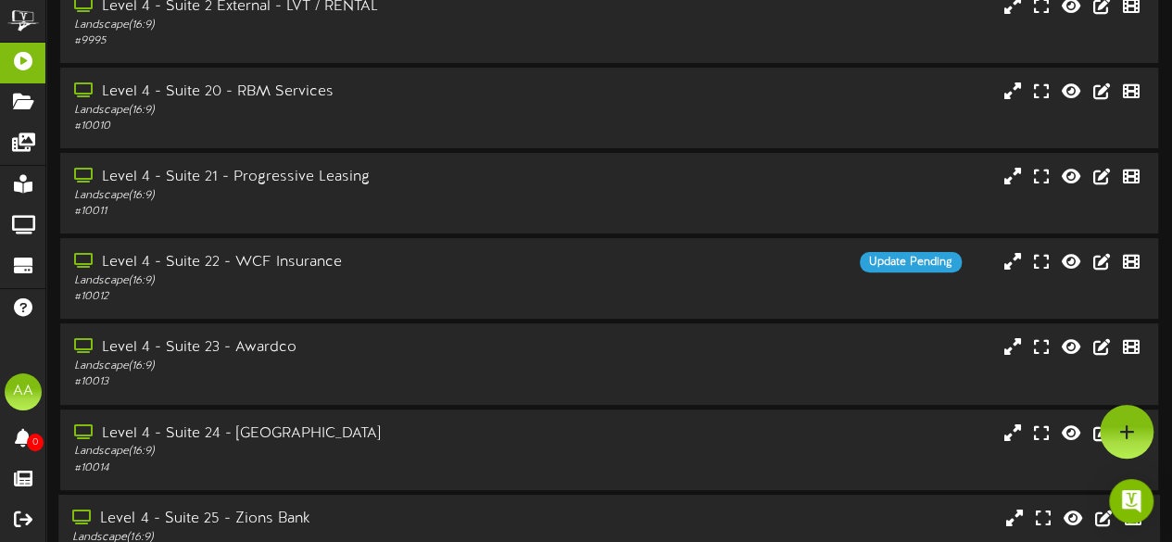
scroll to position [184, 0]
click at [413, 274] on div "Level 4 - Suite 22 - WCF Insurance" at bounding box center [287, 264] width 431 height 21
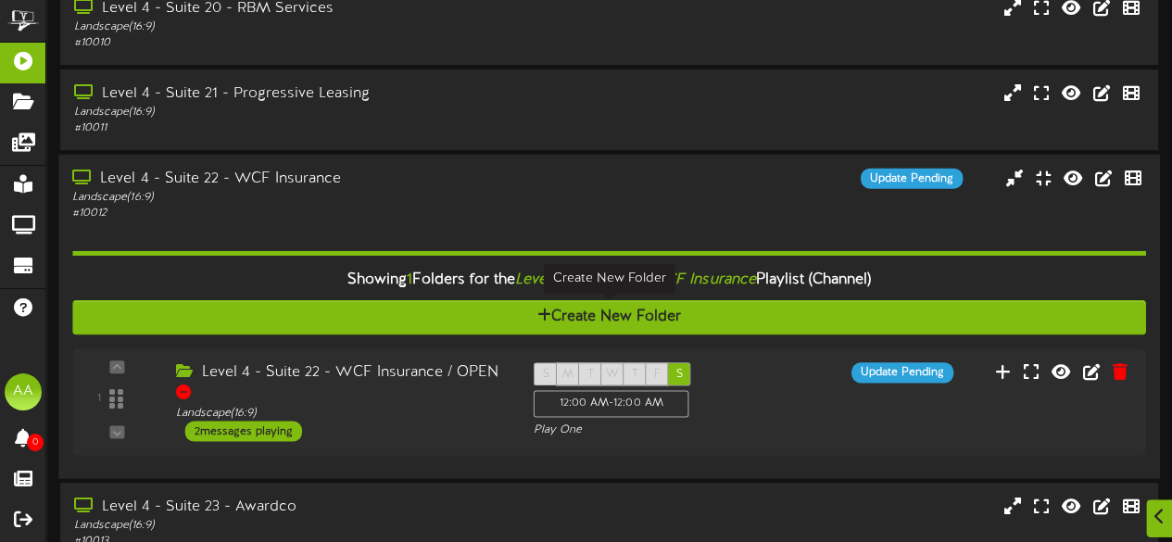
scroll to position [318, 0]
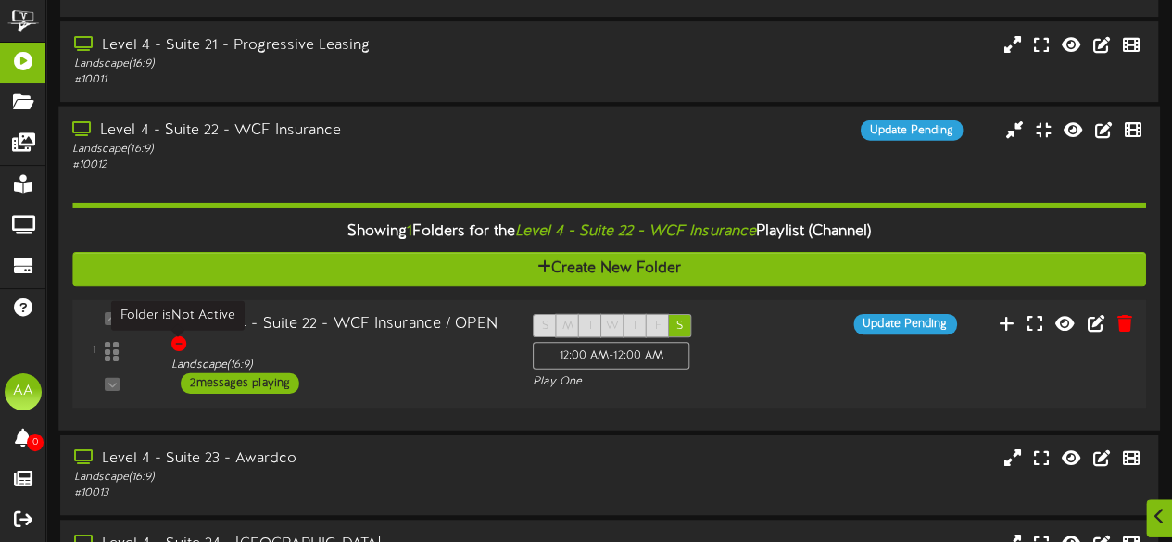
click at [176, 346] on div at bounding box center [178, 343] width 15 height 15
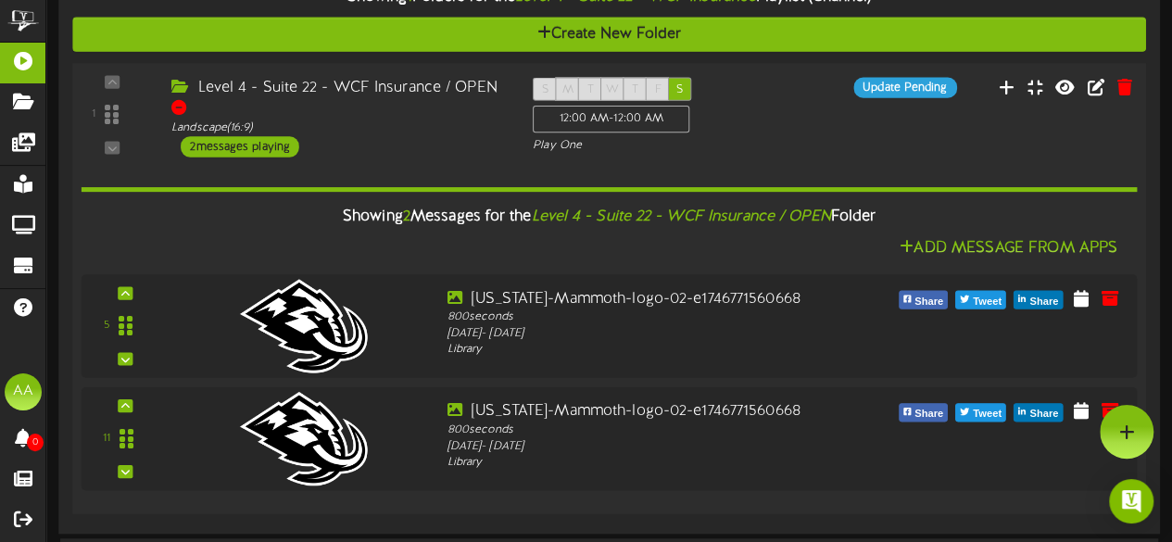
scroll to position [546, 0]
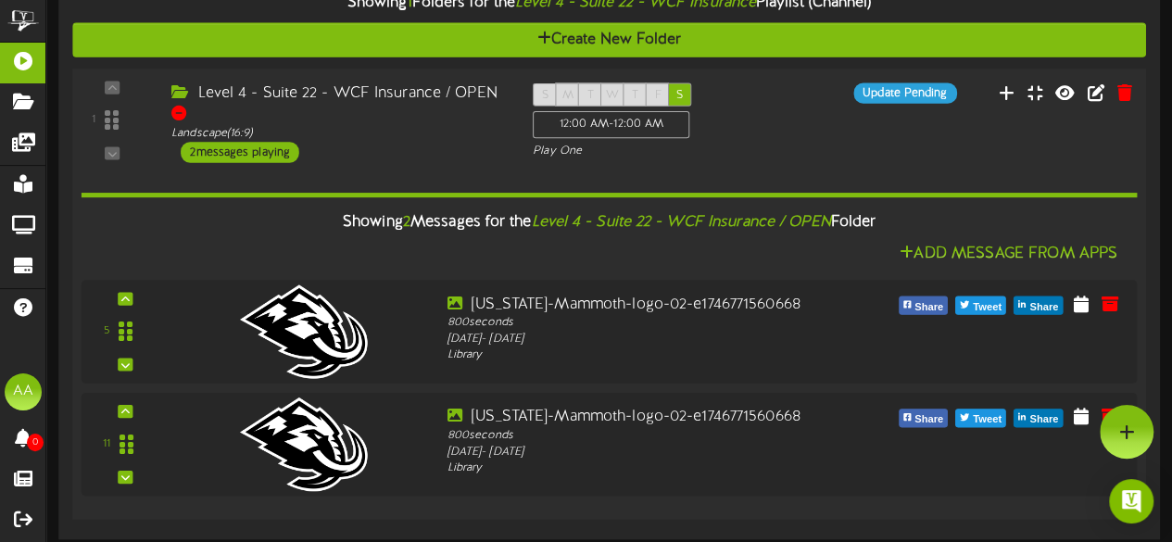
drag, startPoint x: 411, startPoint y: 349, endPoint x: 428, endPoint y: 273, distance: 77.8
click at [428, 273] on div "Showing 2 Messages for the Level 4 - Suite 22 - WCF Insurance / OPEN Folder Add…" at bounding box center [610, 333] width 1056 height 342
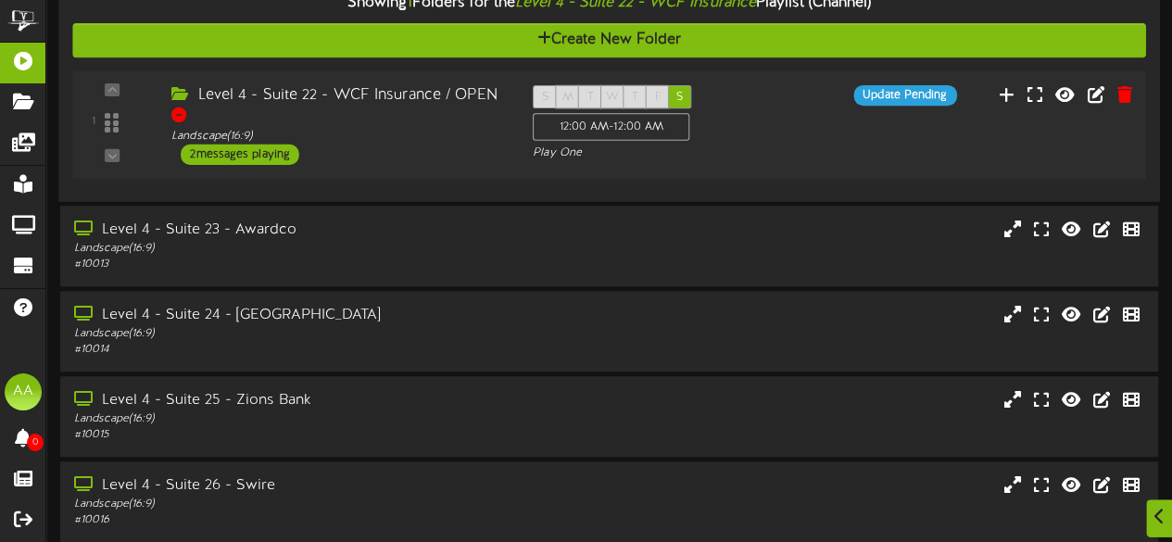
click at [242, 155] on div "2 messages playing" at bounding box center [240, 154] width 119 height 20
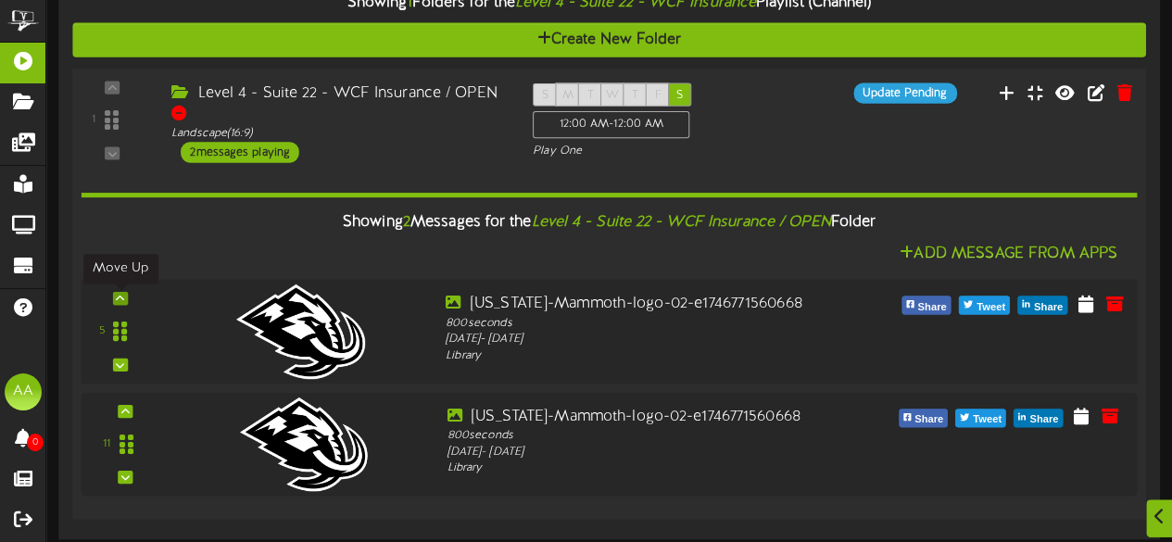
click at [120, 297] on icon at bounding box center [120, 298] width 8 height 9
click at [122, 301] on icon at bounding box center [120, 298] width 8 height 9
click at [124, 367] on icon at bounding box center [120, 363] width 8 height 9
click at [123, 358] on div at bounding box center [120, 364] width 15 height 13
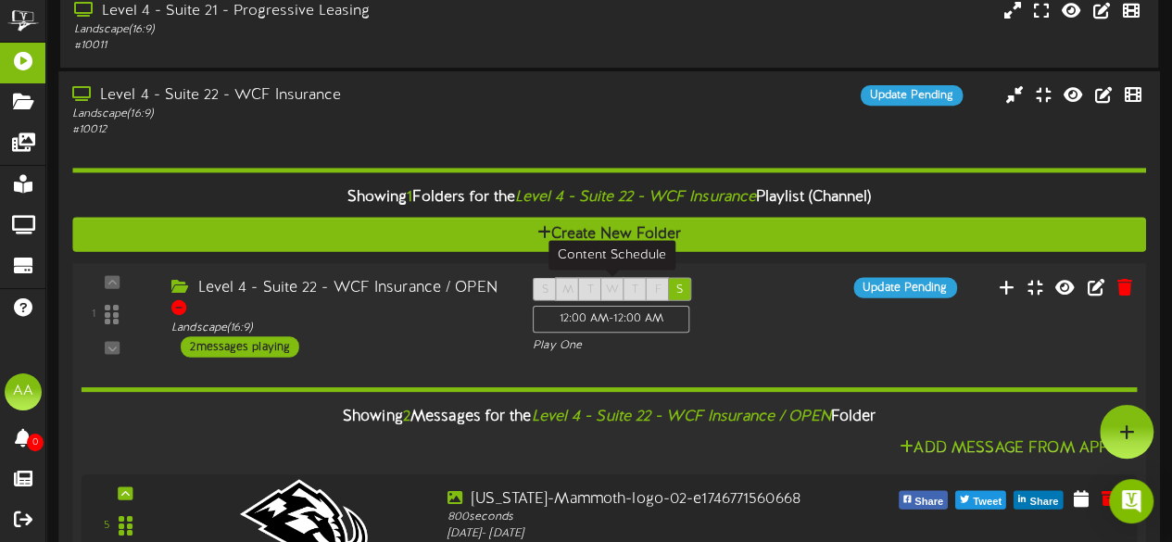
scroll to position [350, 0]
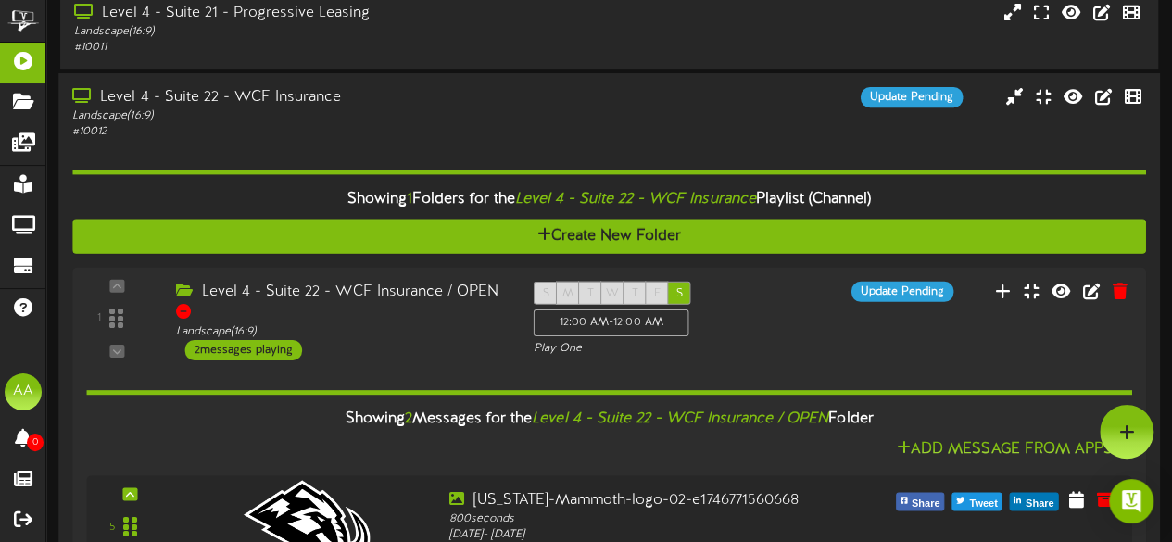
click at [680, 119] on div "Level 4 - Suite 22 - WCF Insurance Landscape ( 16:9 ) # 10012 Update Pending" at bounding box center [608, 113] width 1101 height 53
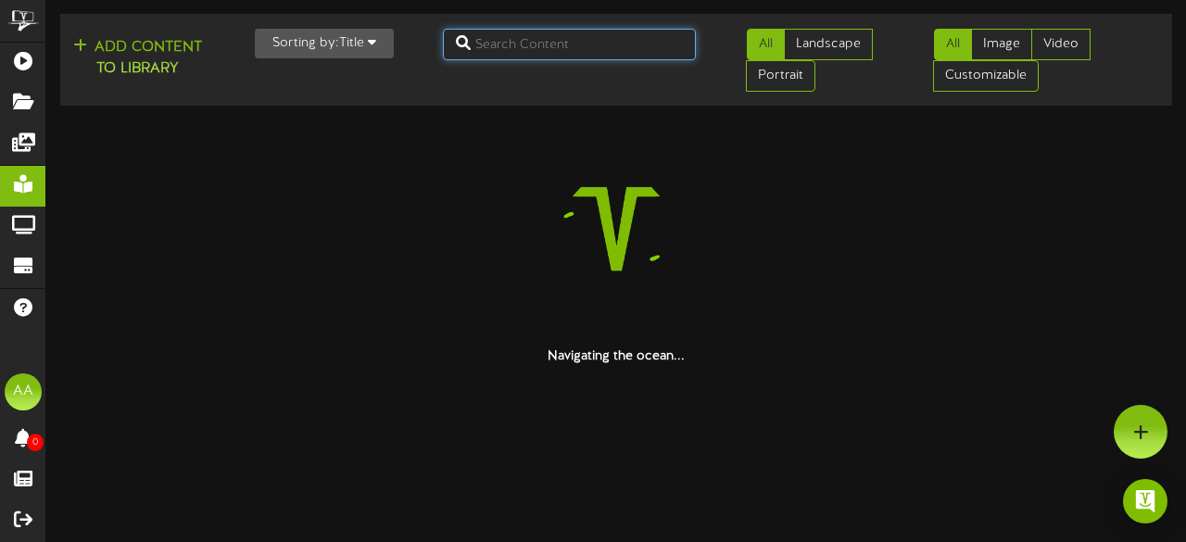
click at [591, 48] on input "text" at bounding box center [570, 44] width 254 height 31
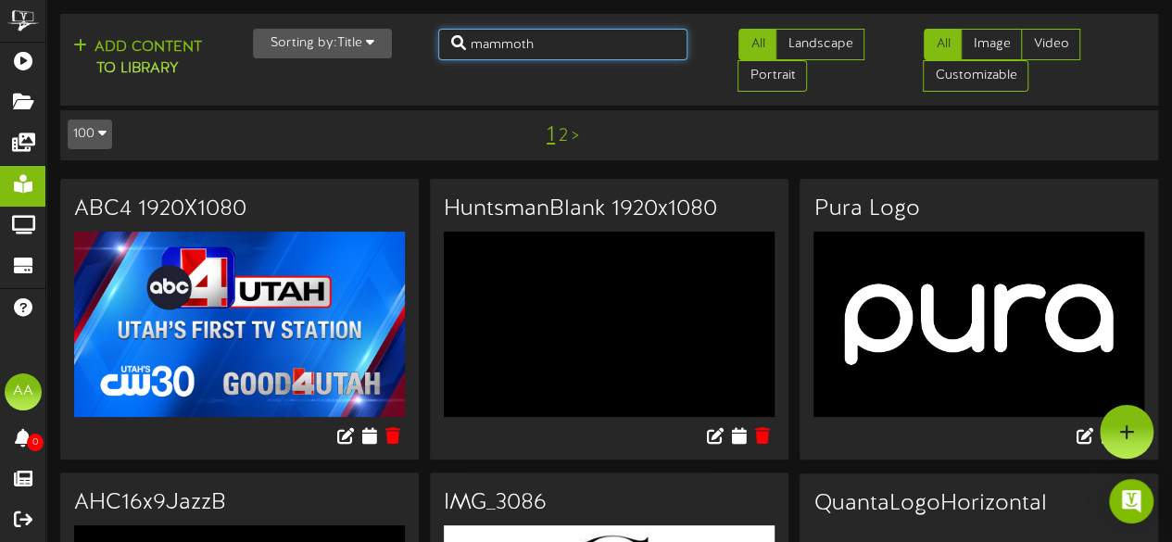
type input "mammoth"
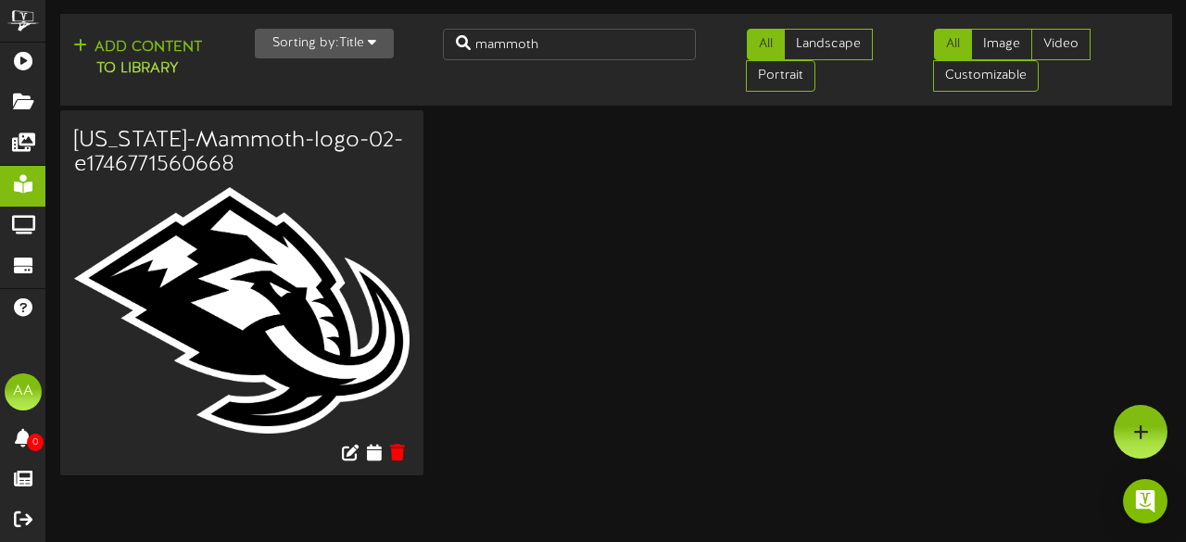
click at [274, 332] on img at bounding box center [241, 310] width 335 height 246
click at [372, 453] on icon at bounding box center [374, 451] width 18 height 20
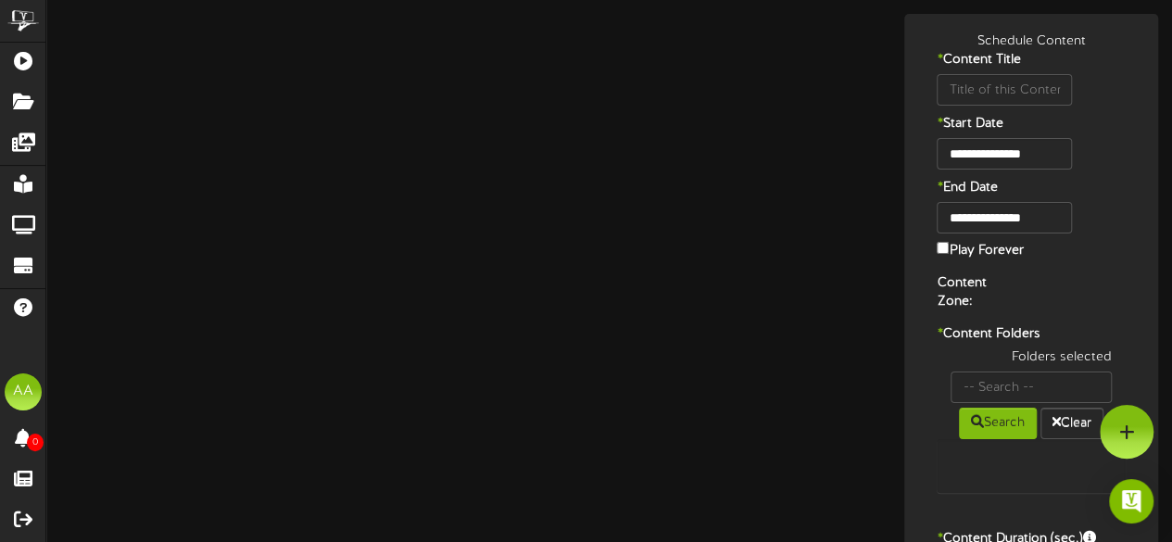
type input "[US_STATE]-Mammoth-logo-02-e1746771560668"
type input "8"
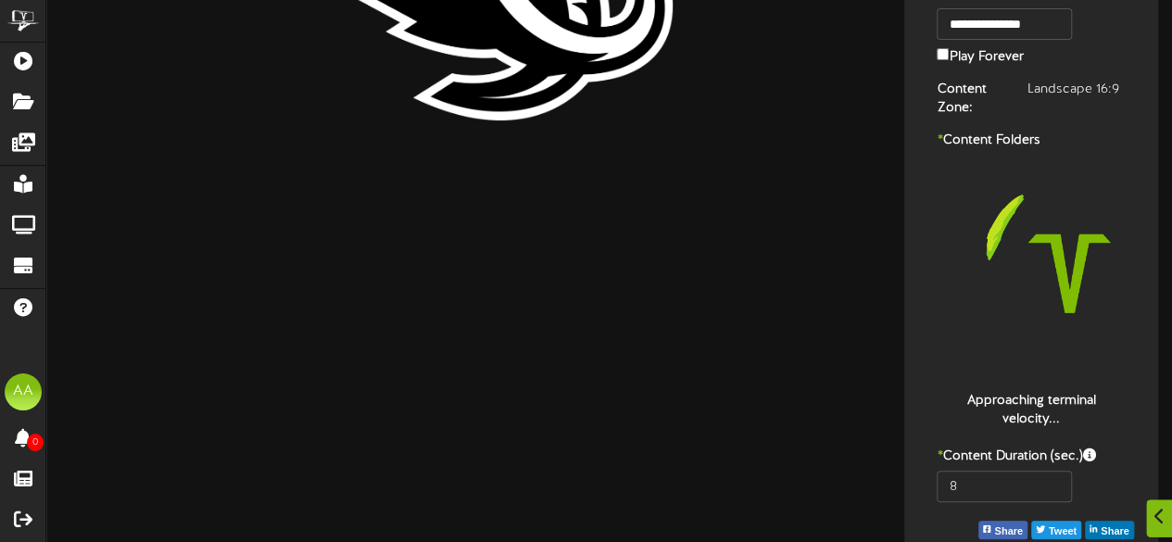
scroll to position [195, 0]
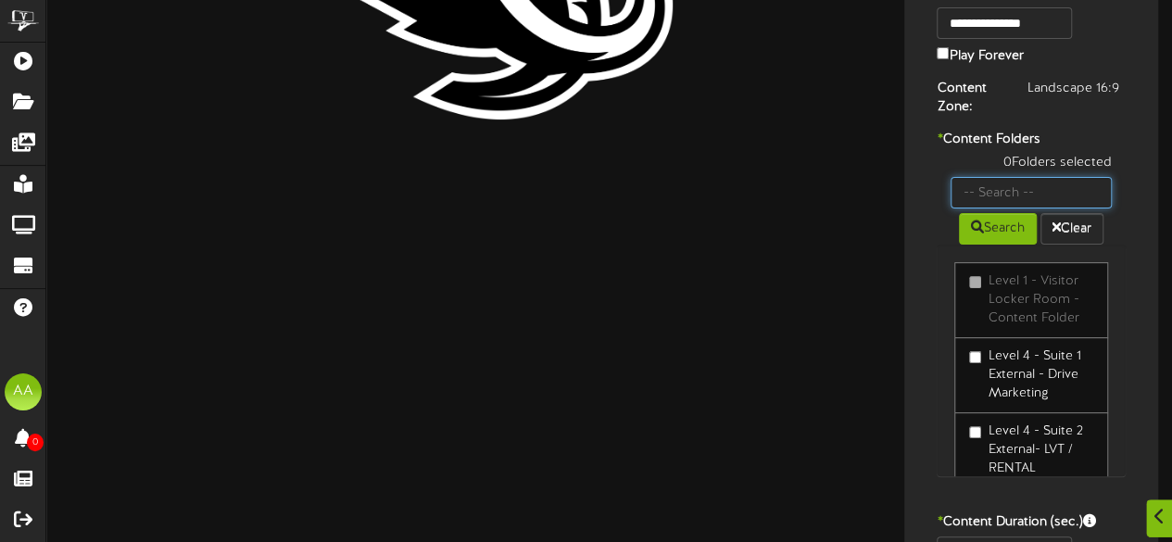
click at [1035, 192] on input "text" at bounding box center [1030, 192] width 161 height 31
type input "suite 22"
click at [991, 234] on button "Search" at bounding box center [998, 228] width 78 height 31
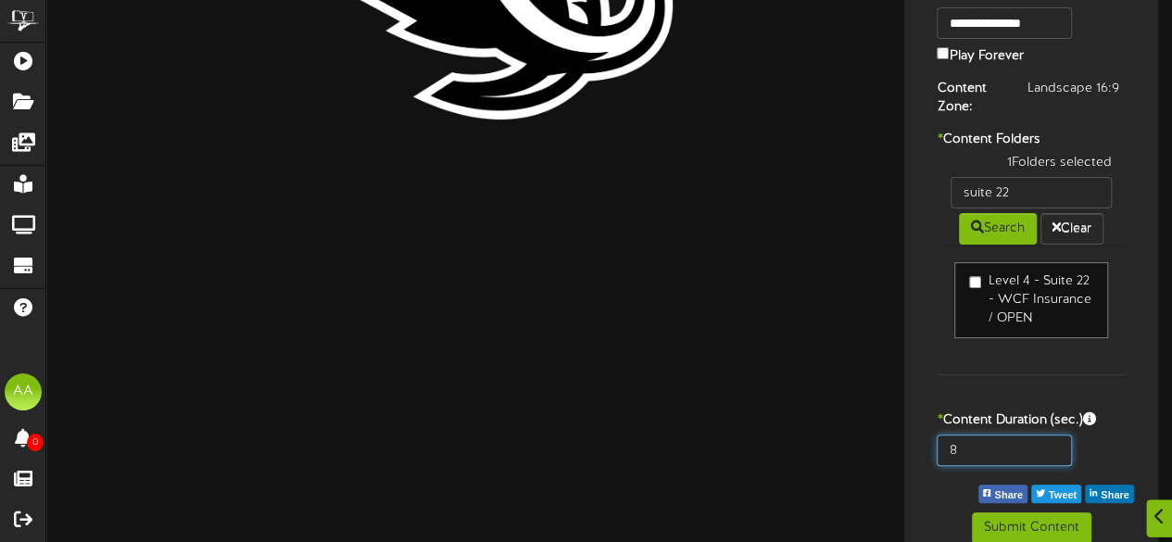
click at [981, 440] on input "8" at bounding box center [1003, 449] width 134 height 31
type input "800"
click at [1134, 381] on div "1 Folders selected suite 22 Search Clear Level 4 - Suite 22 - WCF Insurance / O…" at bounding box center [1031, 273] width 217 height 239
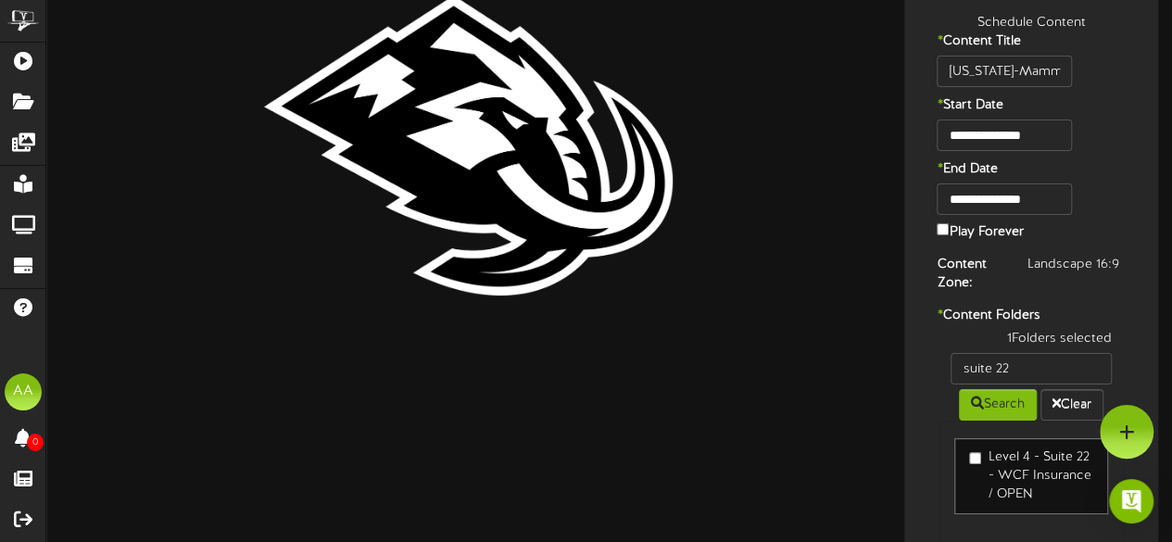
scroll to position [0, 0]
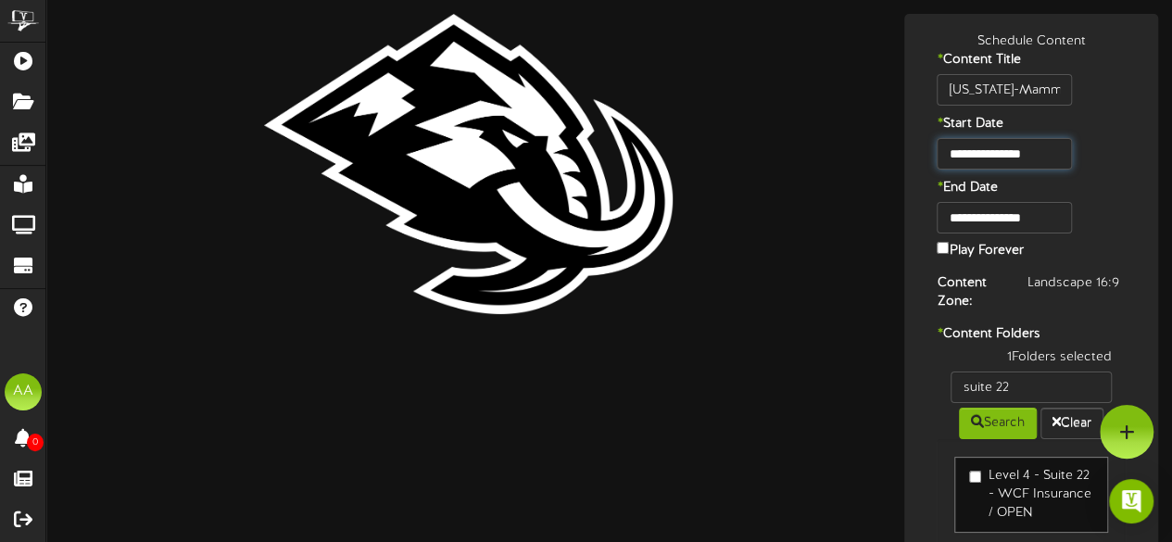
click at [1025, 157] on input "**********" at bounding box center [1003, 153] width 134 height 31
click at [1034, 221] on input "**********" at bounding box center [1003, 217] width 134 height 31
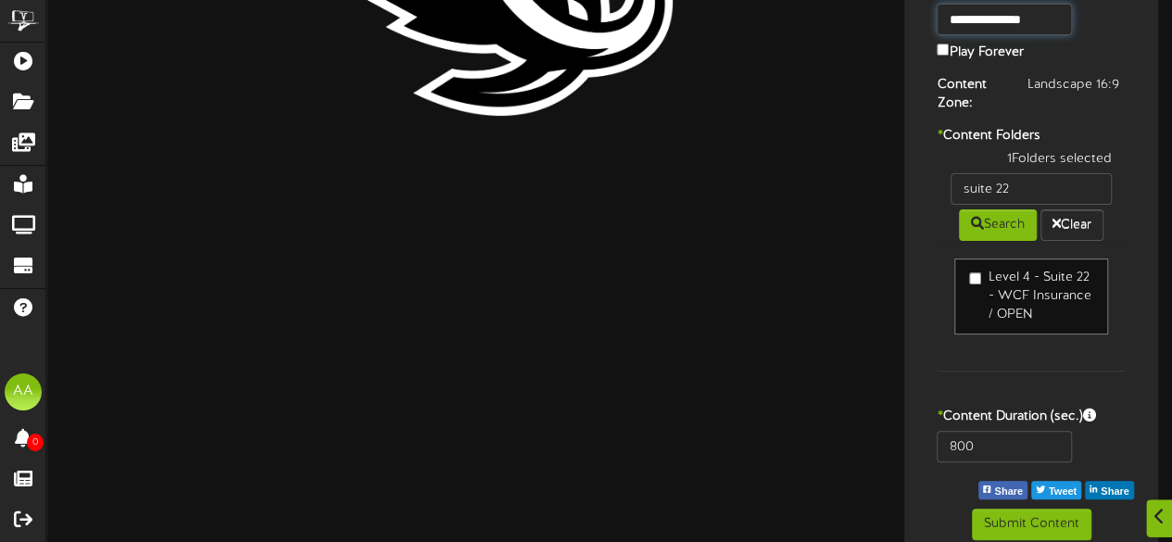
scroll to position [211, 0]
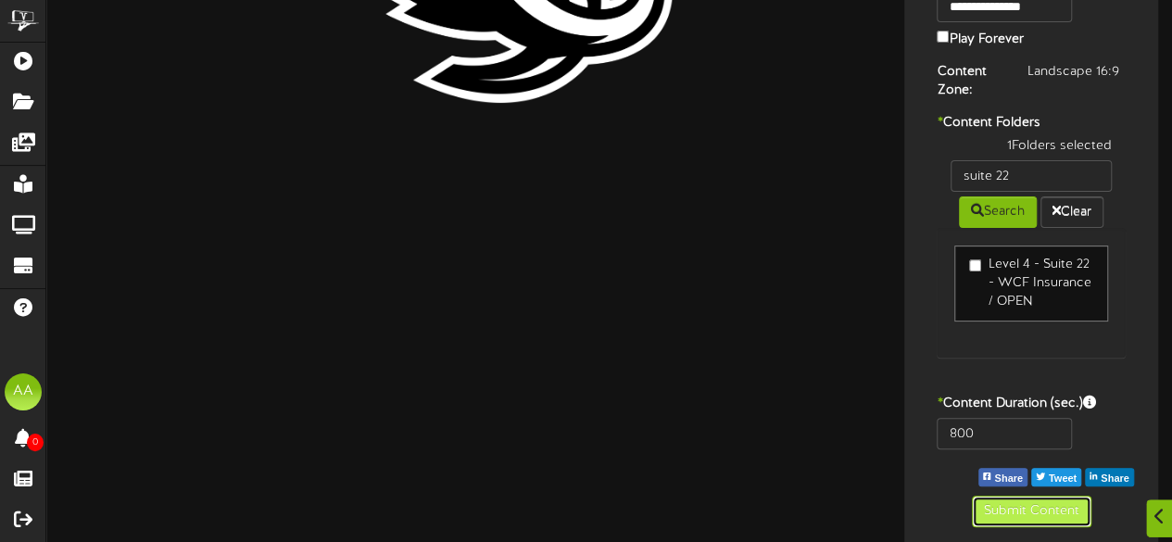
click at [1005, 502] on button "Submit Content" at bounding box center [1031, 511] width 119 height 31
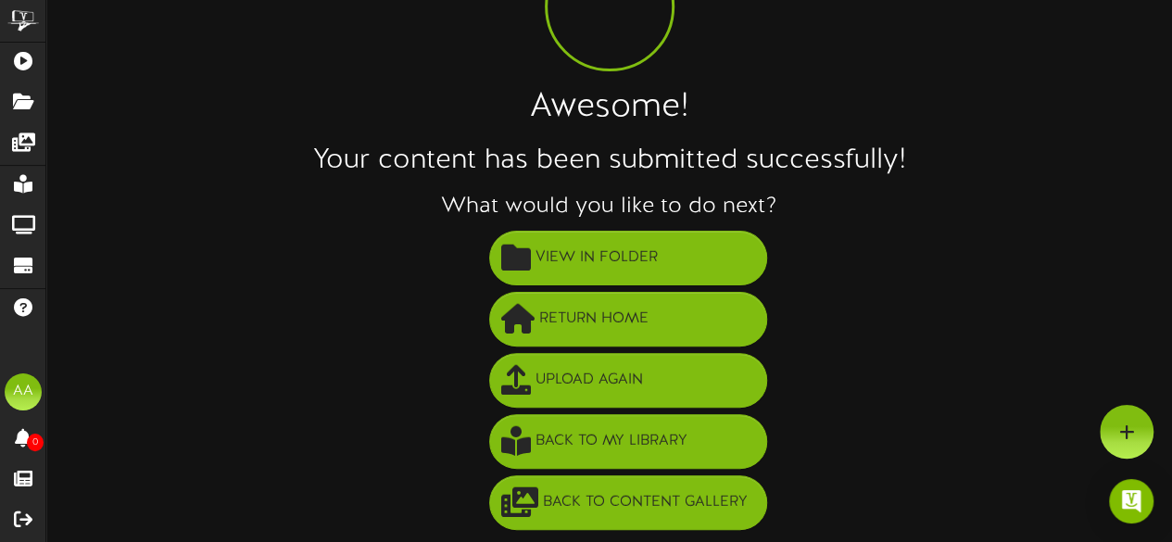
scroll to position [133, 0]
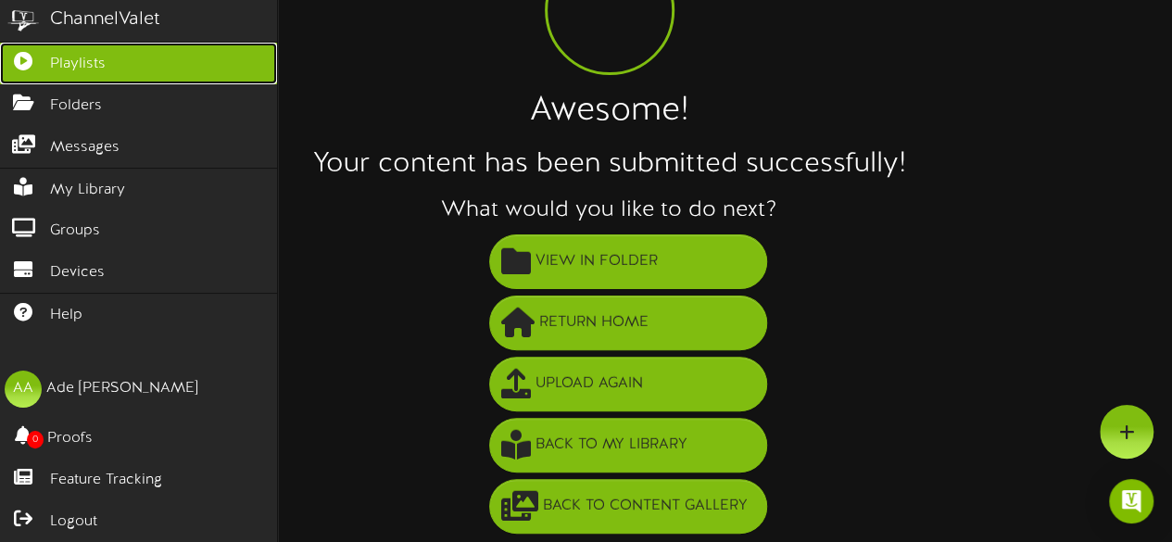
click at [119, 71] on link "Playlists" at bounding box center [138, 64] width 277 height 42
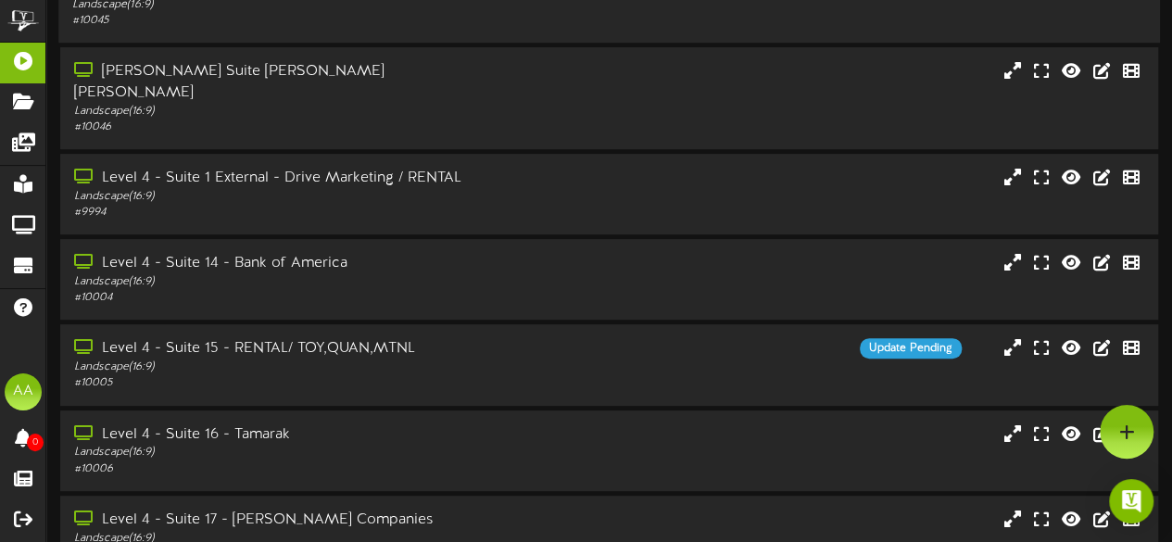
click at [463, 324] on div "Level 4 - Suite 15 - RENTAL/ TOY,QUAN,MTNL Landscape ( 16:9 ) # 10005 Update Pe…" at bounding box center [609, 364] width 1098 height 81
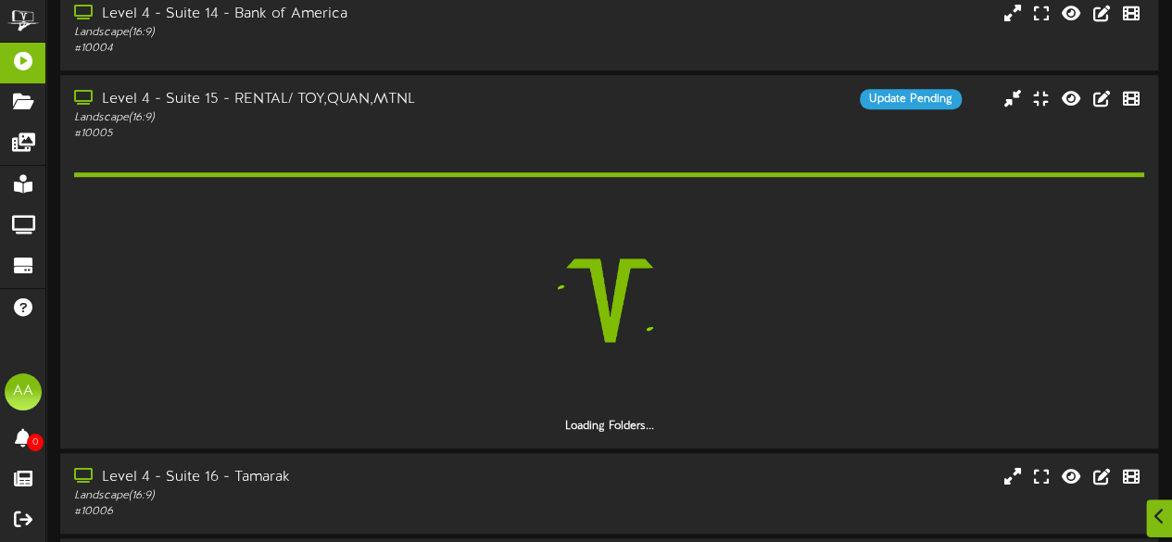
scroll to position [560, 0]
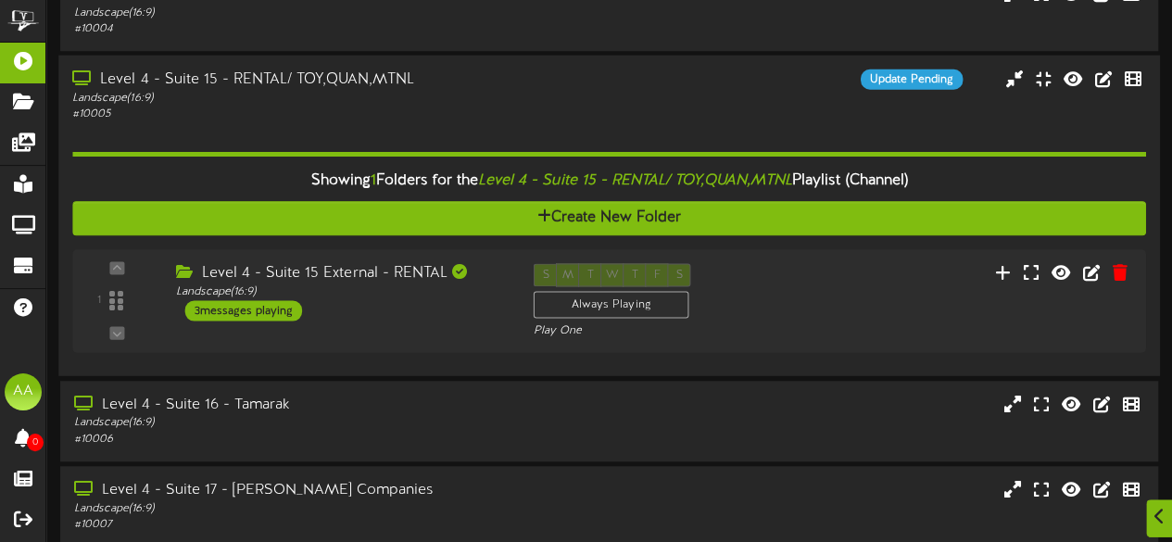
click at [450, 122] on div "Showing 1 Folders for the Level 4 - Suite 15 - RENTAL/ TOY,QUAN,MTNL Playlist (…" at bounding box center [608, 242] width 1073 height 240
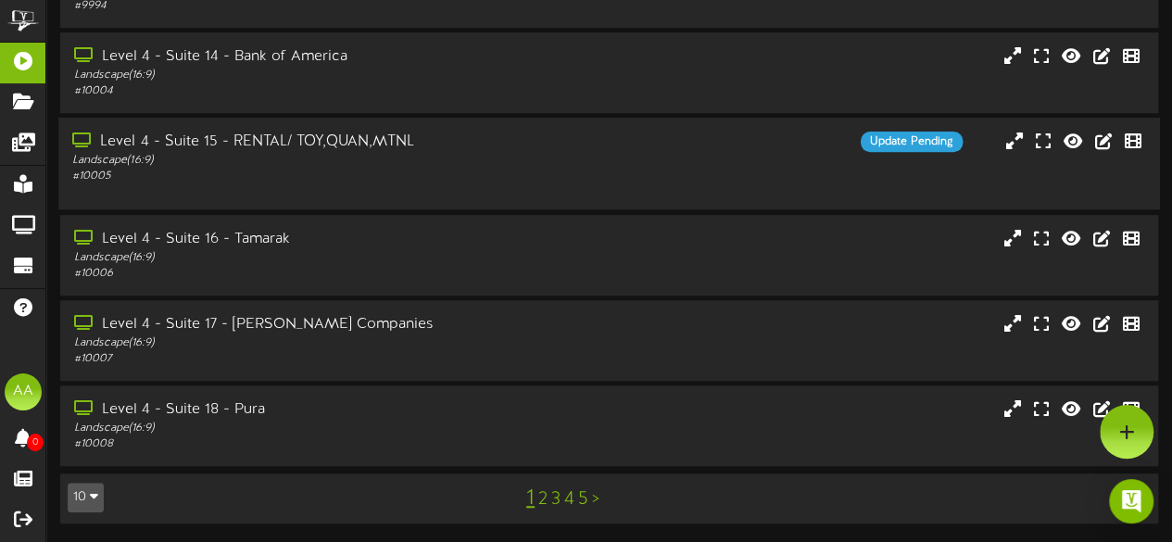
scroll to position [469, 0]
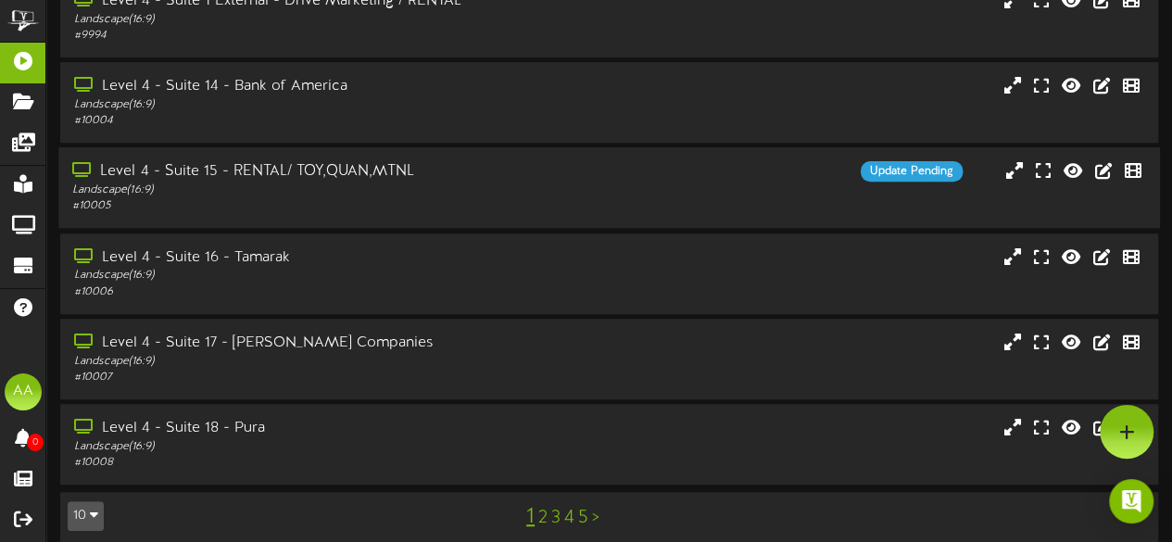
click at [542, 508] on link "2" at bounding box center [542, 518] width 9 height 20
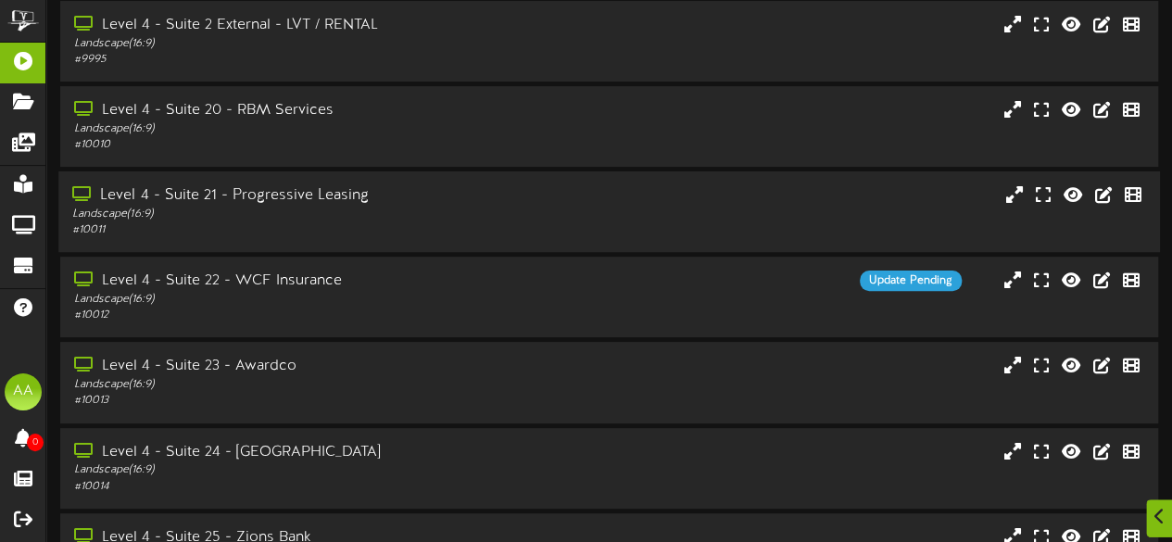
scroll to position [170, 0]
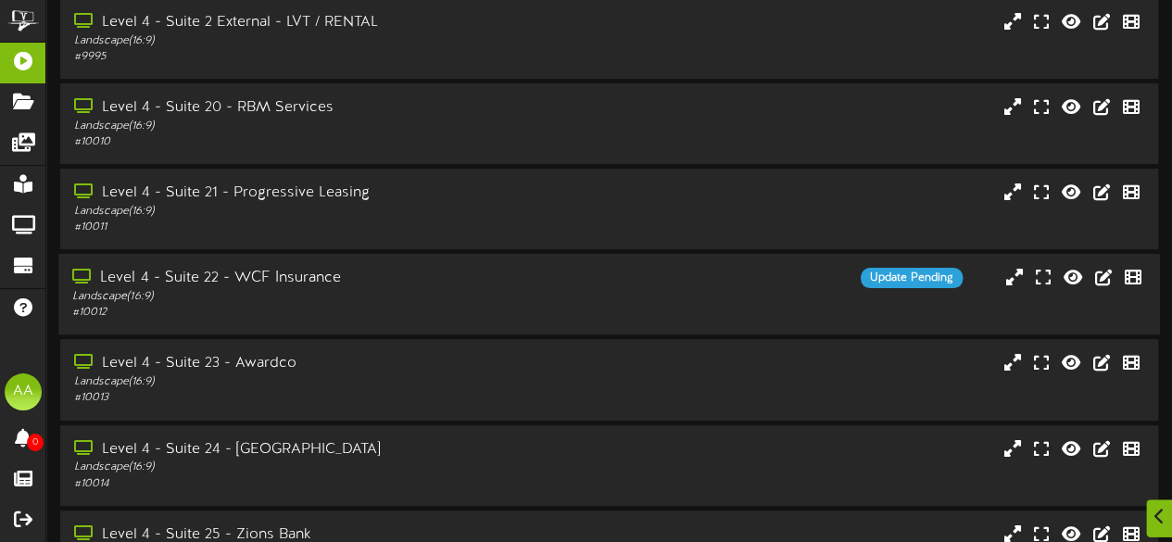
click at [473, 295] on div "Landscape ( 16:9 )" at bounding box center [287, 297] width 431 height 16
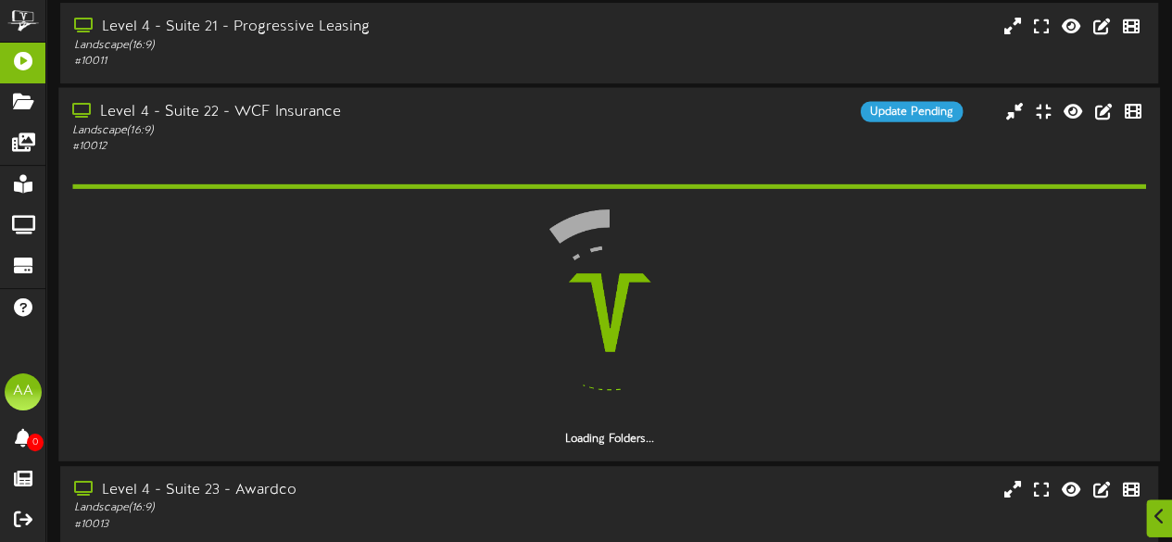
scroll to position [339, 0]
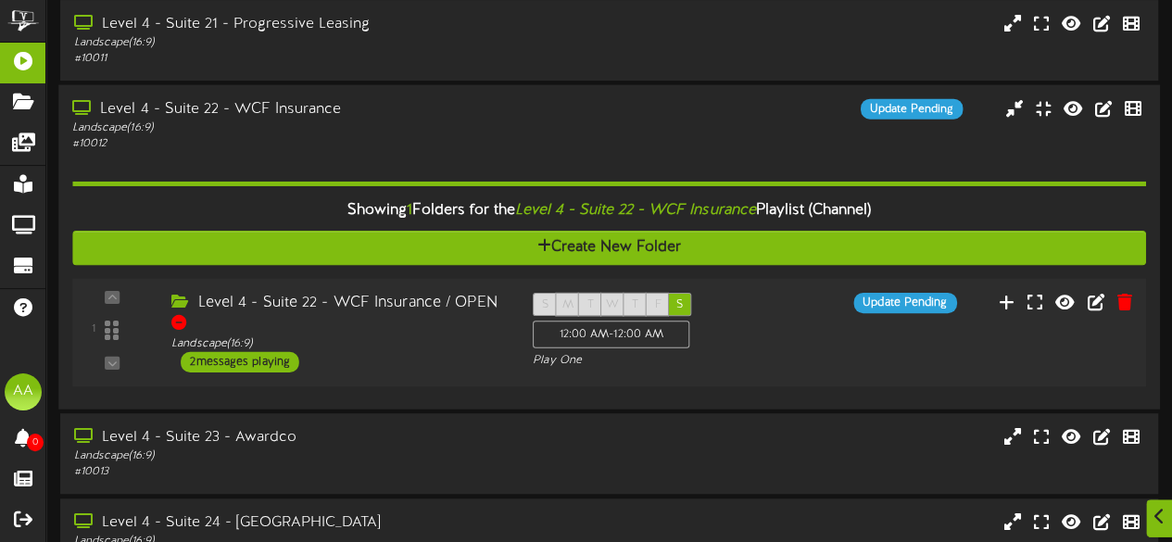
click at [259, 361] on div "2 messages playing" at bounding box center [240, 362] width 119 height 20
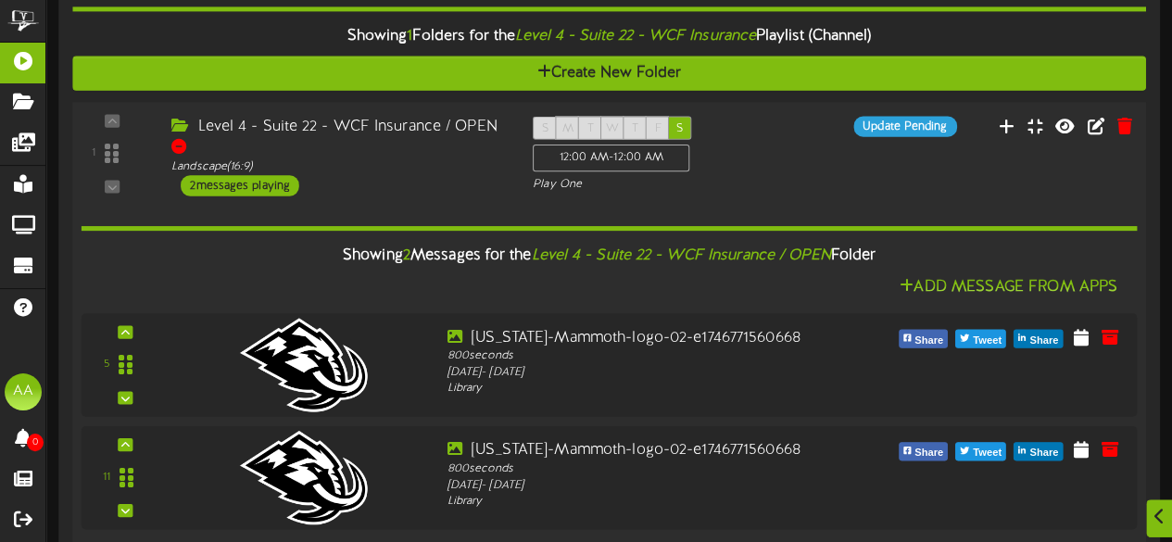
scroll to position [516, 0]
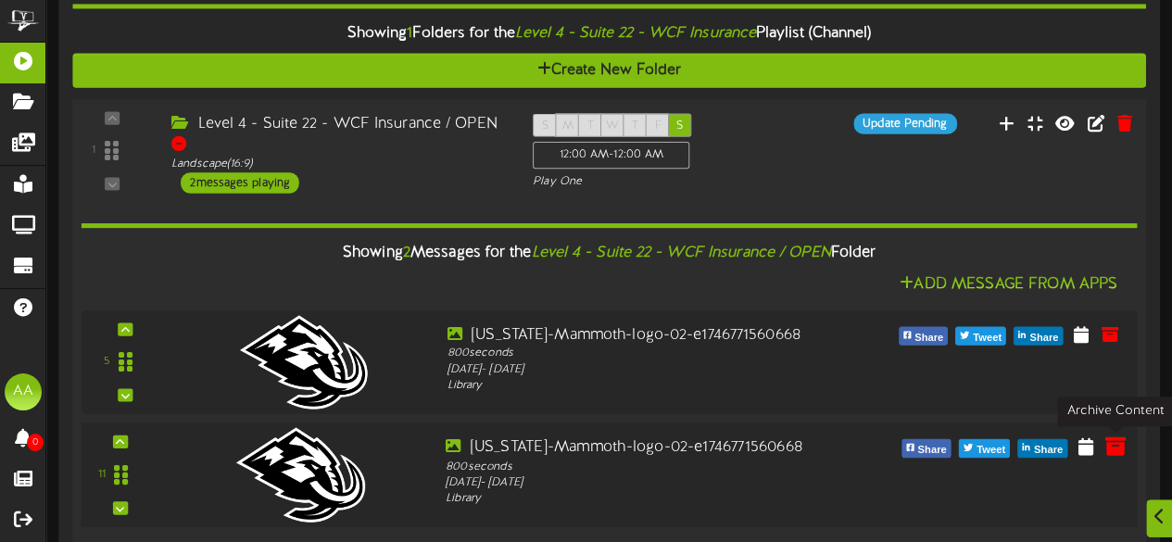
click at [1121, 452] on icon at bounding box center [1114, 445] width 20 height 20
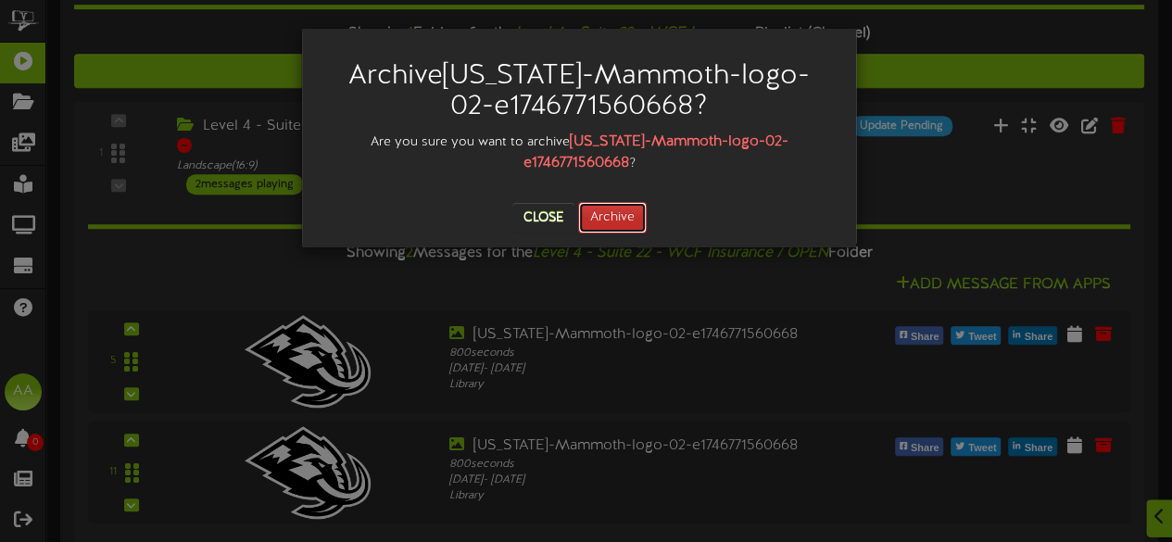
click at [598, 202] on button "Archive" at bounding box center [612, 217] width 69 height 31
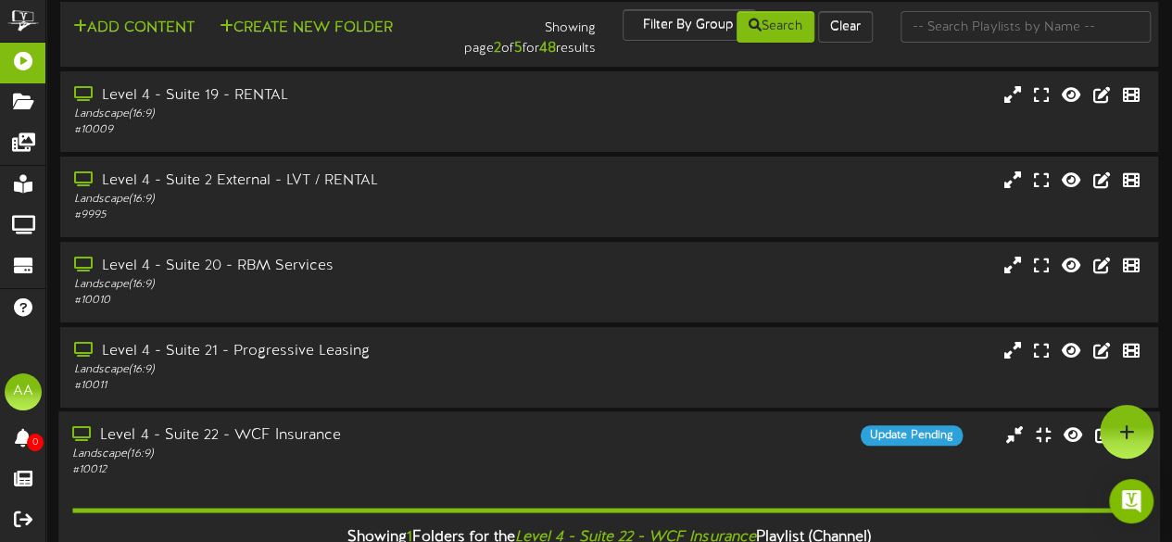
scroll to position [0, 0]
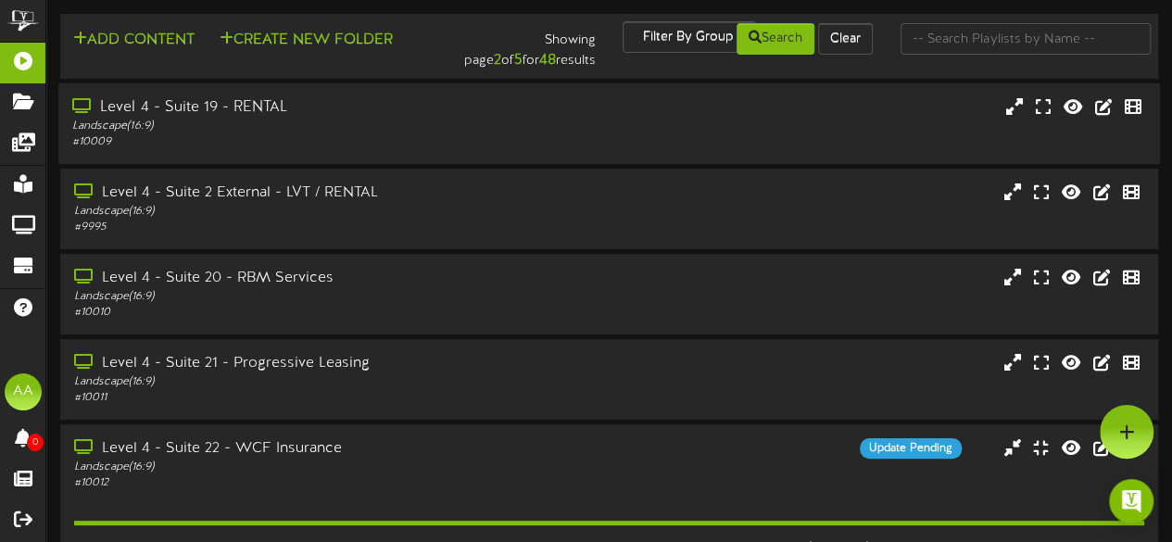
click at [375, 121] on div "Landscape ( 16:9 )" at bounding box center [287, 127] width 431 height 16
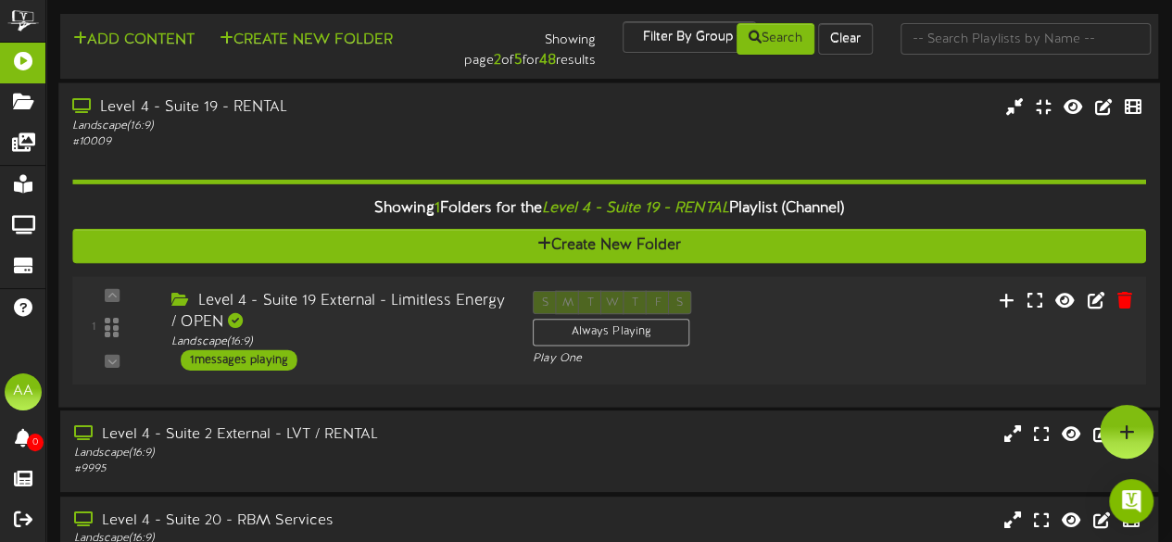
click at [248, 362] on div "1 messages playing" at bounding box center [239, 359] width 117 height 20
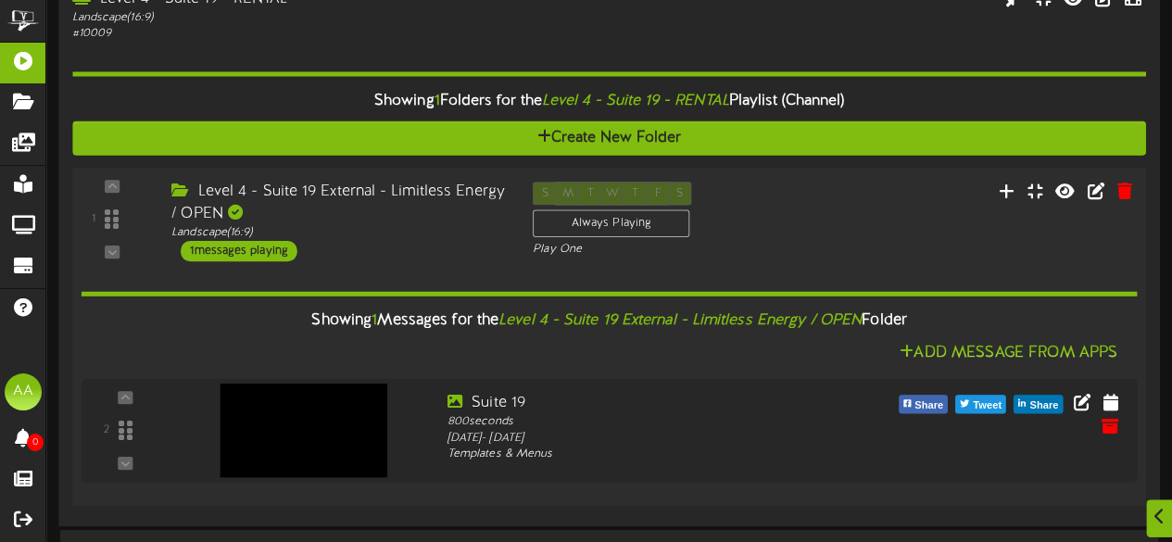
scroll to position [108, 0]
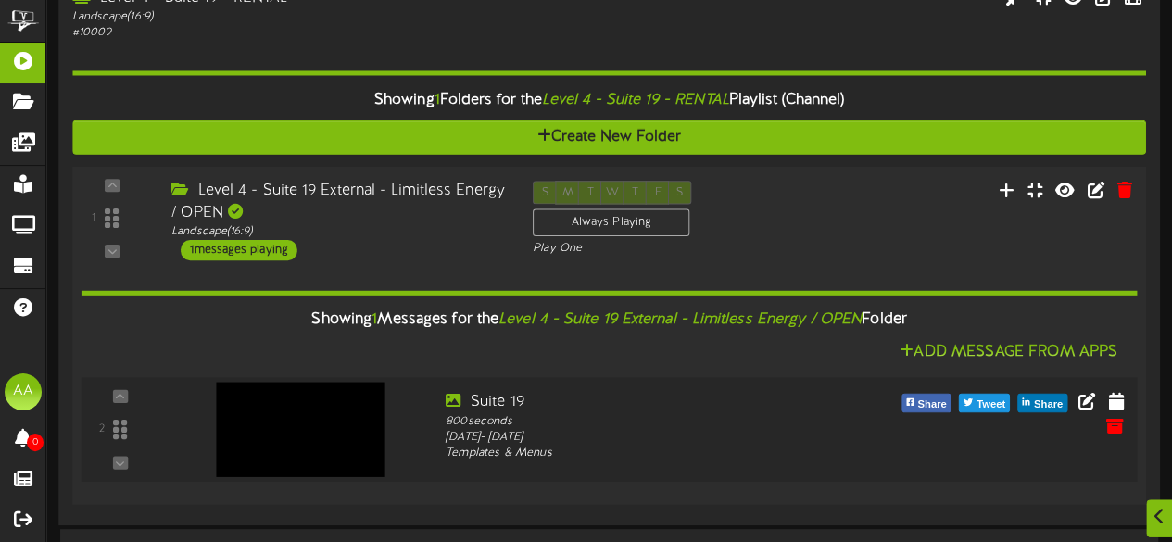
click at [308, 422] on img at bounding box center [300, 429] width 169 height 94
click at [1115, 399] on icon at bounding box center [1116, 399] width 19 height 20
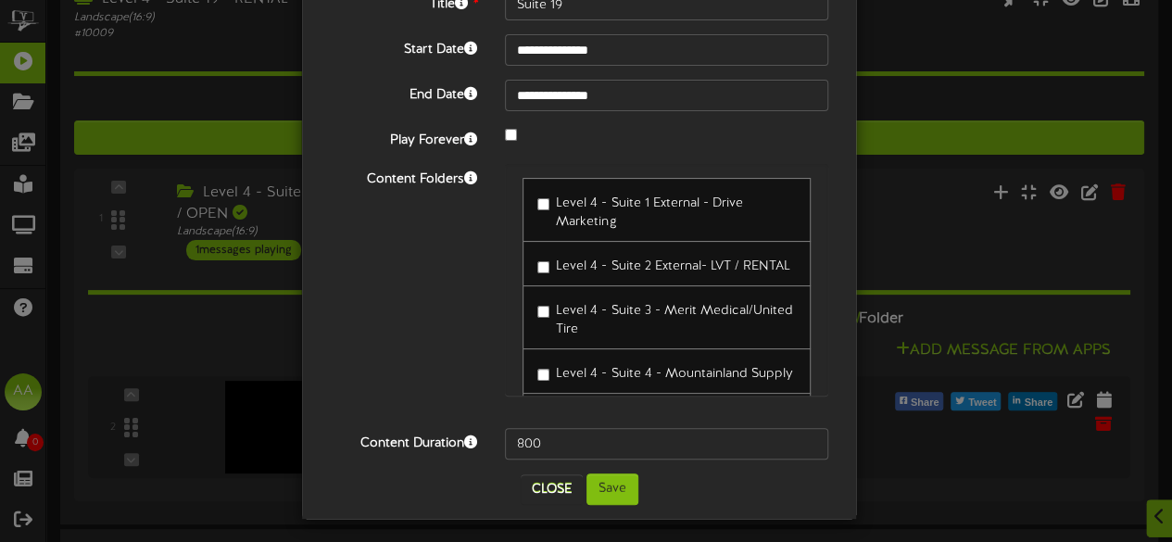
scroll to position [0, 0]
click at [496, 279] on div "Level 4 - Suite 1 External - Drive Marketing Level 4 - Suite 2 External- LVT / …" at bounding box center [666, 289] width 351 height 250
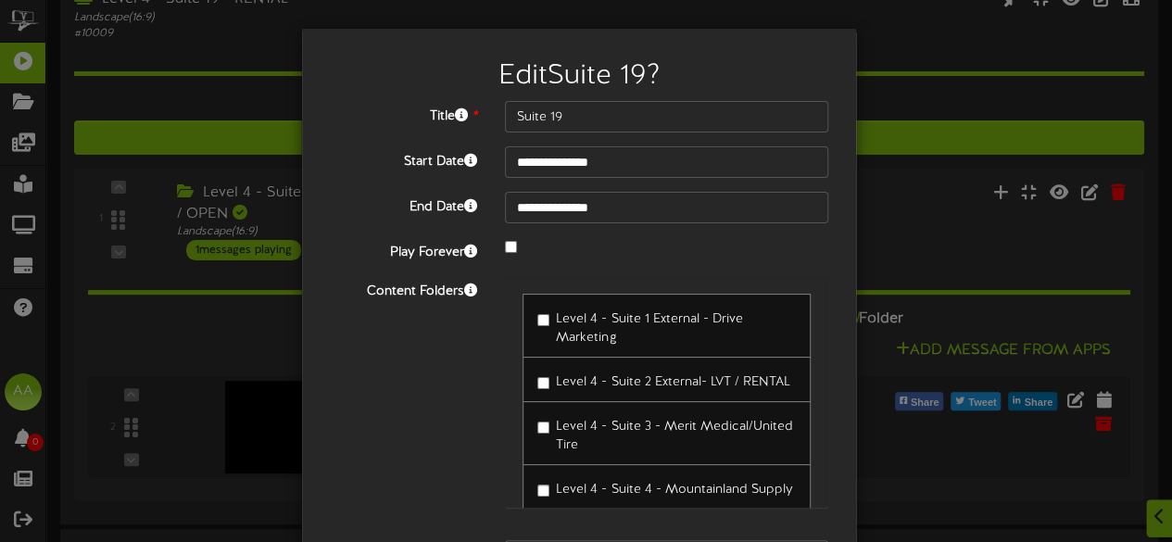
scroll to position [116, 0]
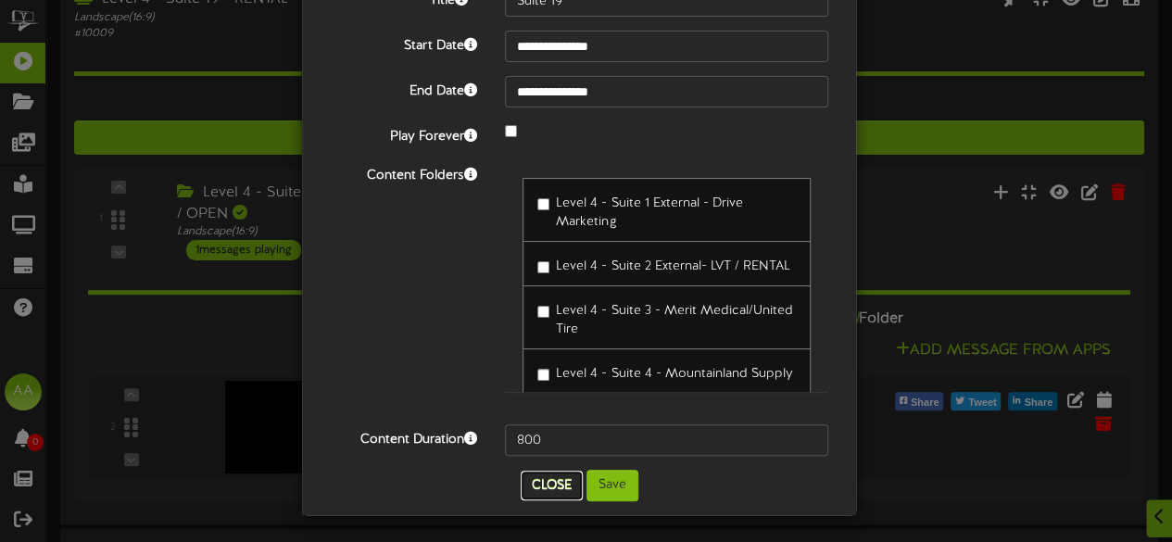
click at [543, 486] on button "Close" at bounding box center [552, 486] width 62 height 30
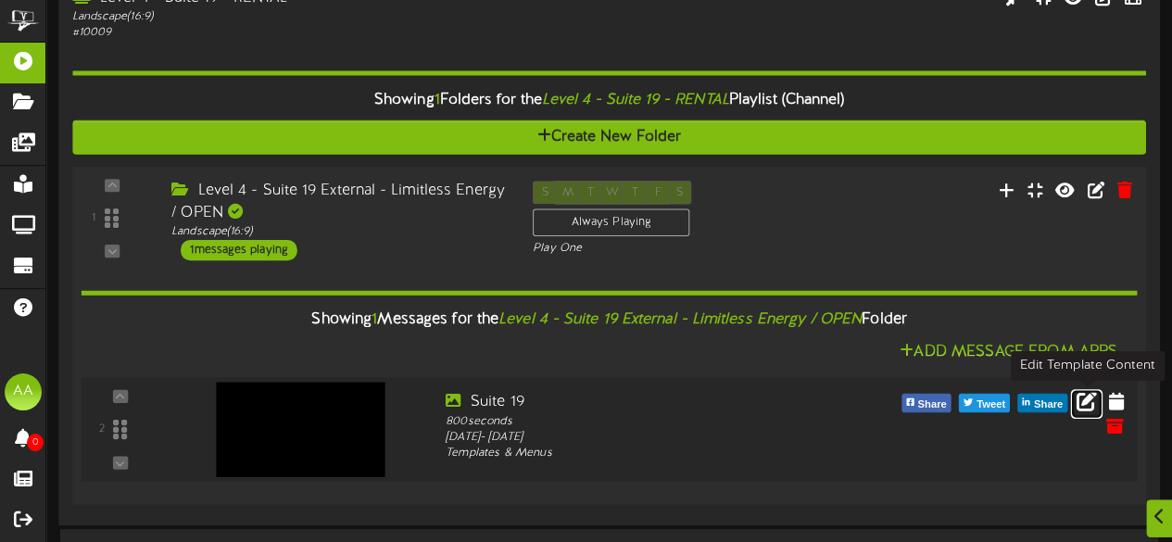
click at [1080, 401] on icon at bounding box center [1086, 399] width 20 height 20
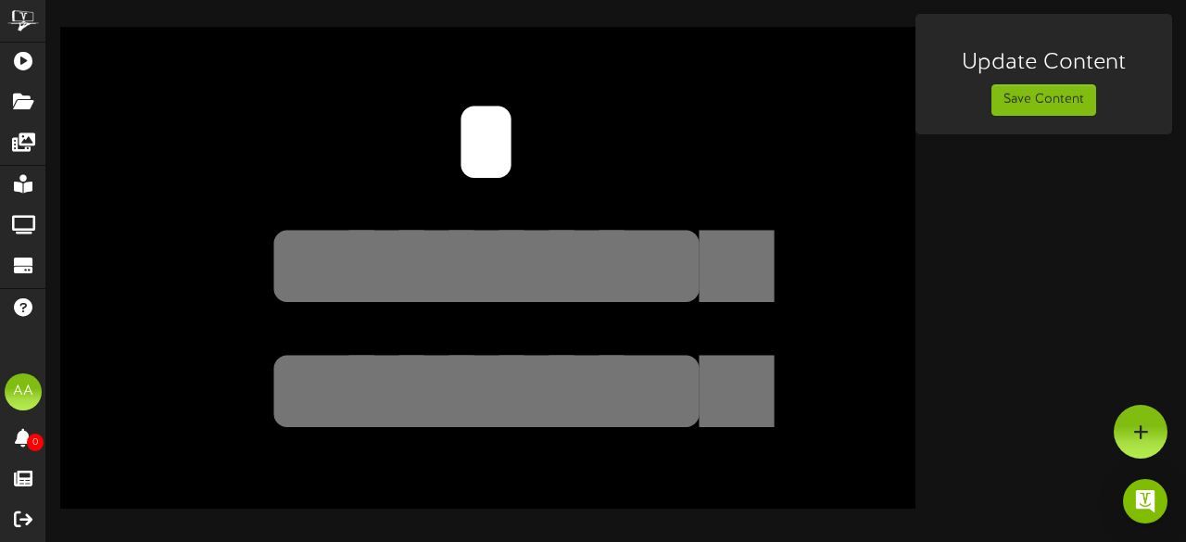
click at [419, 242] on textarea at bounding box center [486, 265] width 702 height 162
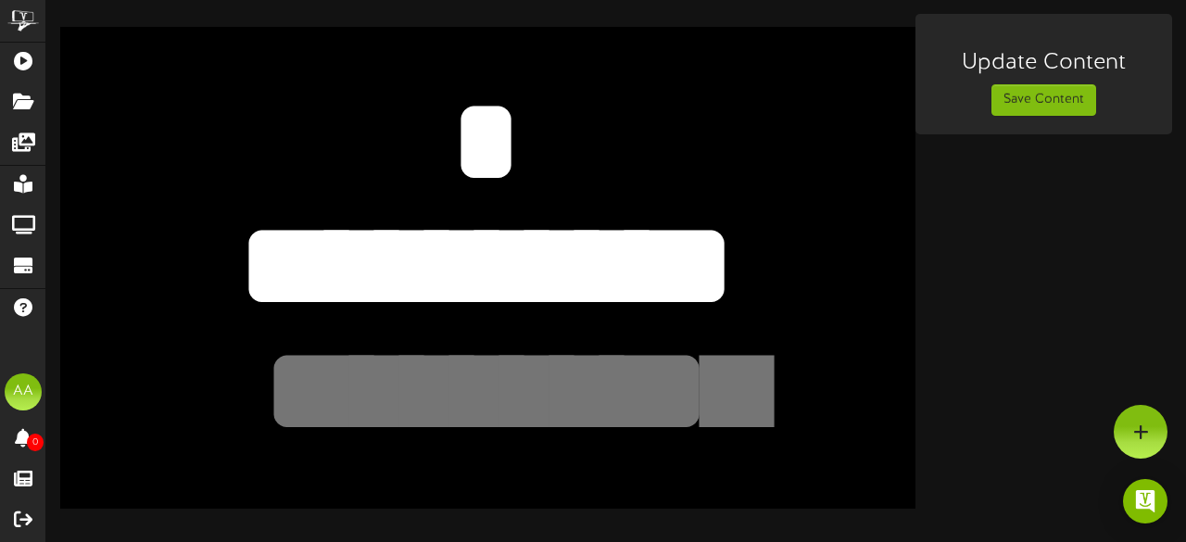
scroll to position [277, 0]
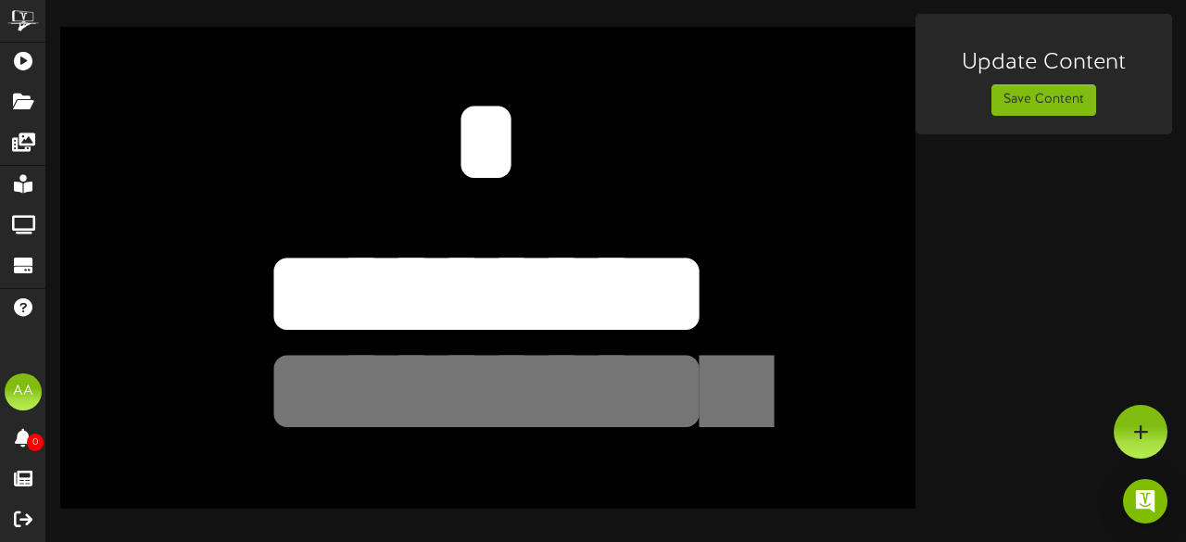
click at [463, 162] on textarea at bounding box center [486, 141] width 702 height 162
click at [289, 279] on textarea at bounding box center [486, 265] width 702 height 162
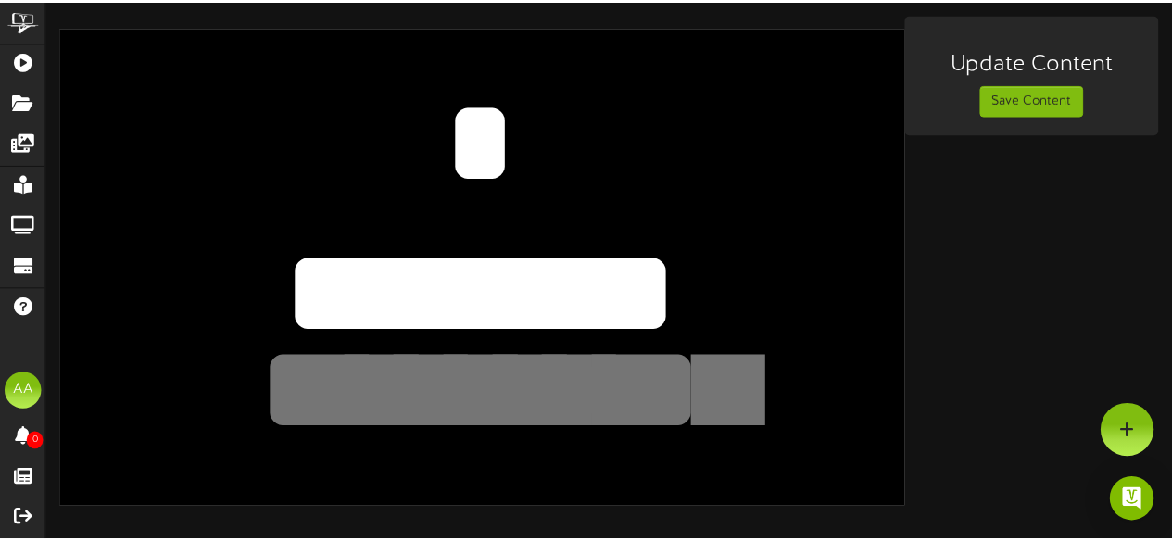
scroll to position [0, 0]
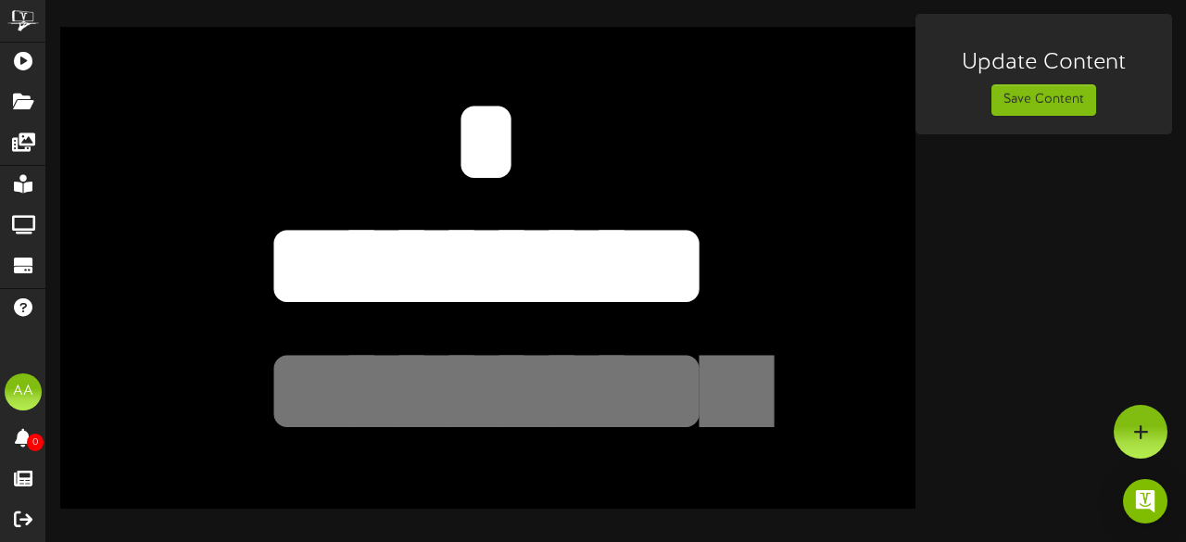
type textarea "*********"
click at [428, 386] on textarea at bounding box center [486, 390] width 702 height 162
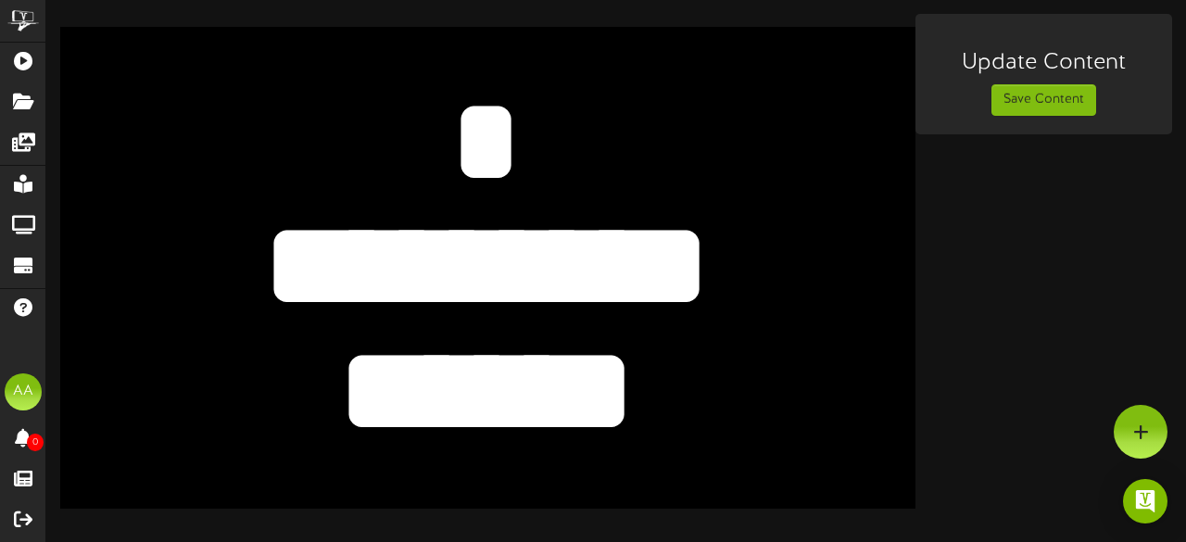
type textarea "******"
click at [995, 383] on div "Update Content Save Content" at bounding box center [615, 261] width 1139 height 495
click at [1036, 106] on button "Save Content" at bounding box center [1043, 99] width 105 height 31
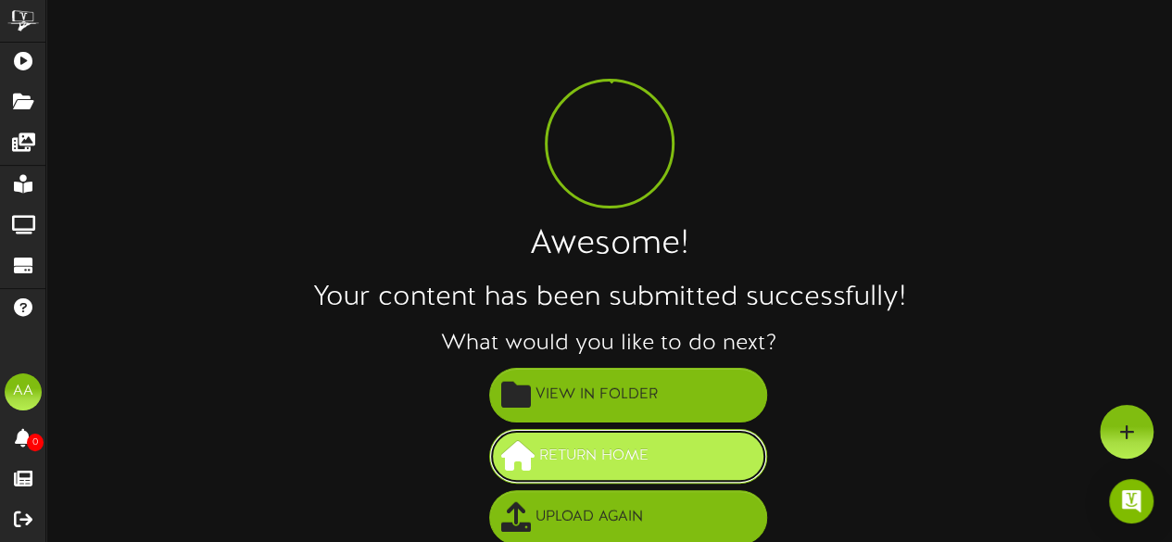
click at [633, 443] on span "Return Home" at bounding box center [593, 456] width 119 height 31
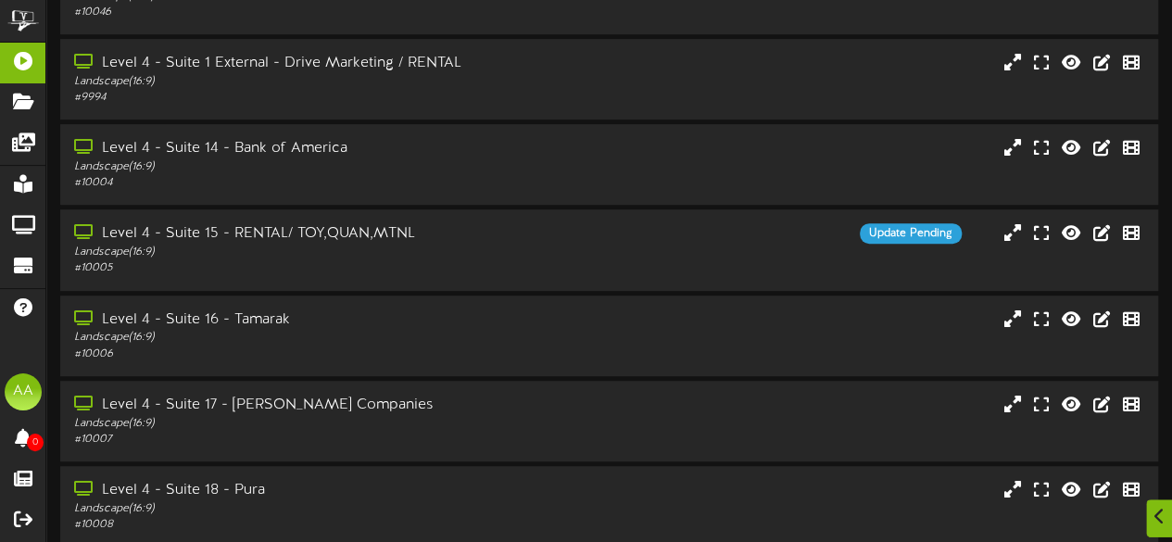
scroll to position [469, 0]
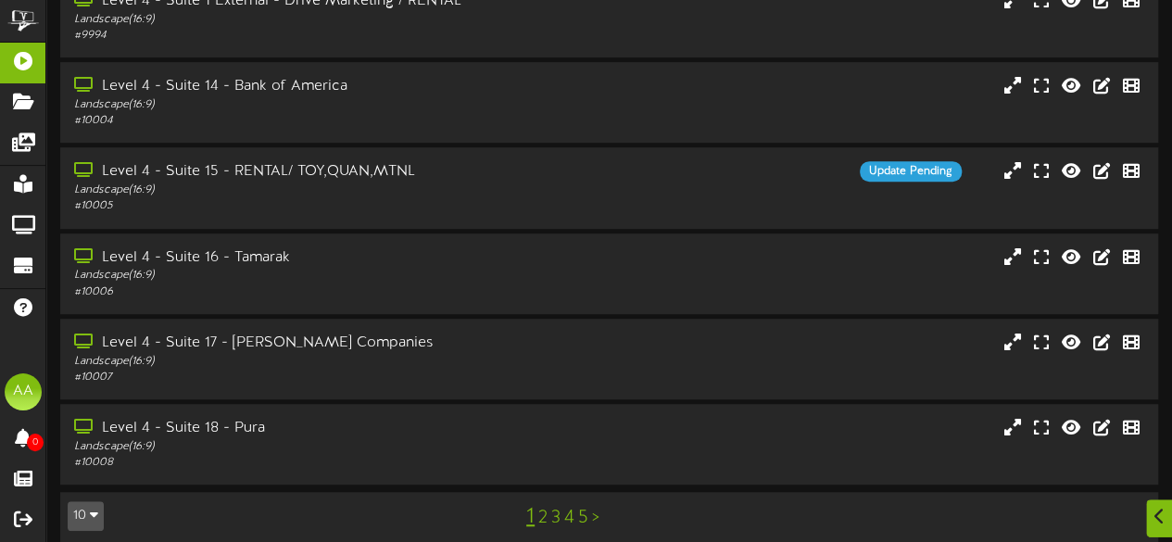
click at [543, 508] on link "2" at bounding box center [542, 518] width 9 height 20
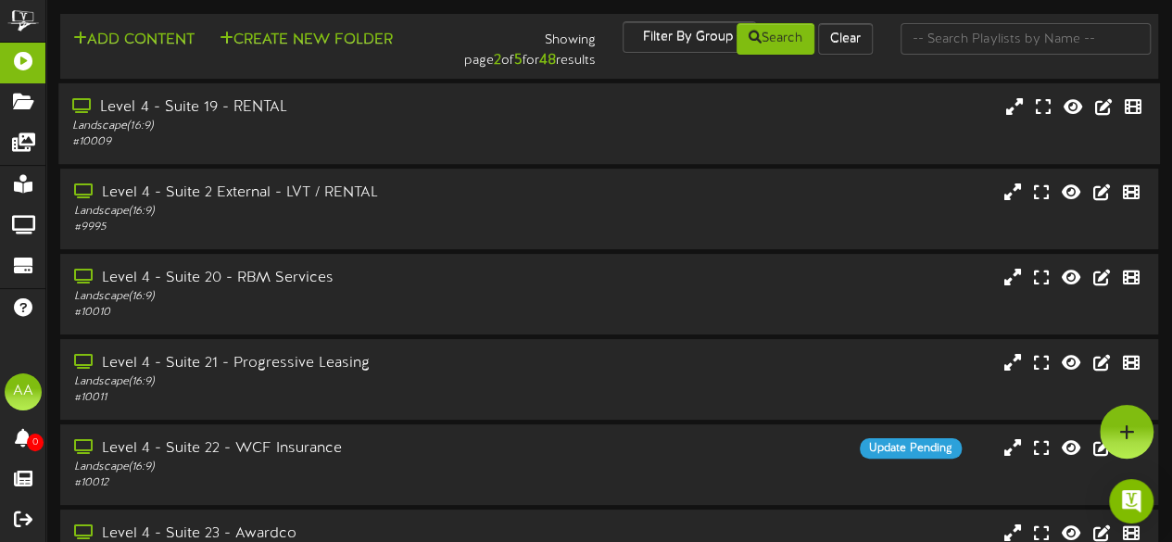
click at [571, 120] on div "Level 4 - Suite 19 - RENTAL Landscape ( 16:9 ) # 10009" at bounding box center [608, 123] width 1101 height 53
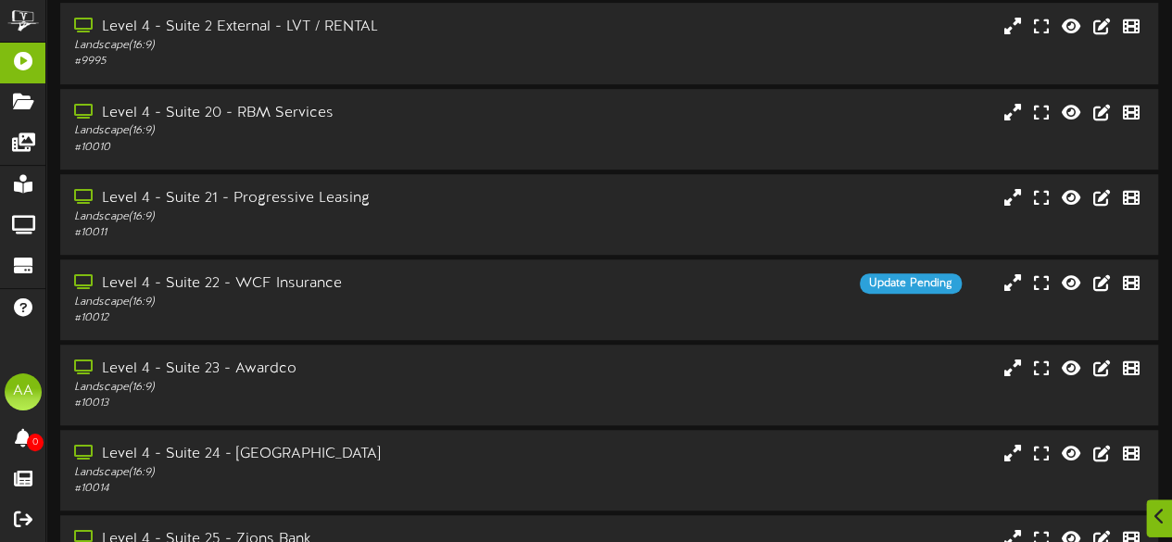
scroll to position [408, 0]
click at [438, 314] on div "# 10012" at bounding box center [287, 317] width 431 height 16
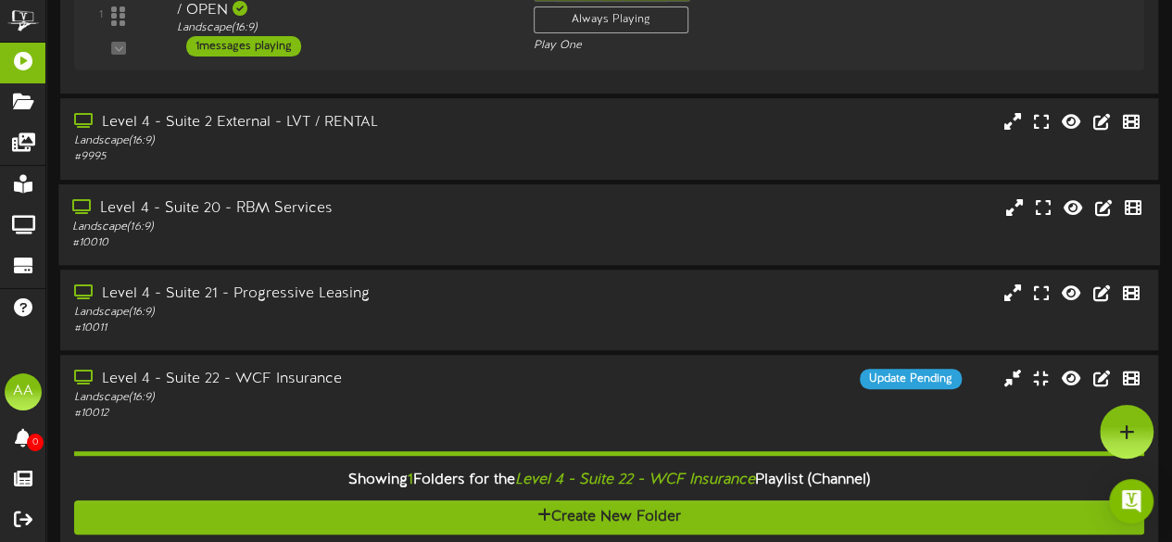
scroll to position [0, 0]
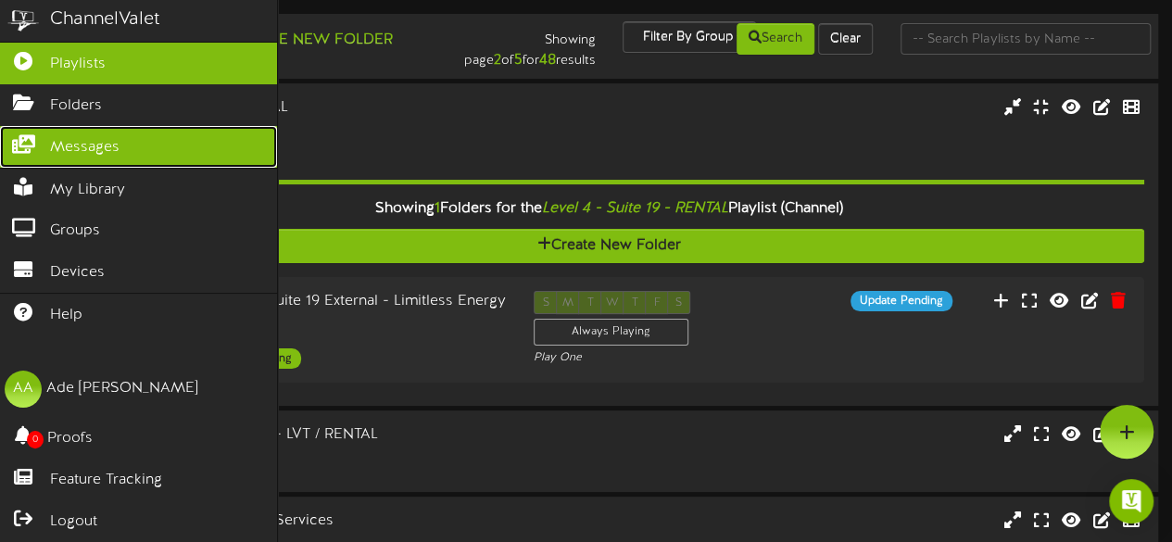
click at [156, 152] on link "Messages" at bounding box center [138, 147] width 277 height 42
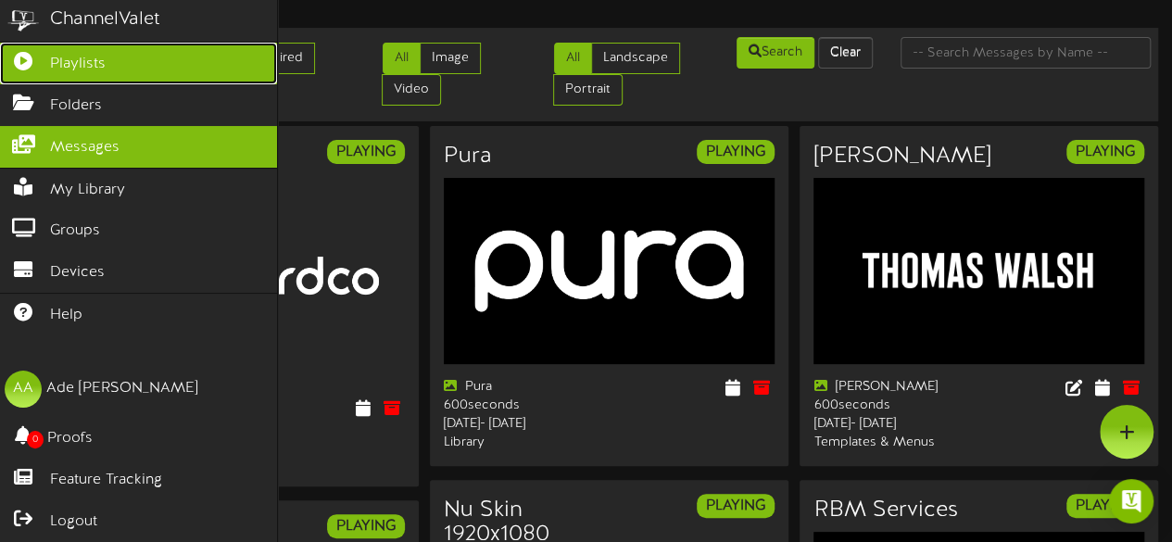
click at [129, 66] on link "Playlists" at bounding box center [138, 64] width 277 height 42
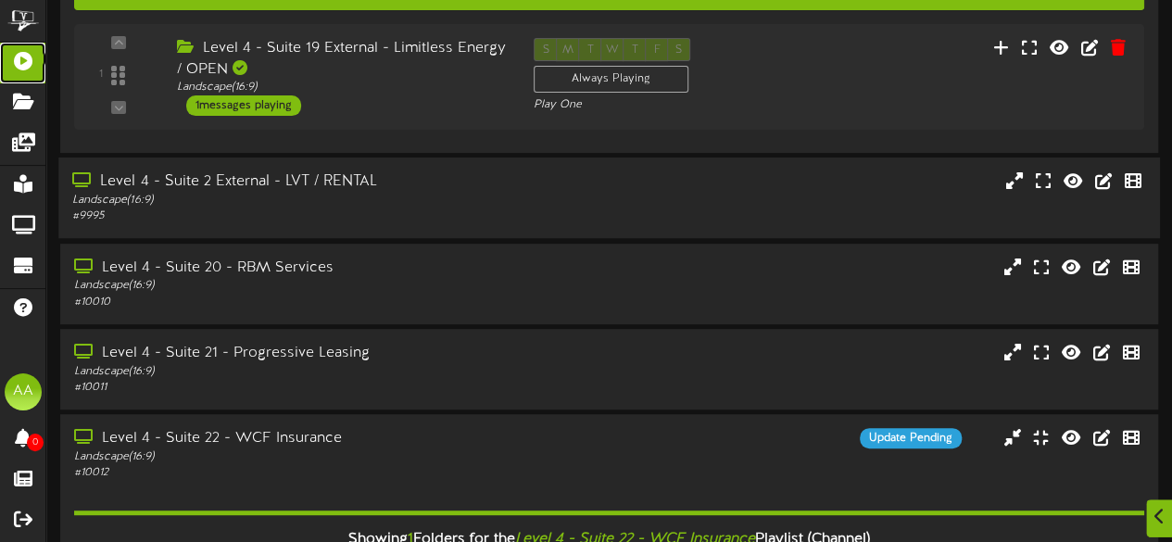
scroll to position [267, 0]
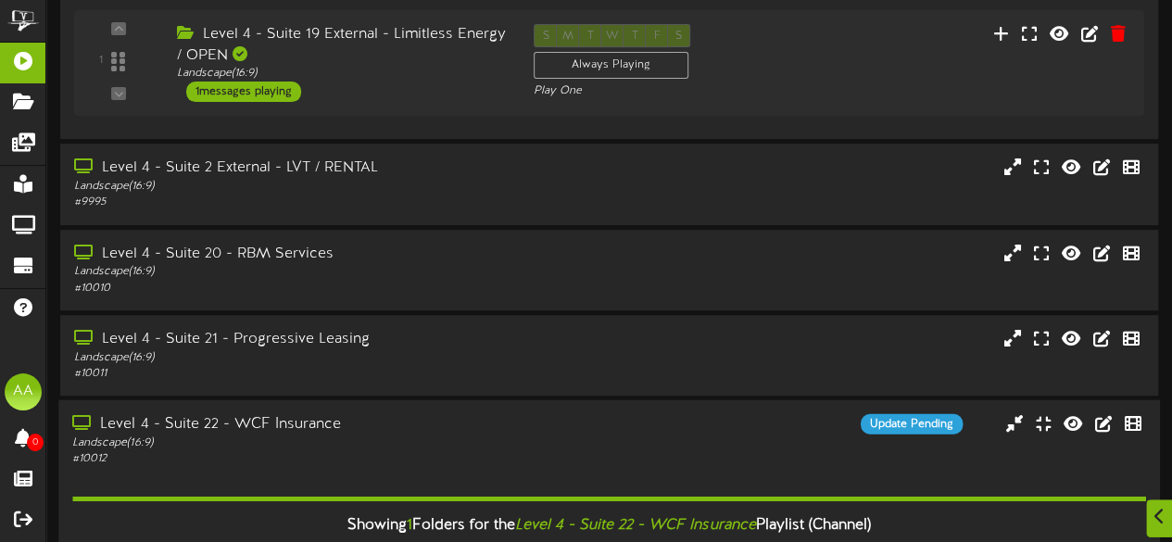
click at [460, 453] on div "# 10012" at bounding box center [287, 458] width 431 height 16
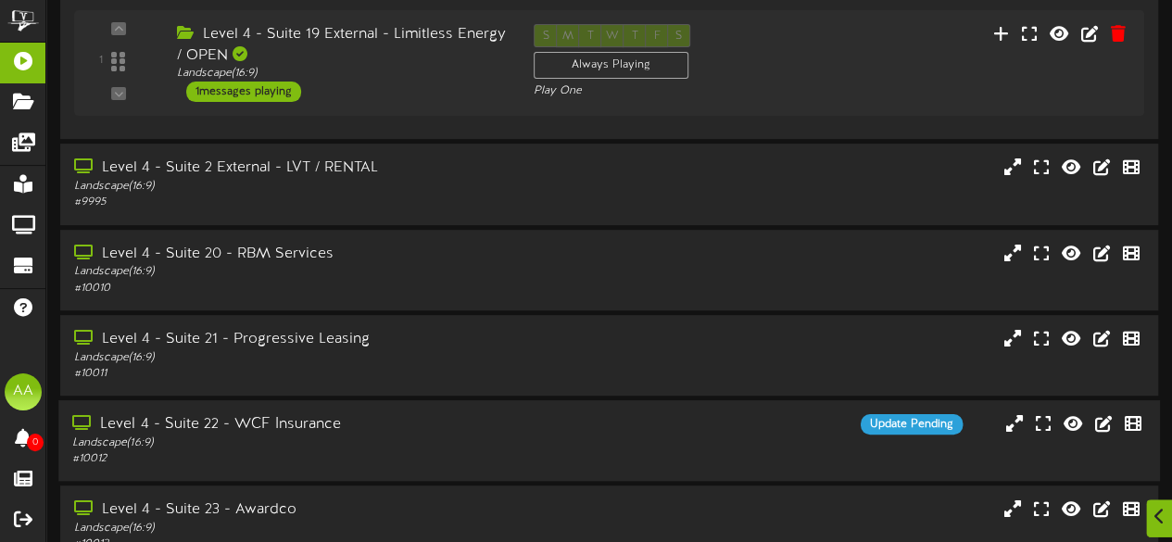
click at [473, 434] on div "Level 4 - Suite 22 - WCF Insurance" at bounding box center [287, 424] width 431 height 21
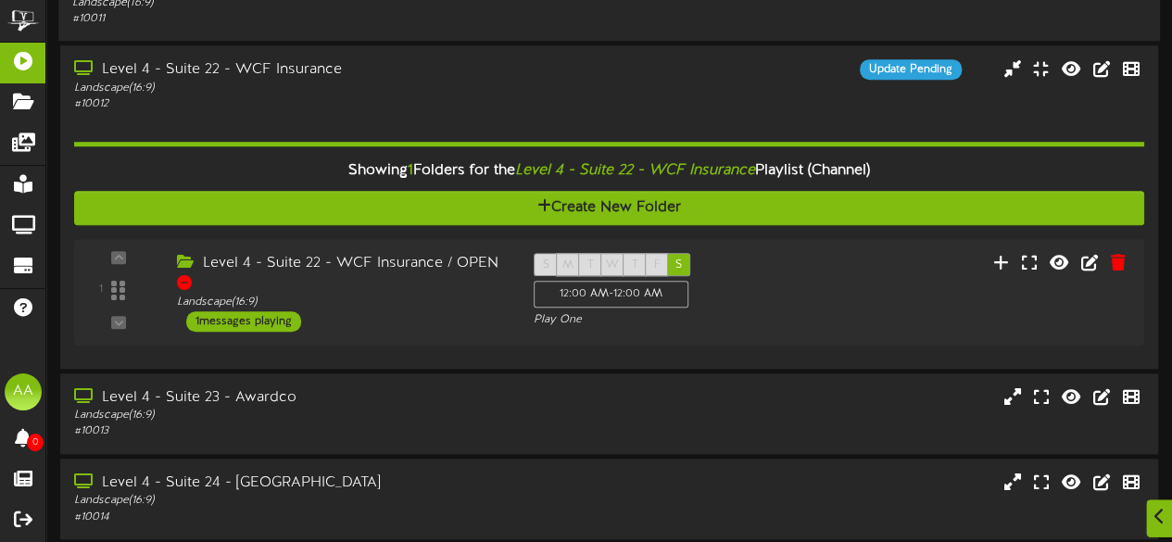
scroll to position [622, 0]
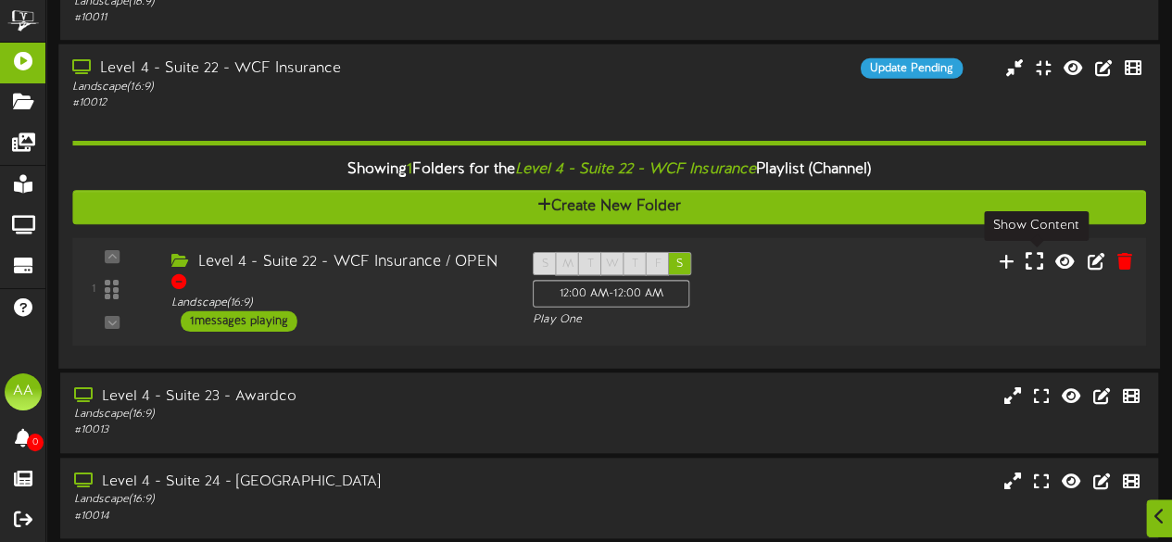
click at [1034, 265] on icon at bounding box center [1034, 260] width 18 height 20
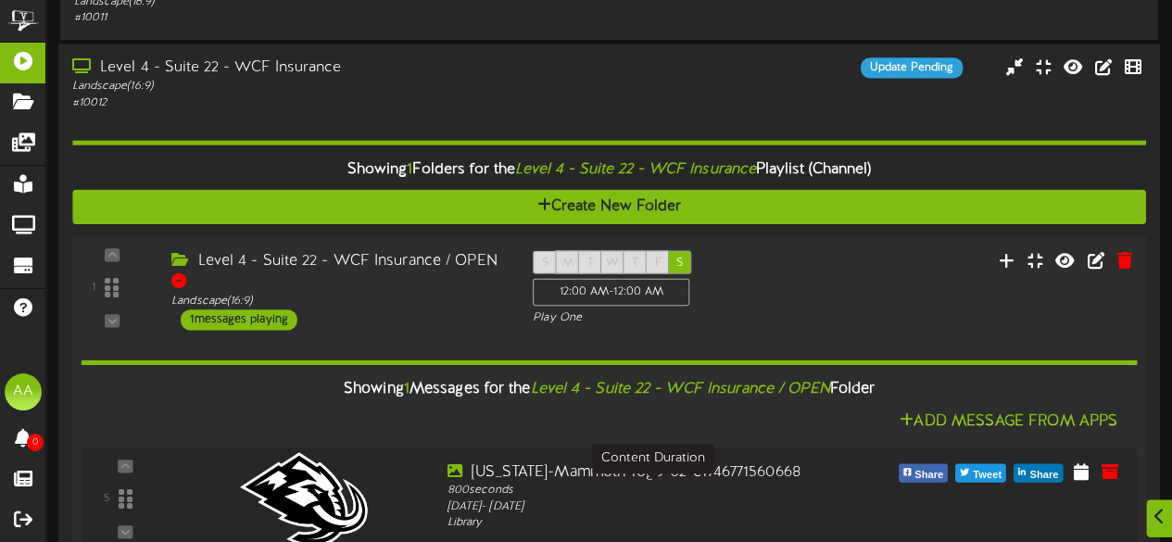
scroll to position [771, 0]
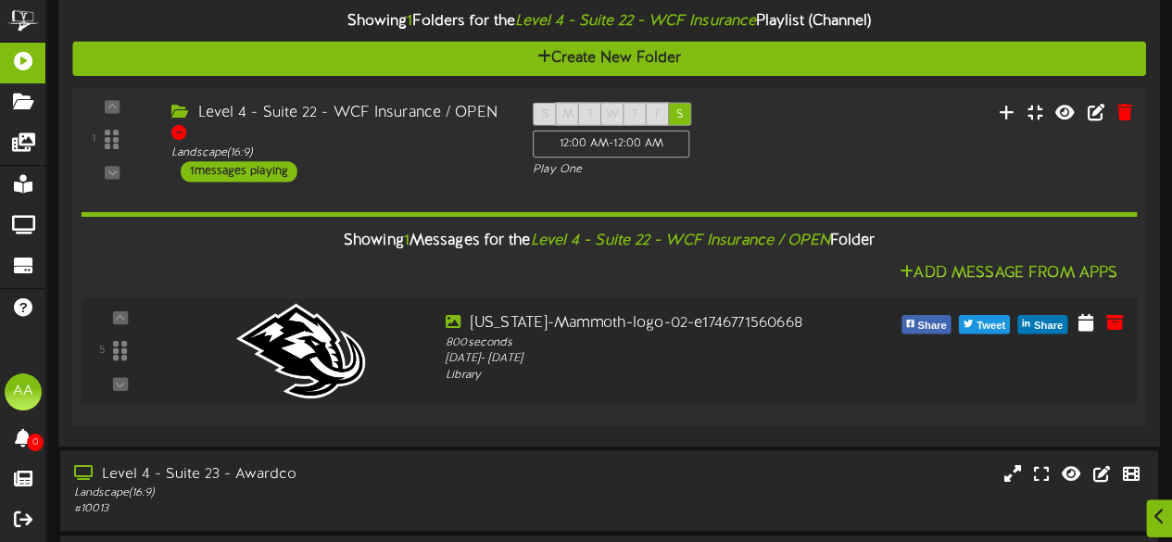
click at [120, 319] on div "5" at bounding box center [120, 350] width 60 height 76
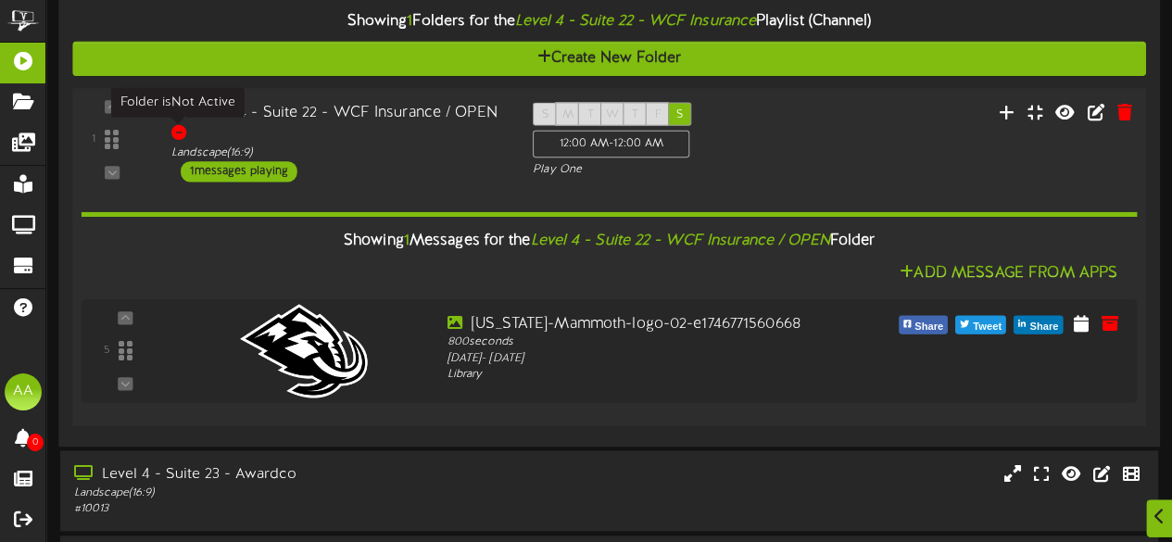
click at [177, 134] on div at bounding box center [178, 131] width 15 height 15
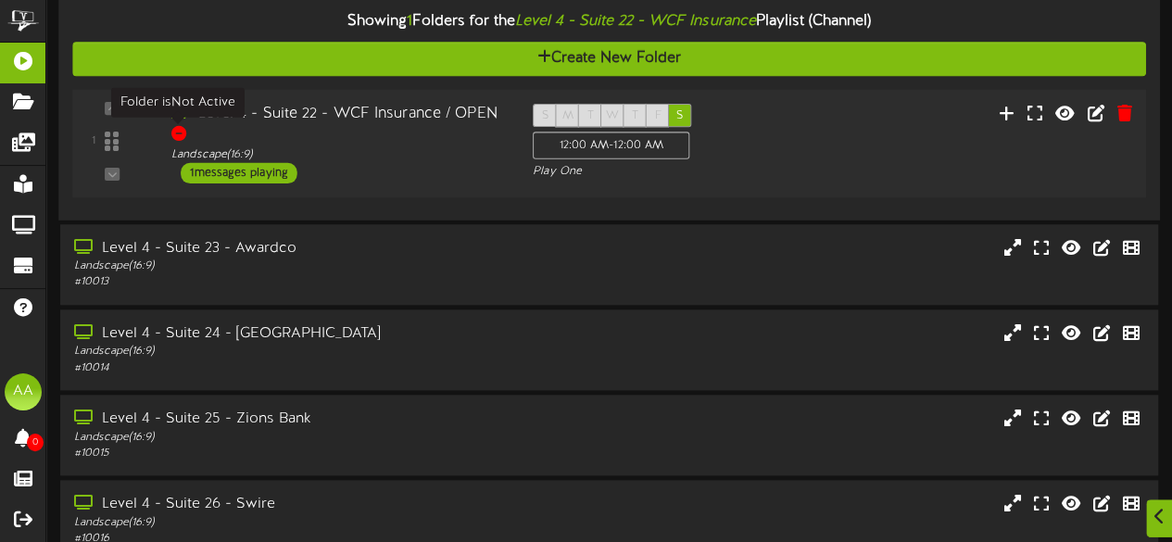
click at [177, 134] on div at bounding box center [178, 133] width 15 height 15
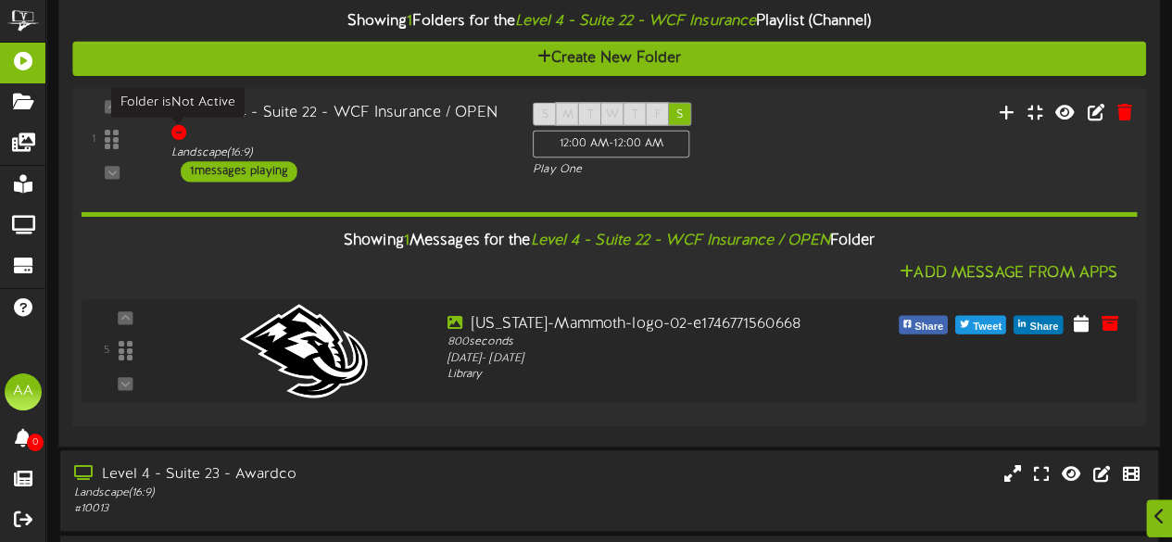
click at [177, 134] on div at bounding box center [178, 131] width 15 height 15
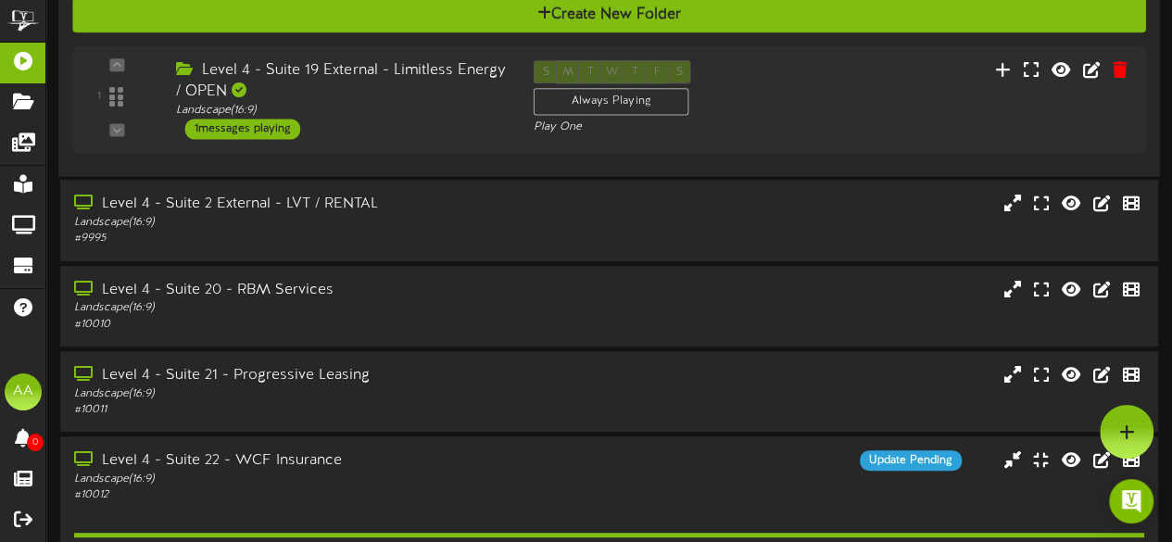
click at [313, 100] on div "Level 4 - Suite 19 External - Limitless Energy / OPEN" at bounding box center [341, 81] width 330 height 43
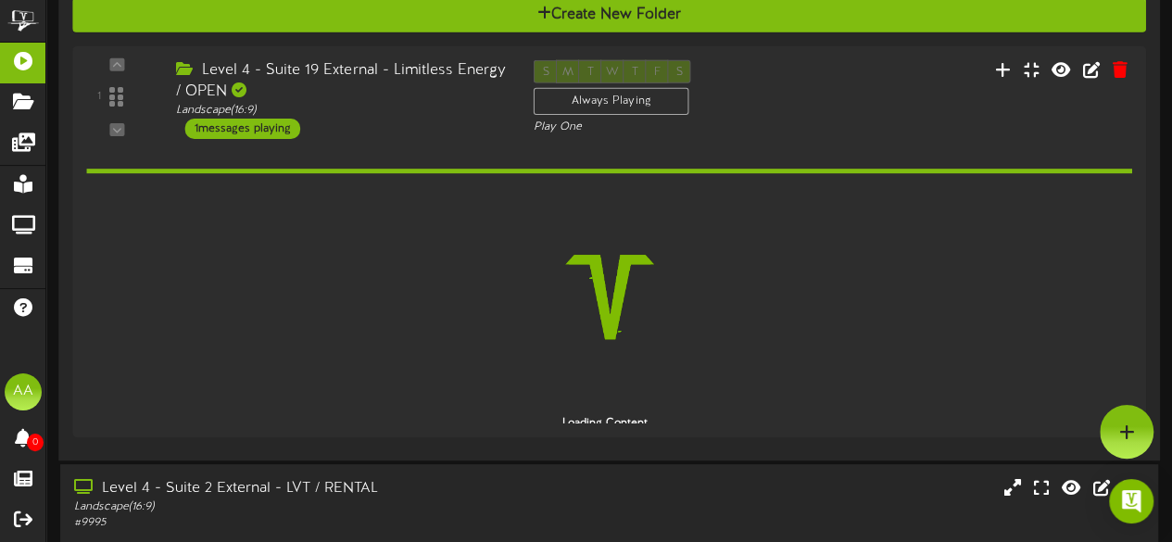
scroll to position [230, 0]
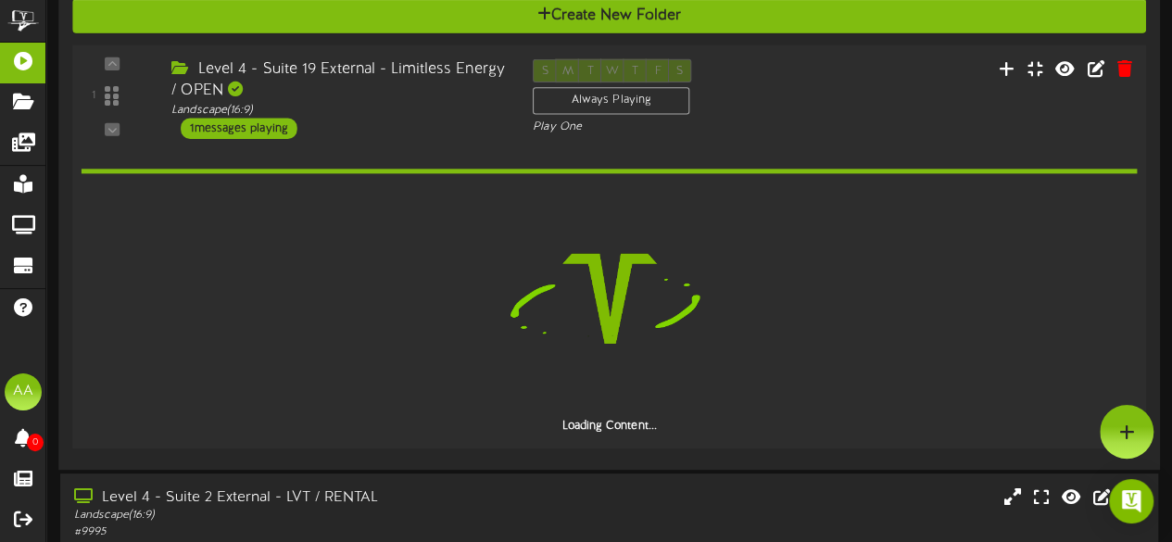
click at [294, 93] on div "Level 4 - Suite 19 External - Limitless Energy / OPEN" at bounding box center [337, 79] width 333 height 43
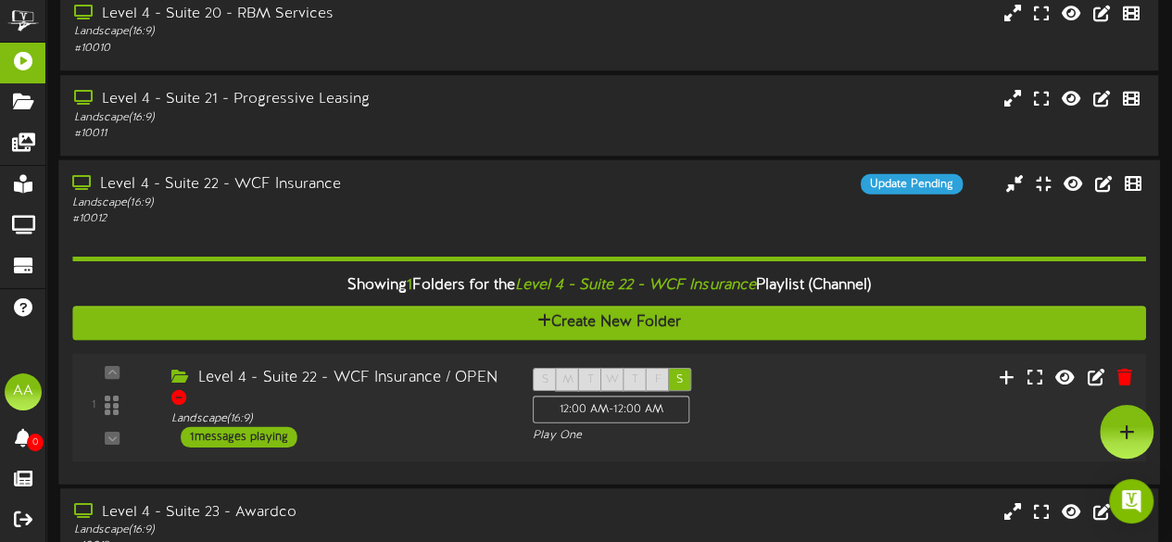
scroll to position [477, 0]
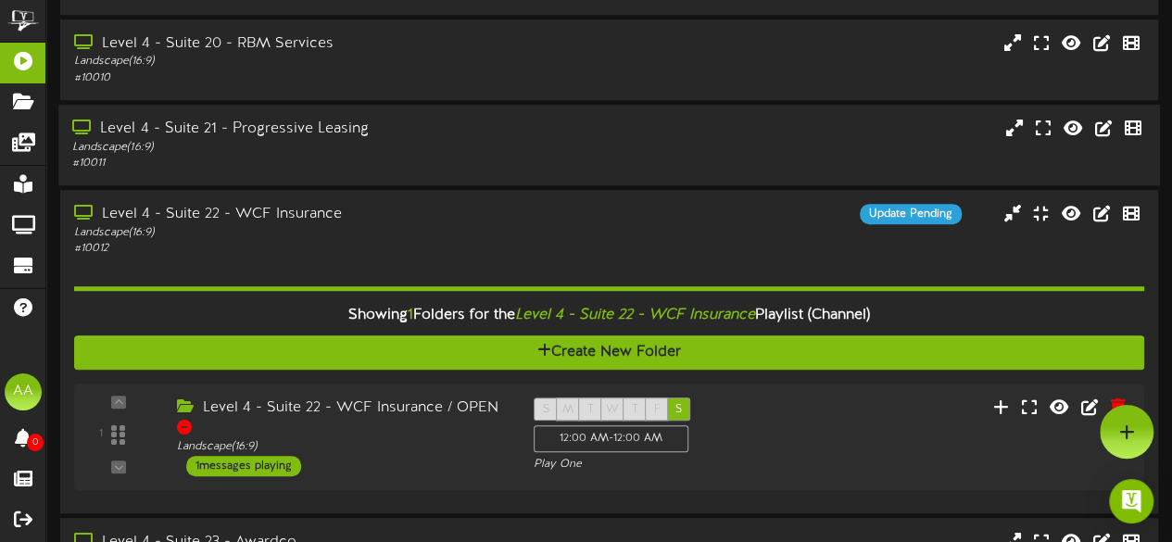
click at [356, 161] on div "# 10011" at bounding box center [287, 164] width 431 height 16
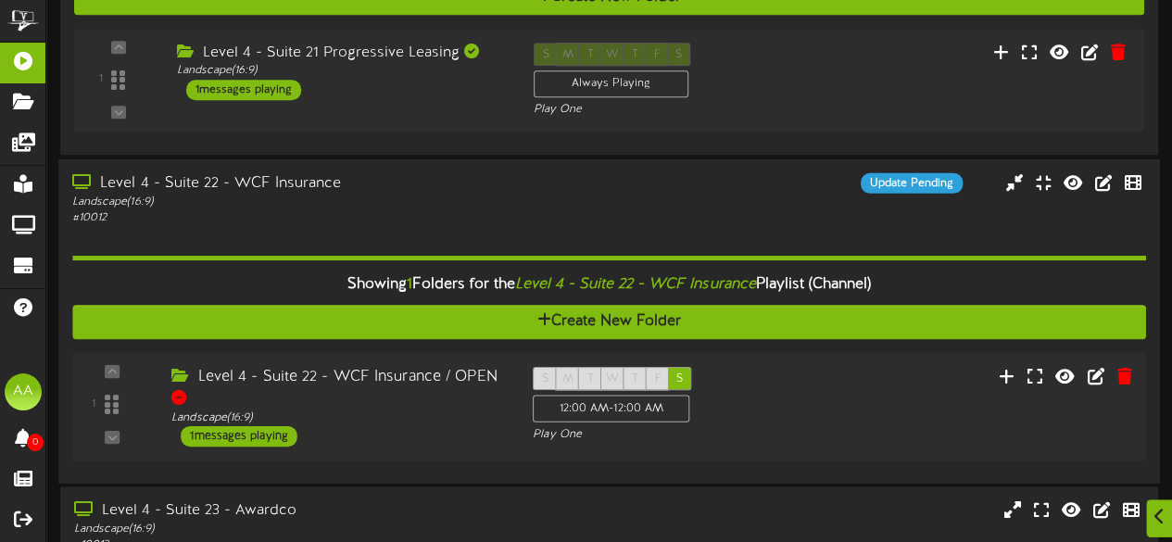
scroll to position [759, 0]
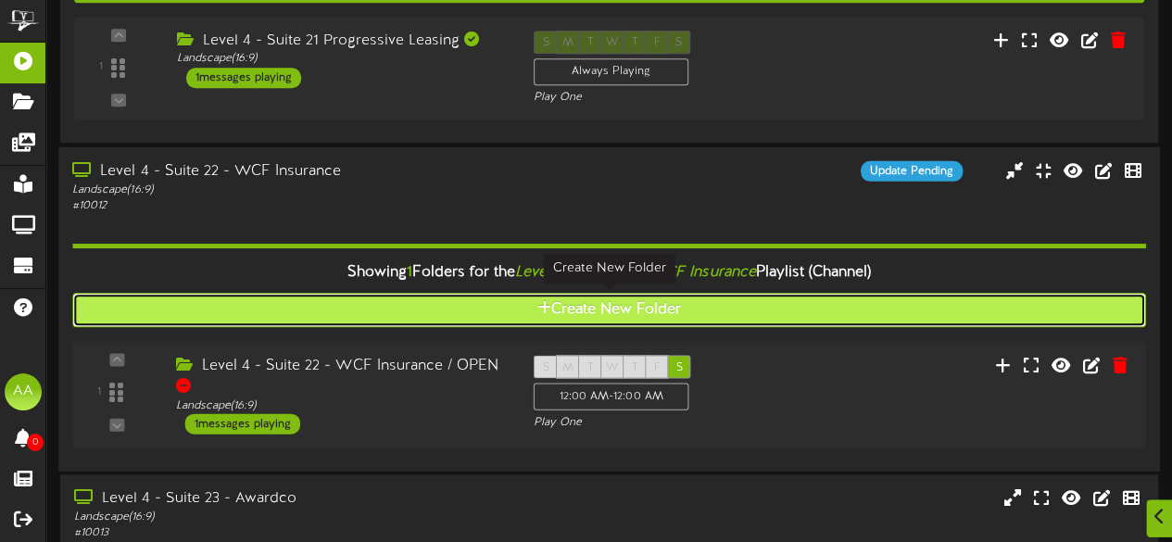
click at [545, 307] on icon at bounding box center [544, 307] width 14 height 15
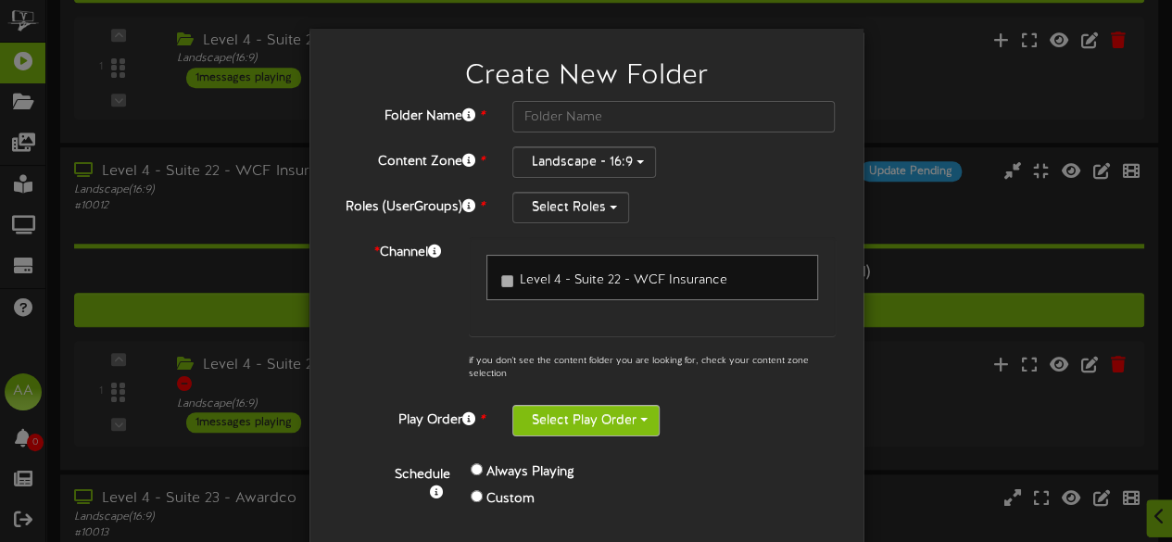
click at [610, 421] on button "Select Play Order" at bounding box center [585, 420] width 147 height 31
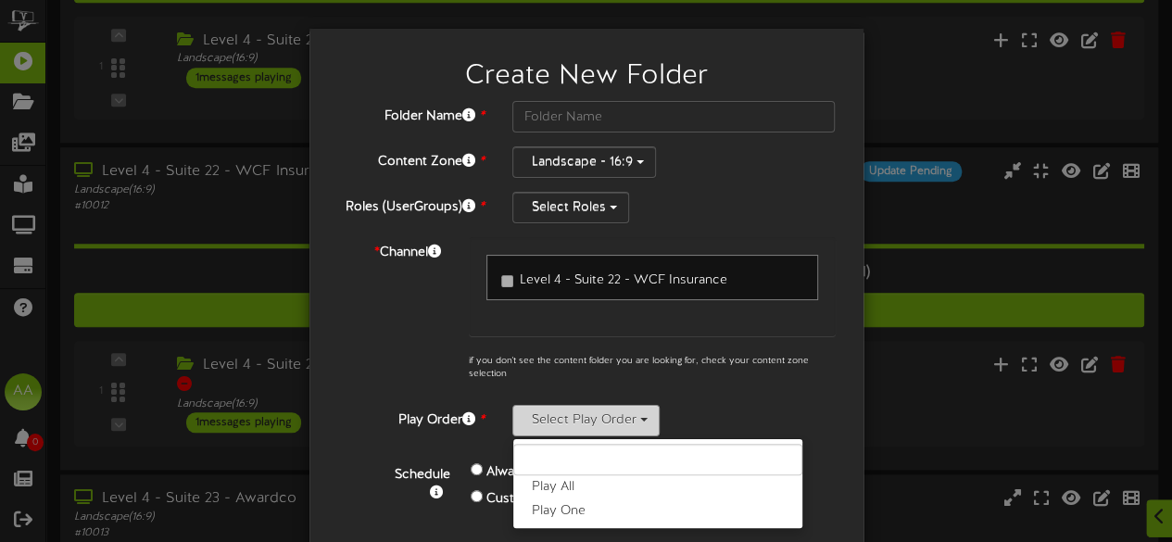
click at [610, 421] on button "Select Play Order" at bounding box center [585, 420] width 147 height 31
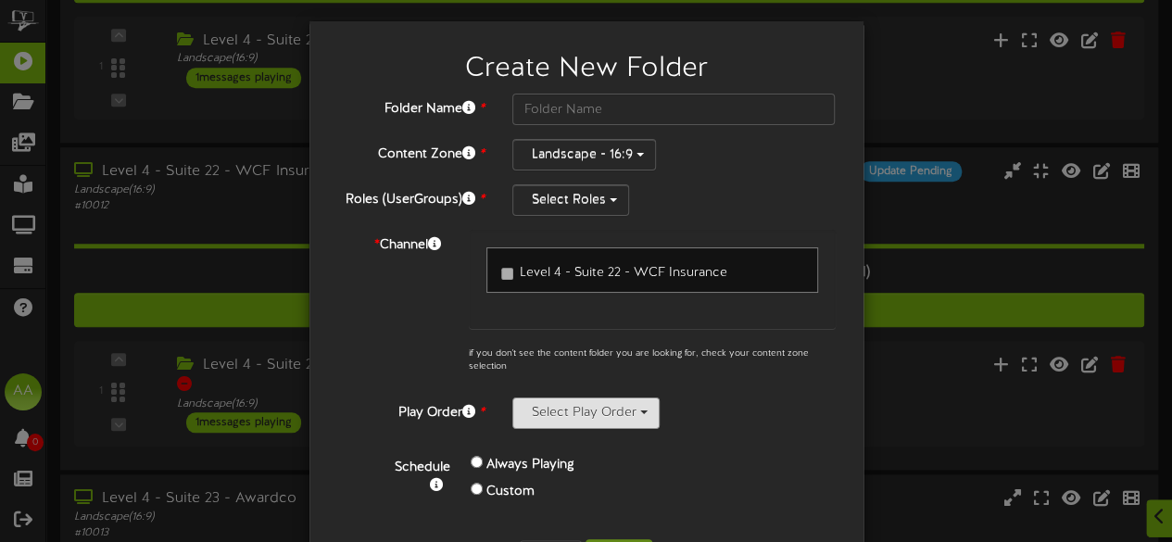
scroll to position [0, 0]
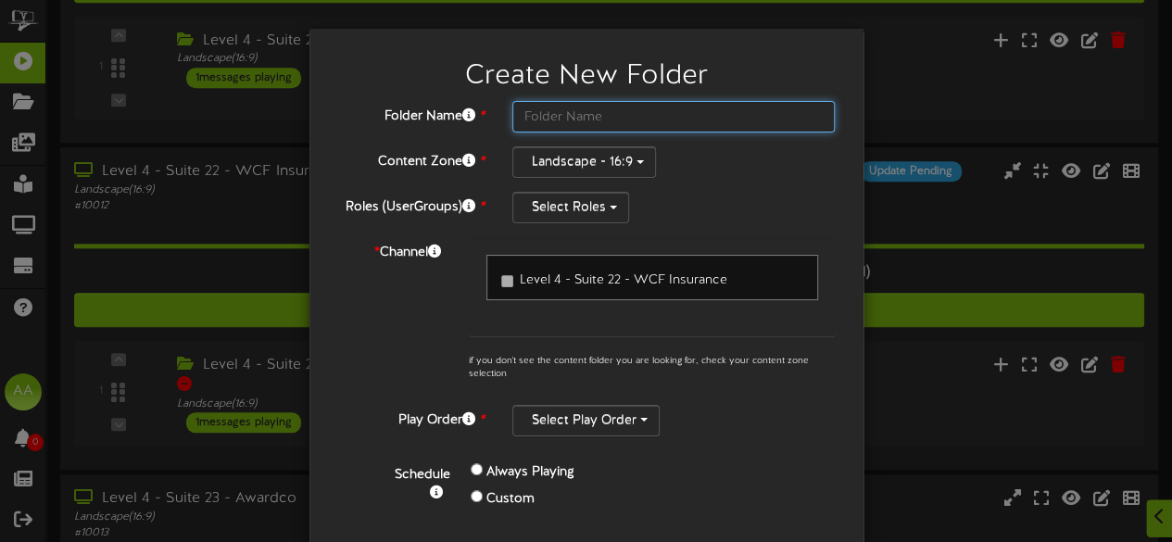
click at [644, 110] on input "text" at bounding box center [673, 116] width 323 height 31
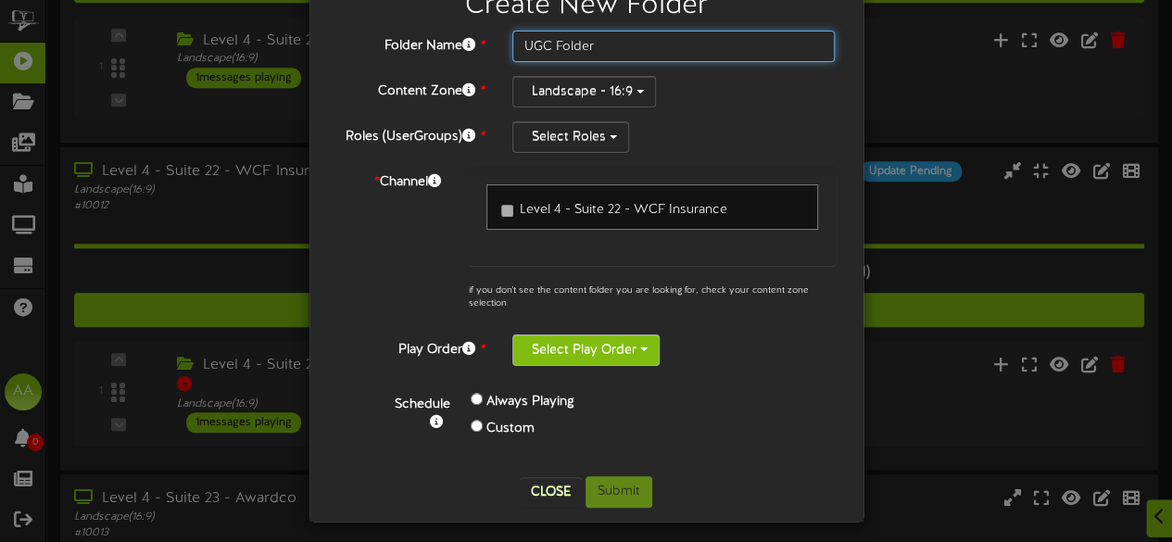
type input "UGC Folder"
click at [607, 336] on button "Select Play Order" at bounding box center [585, 349] width 147 height 31
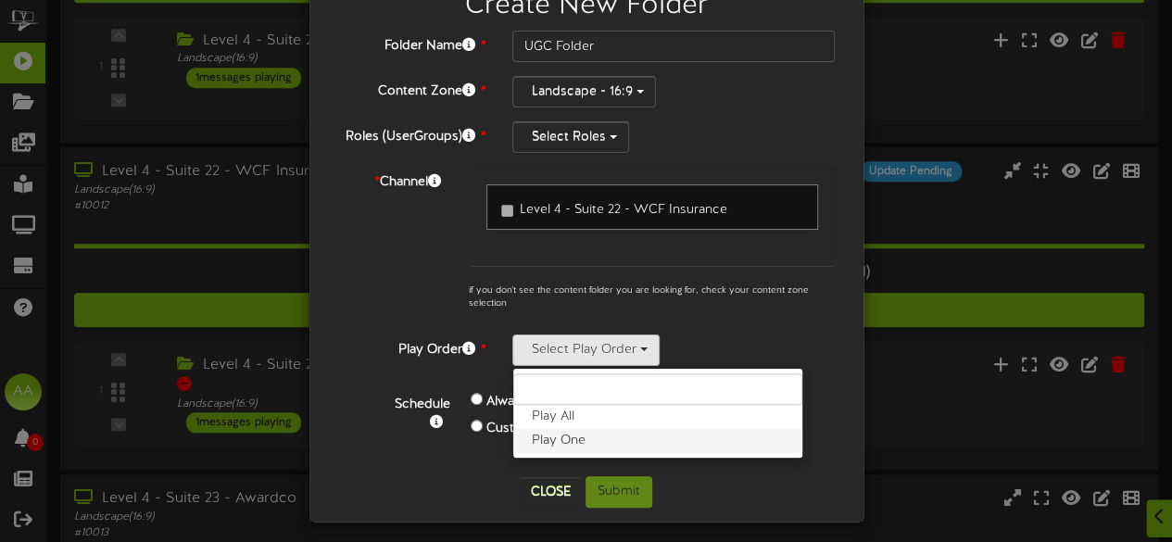
click at [551, 438] on label "Play One" at bounding box center [657, 441] width 289 height 24
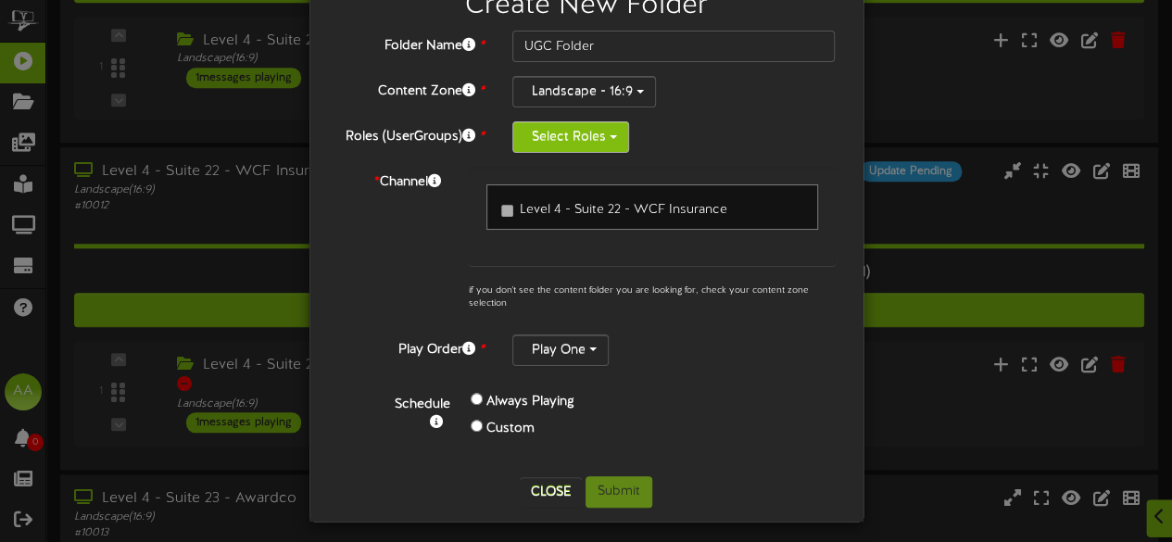
click at [584, 138] on button "Select Roles" at bounding box center [570, 136] width 117 height 31
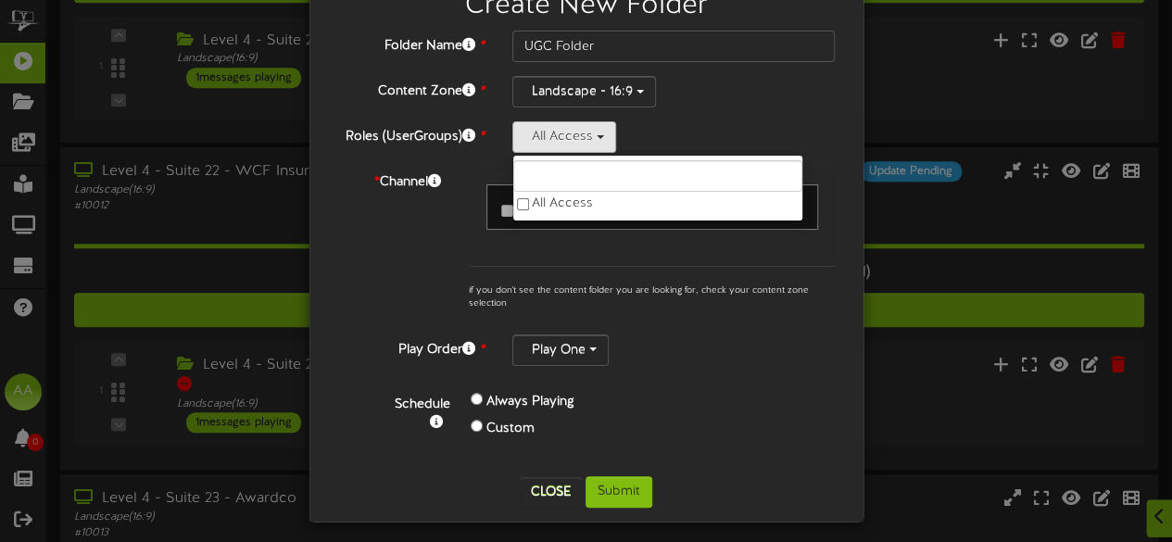
click at [676, 311] on div "Level 4 - Suite 22 - WCF Insurance if you don't see the content folder you are …" at bounding box center [652, 244] width 395 height 154
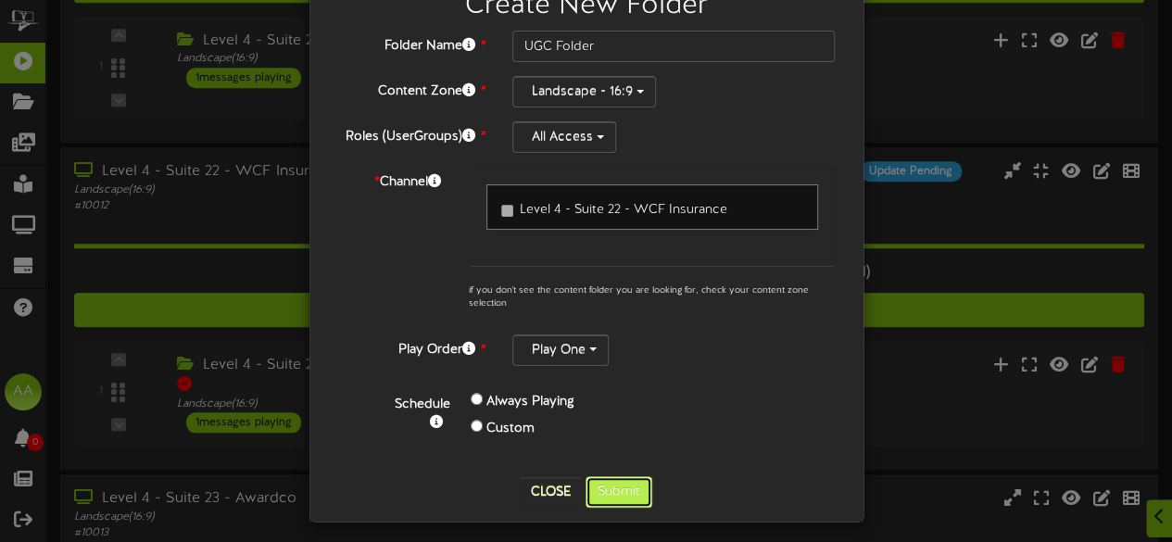
click at [605, 483] on button "Submit" at bounding box center [618, 491] width 67 height 31
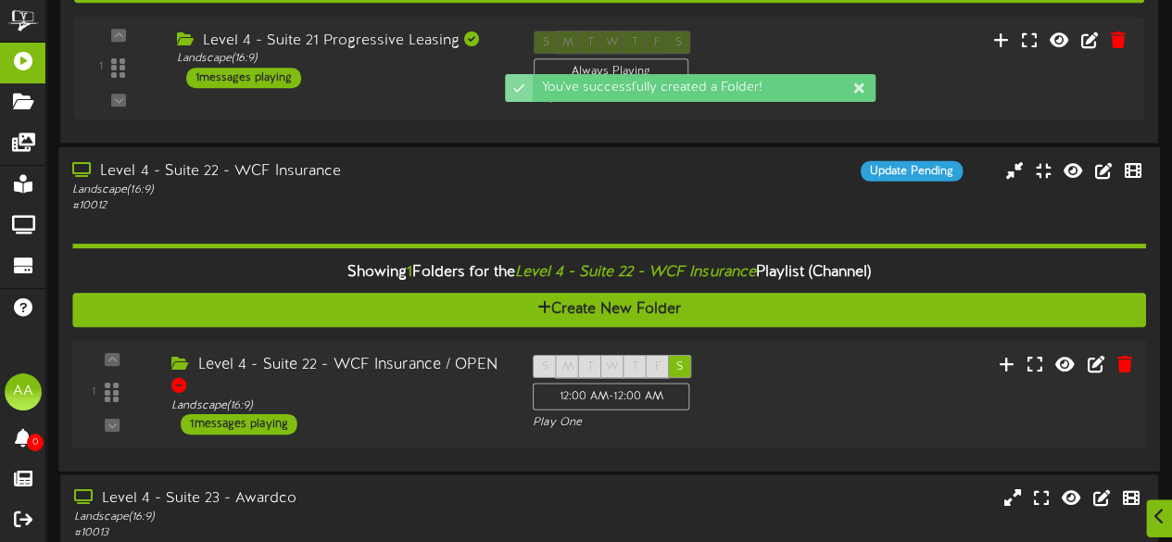
scroll to position [903, 0]
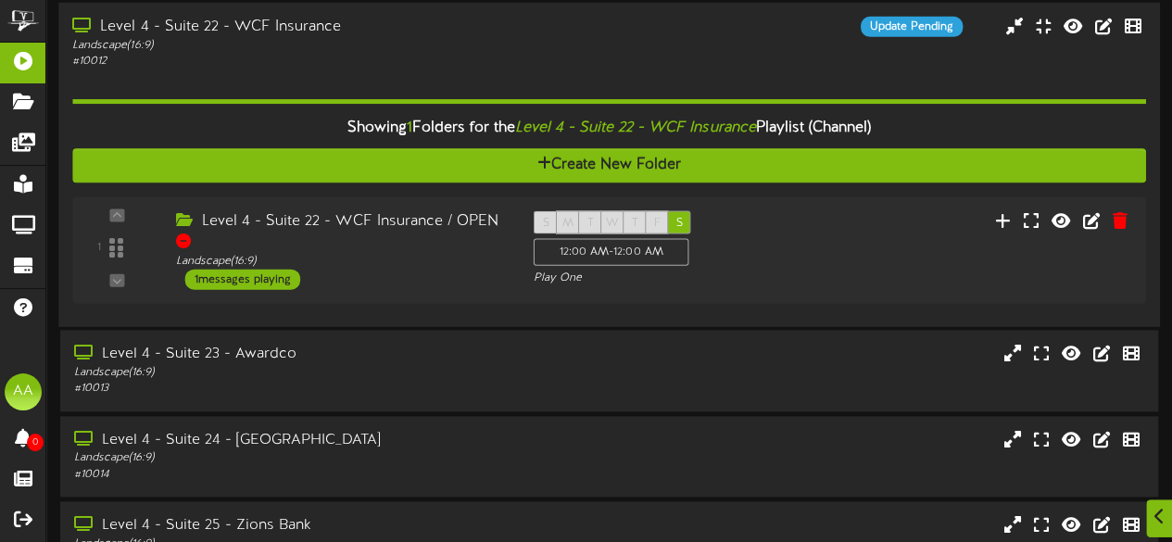
click at [468, 56] on div "# 10012" at bounding box center [287, 61] width 431 height 16
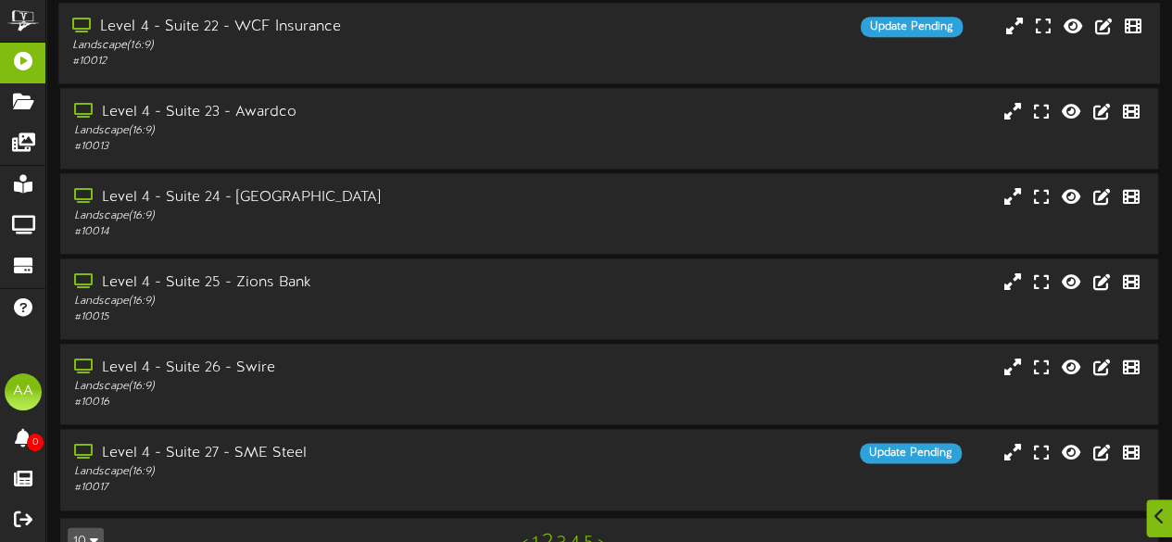
click at [468, 56] on div "# 10012" at bounding box center [287, 62] width 431 height 16
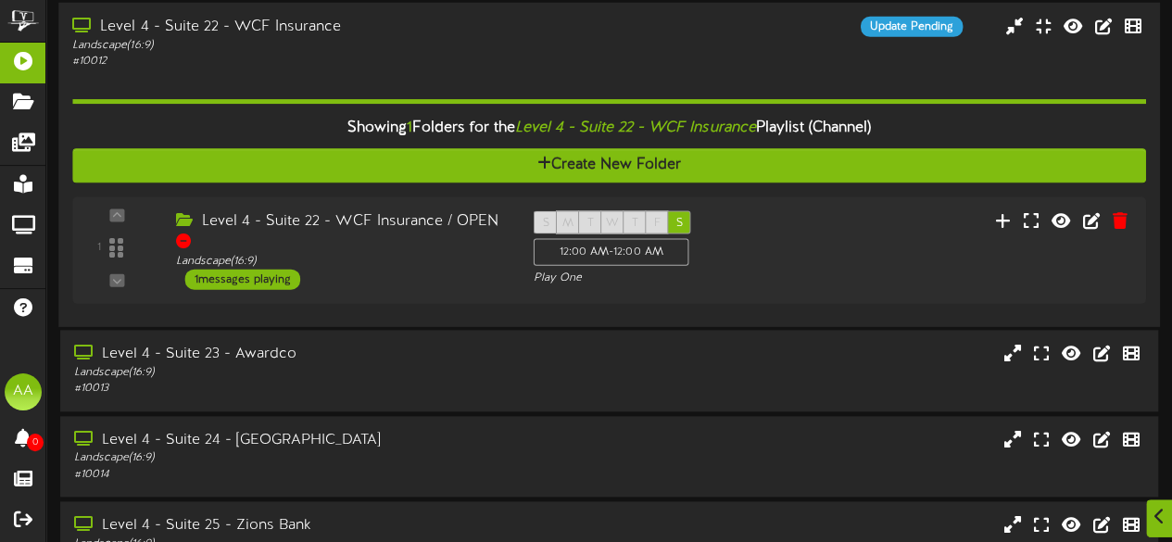
click at [468, 56] on div "# 10012" at bounding box center [287, 61] width 431 height 16
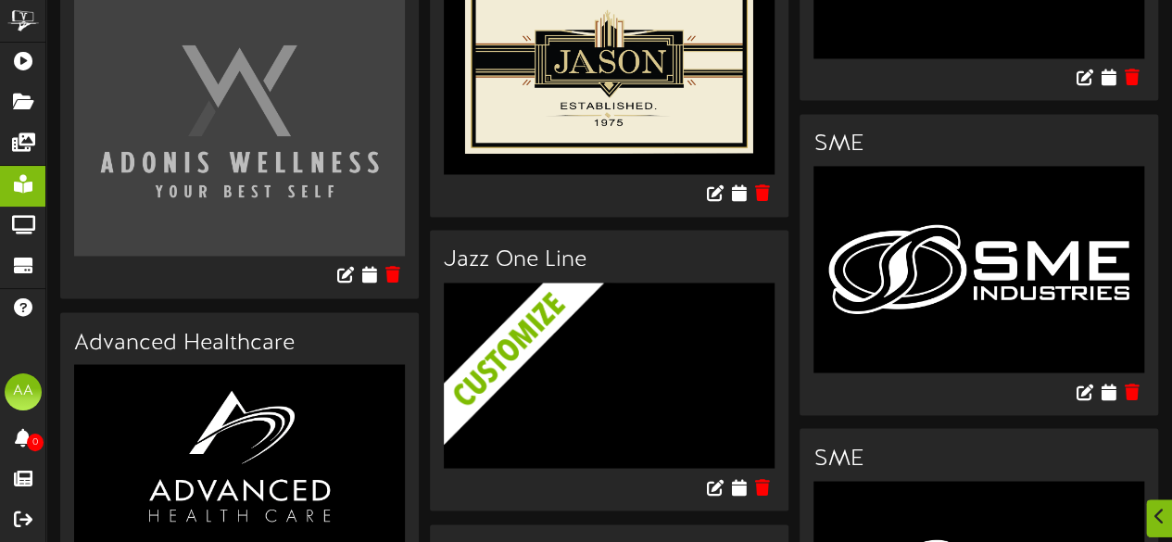
scroll to position [1774, 0]
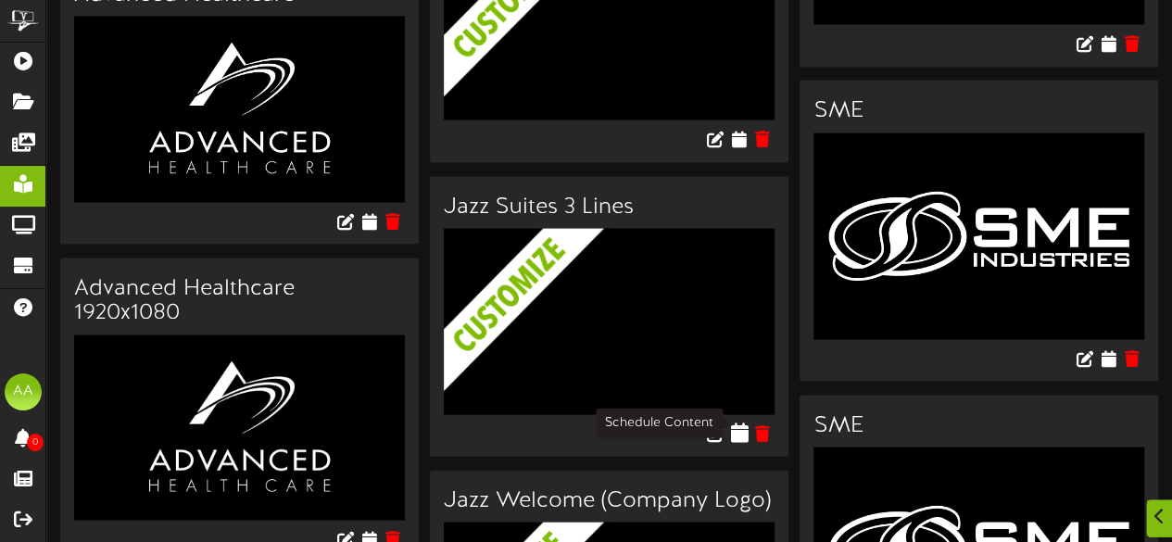
click at [737, 422] on icon at bounding box center [739, 432] width 18 height 20
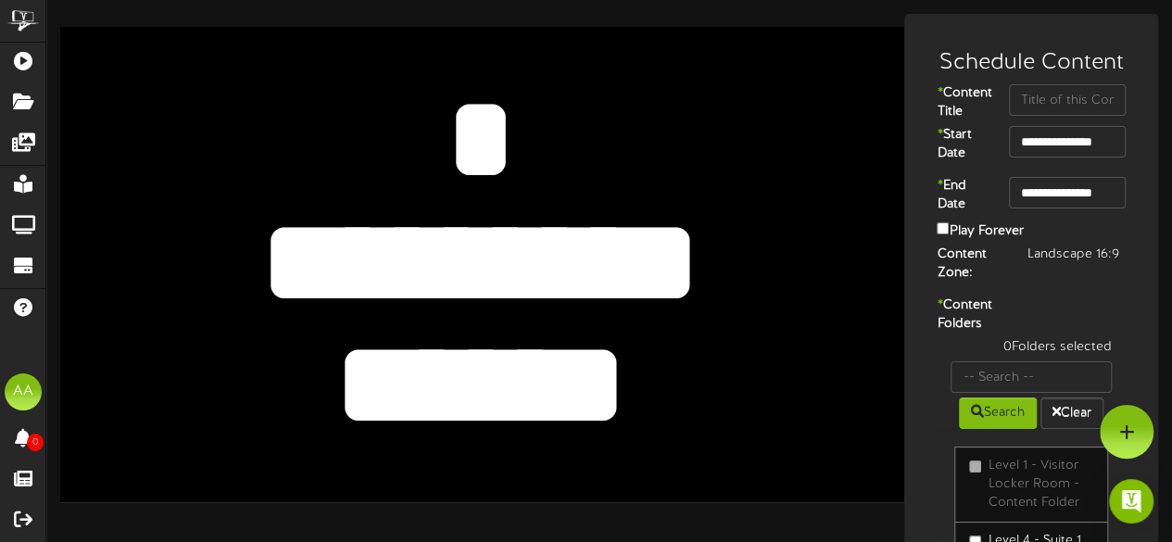
click at [474, 143] on textarea at bounding box center [480, 139] width 694 height 160
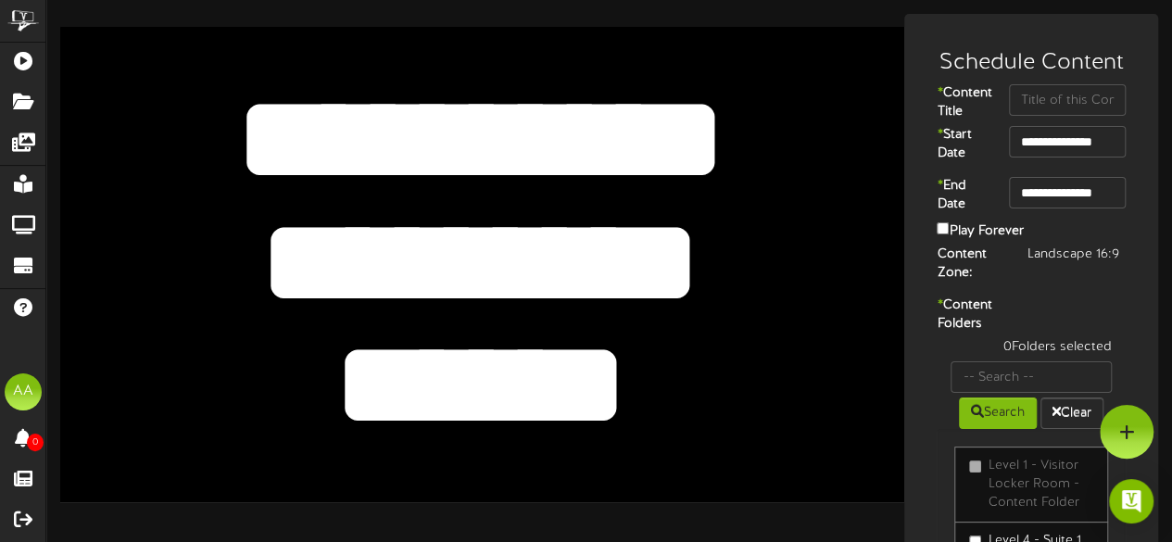
type textarea "*********"
click at [620, 388] on textarea "******" at bounding box center [480, 386] width 694 height 160
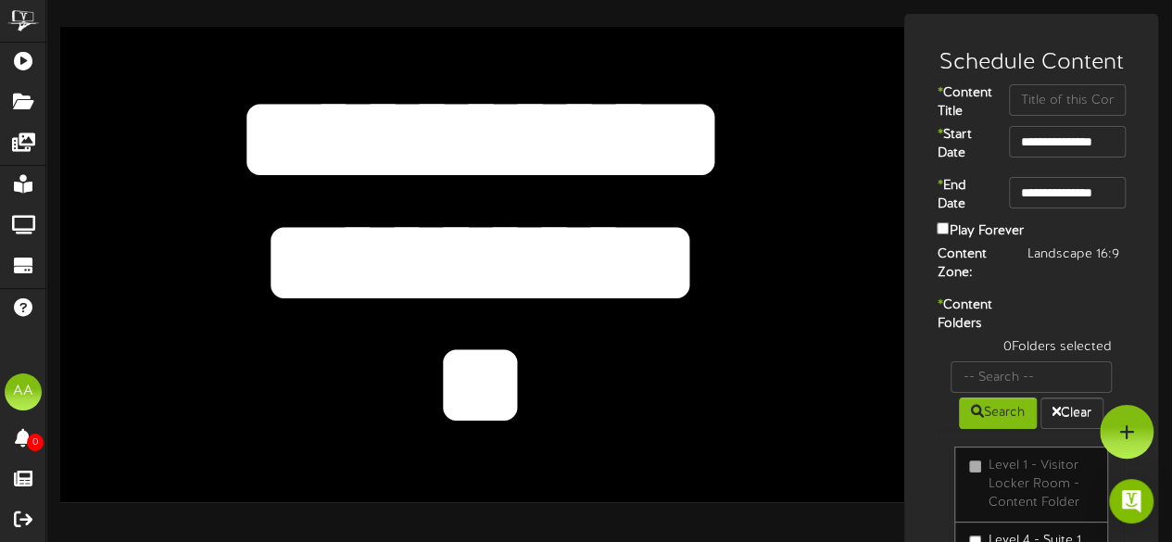
type textarea "*"
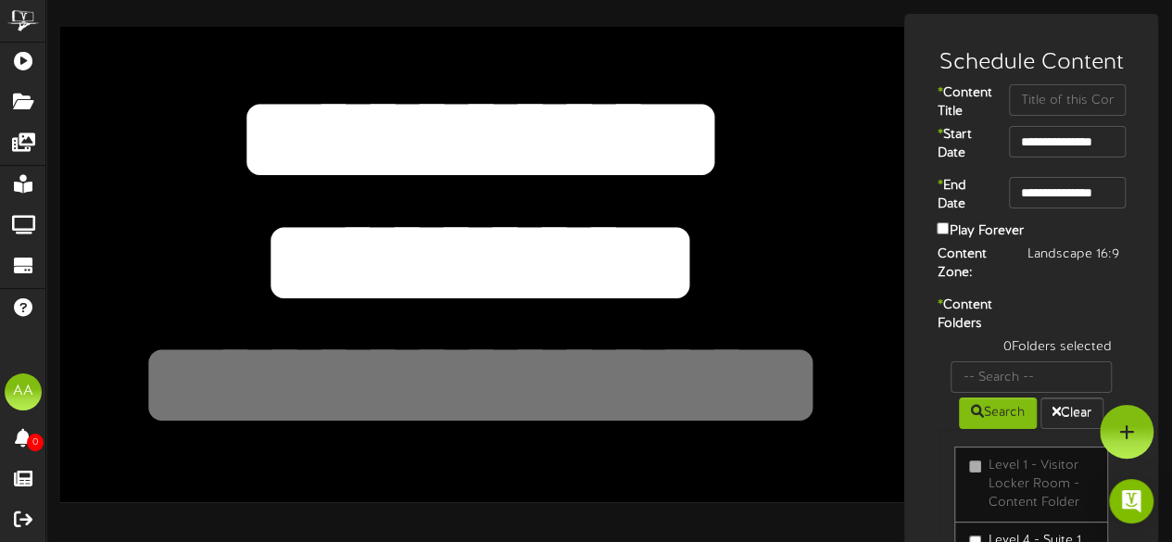
click at [669, 257] on textarea "*********" at bounding box center [480, 262] width 694 height 160
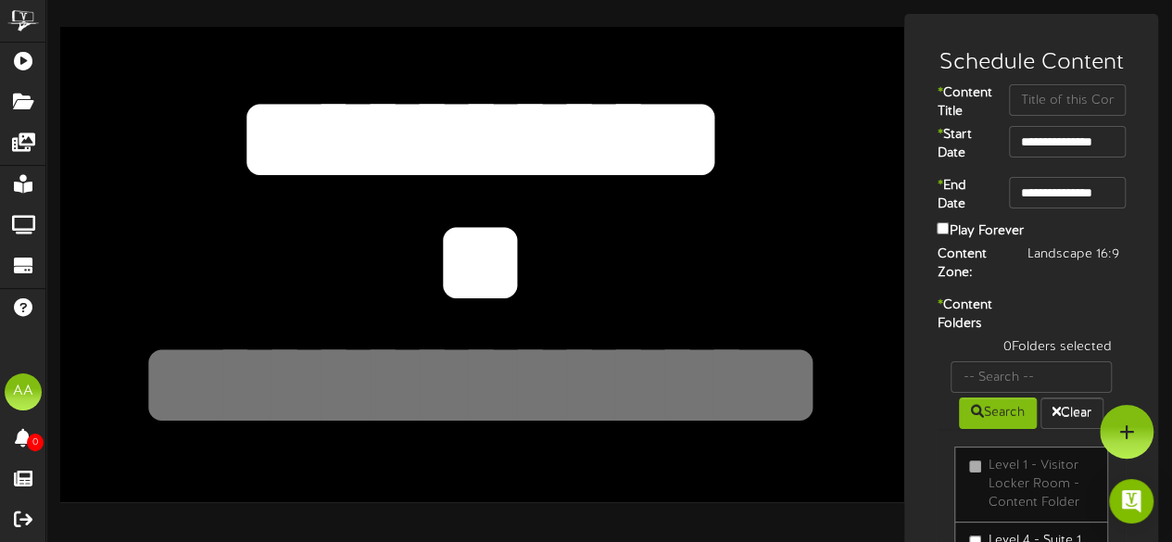
type textarea "*"
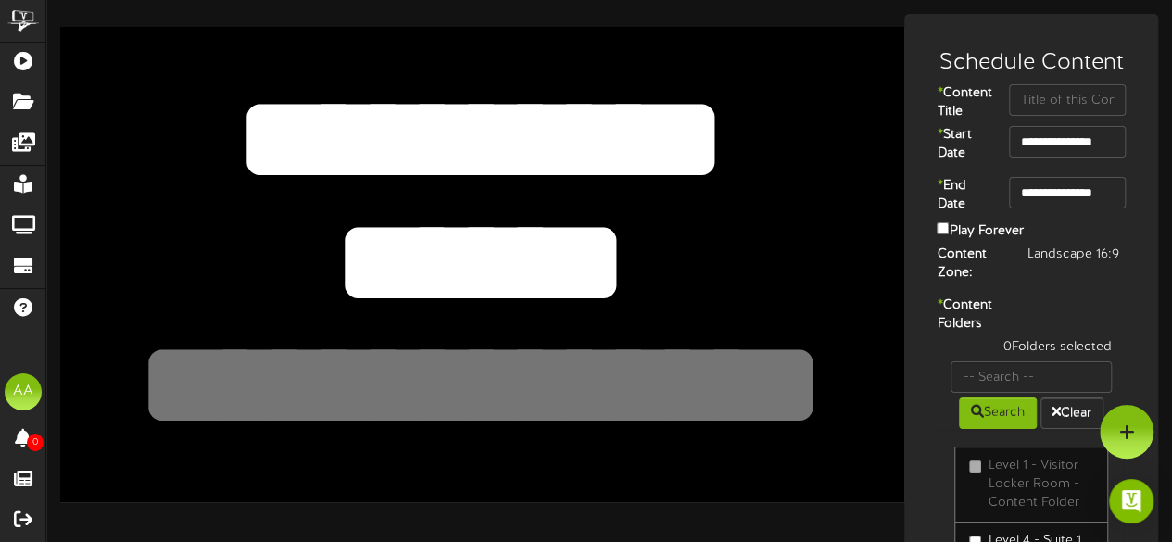
type textarea "******"
click at [854, 375] on div "********* ******" at bounding box center [482, 264] width 844 height 474
click at [1048, 116] on input "text" at bounding box center [1067, 99] width 117 height 31
type input "Suite 19"
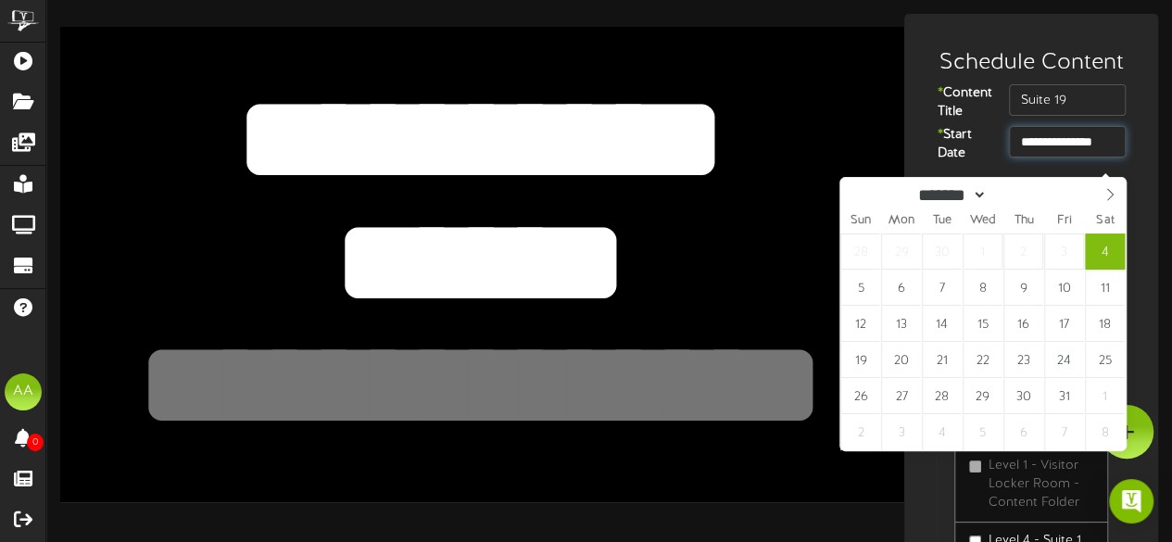
click at [1041, 157] on input "**********" at bounding box center [1067, 141] width 117 height 31
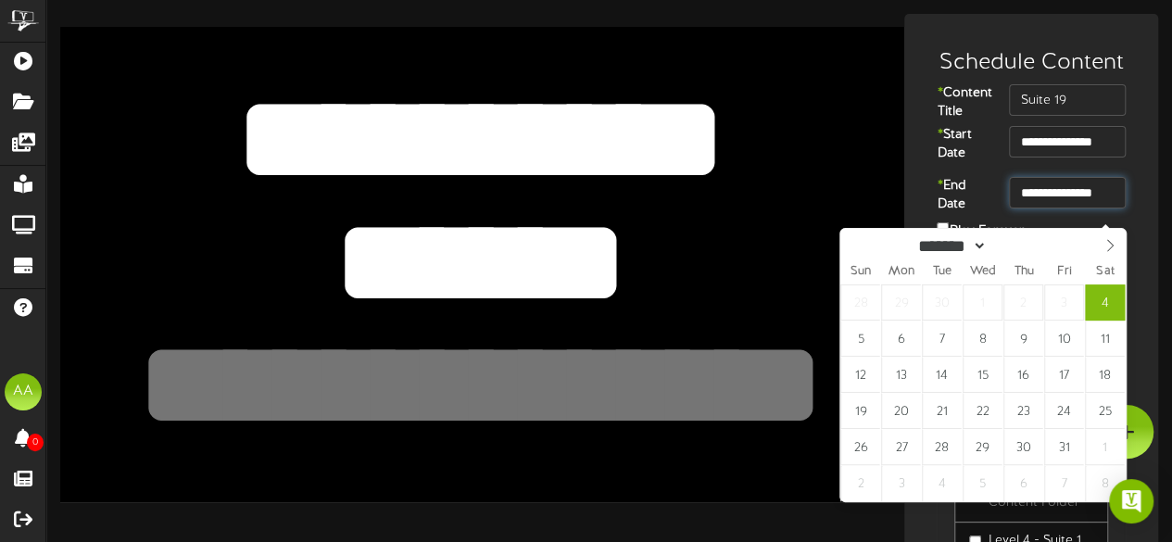
click at [1091, 208] on input "**********" at bounding box center [1067, 192] width 117 height 31
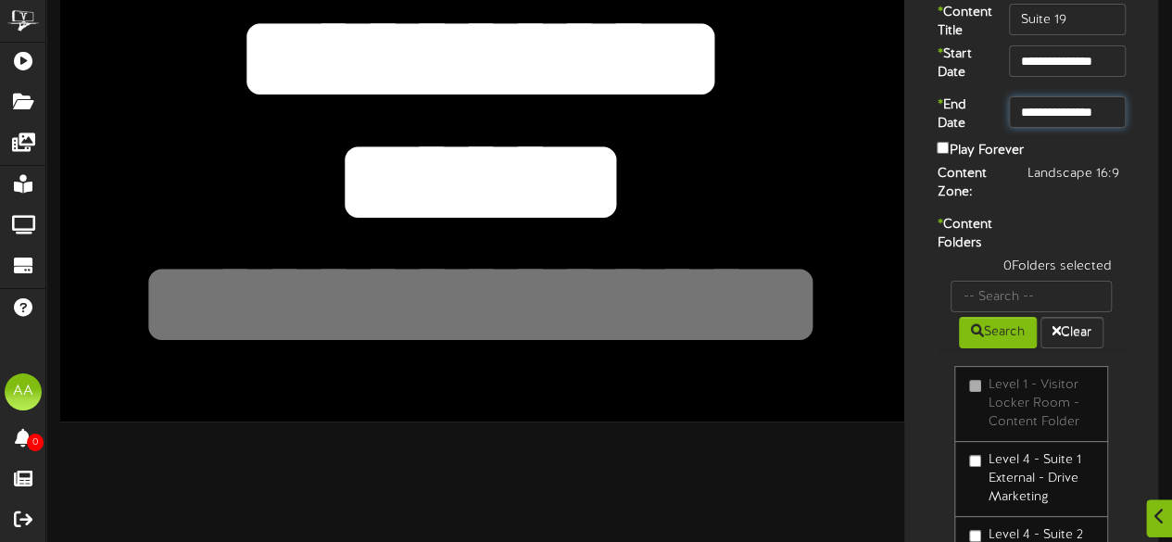
scroll to position [82, 0]
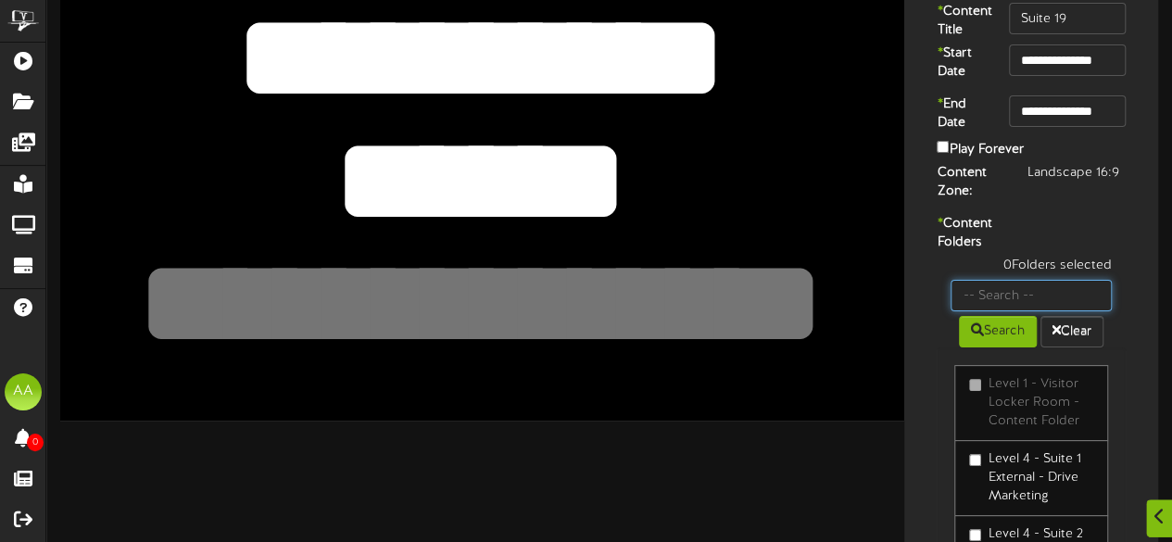
click at [1035, 311] on input "text" at bounding box center [1030, 295] width 161 height 31
type input "suite 19"
click at [1002, 347] on button "Search" at bounding box center [998, 331] width 78 height 31
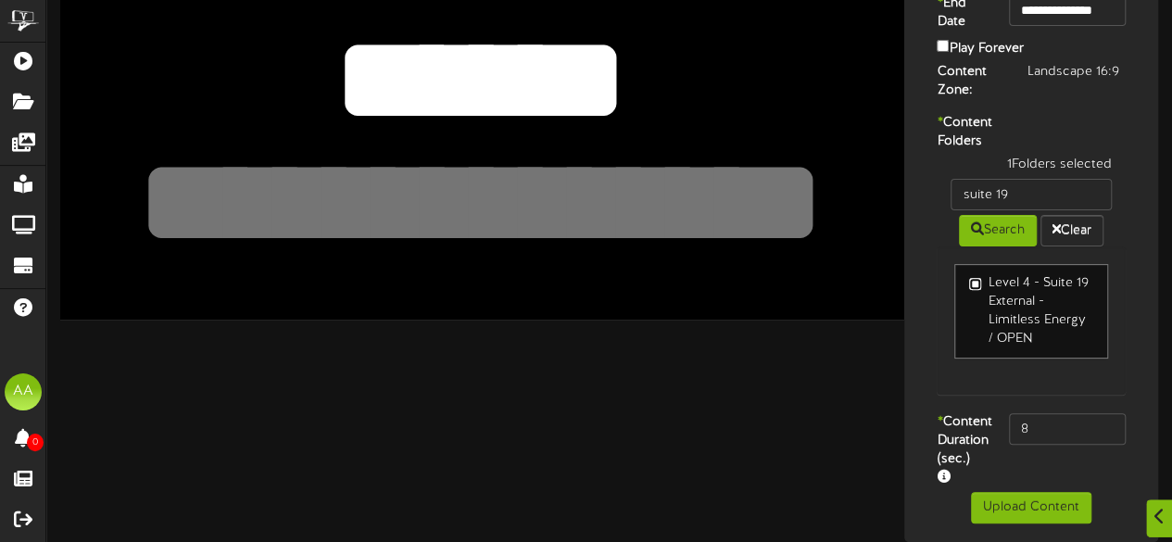
scroll to position [200, 0]
click at [1043, 445] on input "8" at bounding box center [1067, 428] width 117 height 31
type input "800"
click at [1057, 508] on button "Upload Content" at bounding box center [1031, 507] width 120 height 31
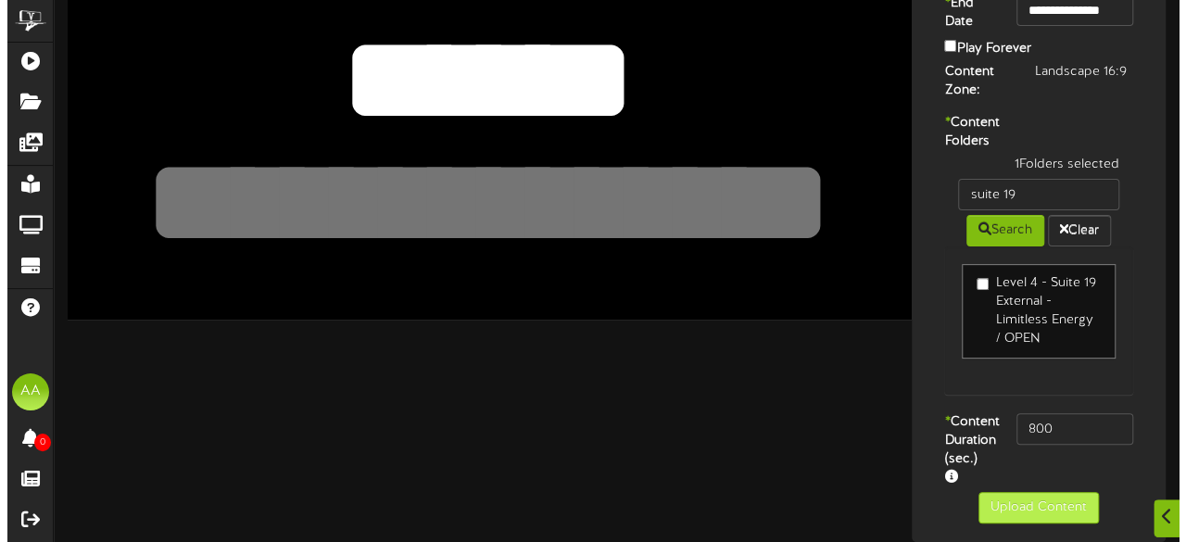
scroll to position [0, 0]
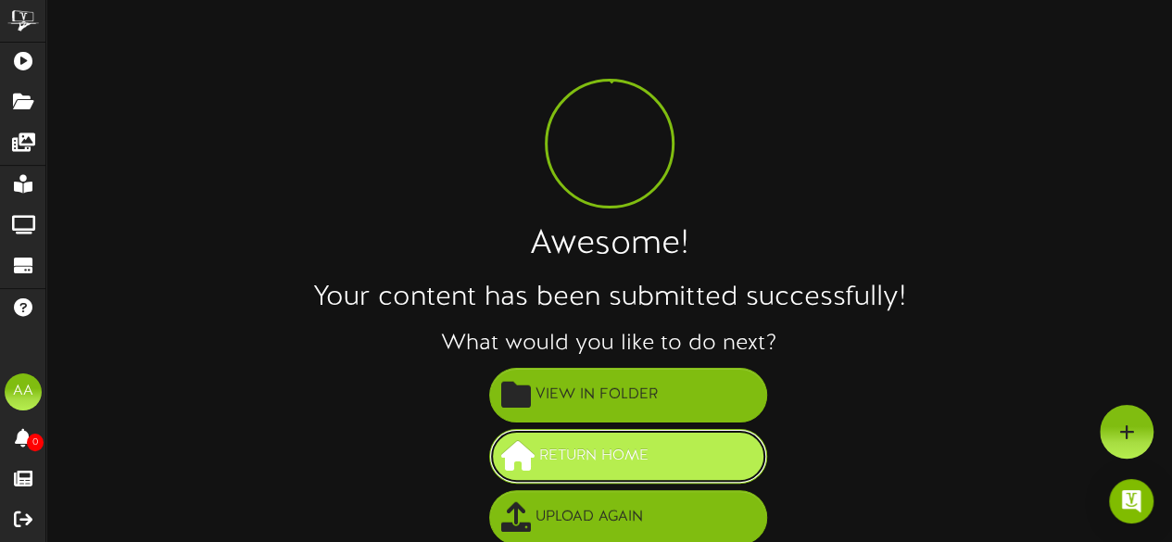
click at [616, 447] on span "Return Home" at bounding box center [593, 456] width 119 height 31
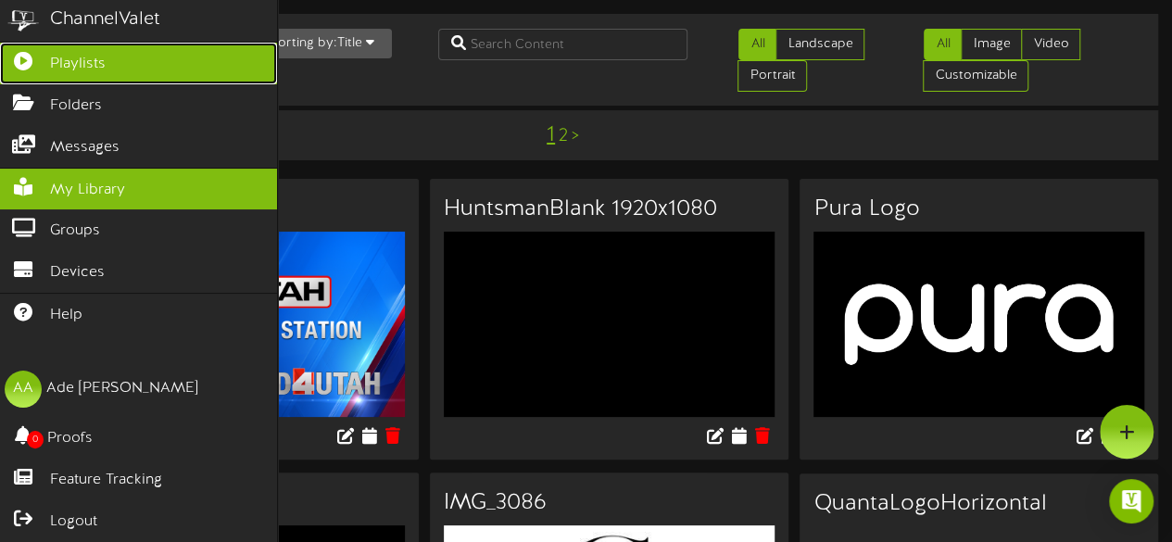
click at [30, 56] on icon at bounding box center [23, 59] width 46 height 14
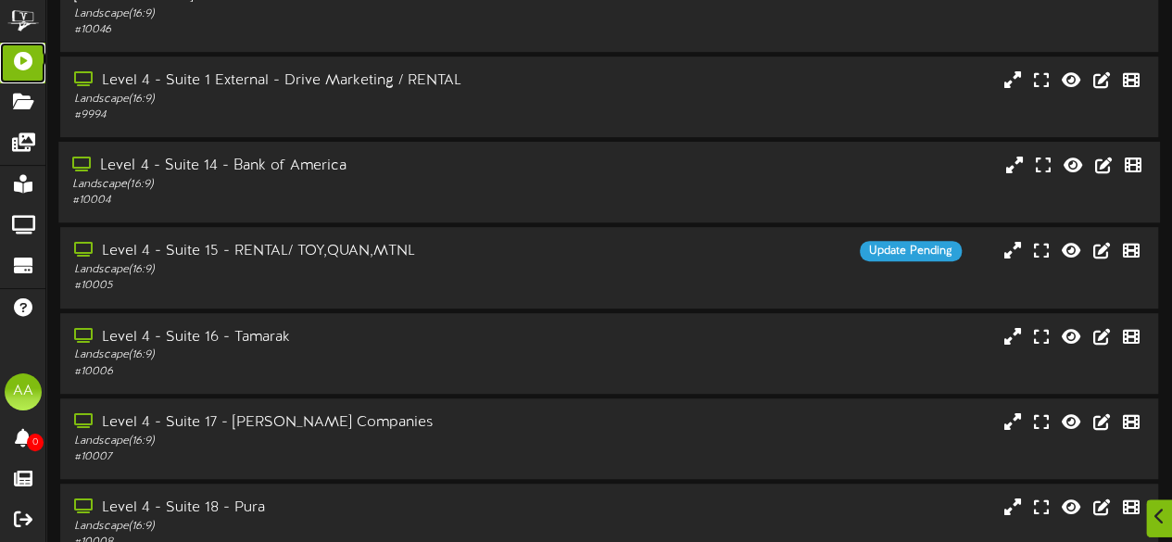
scroll to position [469, 0]
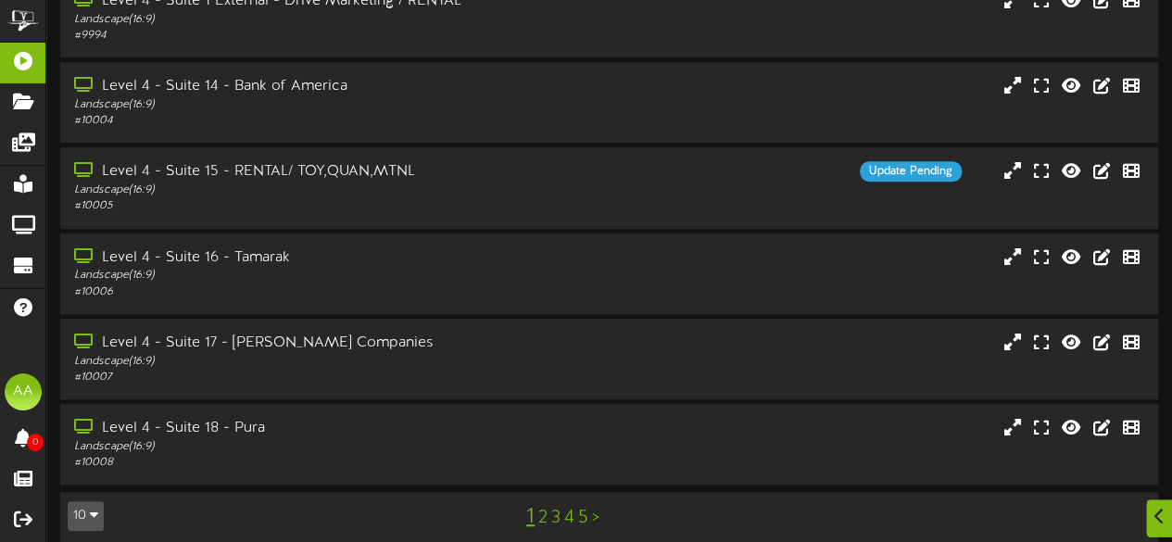
click at [540, 508] on link "2" at bounding box center [542, 518] width 9 height 20
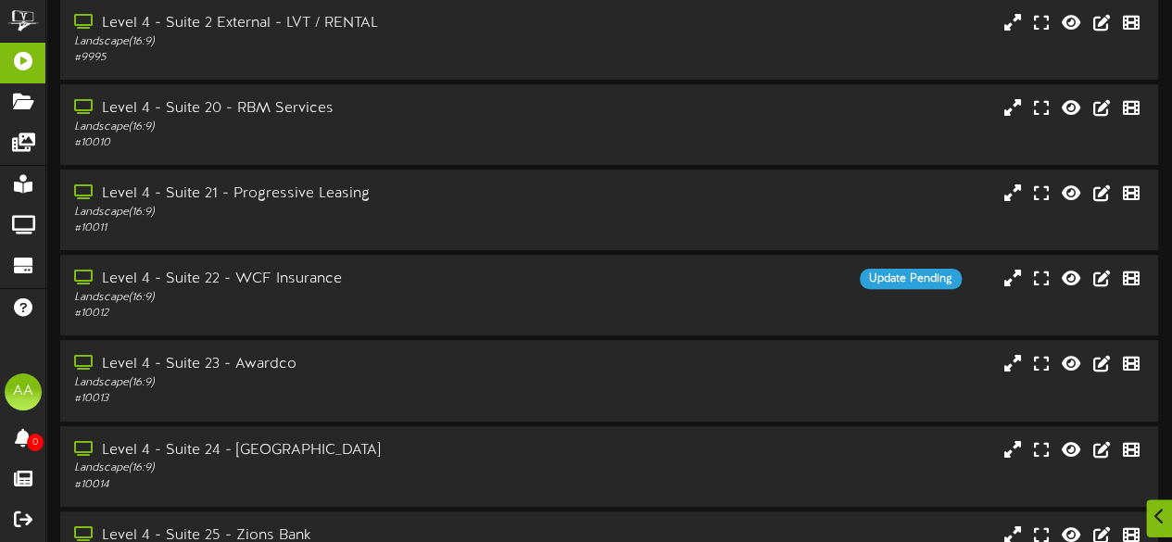
scroll to position [169, 0]
click at [554, 295] on div "Level 4 - Suite 22 - WCF Insurance Landscape ( 16:9 ) # 10012 Update Pending" at bounding box center [608, 295] width 1101 height 53
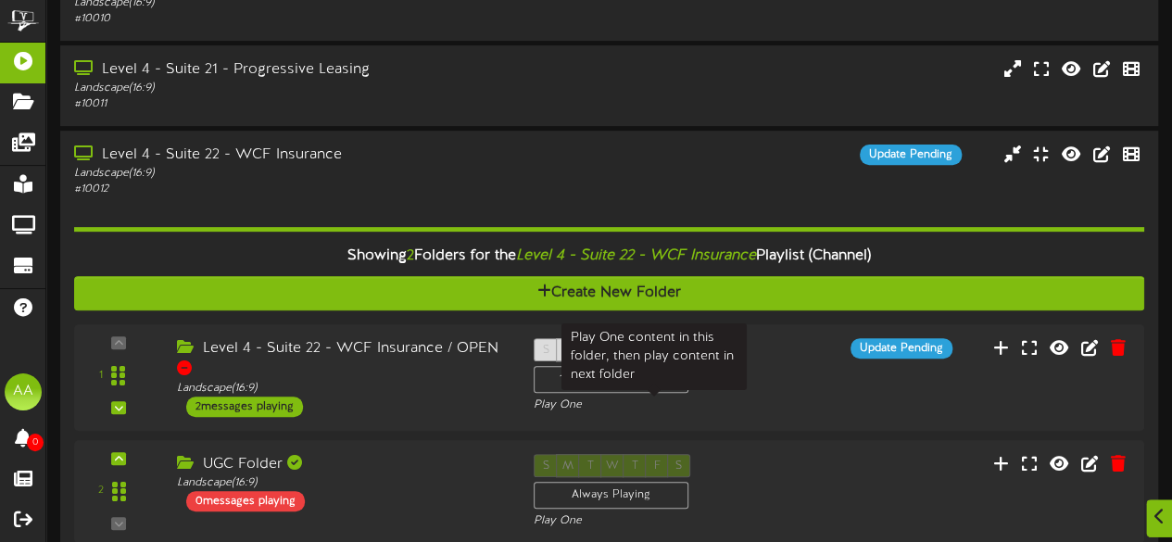
scroll to position [327, 0]
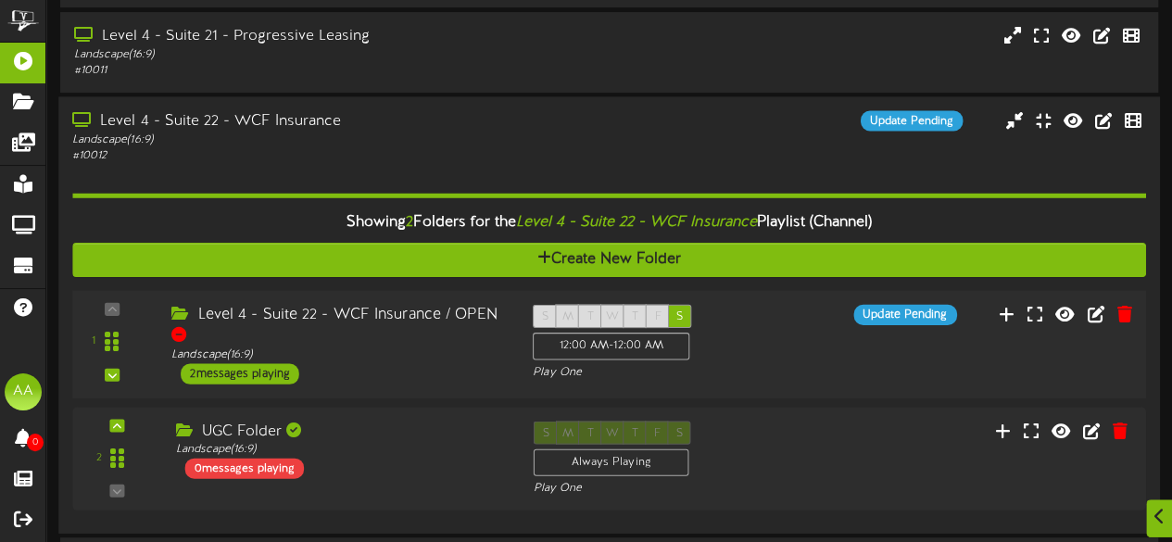
click at [255, 371] on div "2 messages playing" at bounding box center [240, 373] width 119 height 20
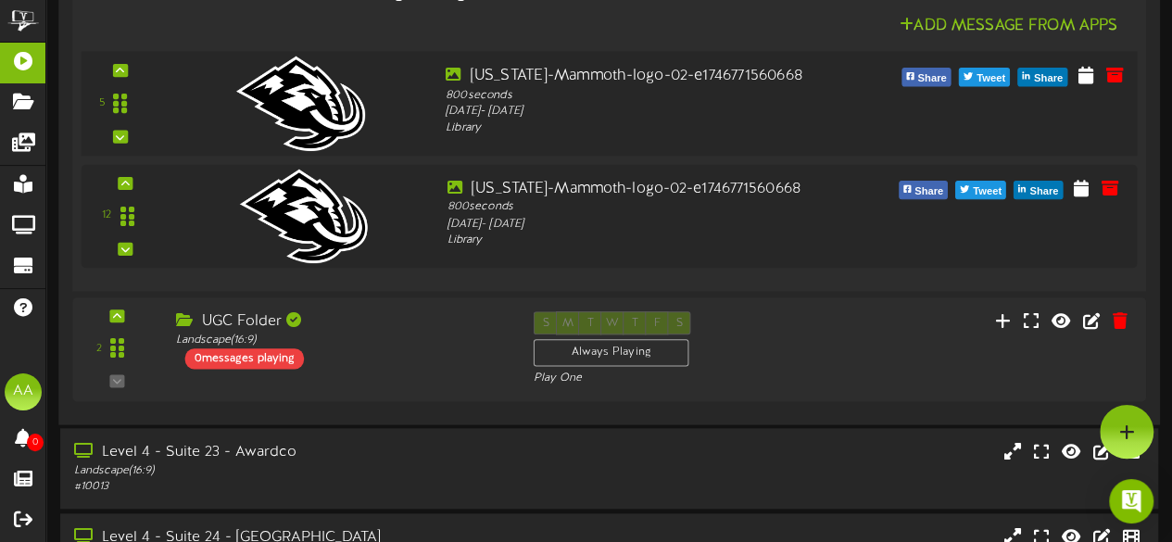
scroll to position [773, 0]
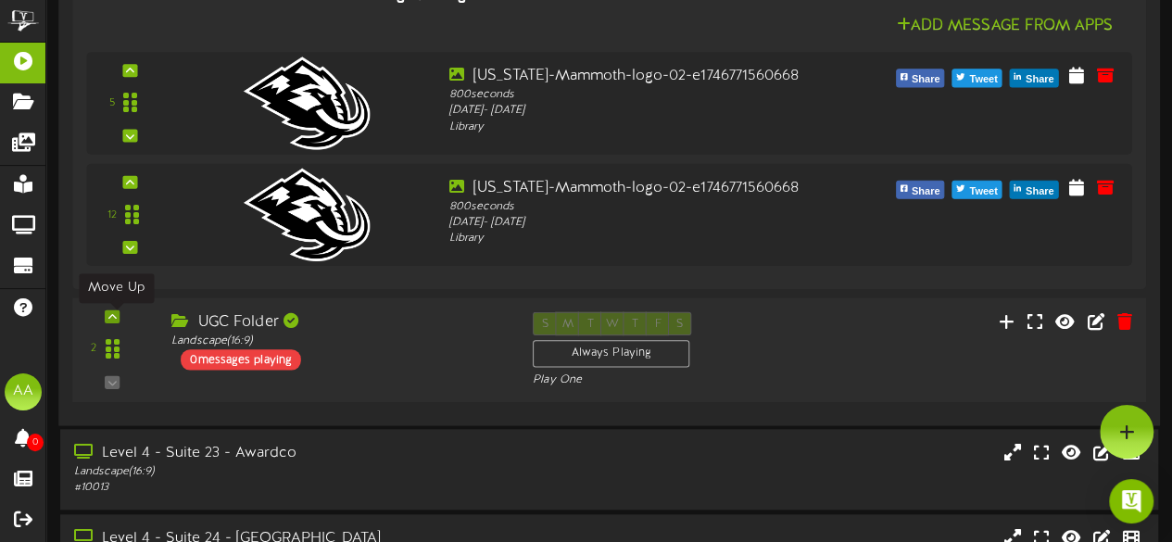
click at [110, 319] on icon at bounding box center [112, 316] width 8 height 9
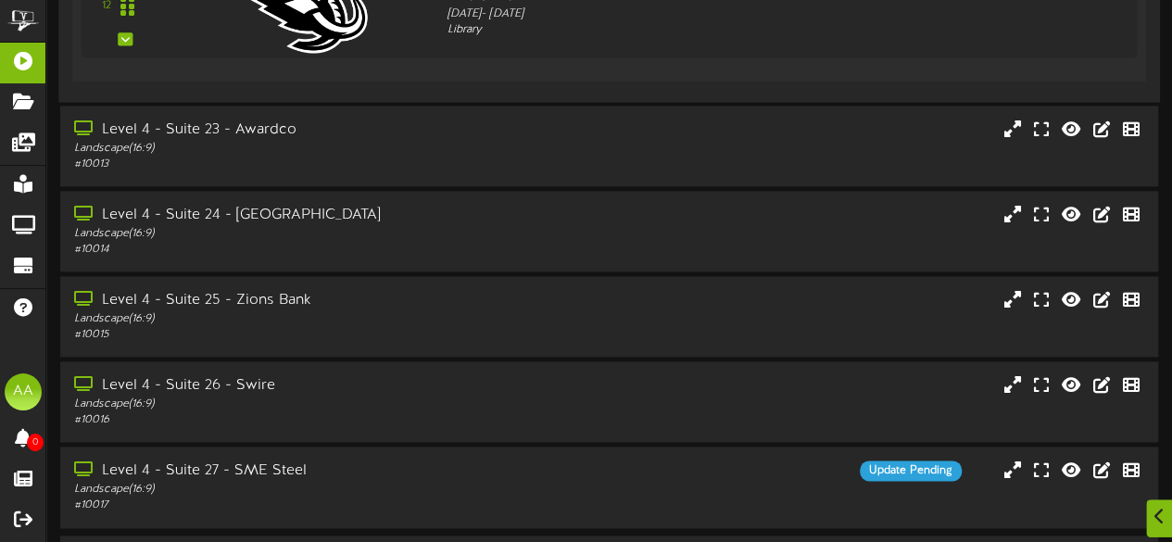
scroll to position [1098, 0]
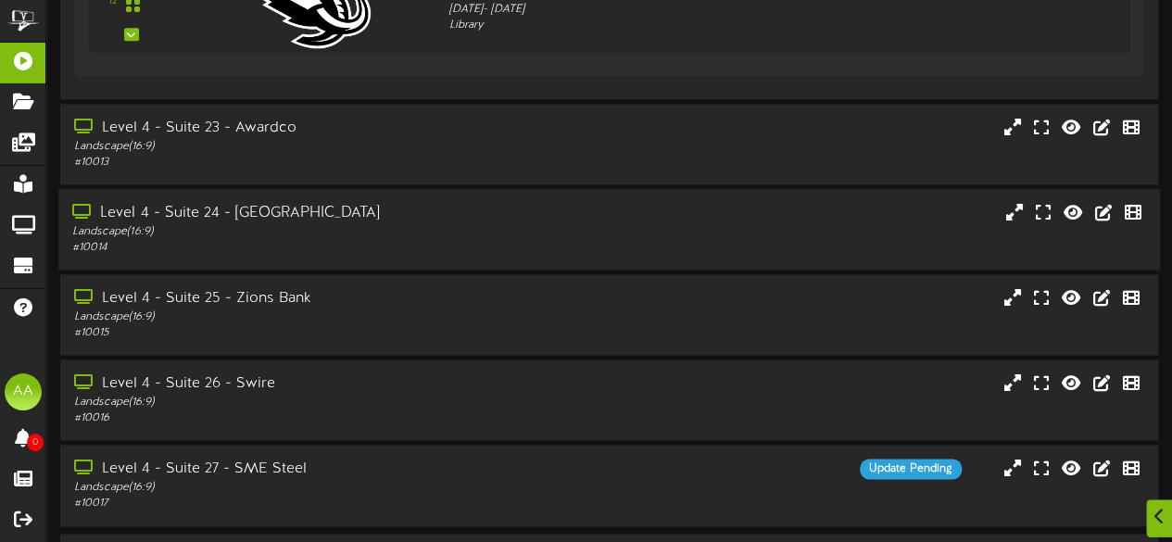
click at [577, 236] on div "Level 4 - Suite 24 - [GEOGRAPHIC_DATA] Landscape ( 16:9 ) # 10014" at bounding box center [608, 229] width 1101 height 53
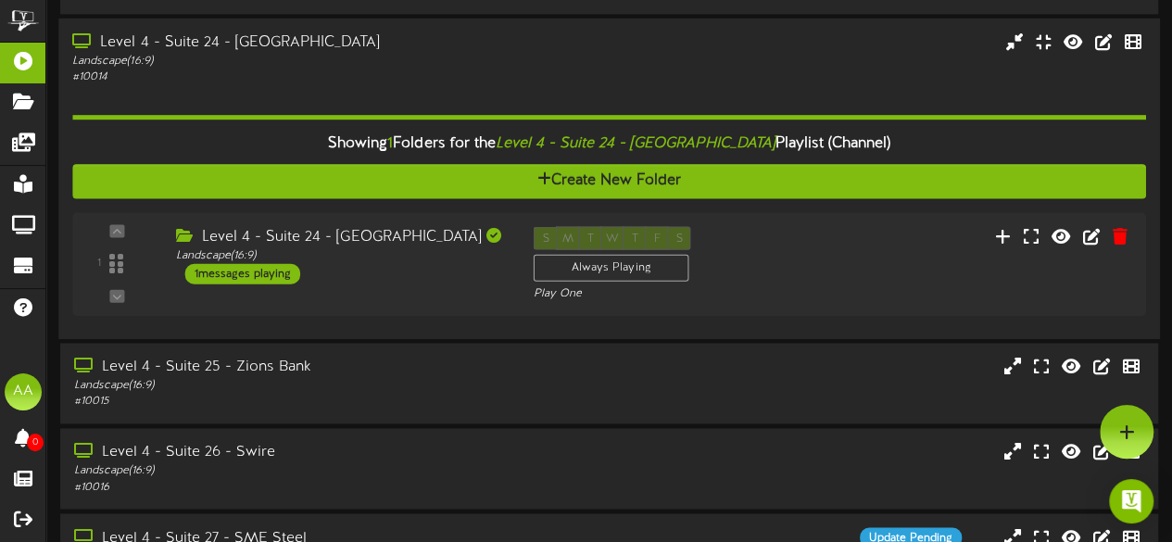
scroll to position [1156, 0]
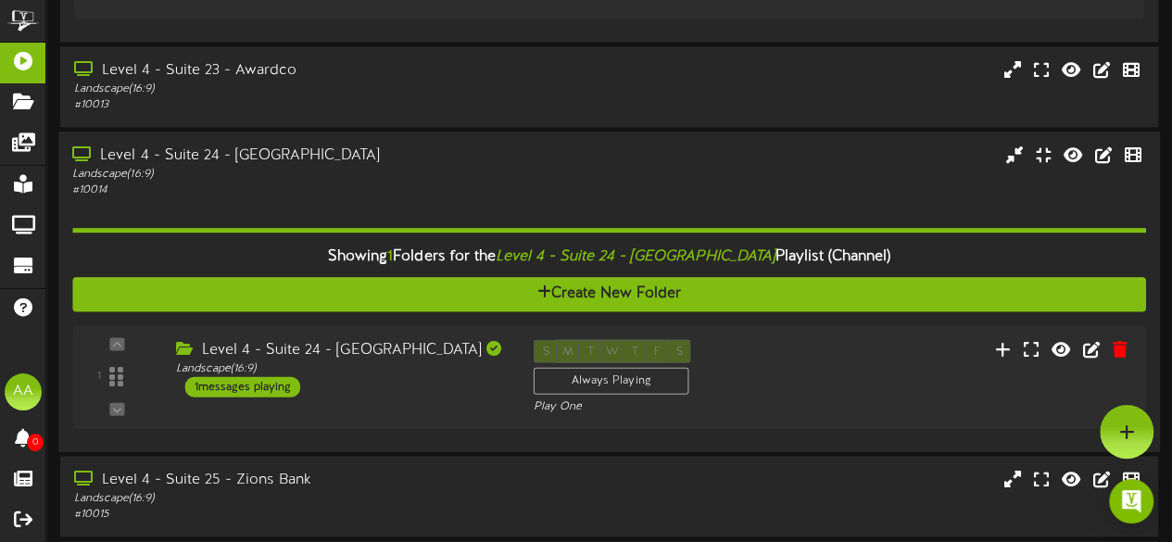
click at [587, 188] on div "Level 4 - Suite 24 - [GEOGRAPHIC_DATA] Landscape ( 16:9 ) # 10014" at bounding box center [608, 171] width 1101 height 53
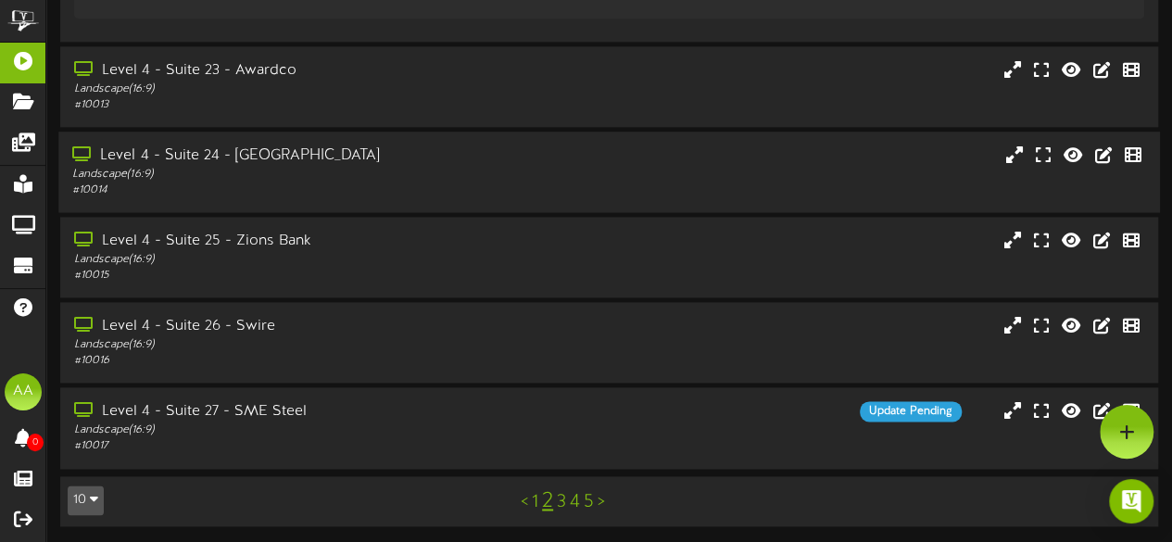
click at [604, 181] on div "Level 4 - Suite 24 - [GEOGRAPHIC_DATA] Landscape ( 16:9 ) # 10014" at bounding box center [608, 171] width 1101 height 53
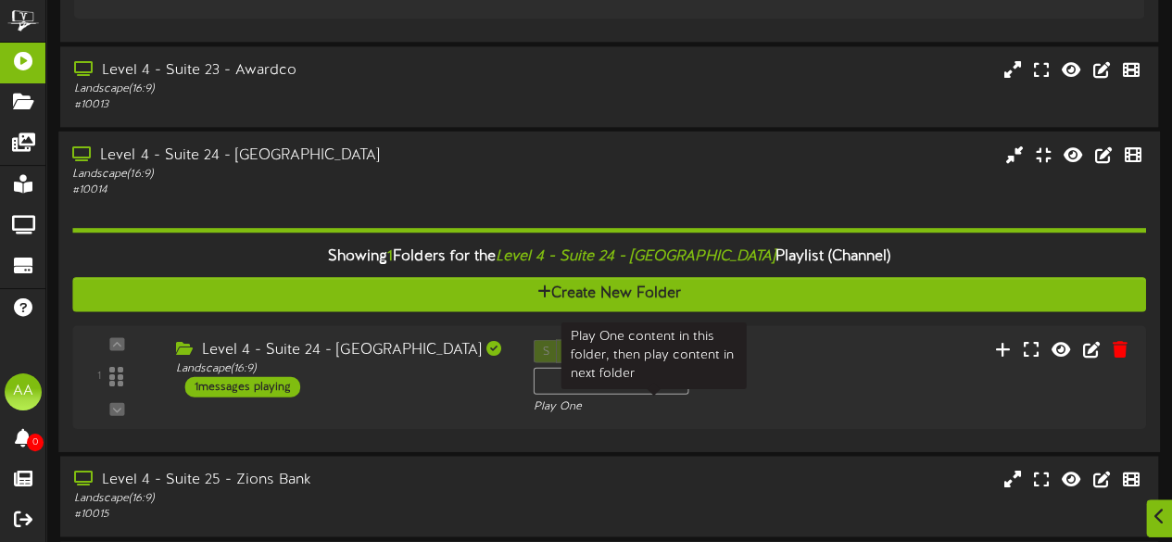
scroll to position [1397, 0]
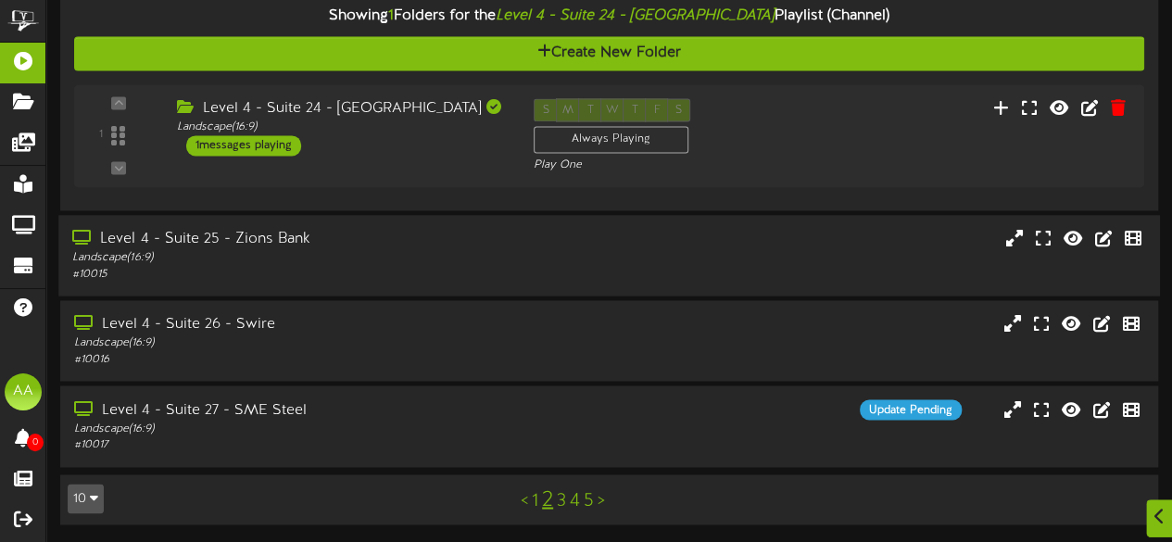
click at [552, 243] on div "Level 4 - Suite 25 - Zions Bank Landscape ( 16:9 ) # 10015" at bounding box center [608, 255] width 1101 height 53
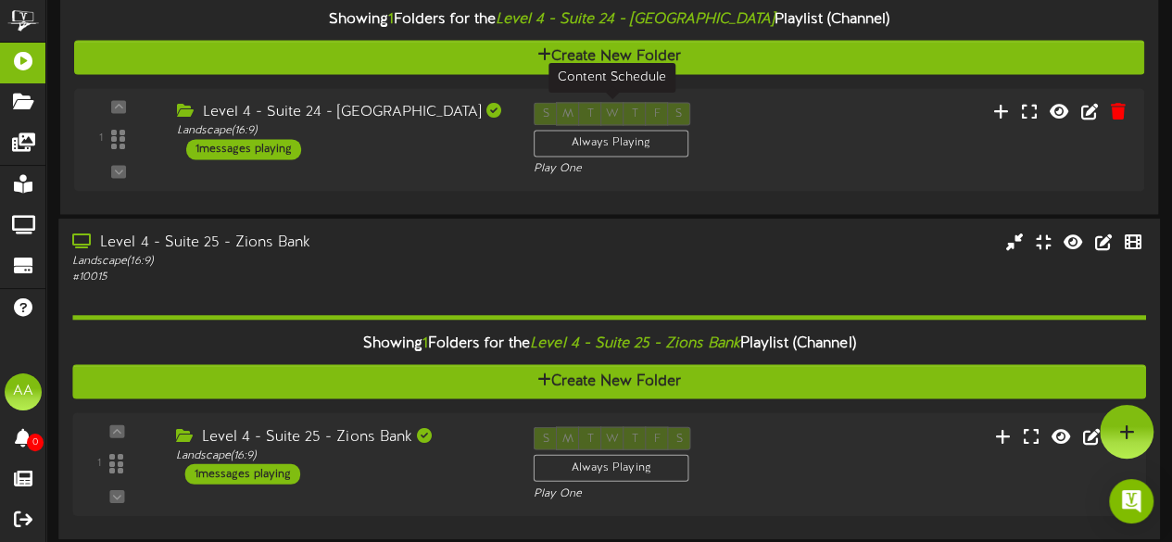
scroll to position [1386, 0]
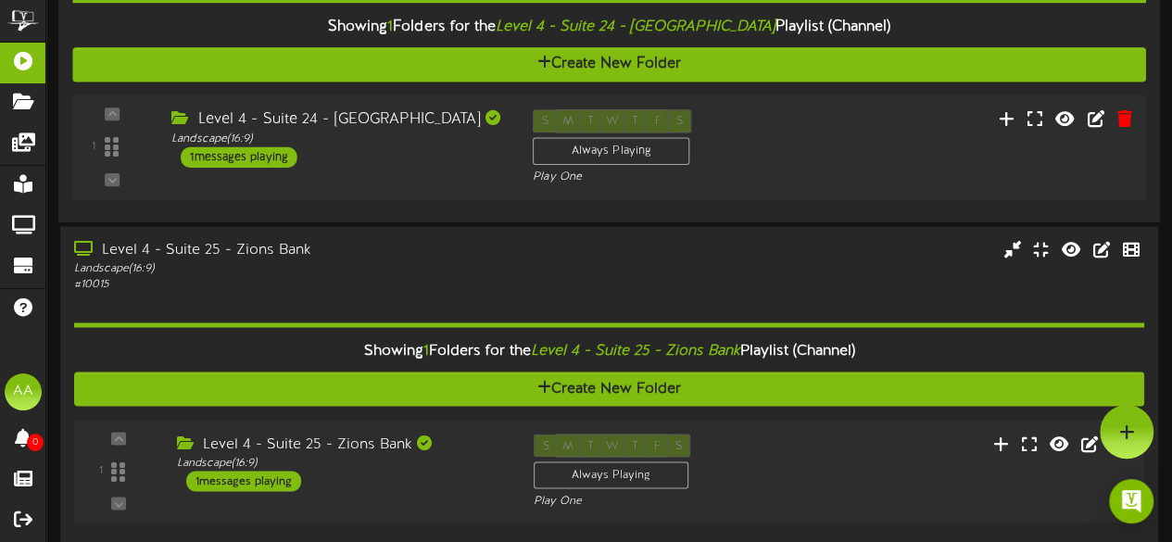
click at [762, 147] on div "S M T W T F S Always Playing Play One" at bounding box center [654, 147] width 271 height 76
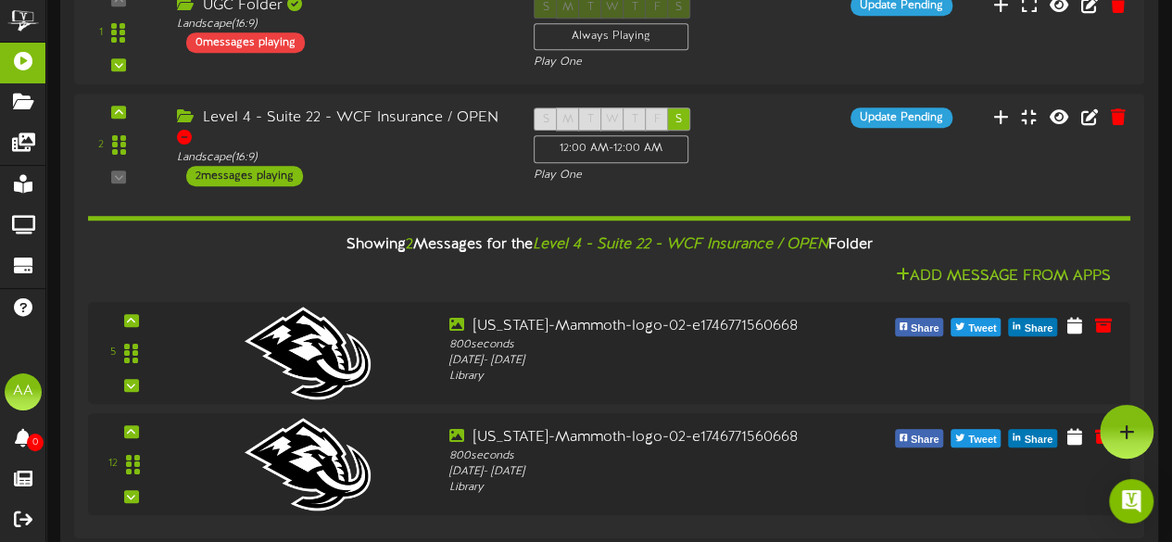
scroll to position [431, 0]
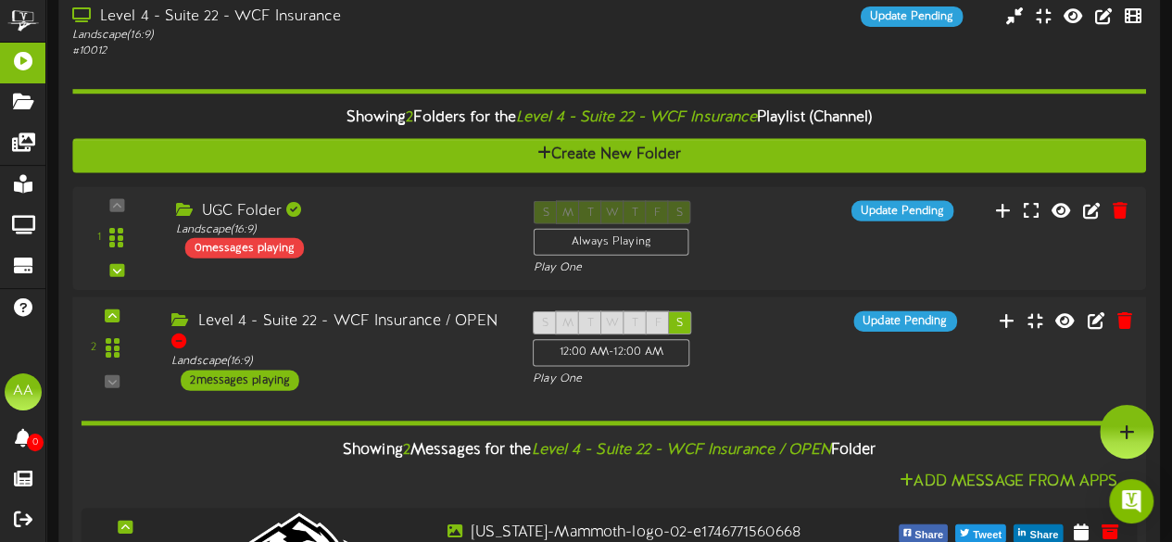
click at [273, 386] on div "2 messages playing" at bounding box center [240, 380] width 119 height 20
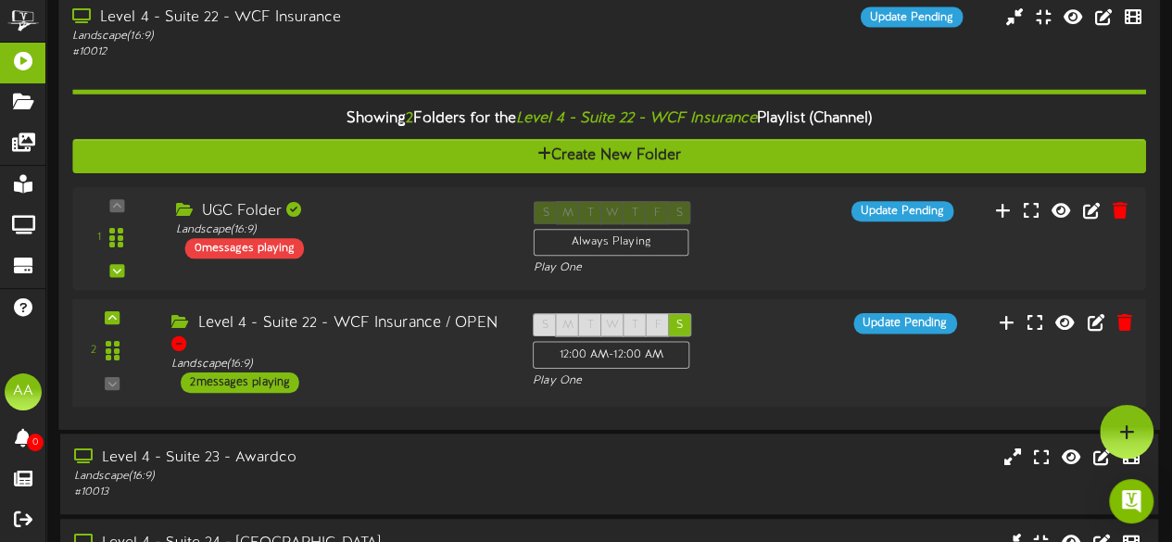
click at [273, 386] on div "2 messages playing" at bounding box center [240, 382] width 119 height 20
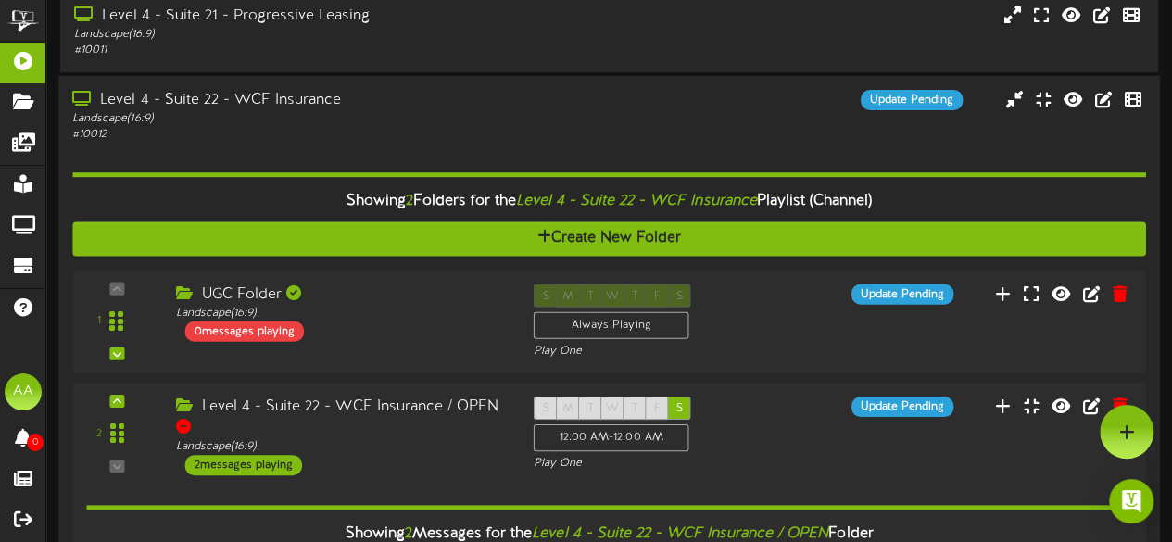
scroll to position [346, 0]
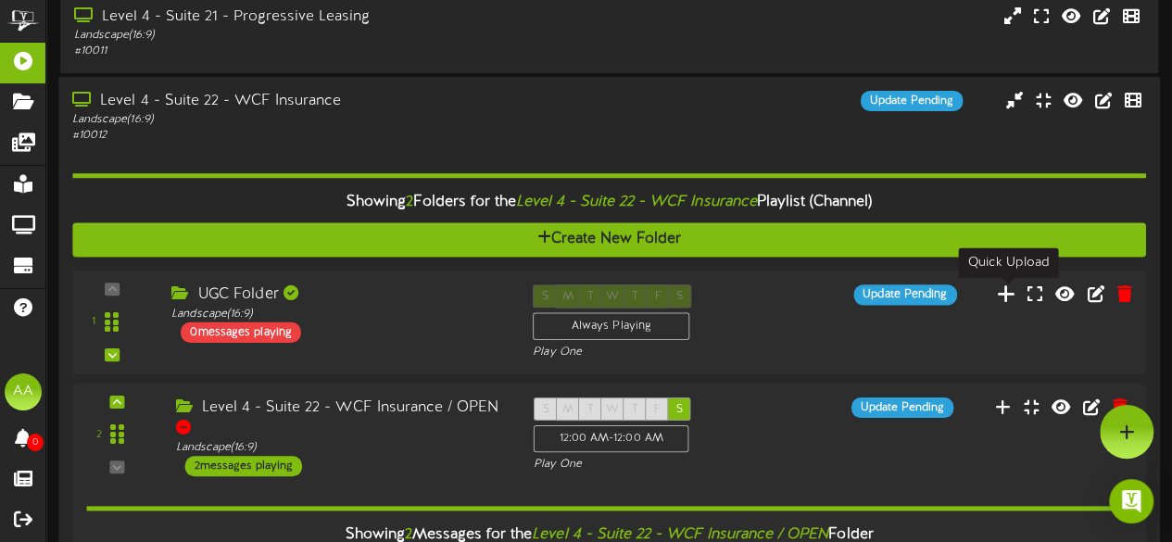
click at [1008, 294] on icon at bounding box center [1006, 293] width 19 height 20
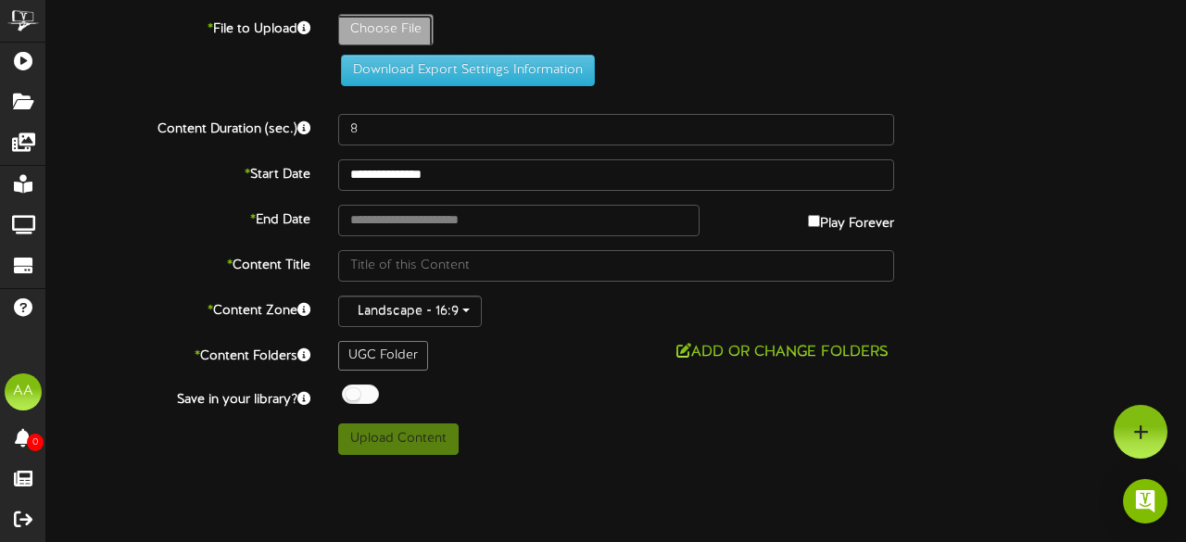
click at [742, 355] on button "Add or Change Folders" at bounding box center [782, 352] width 223 height 23
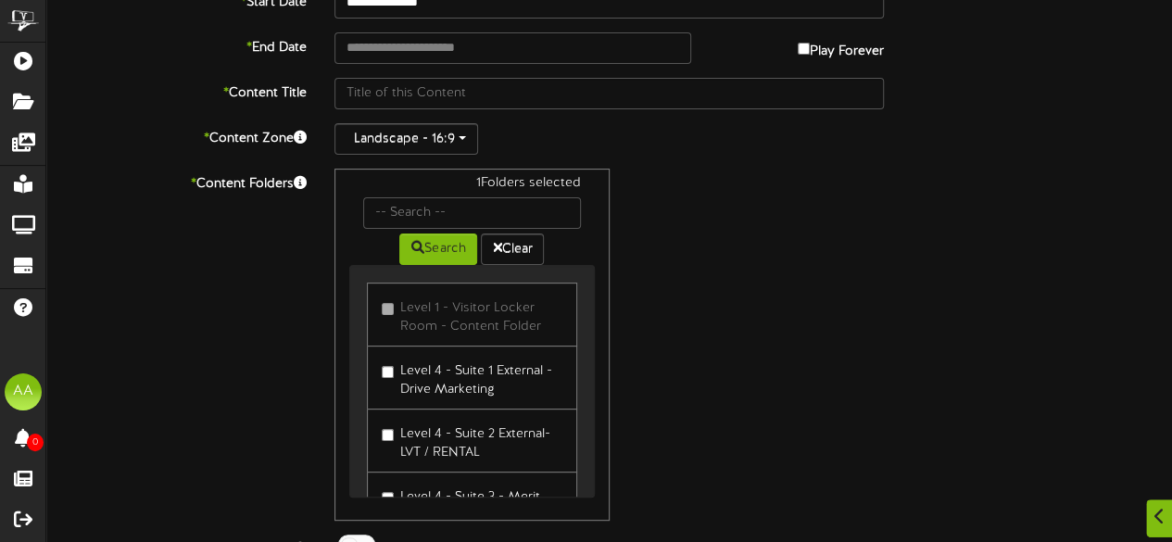
scroll to position [245, 0]
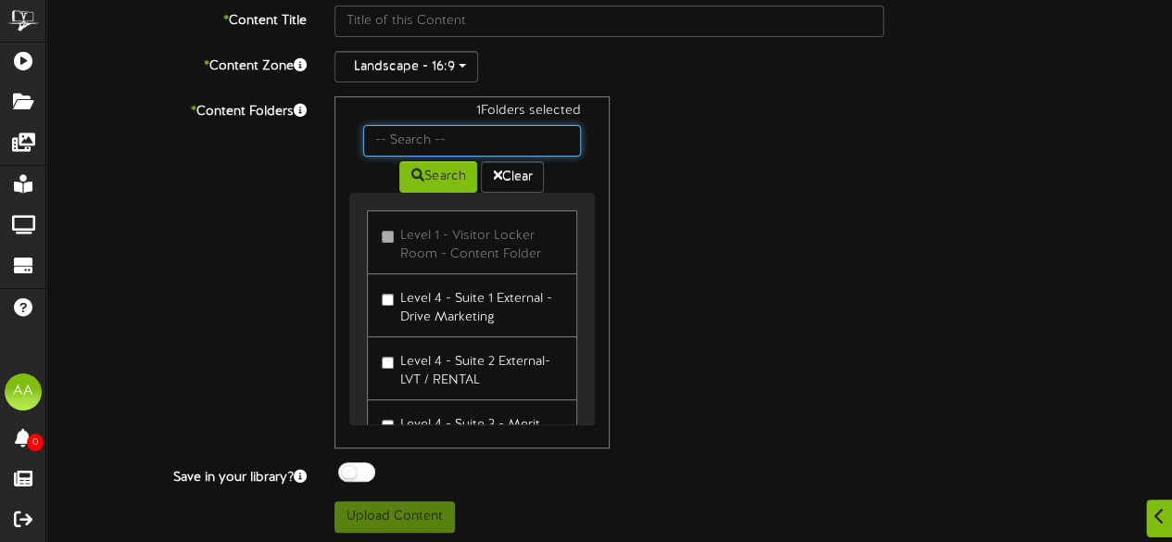
click at [445, 132] on input "text" at bounding box center [471, 140] width 217 height 31
type input "suite 22"
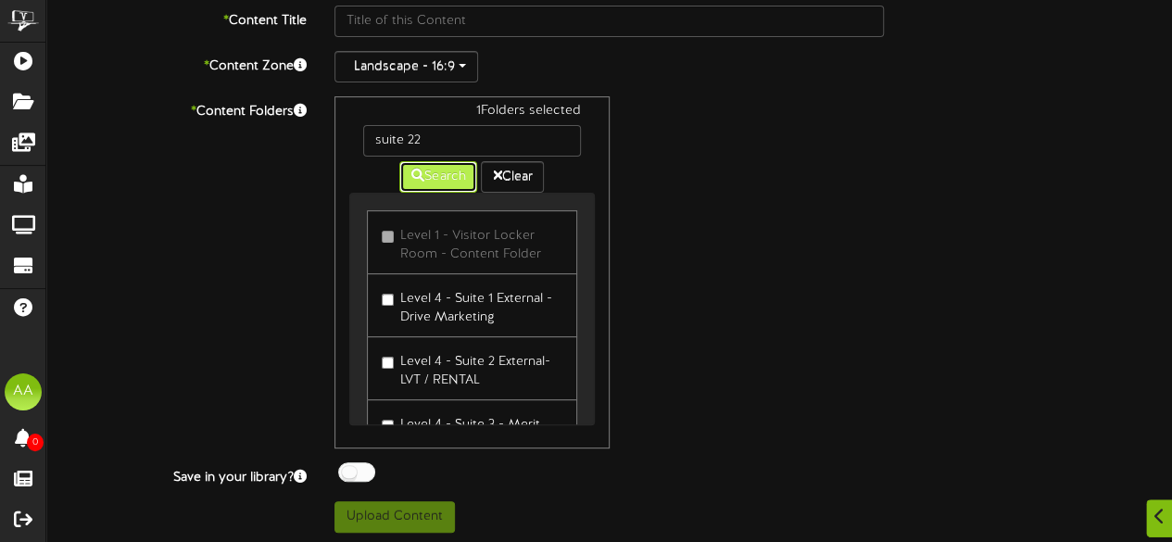
click at [436, 179] on button "Search" at bounding box center [438, 176] width 78 height 31
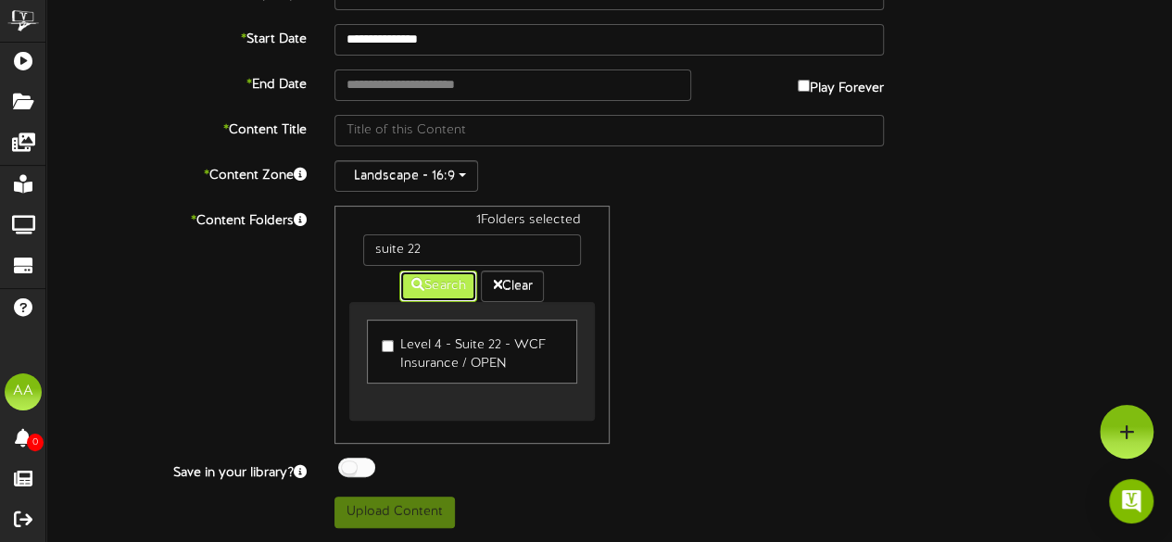
scroll to position [130, 0]
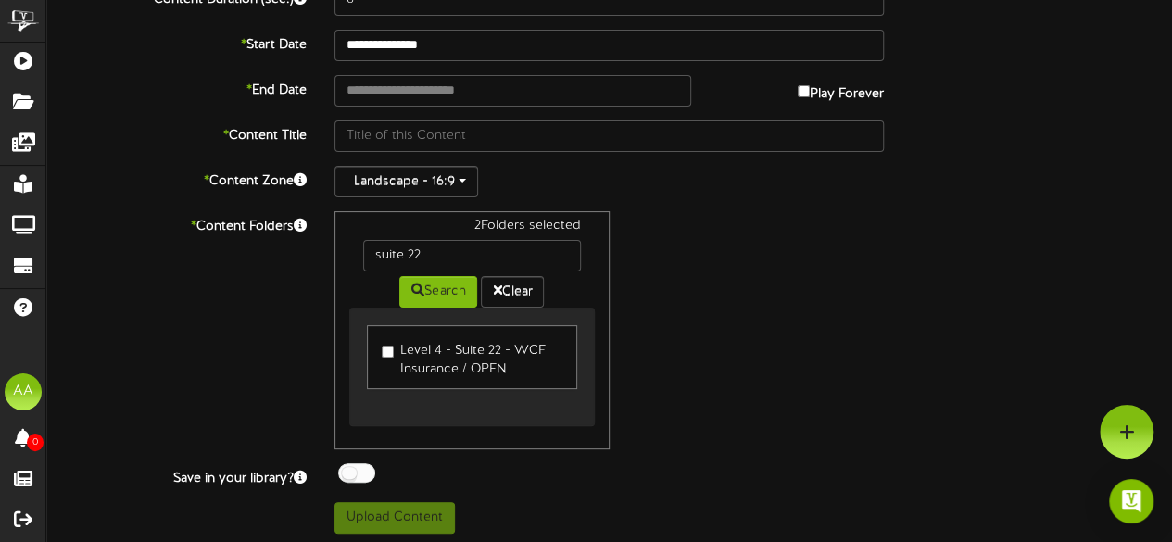
click at [650, 347] on div "2 Folders selected suite 22 Search Clear Level 4 - Suite 22 - WCF Insurance / O…" at bounding box center [608, 330] width 577 height 238
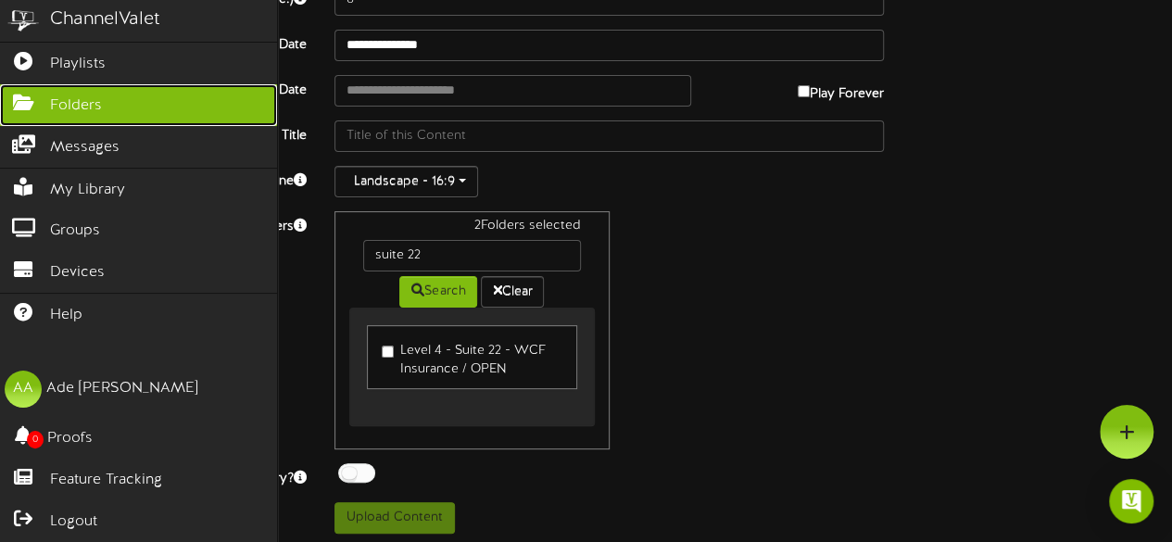
click at [135, 99] on link "Folders" at bounding box center [138, 105] width 277 height 42
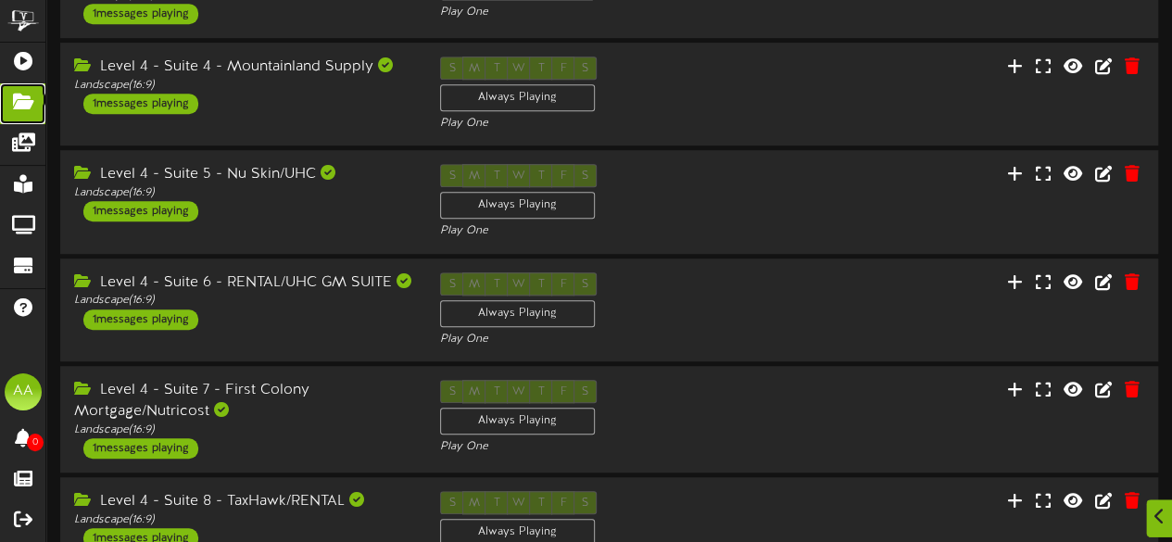
scroll to position [715, 0]
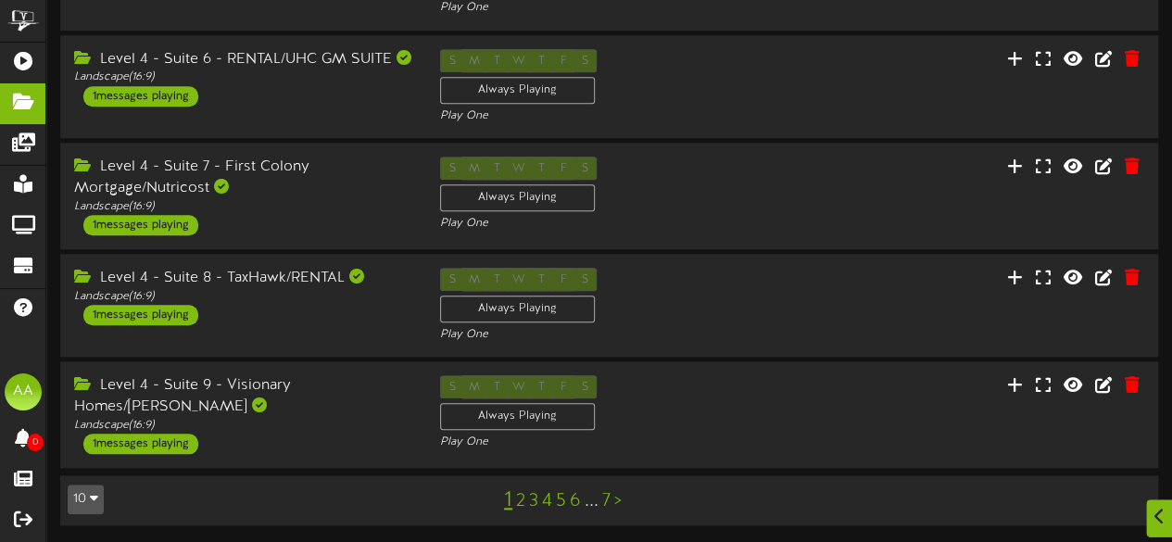
click at [530, 503] on link "3" at bounding box center [533, 501] width 9 height 20
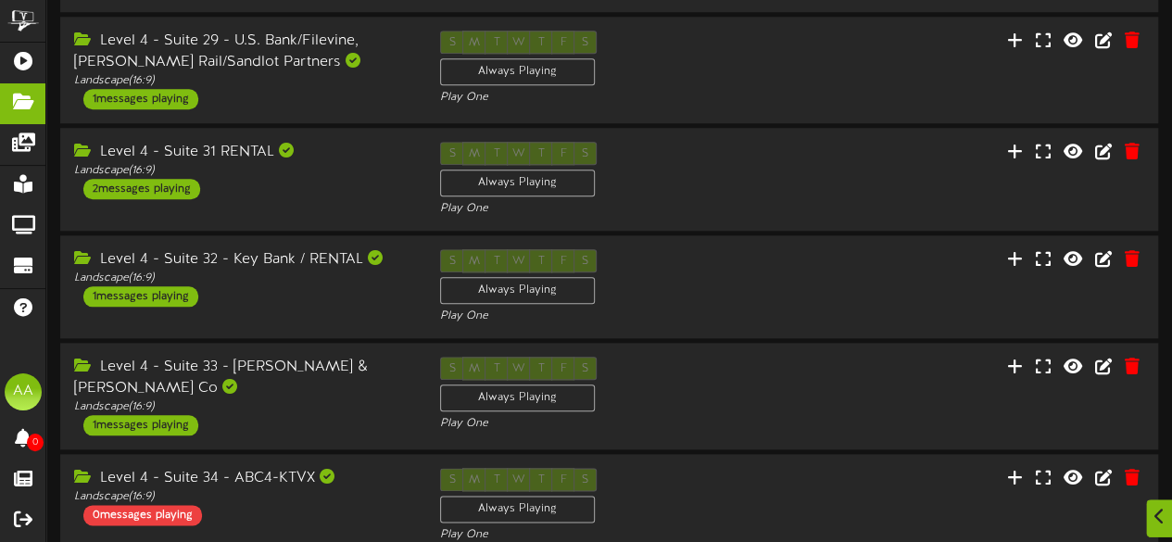
scroll to position [939, 0]
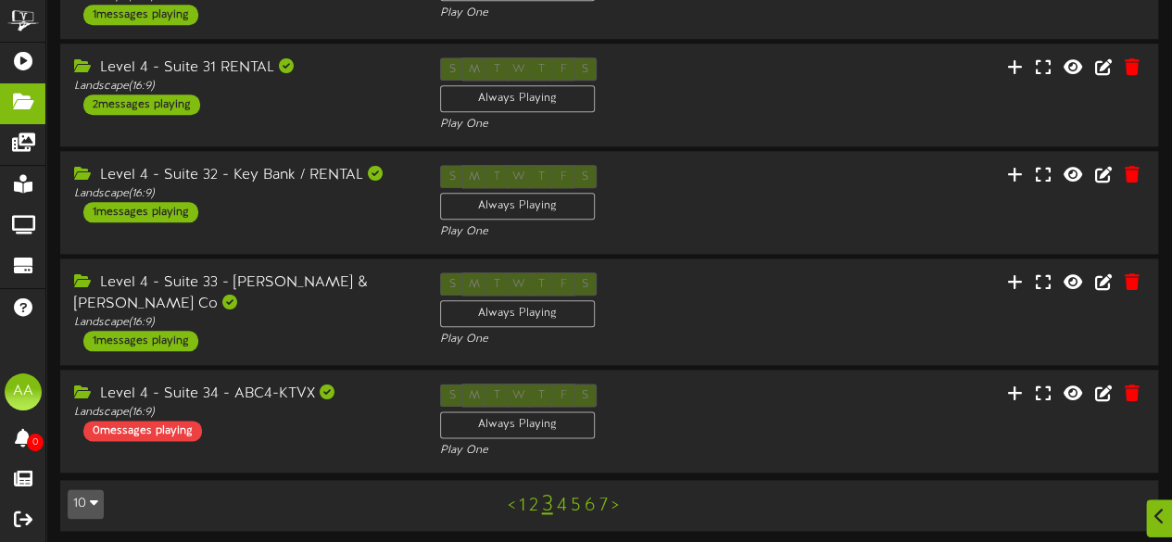
click at [530, 500] on link "2" at bounding box center [533, 506] width 9 height 20
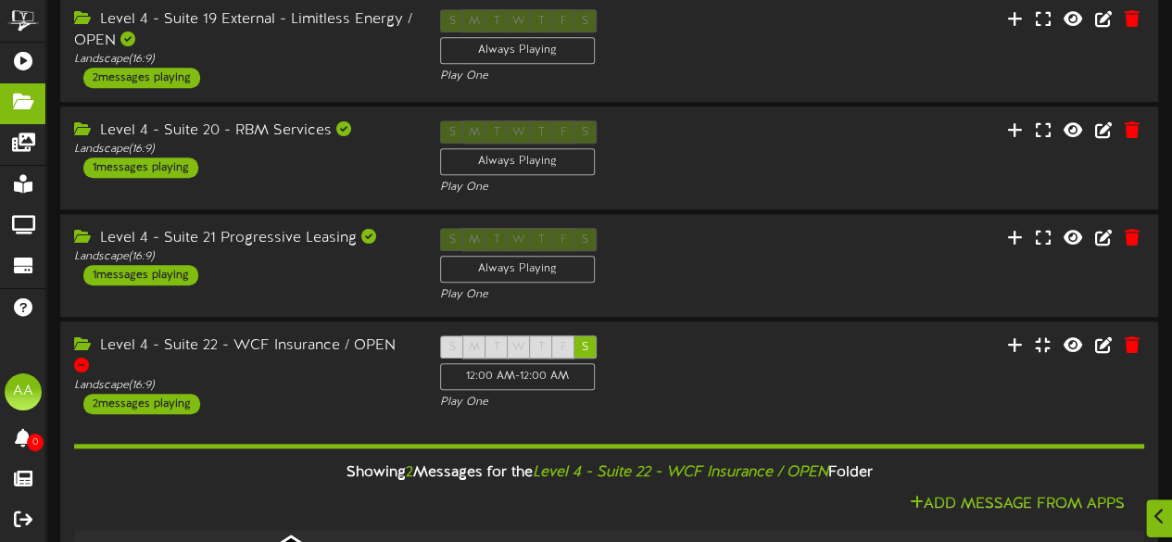
scroll to position [652, 0]
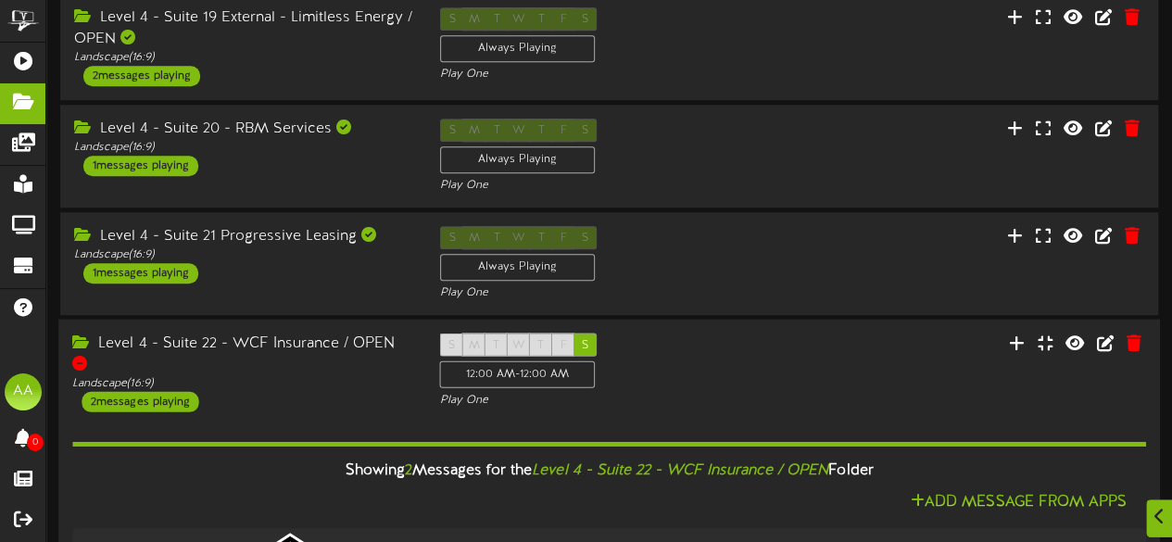
click at [178, 392] on div "2 messages playing" at bounding box center [140, 402] width 117 height 20
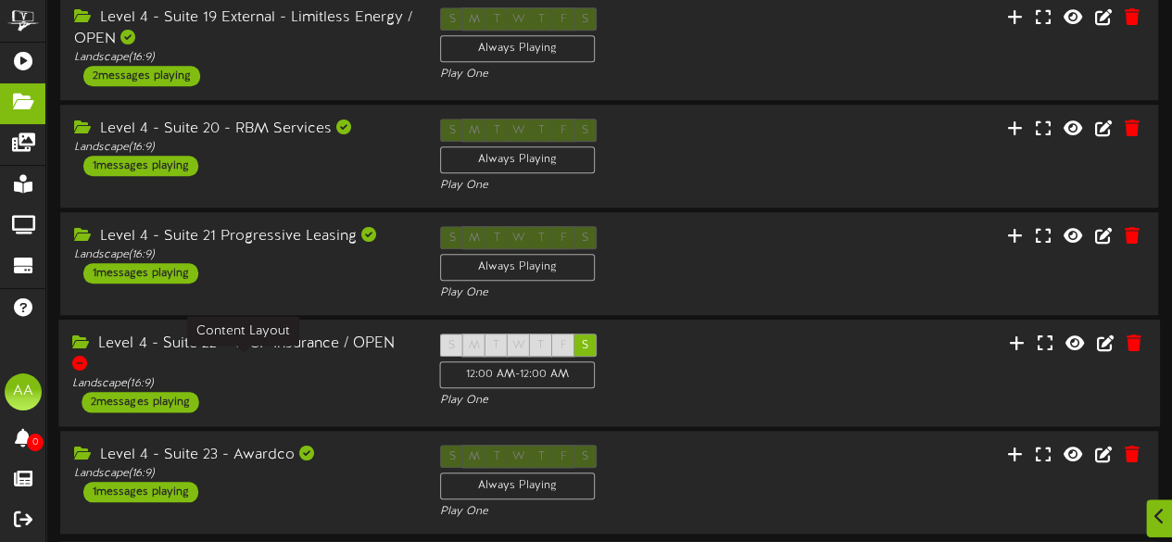
click at [248, 376] on div "Landscape ( 16:9 )" at bounding box center [241, 384] width 339 height 16
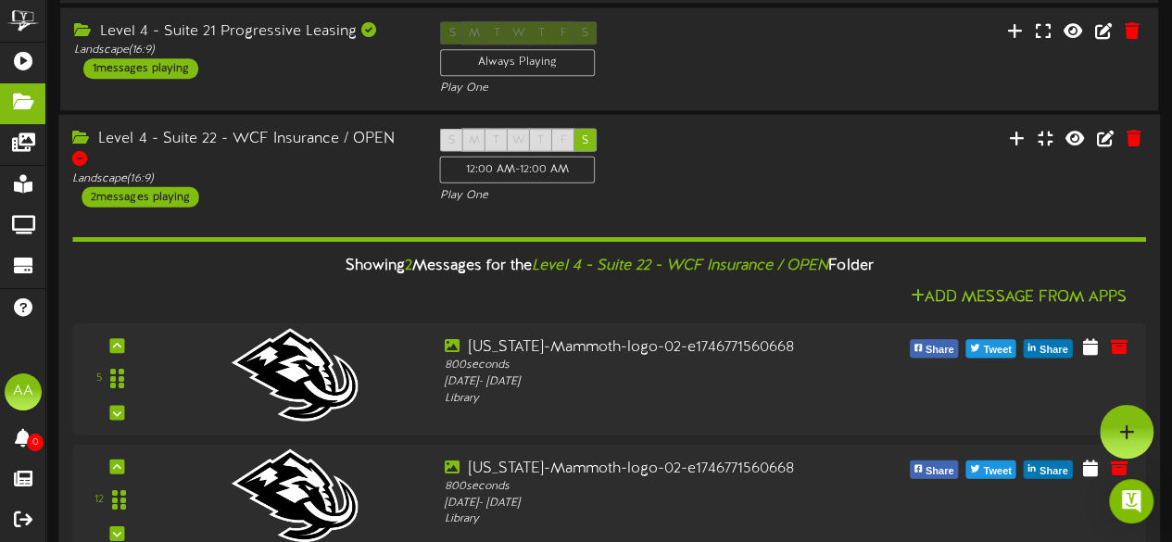
scroll to position [803, 0]
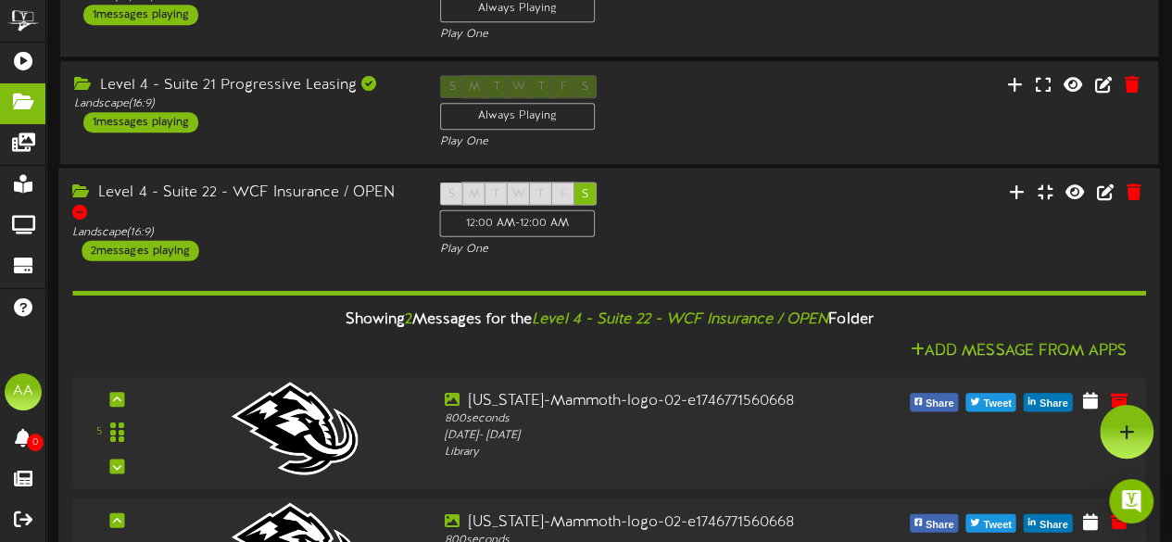
click at [428, 381] on div "5" at bounding box center [608, 432] width 1073 height 111
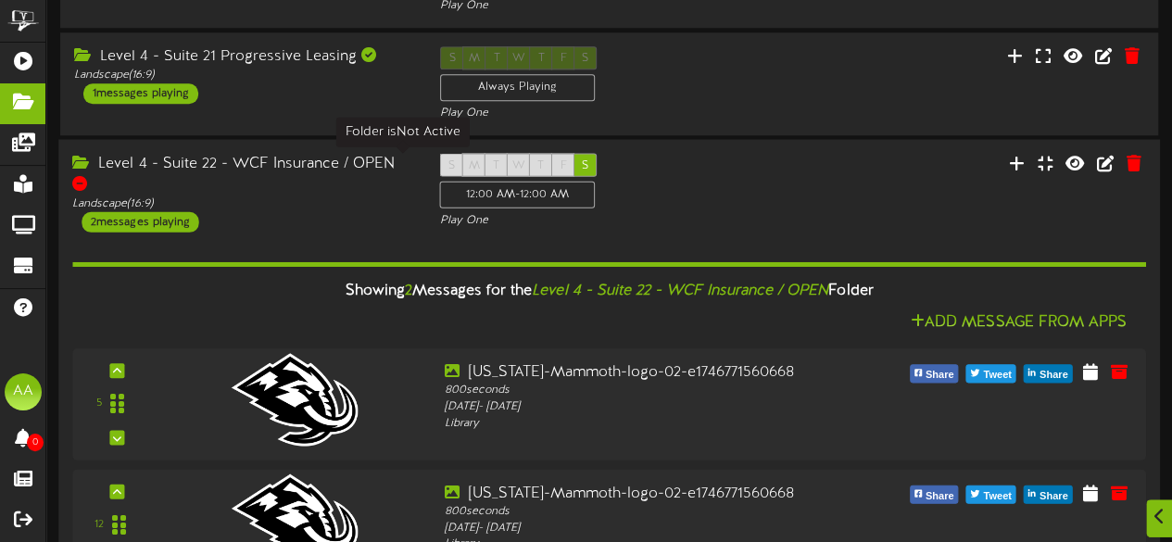
click at [87, 175] on div at bounding box center [79, 182] width 15 height 15
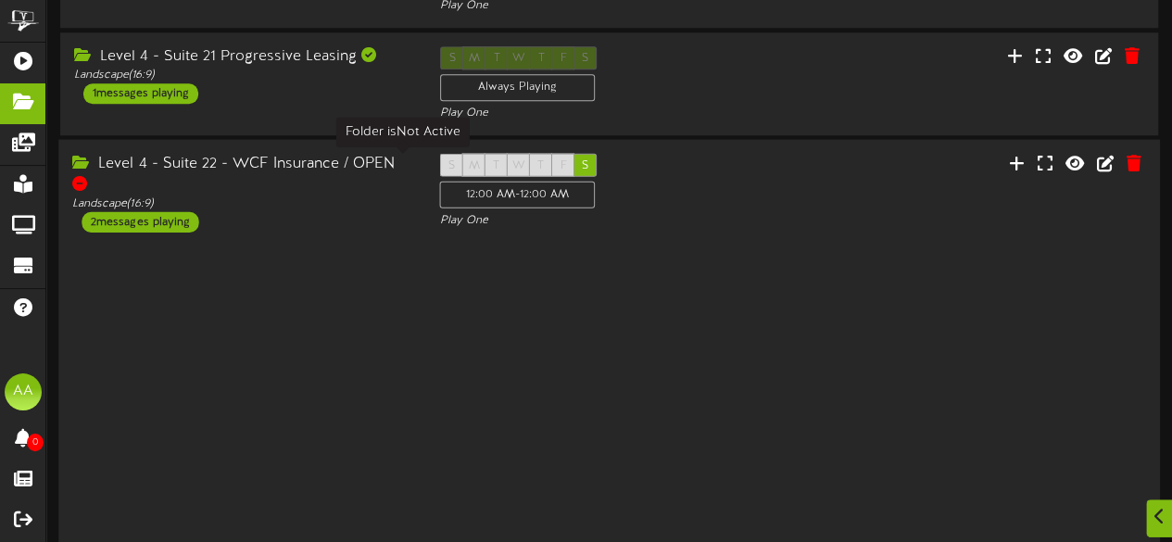
scroll to position [715, 0]
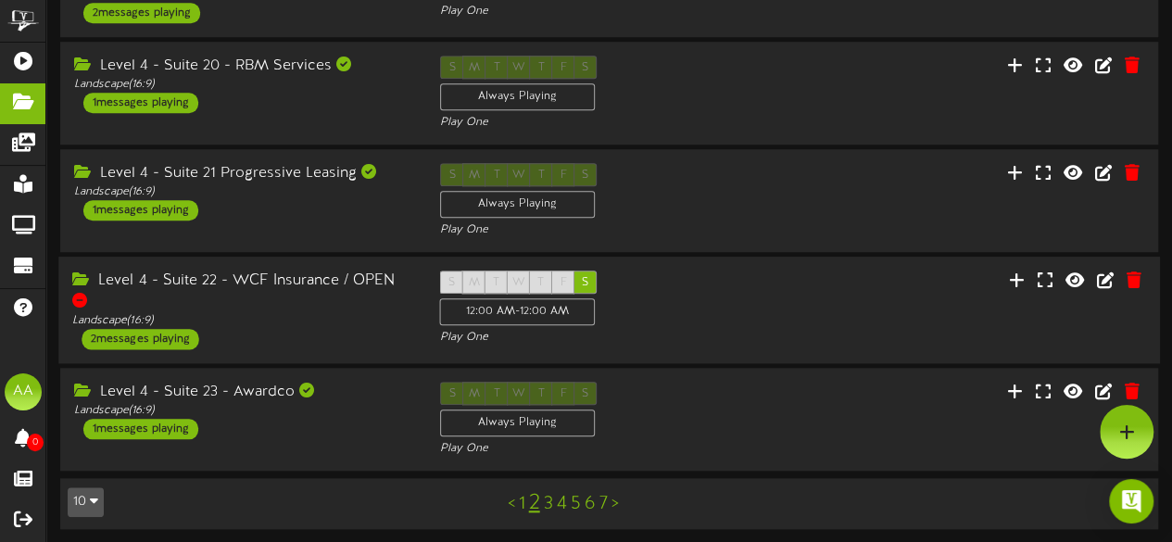
click at [409, 287] on div "Level 4 - Suite 22 - WCF Insurance / OPEN" at bounding box center [241, 291] width 339 height 43
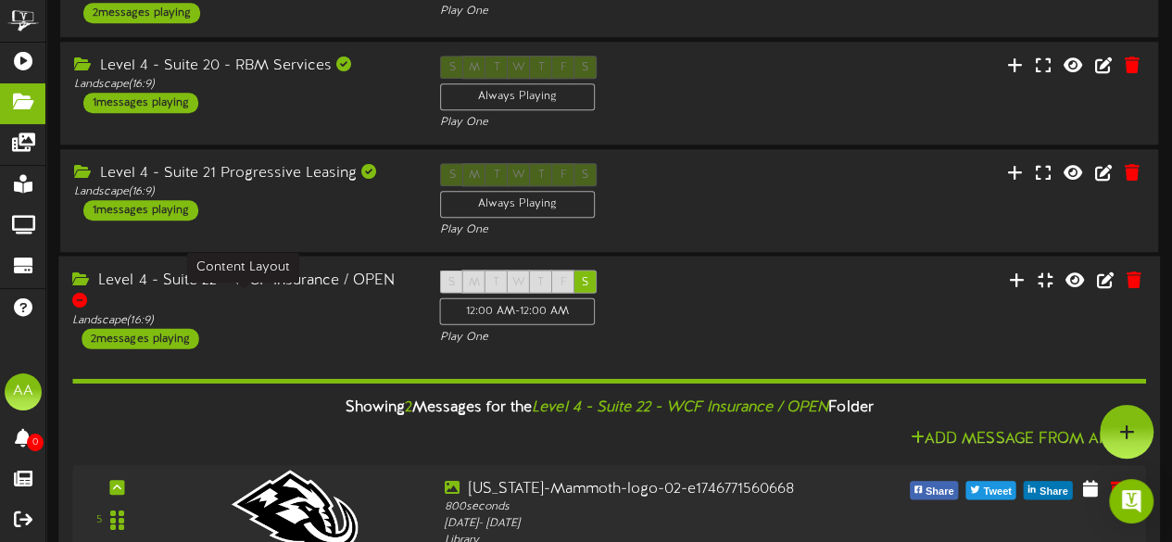
click at [380, 312] on div "Landscape ( 16:9 )" at bounding box center [241, 320] width 339 height 16
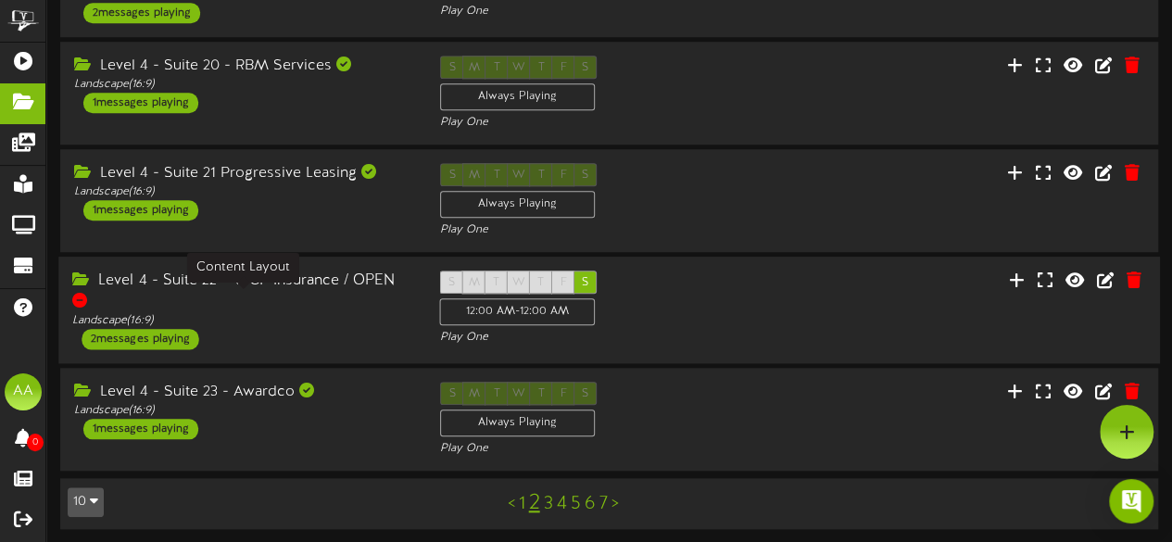
click at [396, 313] on div "Landscape ( 16:9 )" at bounding box center [241, 321] width 339 height 16
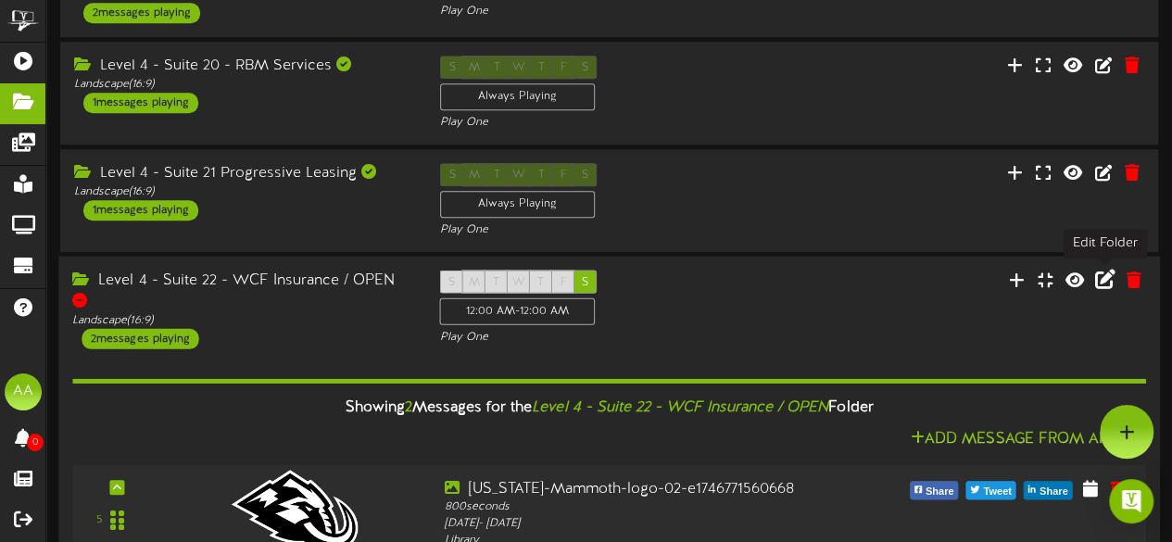
click at [1110, 282] on icon at bounding box center [1105, 279] width 20 height 20
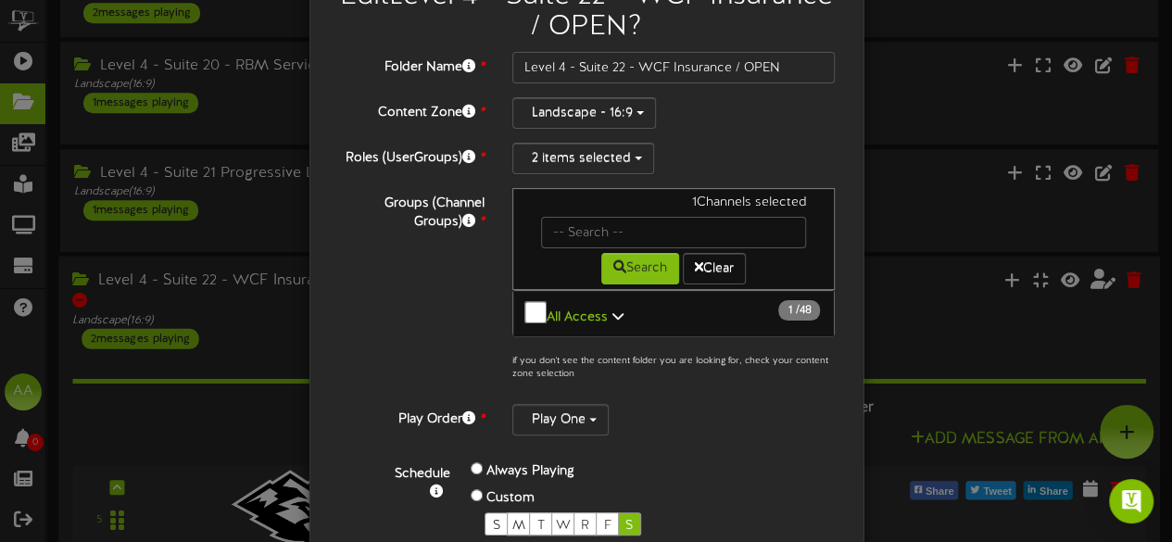
scroll to position [94, 0]
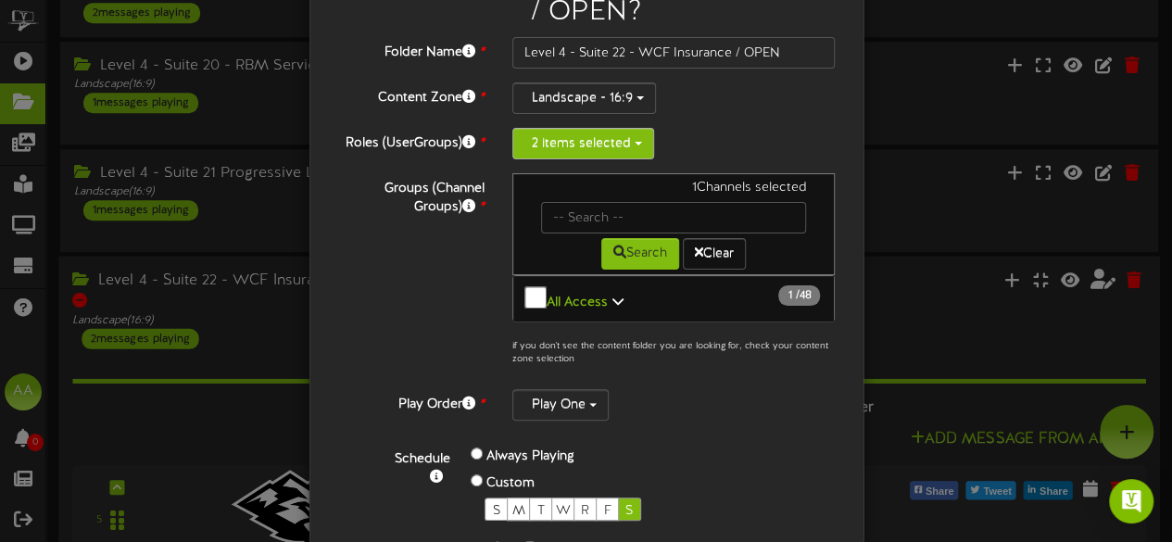
click at [594, 149] on button "2 items selected" at bounding box center [583, 143] width 142 height 31
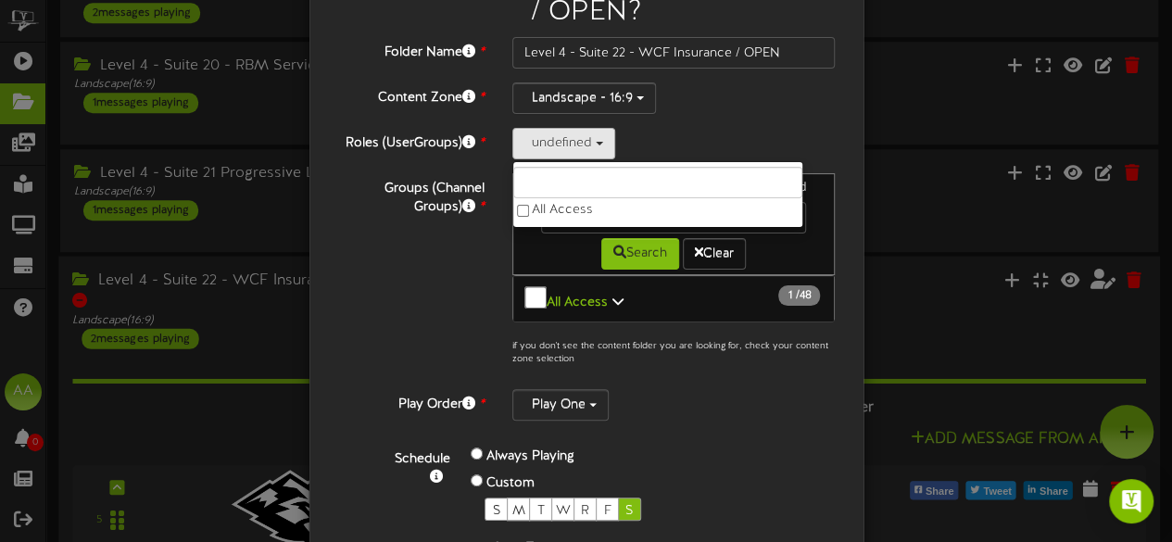
click at [665, 128] on div "undefined All Access" at bounding box center [673, 143] width 323 height 31
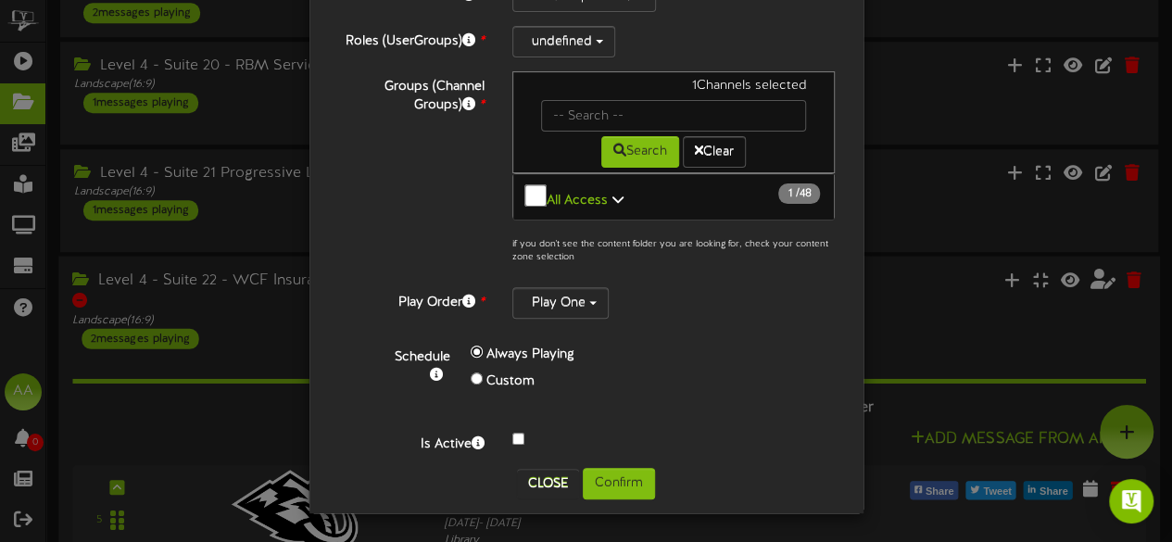
scroll to position [182, 0]
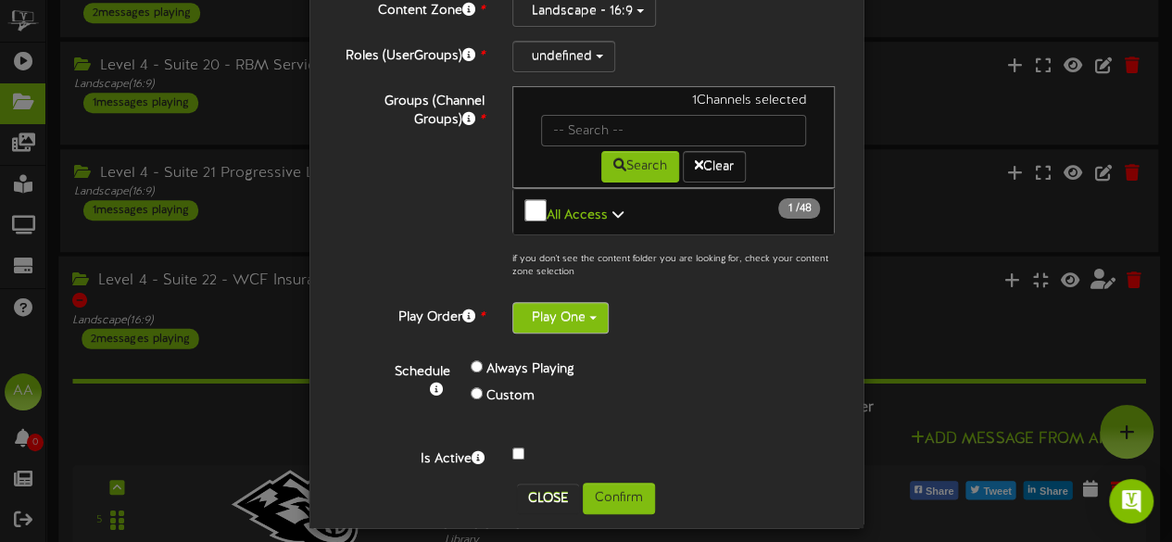
click at [574, 316] on button "Play One" at bounding box center [560, 317] width 96 height 31
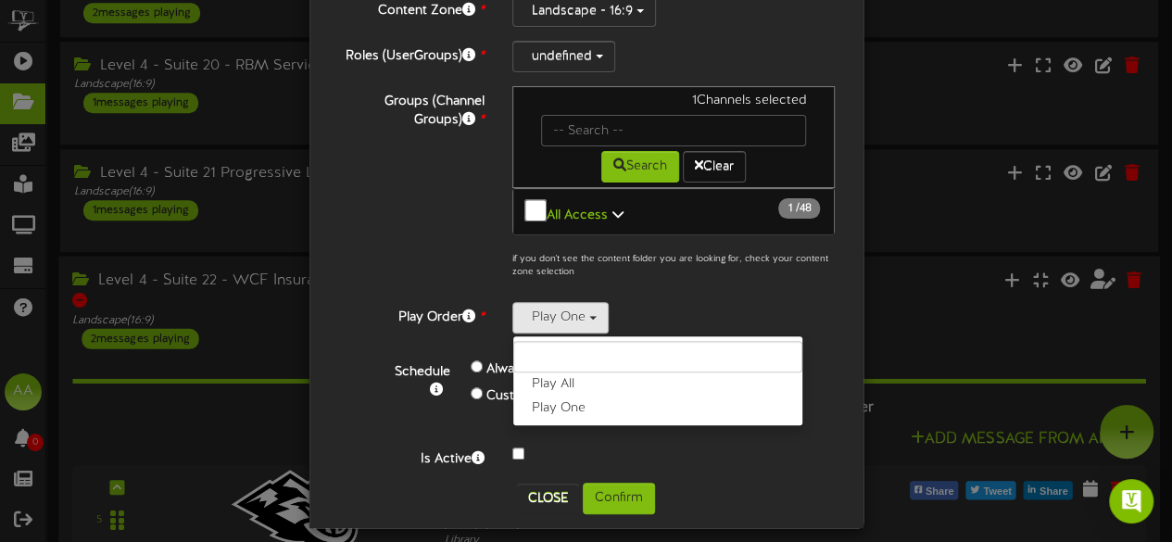
click at [689, 290] on div "Folder Name * Level 4 - Suite 22 - WCF Insurance / OPEN Content Zone * Landscap…" at bounding box center [586, 209] width 498 height 519
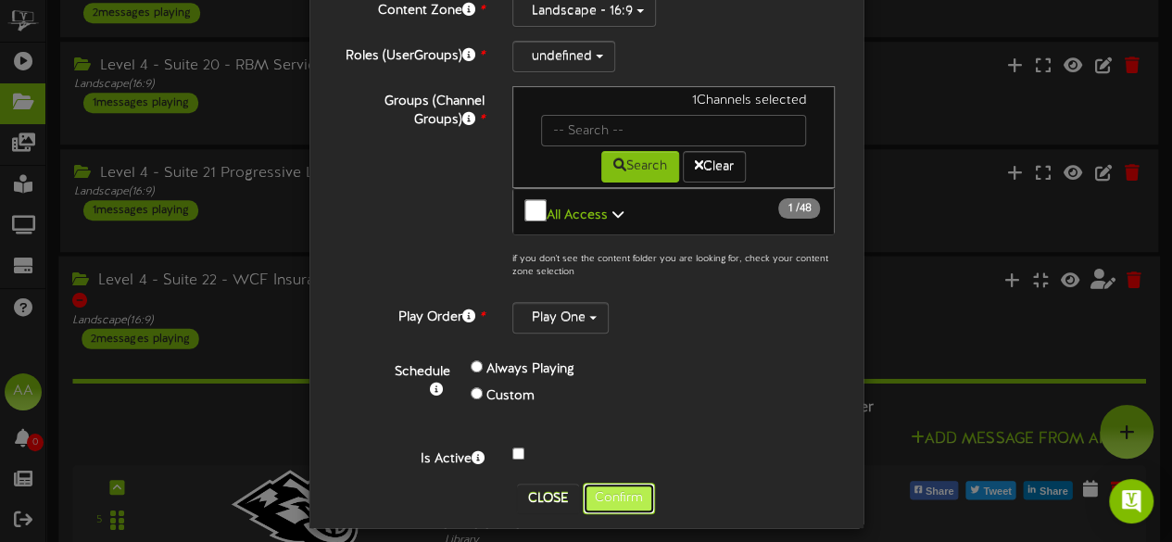
click at [609, 483] on button "Confirm" at bounding box center [619, 498] width 72 height 31
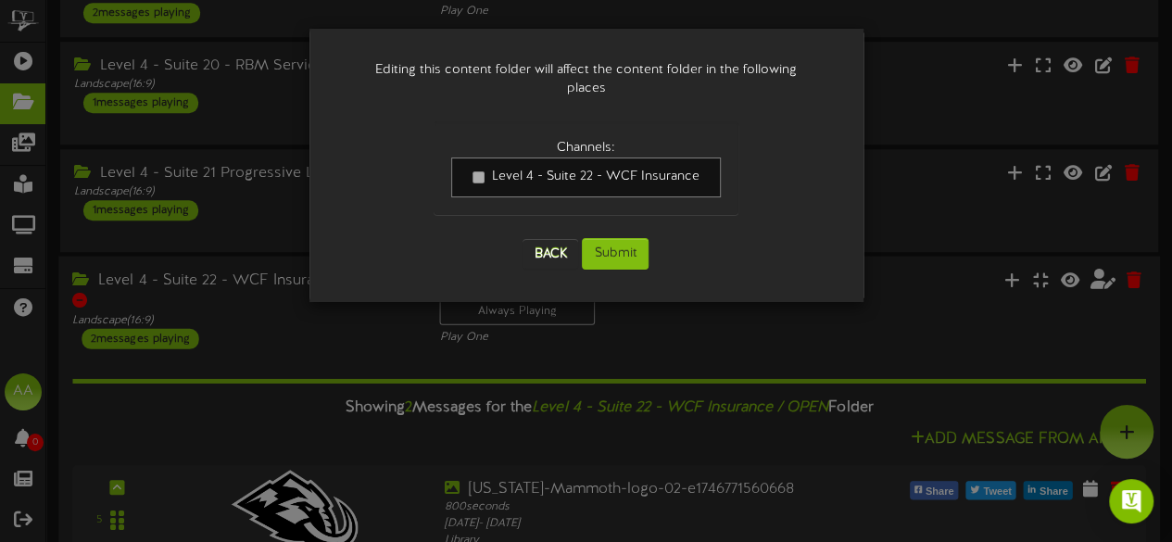
scroll to position [0, 0]
click at [615, 238] on button "Submit" at bounding box center [615, 253] width 67 height 31
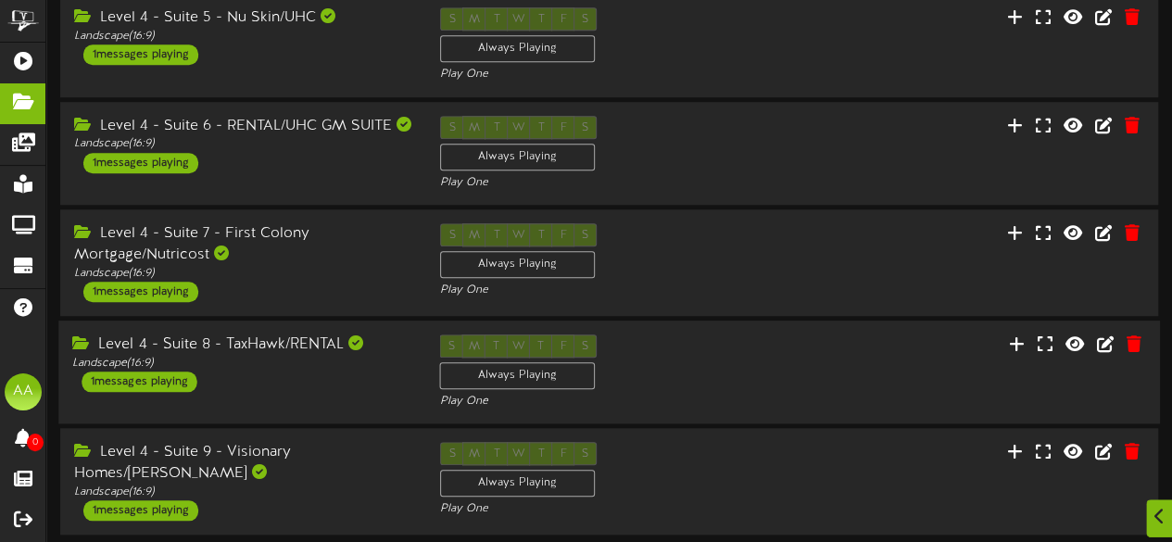
scroll to position [715, 0]
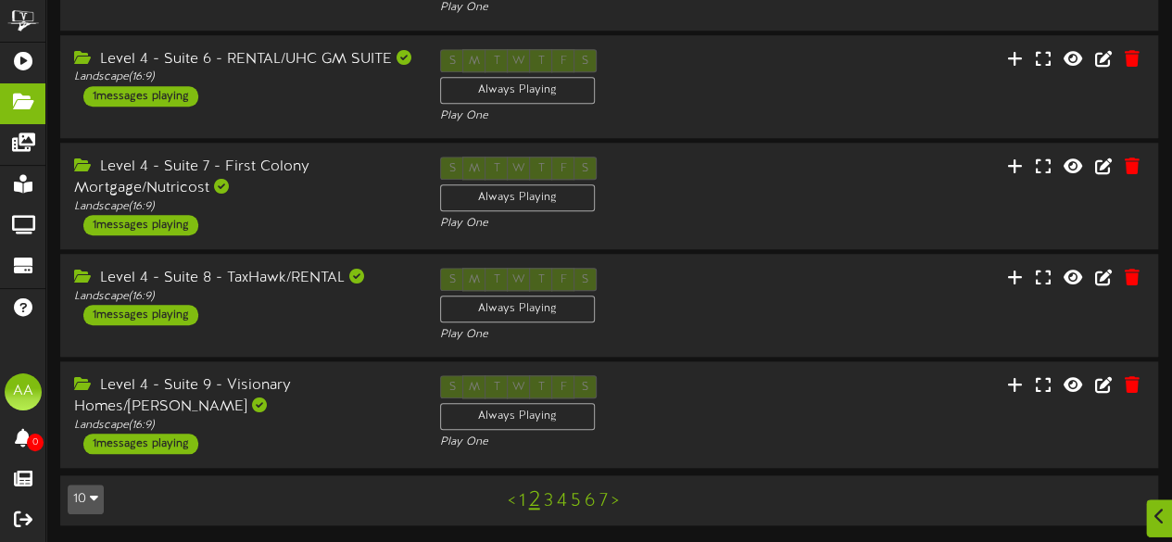
click at [521, 496] on link "1" at bounding box center [522, 501] width 6 height 20
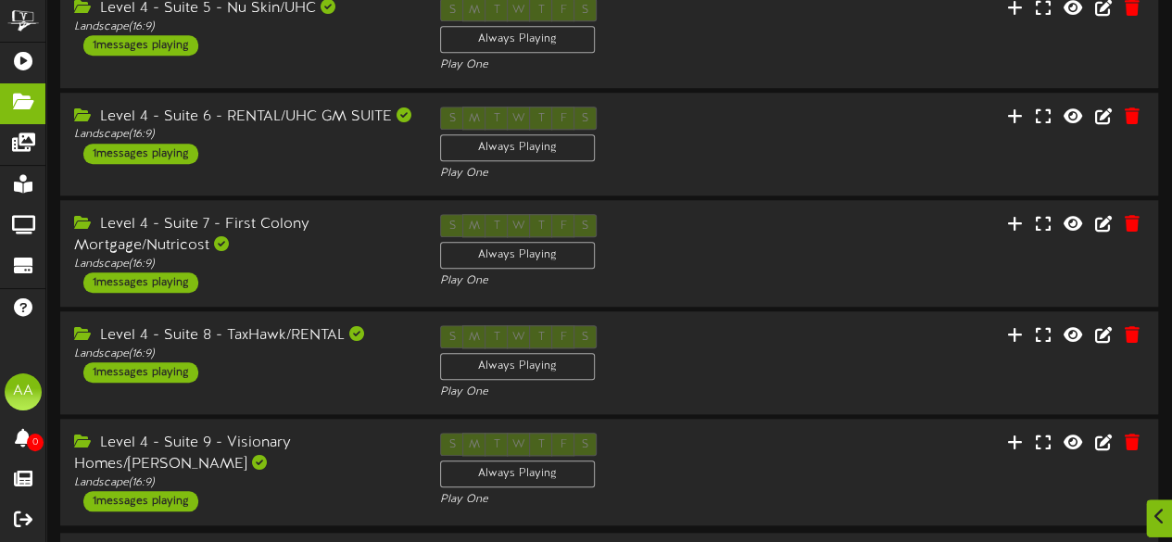
scroll to position [715, 0]
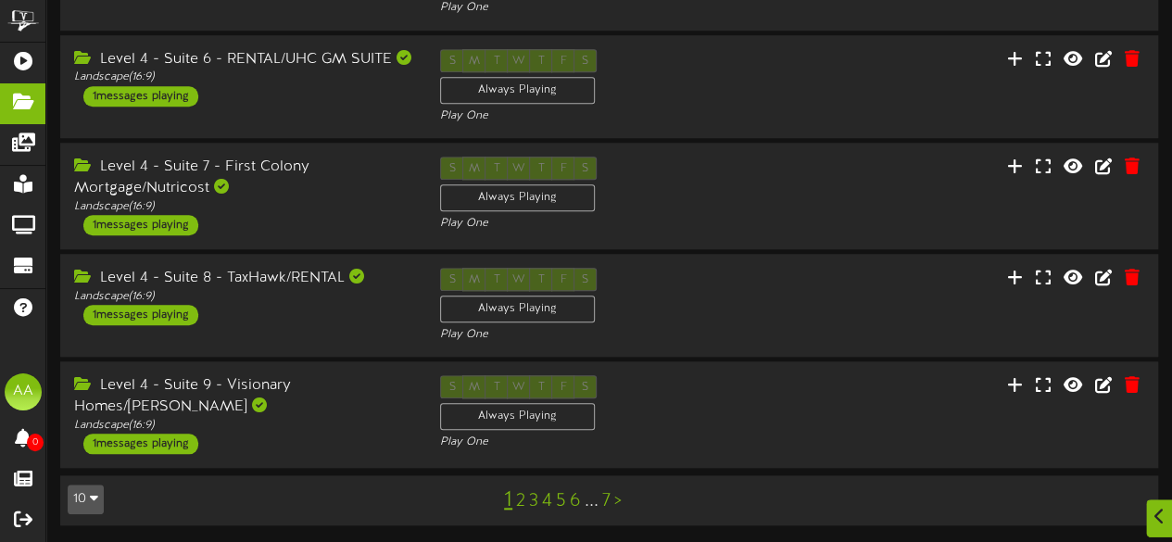
click at [534, 500] on link "3" at bounding box center [533, 501] width 9 height 20
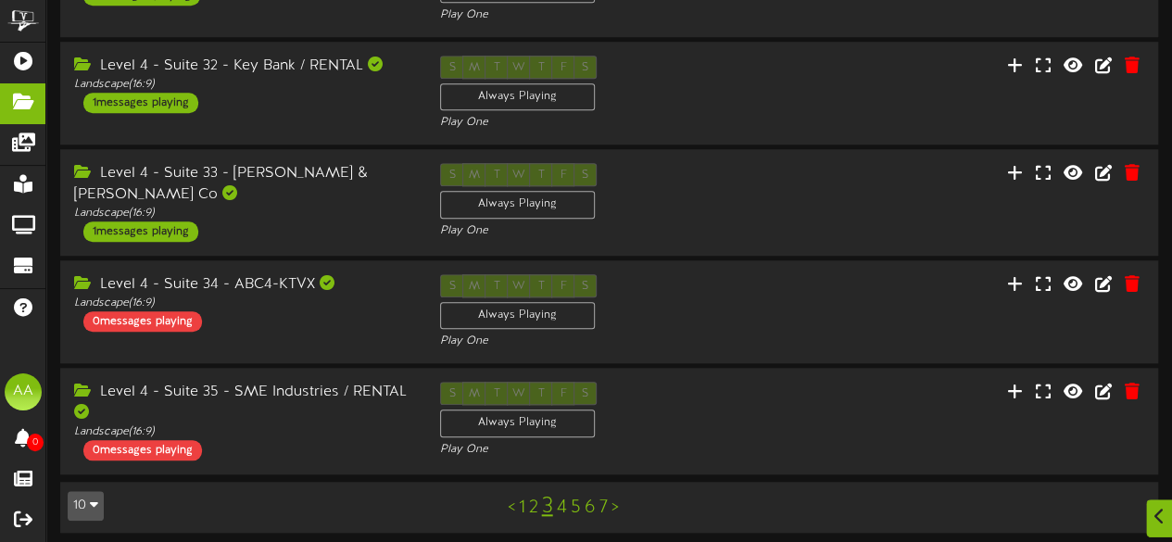
scroll to position [708, 0]
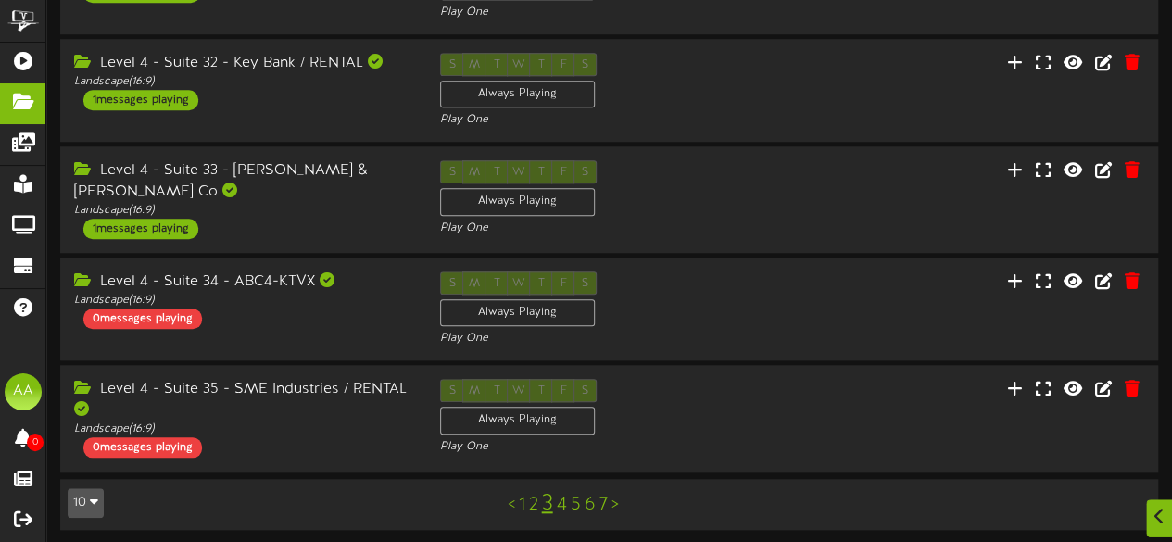
click at [533, 497] on link "2" at bounding box center [533, 505] width 9 height 20
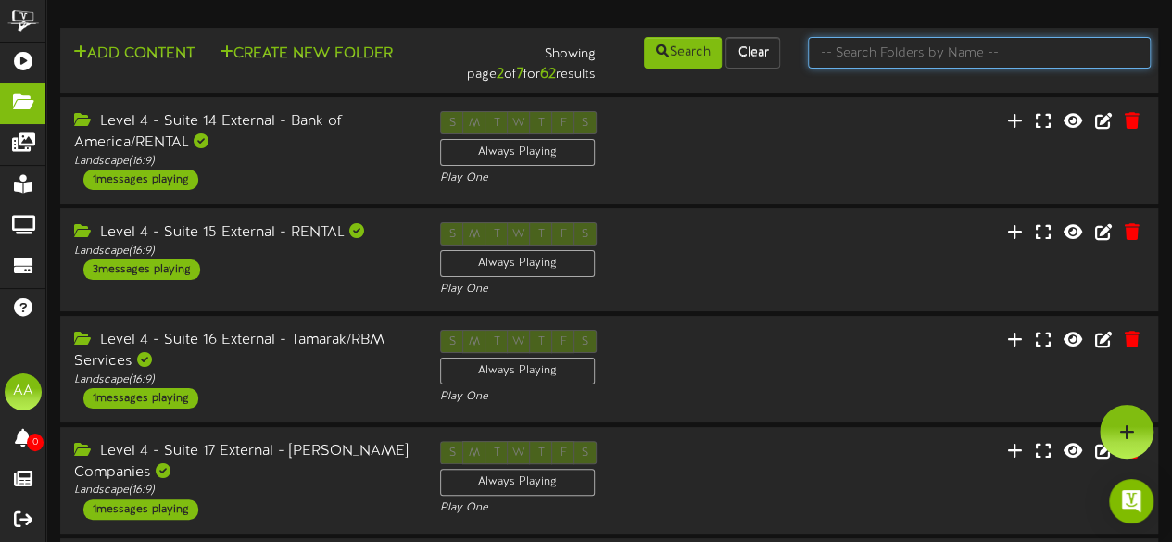
click at [882, 53] on input "text" at bounding box center [979, 52] width 343 height 31
type input "suite 22"
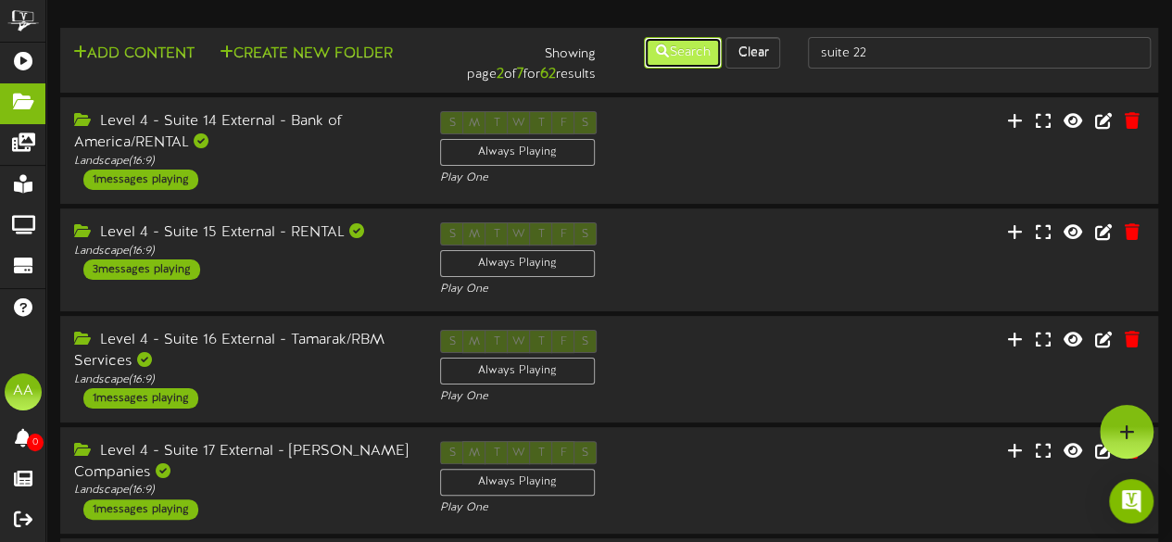
click at [680, 60] on button "Search" at bounding box center [683, 52] width 78 height 31
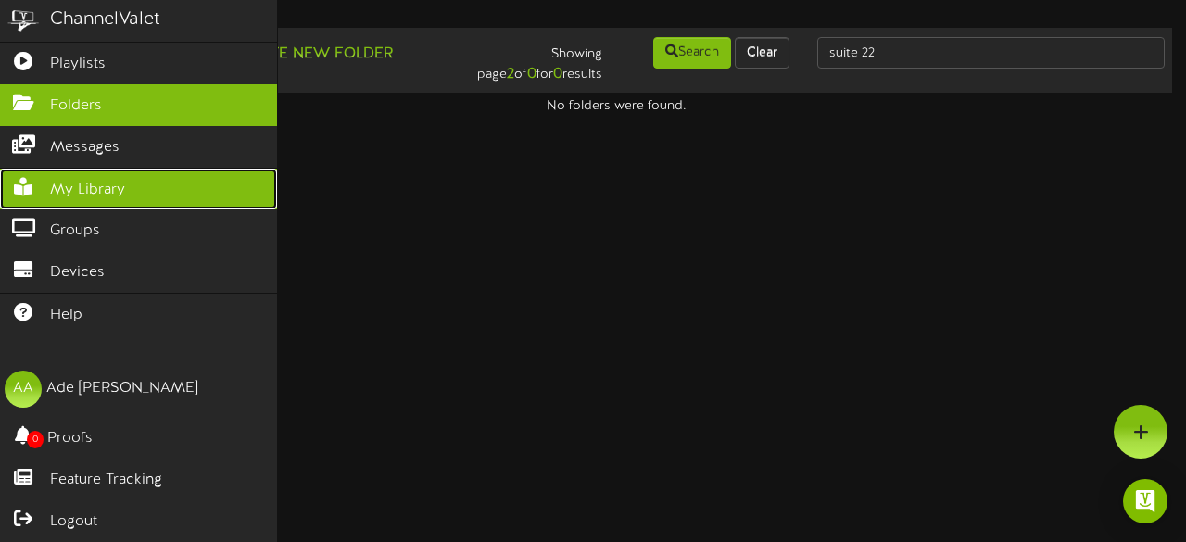
click at [123, 181] on span "My Library" at bounding box center [87, 190] width 75 height 21
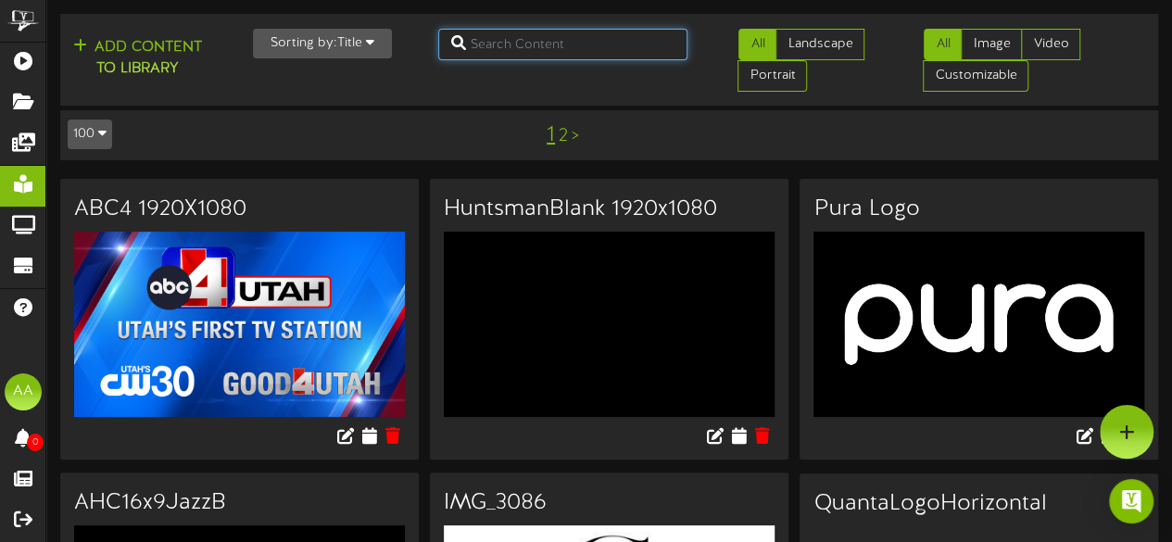
click at [496, 38] on input "text" at bounding box center [563, 44] width 250 height 31
type input "mammoth"
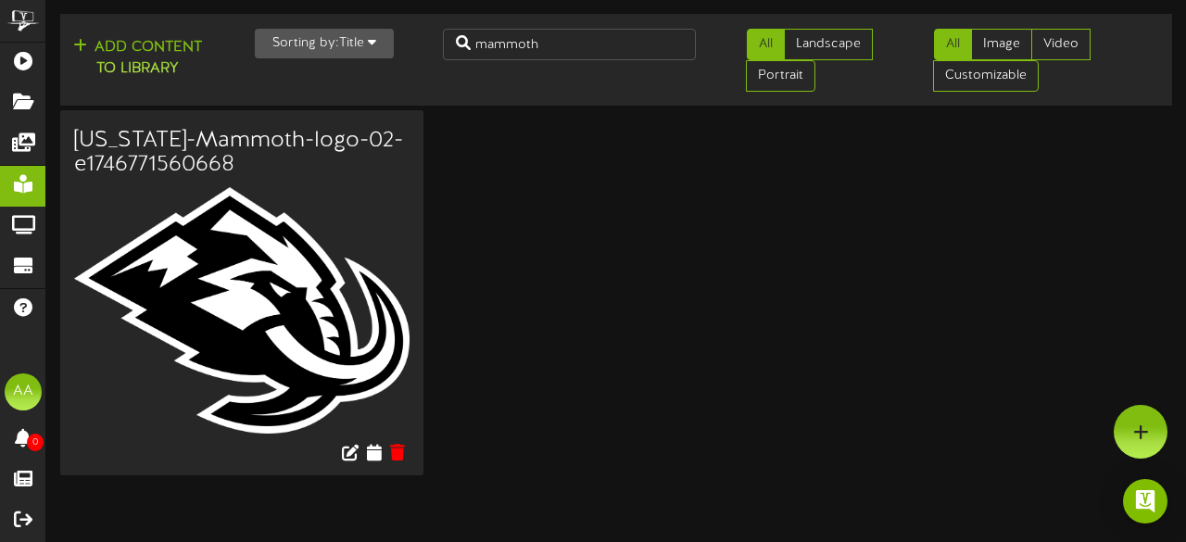
click at [265, 275] on img at bounding box center [241, 310] width 335 height 246
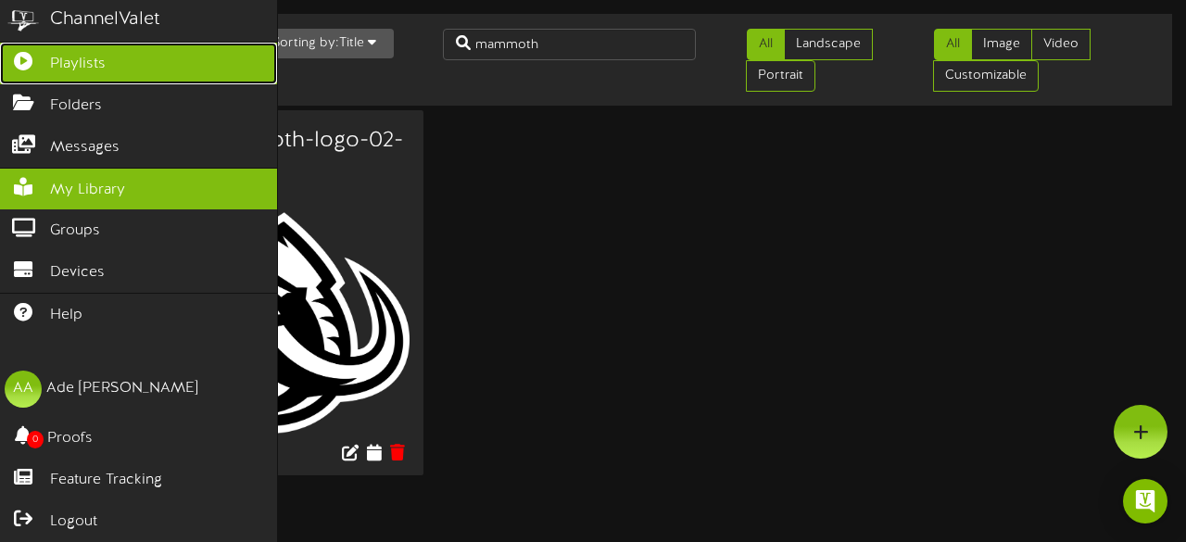
click at [107, 62] on link "Playlists" at bounding box center [138, 64] width 277 height 42
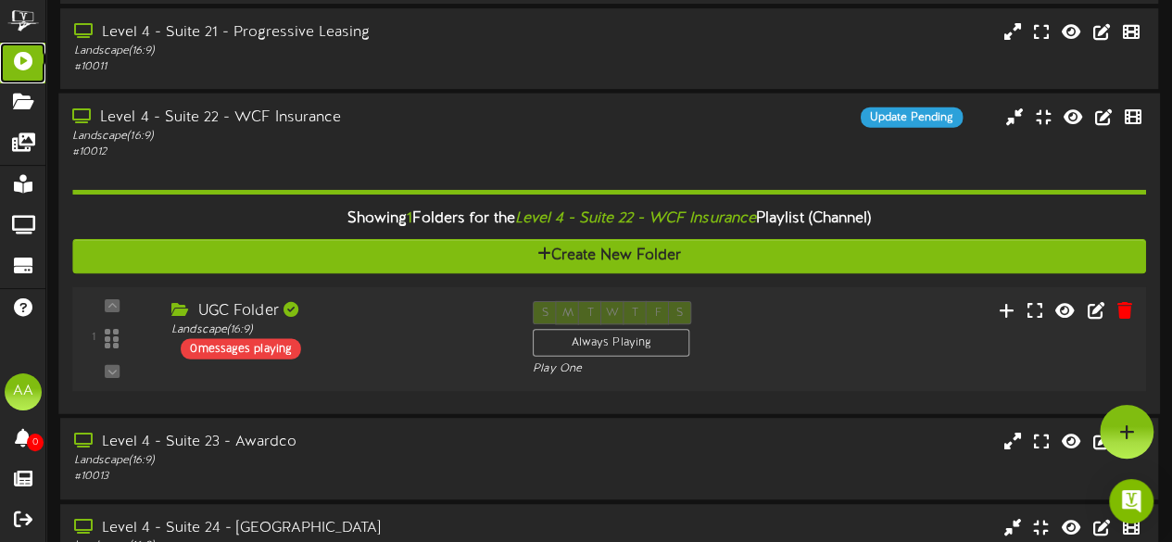
scroll to position [325, 0]
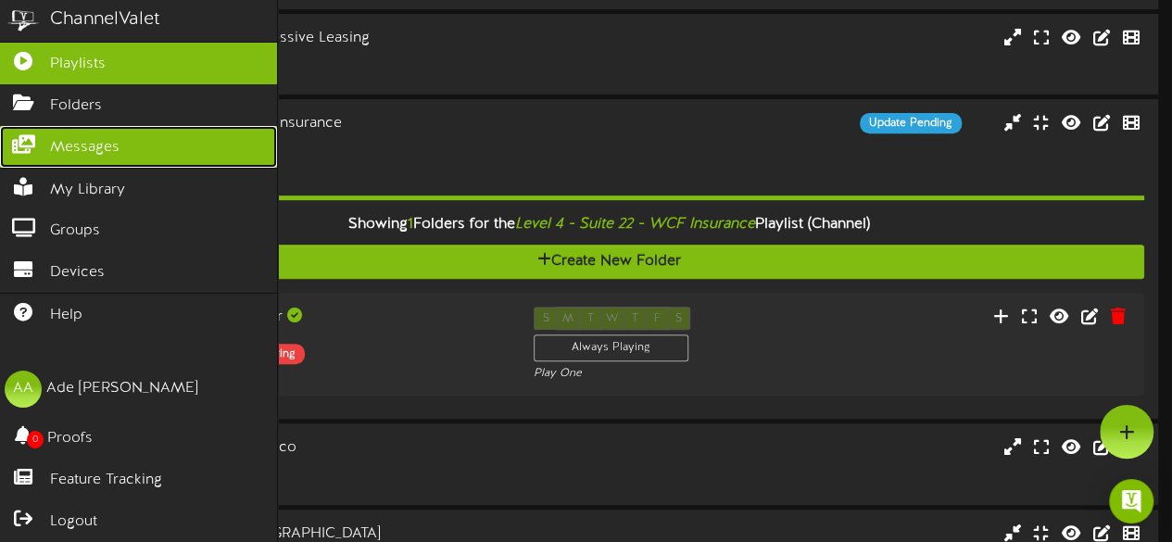
click at [144, 144] on link "Messages" at bounding box center [138, 147] width 277 height 42
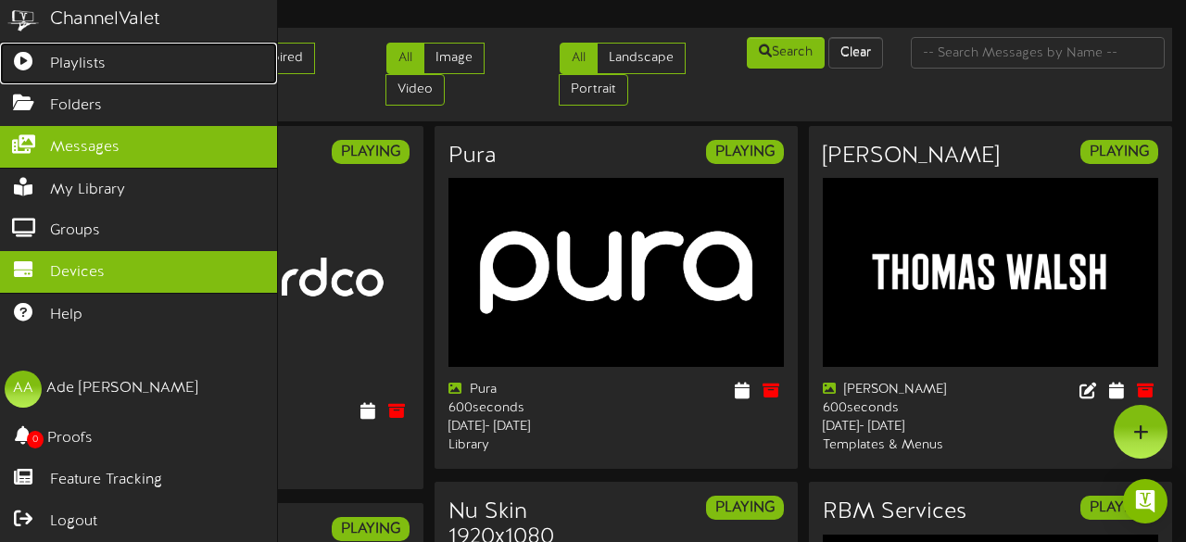
drag, startPoint x: 183, startPoint y: 51, endPoint x: 220, endPoint y: 282, distance: 234.4
click at [183, 51] on link "Playlists" at bounding box center [138, 64] width 277 height 42
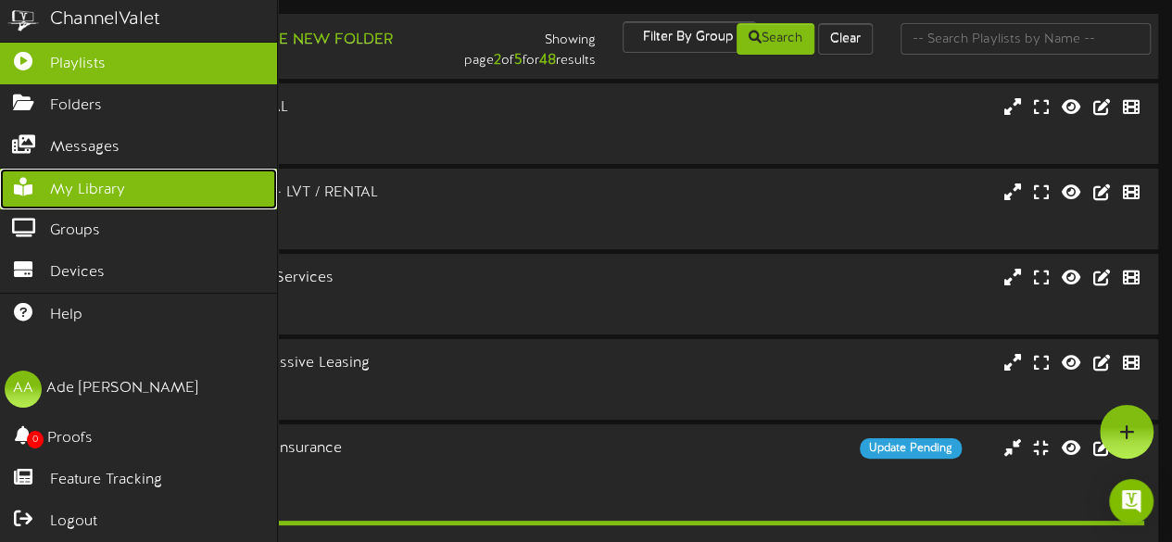
click at [167, 171] on link "My Library" at bounding box center [138, 190] width 277 height 42
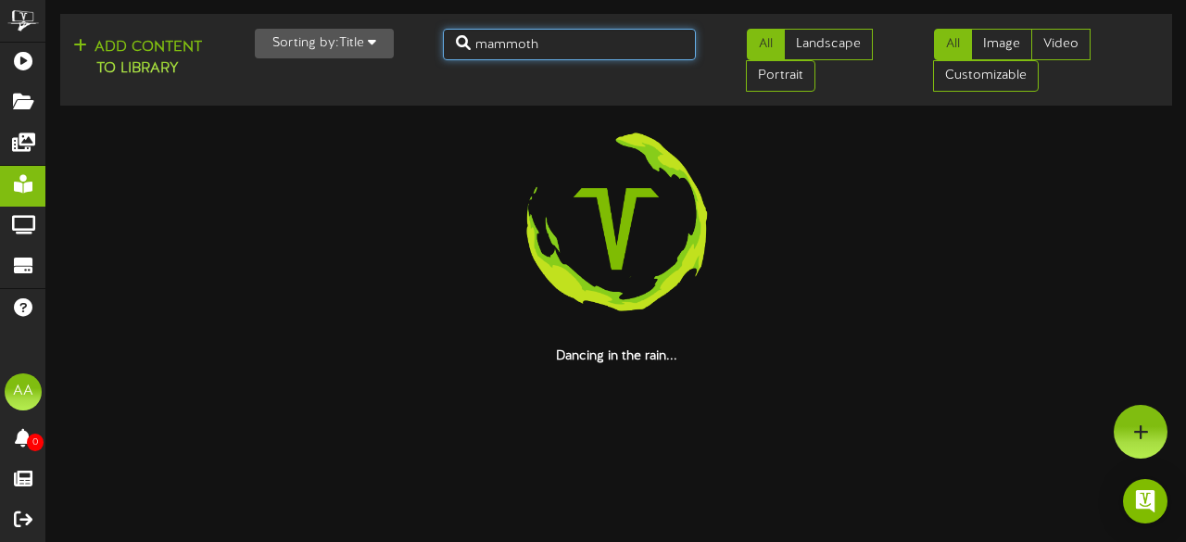
click at [584, 44] on input "mammoth" at bounding box center [570, 44] width 254 height 31
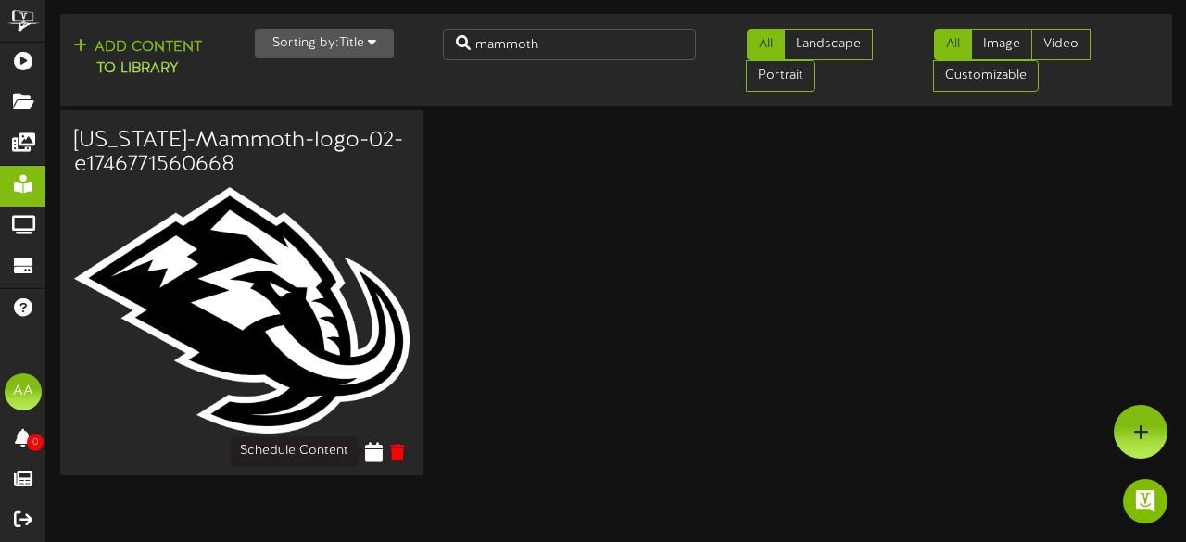
click at [378, 457] on icon at bounding box center [374, 451] width 18 height 20
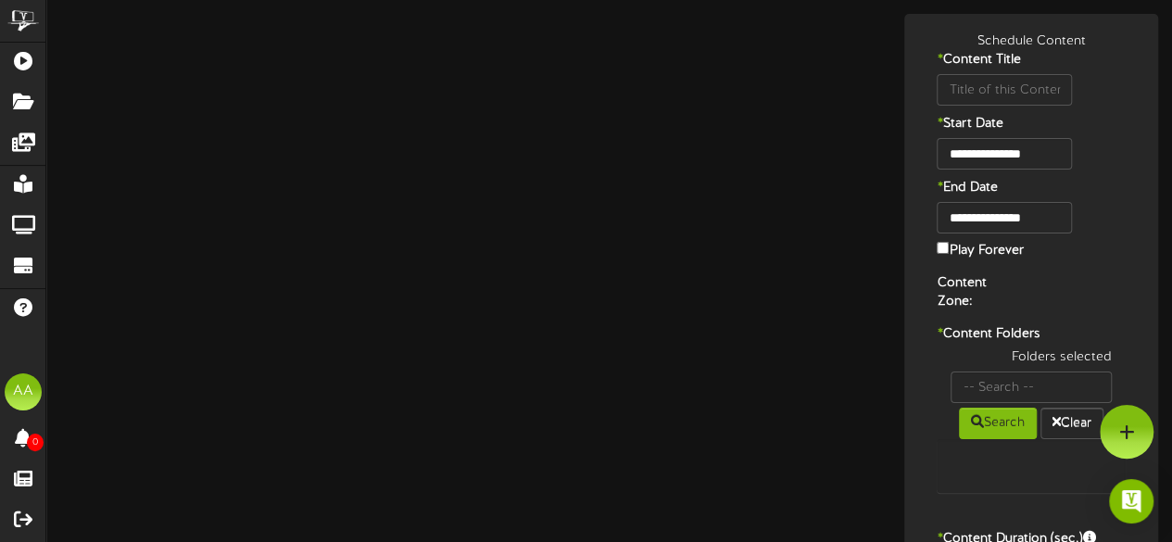
type input "[US_STATE]-Mammoth-logo-02-e1746771560668"
type input "8"
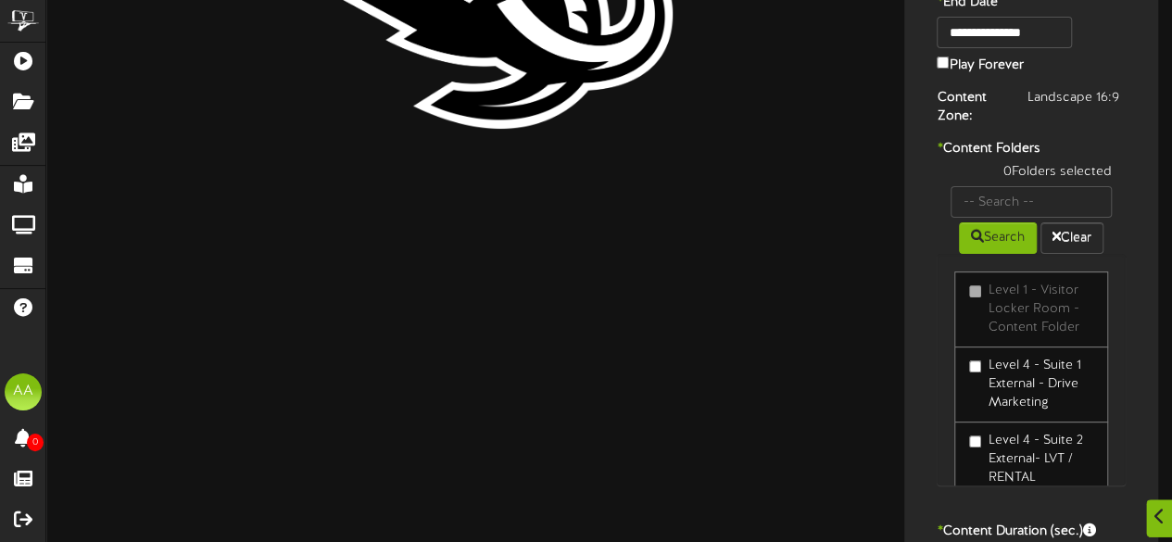
scroll to position [191, 0]
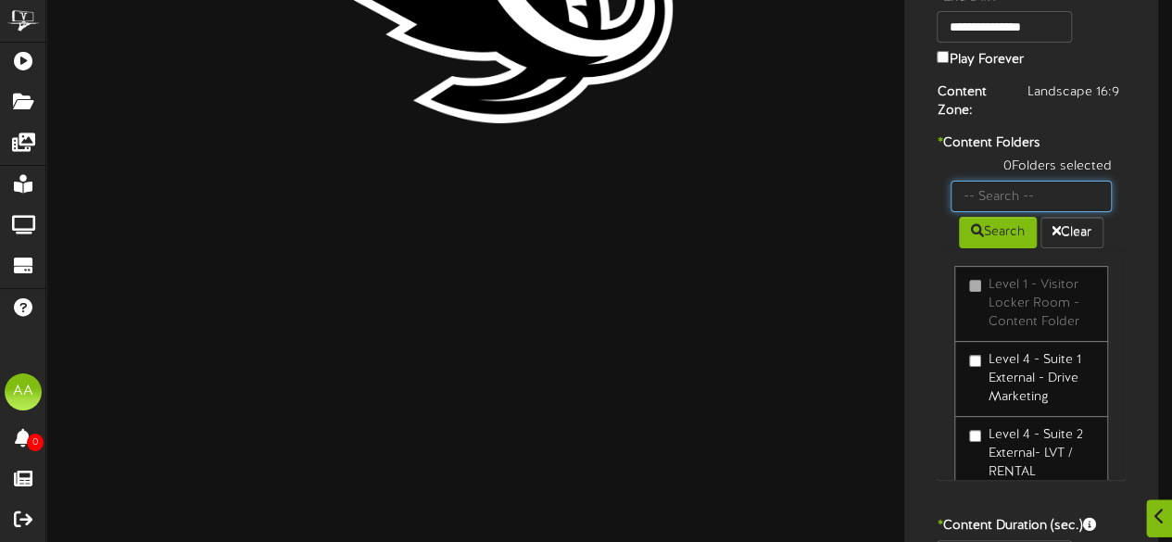
click at [1032, 187] on input "text" at bounding box center [1030, 196] width 161 height 31
type input "suite 22"
click at [992, 238] on button "Search" at bounding box center [998, 232] width 78 height 31
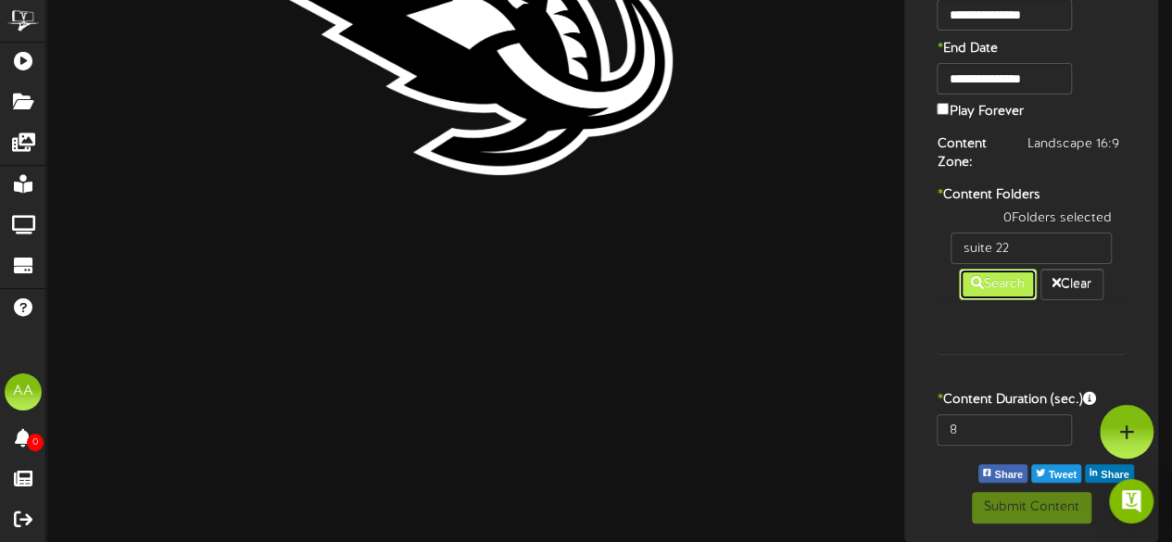
scroll to position [135, 0]
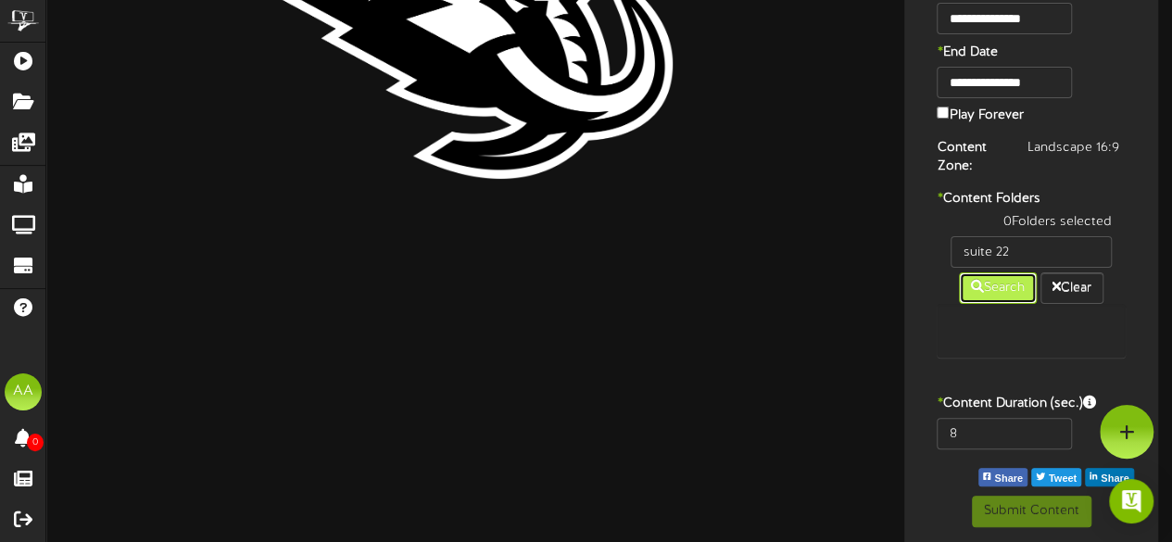
click at [1004, 294] on button "Search" at bounding box center [998, 287] width 78 height 31
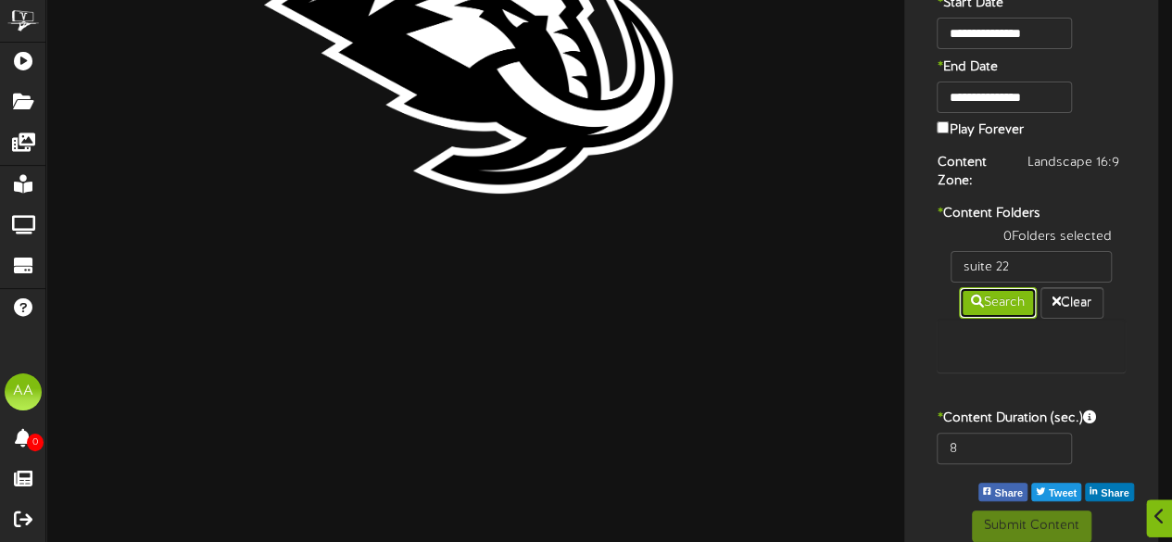
scroll to position [121, 0]
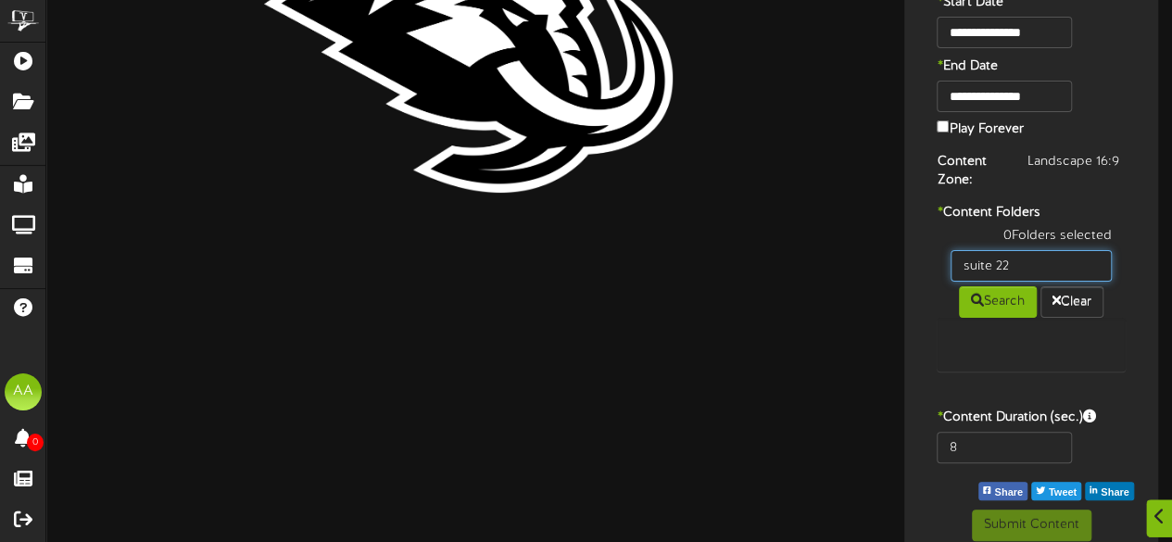
drag, startPoint x: 1024, startPoint y: 262, endPoint x: 928, endPoint y: 262, distance: 96.3
click at [928, 262] on div "0 Folders selected suite 22 Search Clear" at bounding box center [1031, 308] width 217 height 163
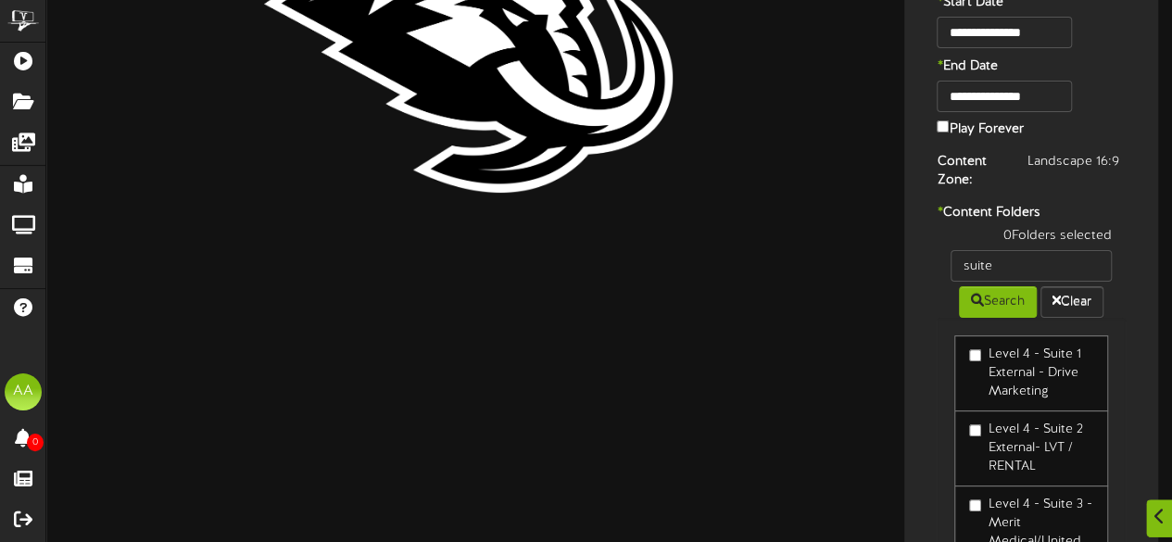
click at [1133, 236] on div "0 Folders selected suite Search Clear Level 4 - Suite 1 External - Drive Market…" at bounding box center [1031, 397] width 217 height 341
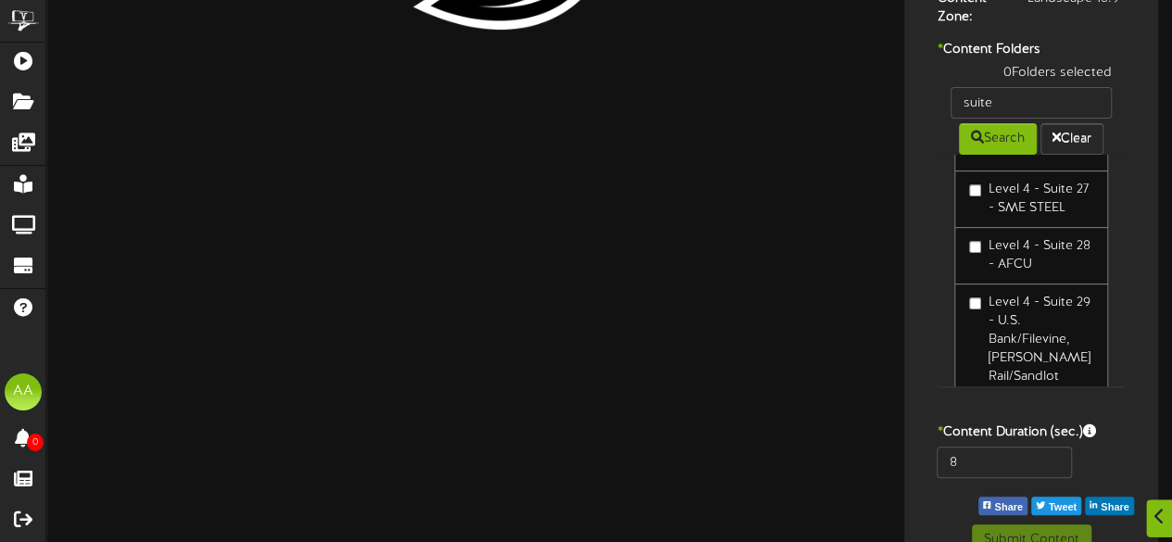
scroll to position [1539, 0]
drag, startPoint x: 1014, startPoint y: 104, endPoint x: 923, endPoint y: 104, distance: 91.7
click at [923, 104] on div "0 Folders selected suite Search Clear Level 4 - Suite 1 External - Drive Market…" at bounding box center [1031, 234] width 217 height 341
type input "ugc"
drag, startPoint x: 1011, startPoint y: 99, endPoint x: 935, endPoint y: 108, distance: 77.4
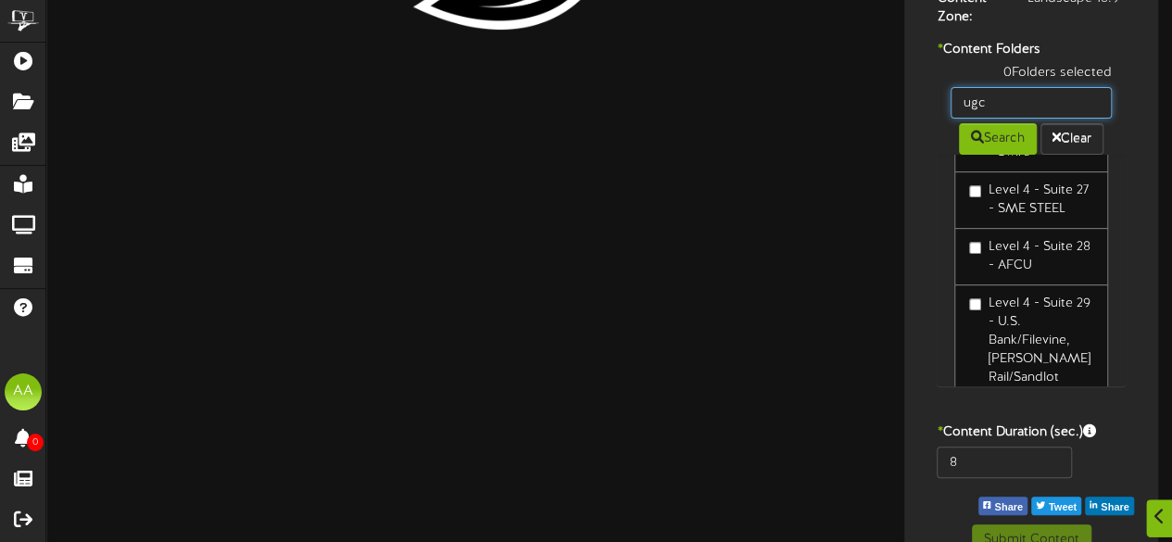
click at [935, 108] on div "0 Folders selected ugc Search Clear Level 4 - Suite 1 External - Drive Marketin…" at bounding box center [1031, 234] width 217 height 341
type input "u"
type input "suite 22"
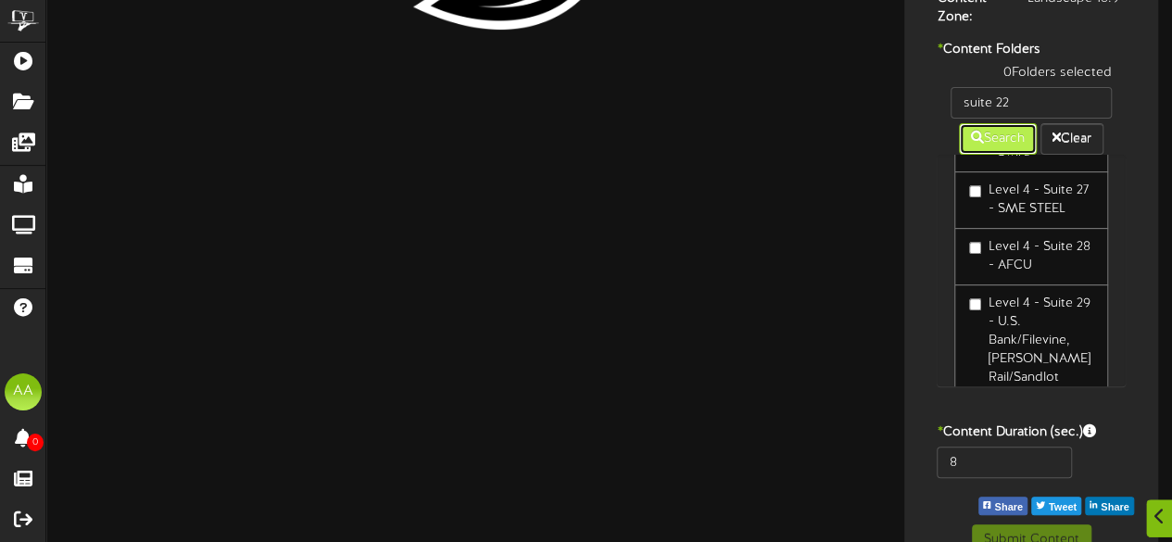
click at [991, 140] on button "Search" at bounding box center [998, 138] width 78 height 31
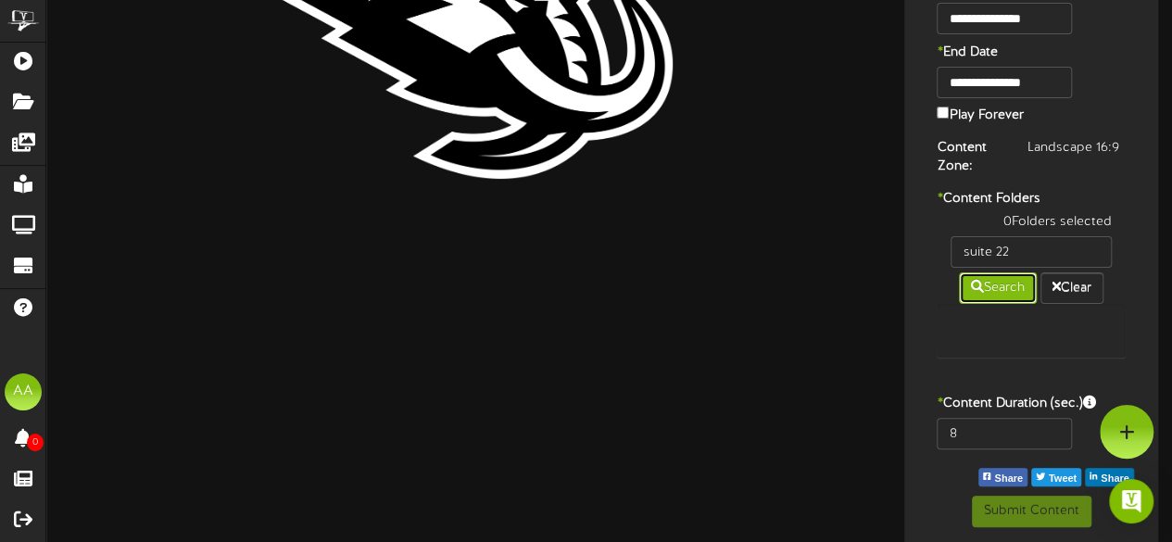
scroll to position [0, 0]
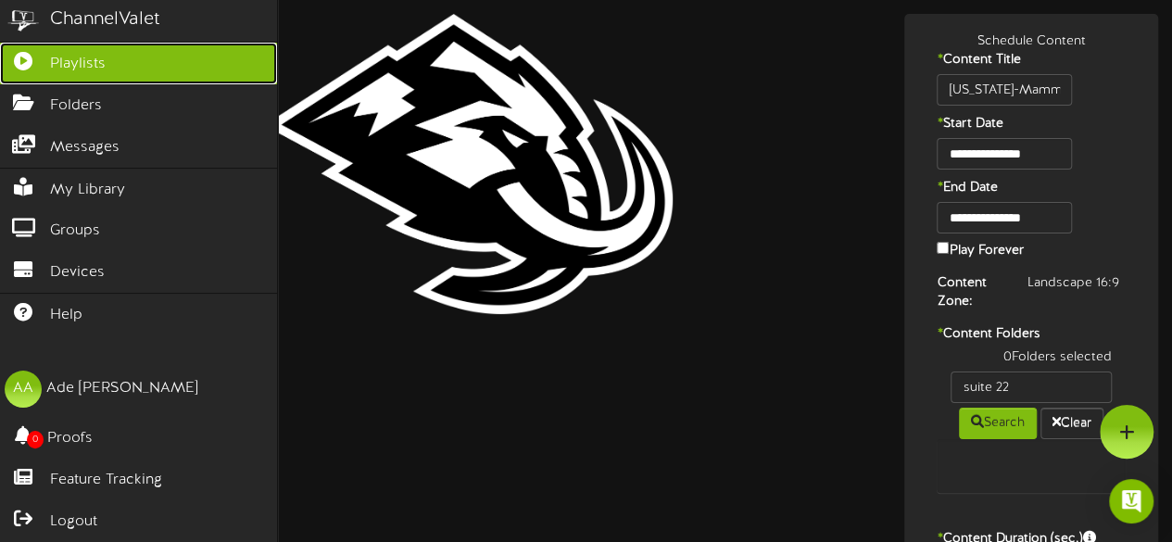
click at [56, 64] on span "Playlists" at bounding box center [78, 64] width 56 height 21
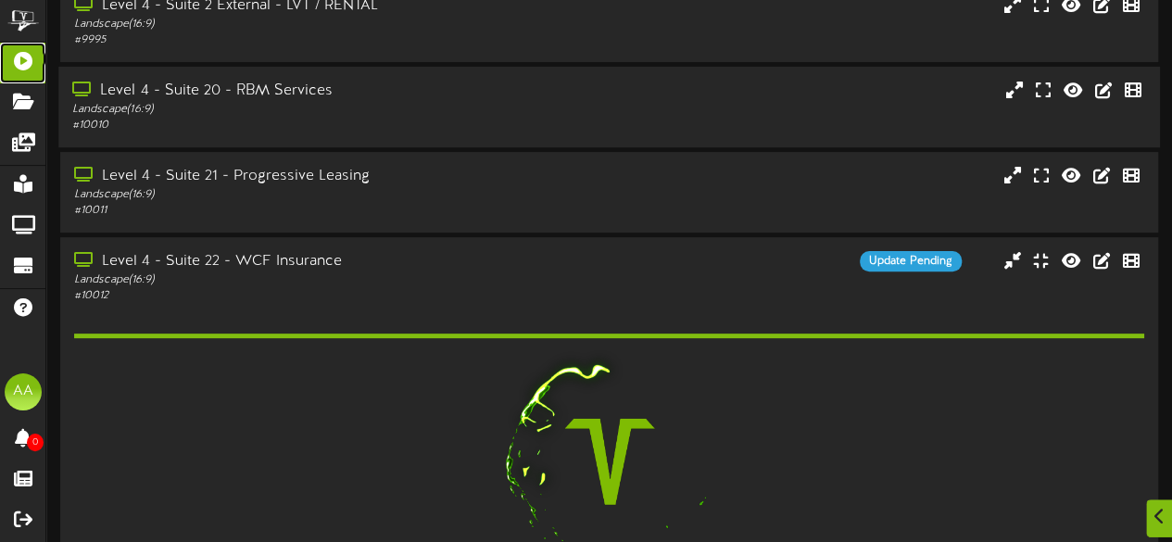
scroll to position [193, 0]
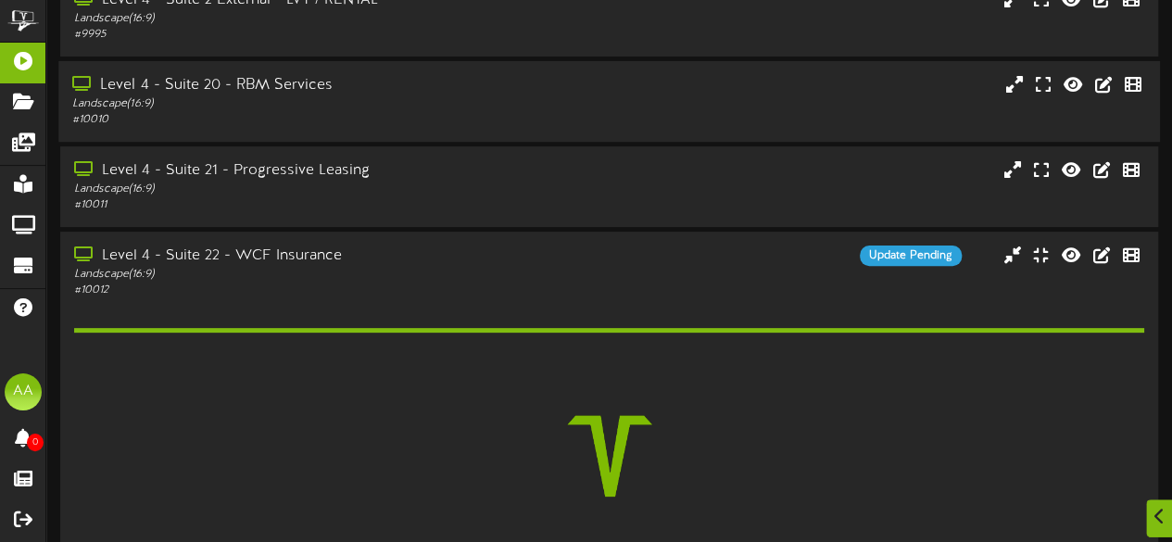
click at [300, 270] on div "Landscape ( 16:9 )" at bounding box center [289, 275] width 430 height 16
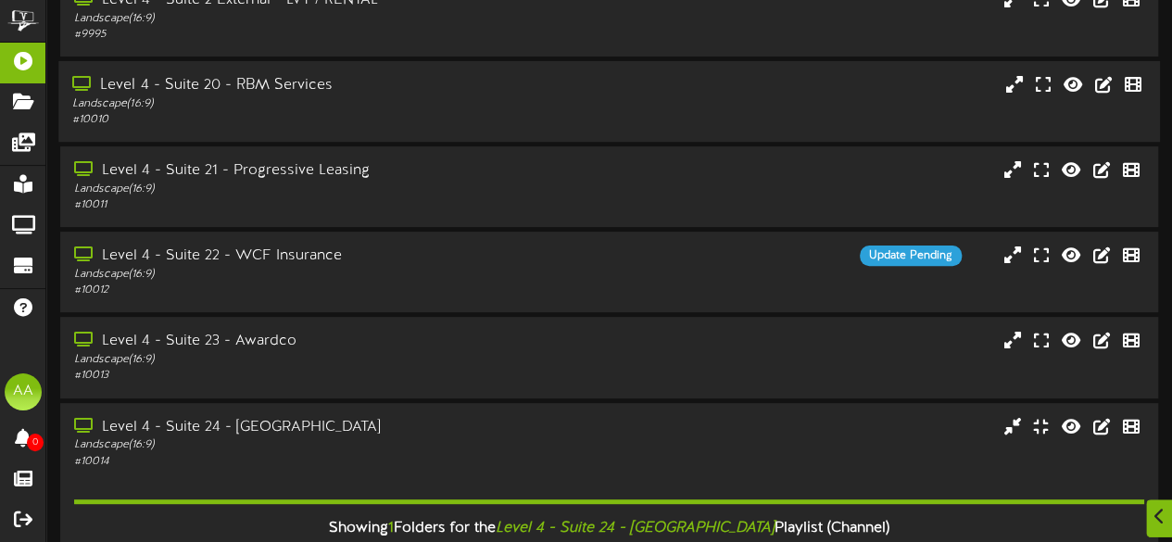
click at [300, 267] on div "Level 4 - Suite 22 - WCF Insurance" at bounding box center [289, 255] width 430 height 21
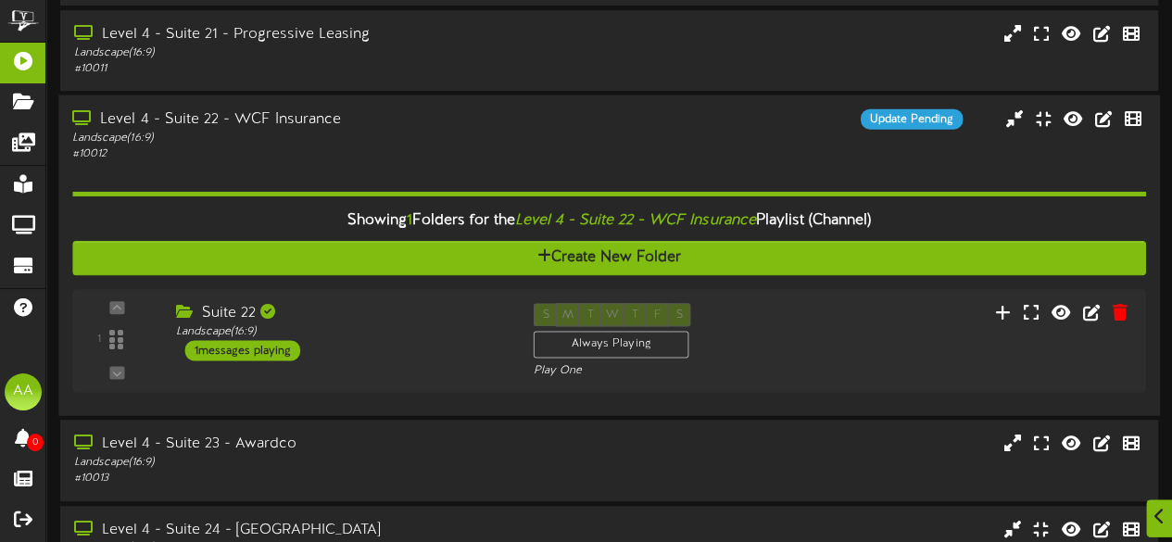
scroll to position [337, 0]
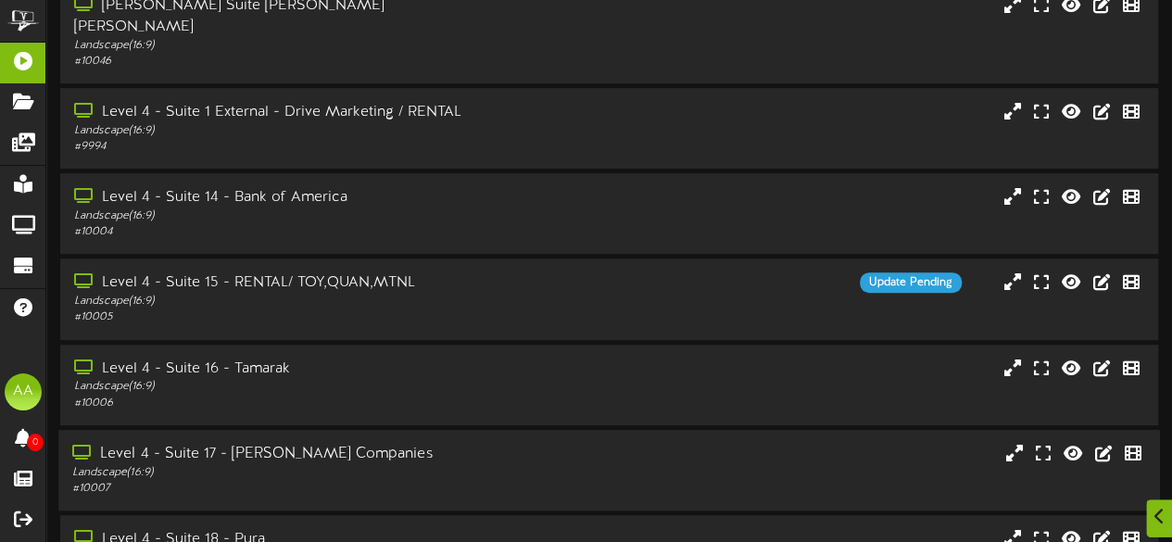
scroll to position [469, 0]
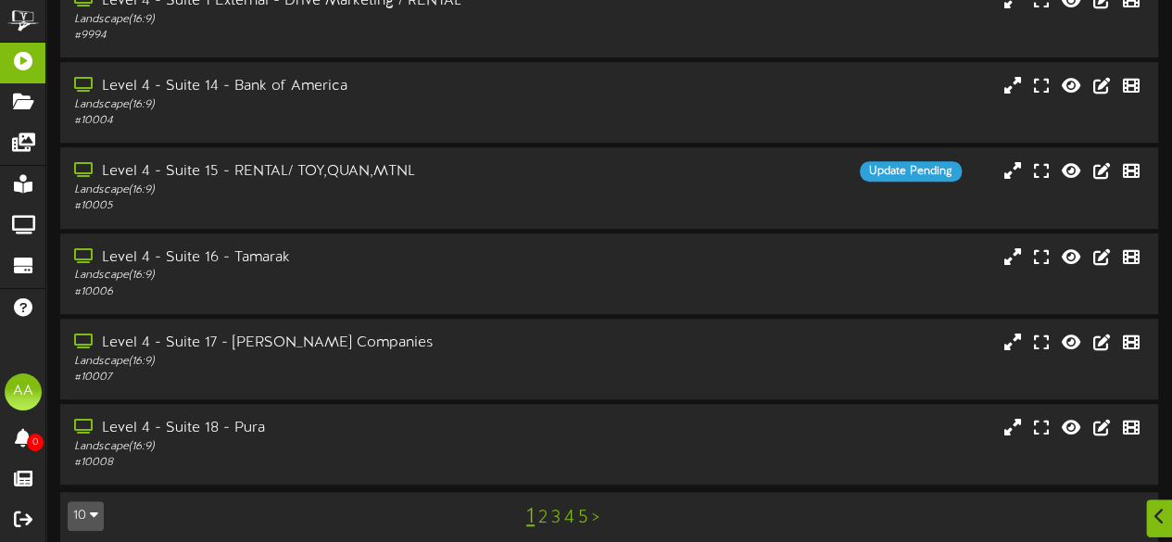
click at [541, 508] on link "2" at bounding box center [542, 518] width 9 height 20
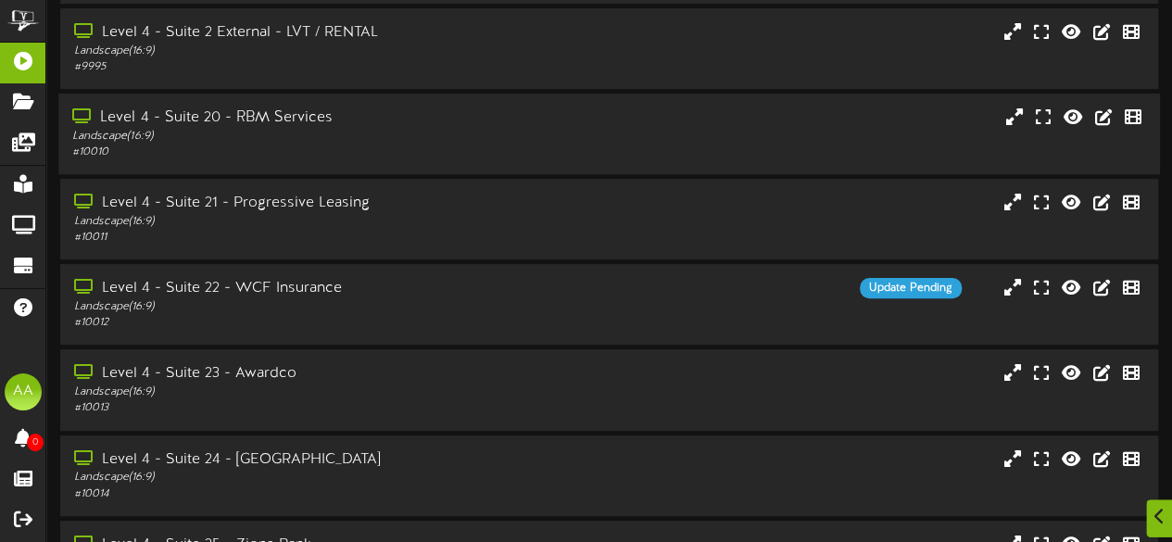
scroll to position [164, 0]
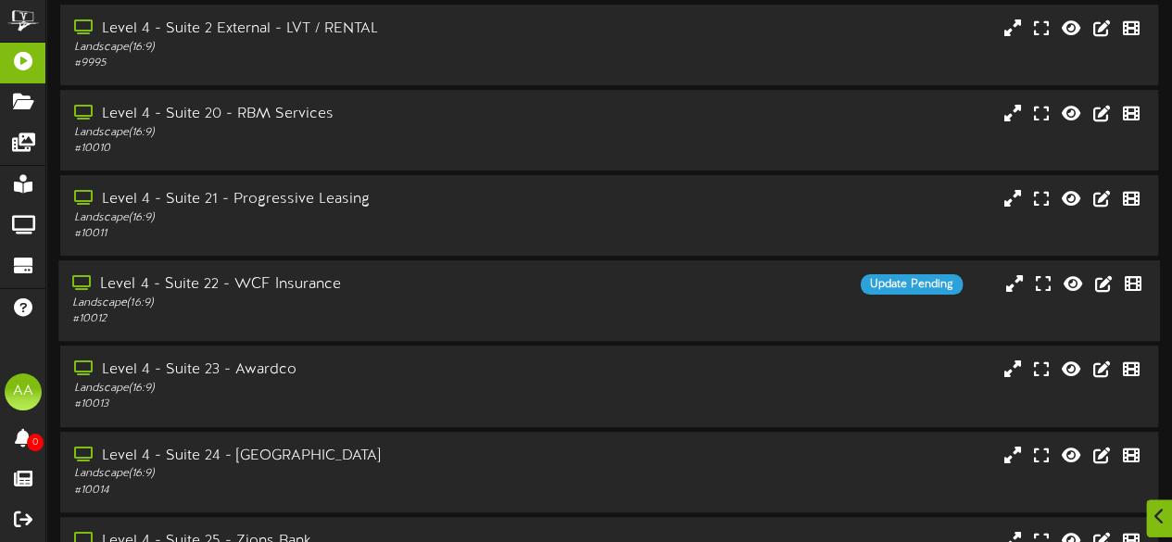
click at [372, 290] on div "Level 4 - Suite 22 - WCF Insurance" at bounding box center [287, 284] width 431 height 21
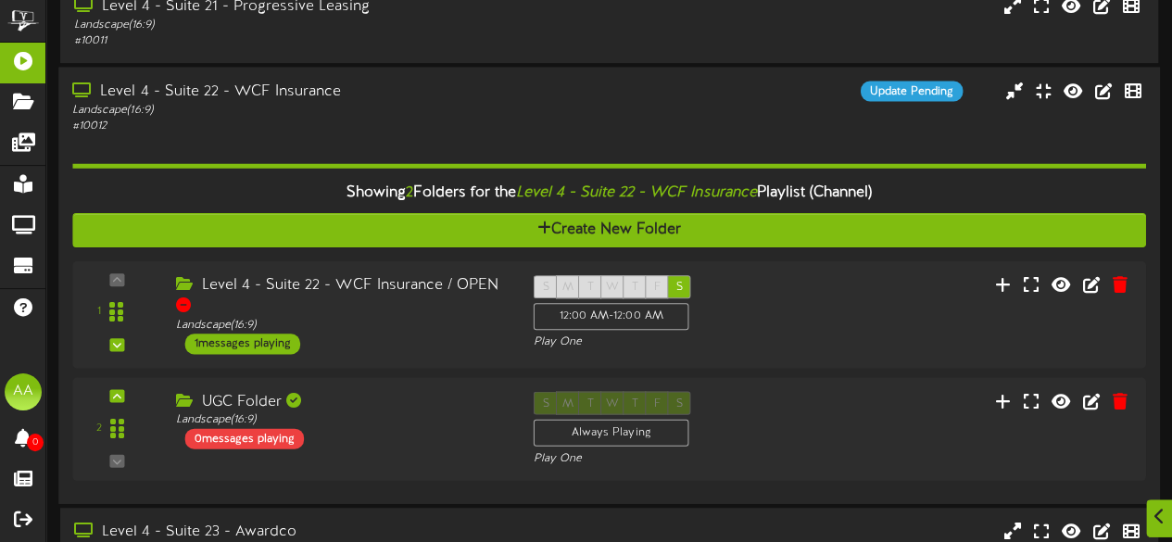
scroll to position [426, 0]
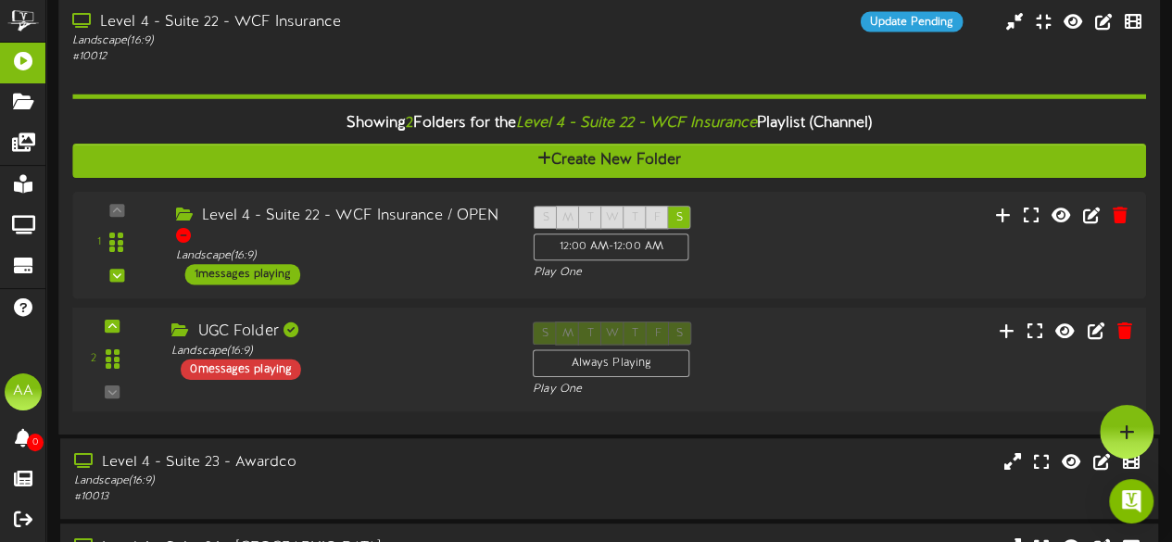
click at [265, 371] on div "0 messages playing" at bounding box center [241, 368] width 120 height 20
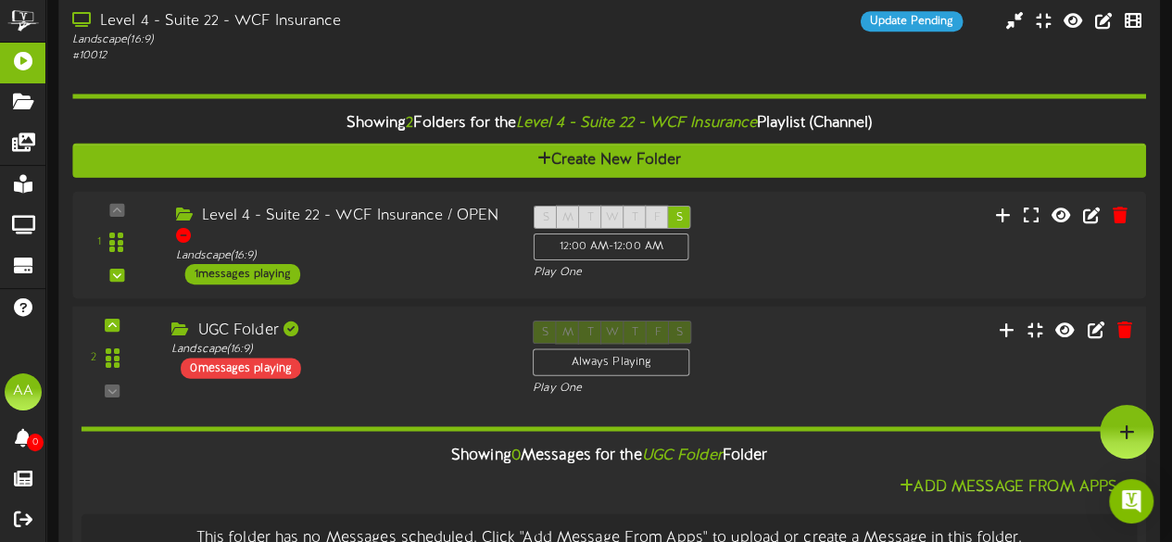
click at [359, 377] on div "UGC Folder Landscape ( 16:9 ) 0 messages playing" at bounding box center [337, 349] width 361 height 58
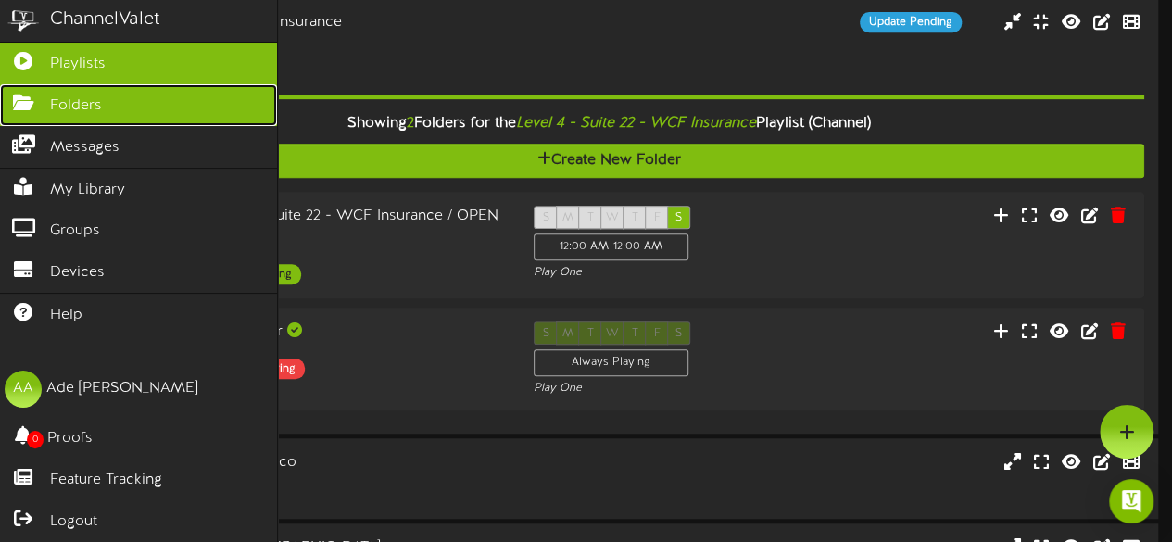
click at [113, 105] on link "Folders" at bounding box center [138, 105] width 277 height 42
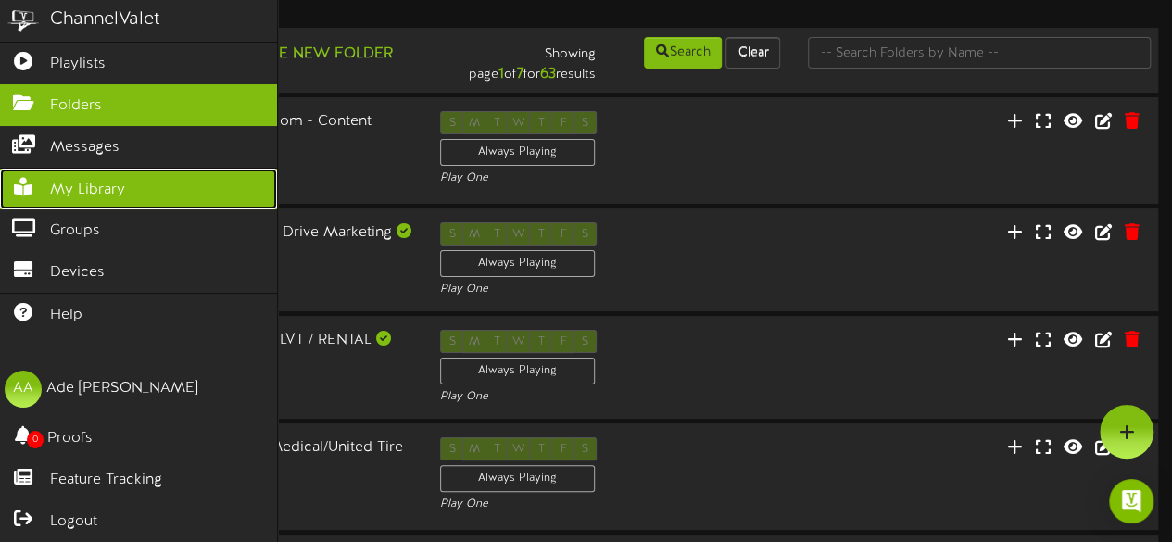
click at [52, 182] on span "My Library" at bounding box center [87, 190] width 75 height 21
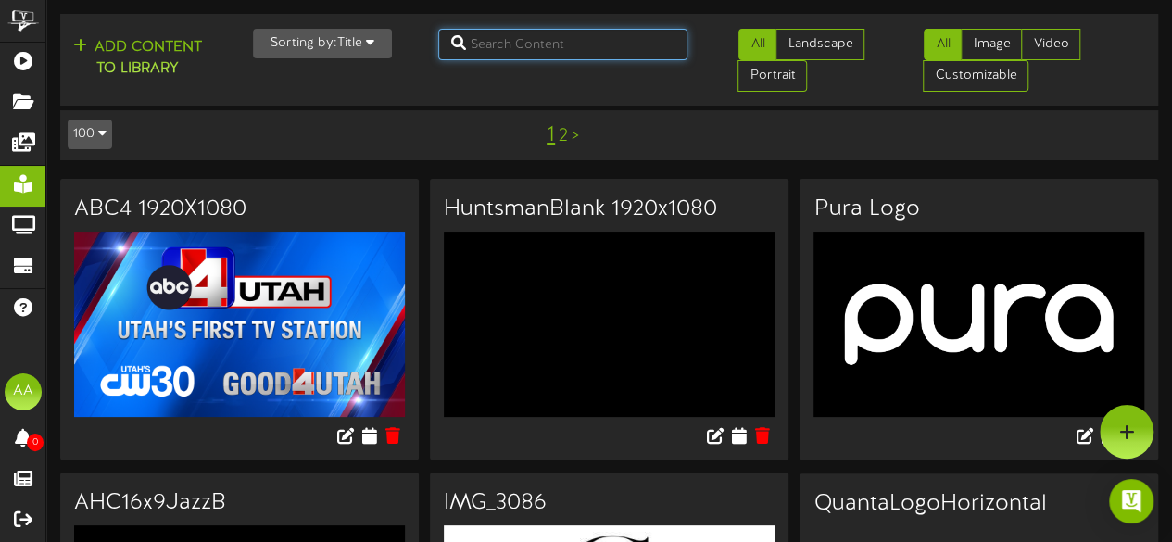
click at [502, 47] on input "text" at bounding box center [563, 44] width 250 height 31
type input "mammoth"
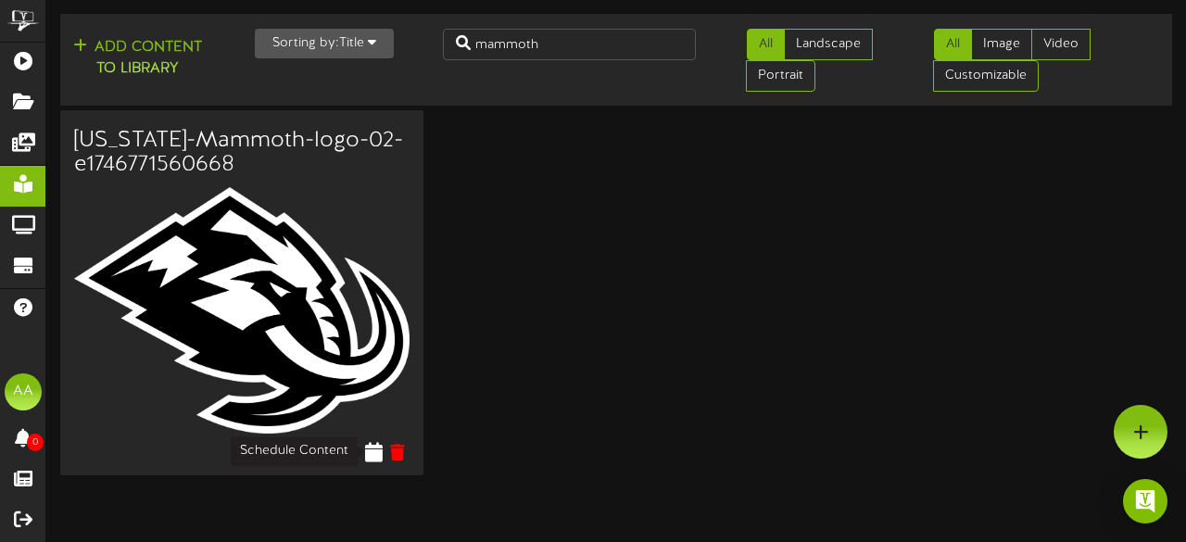
click at [382, 454] on icon at bounding box center [374, 451] width 18 height 20
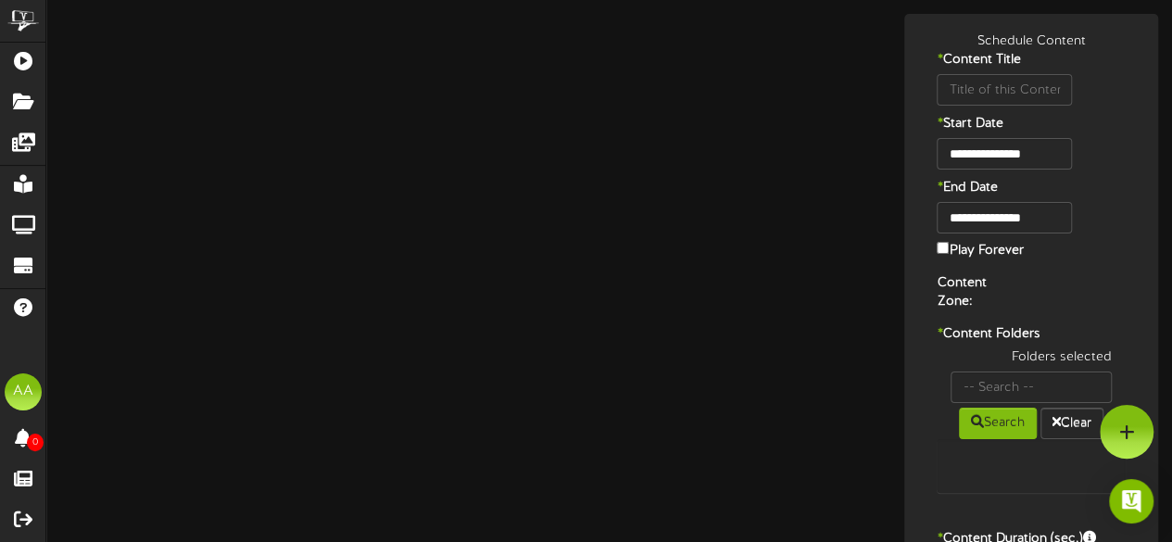
type input "[US_STATE]-Mammoth-logo-02-e1746771560668"
type input "8"
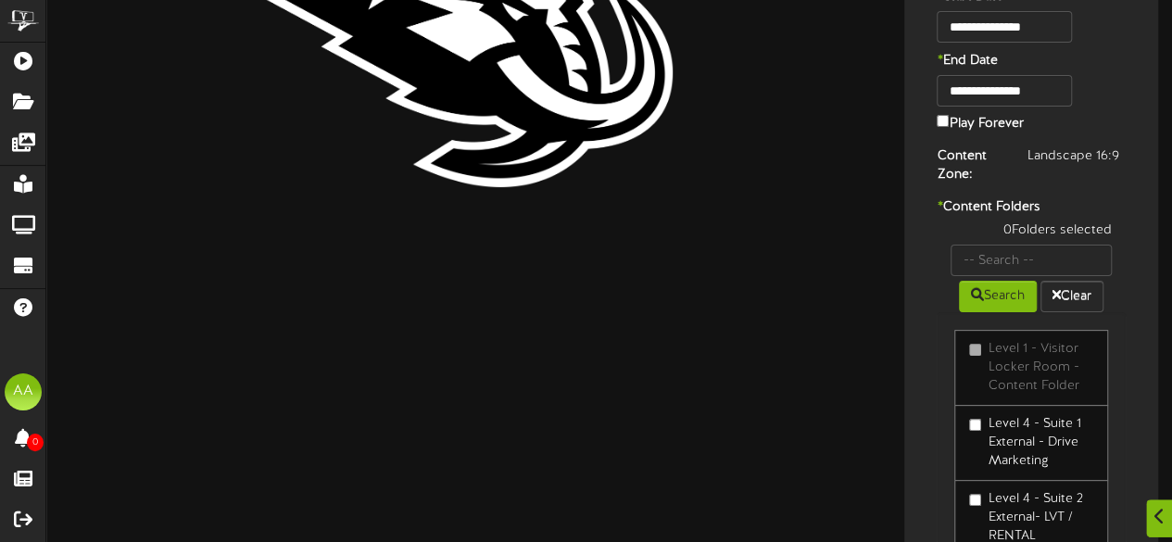
scroll to position [128, 0]
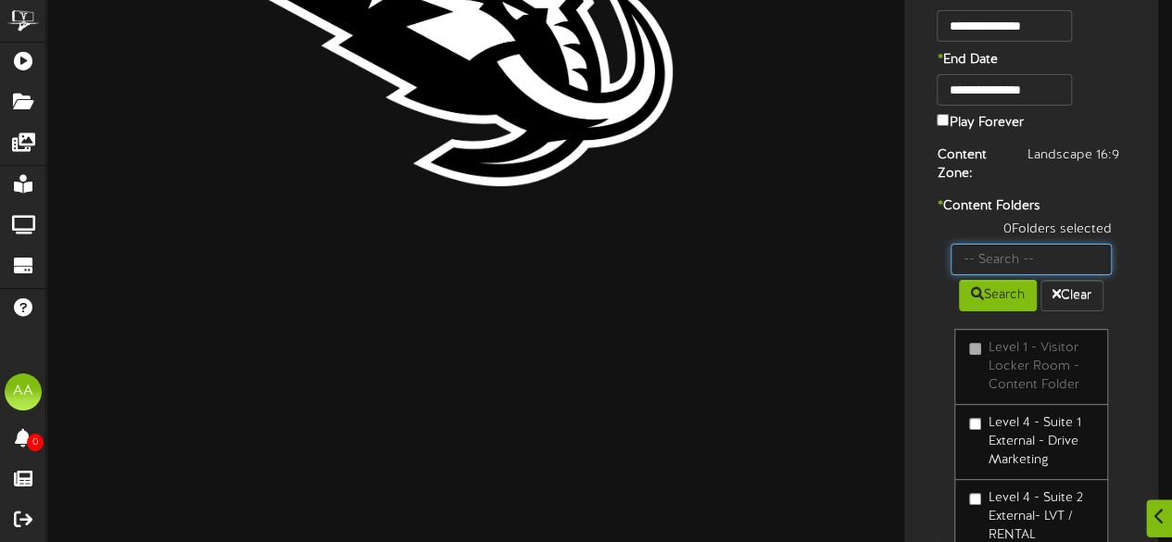
click at [1009, 257] on input "text" at bounding box center [1030, 259] width 161 height 31
type input "suite 22"
click at [992, 295] on button "Search" at bounding box center [998, 295] width 78 height 31
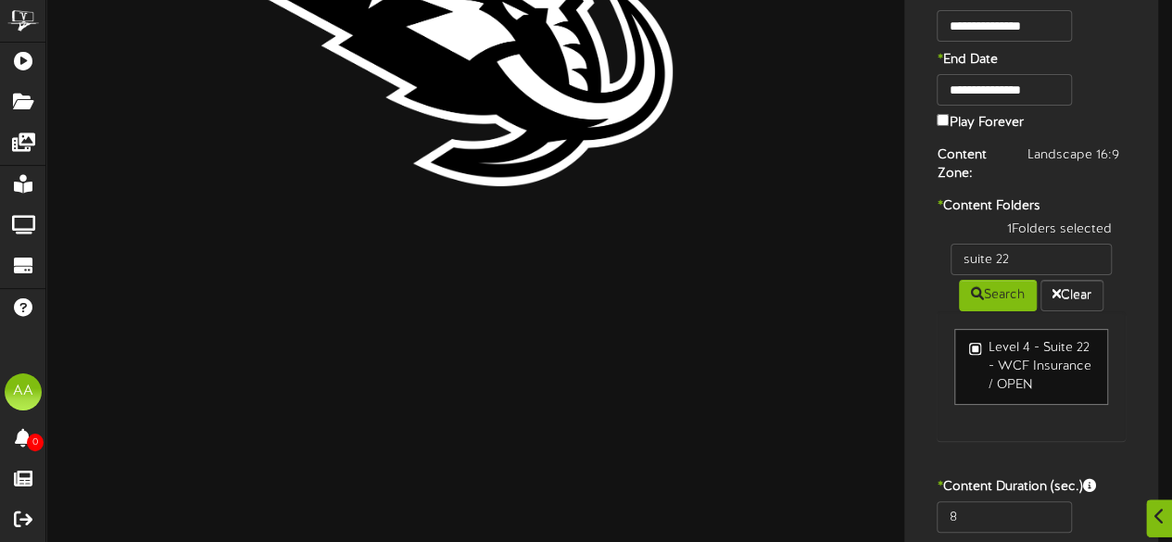
scroll to position [211, 0]
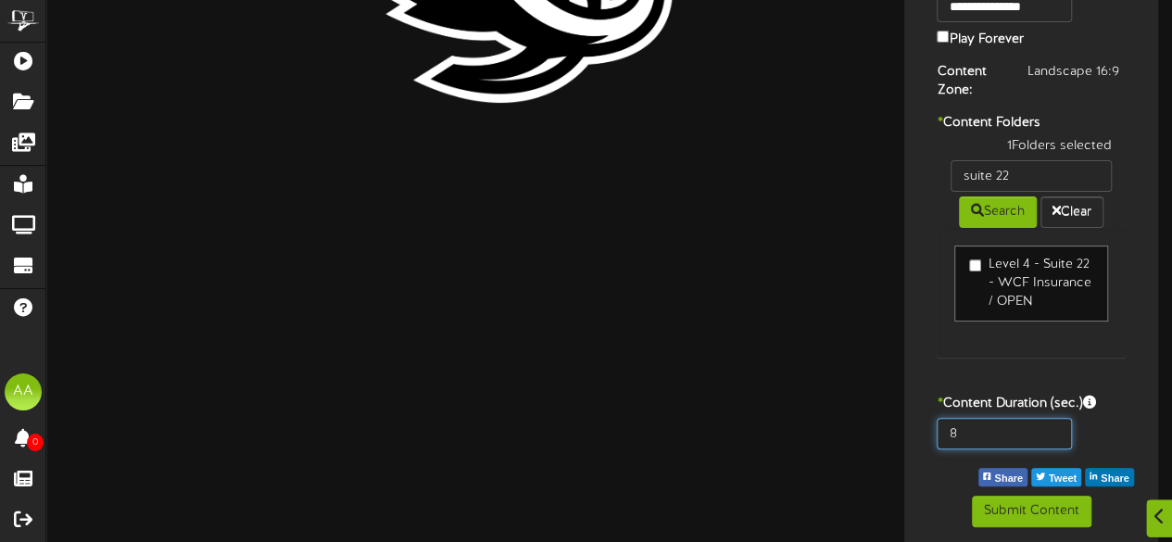
click at [1005, 426] on input "8" at bounding box center [1003, 433] width 134 height 31
type input "800"
click at [1106, 426] on div "800" at bounding box center [1031, 438] width 245 height 41
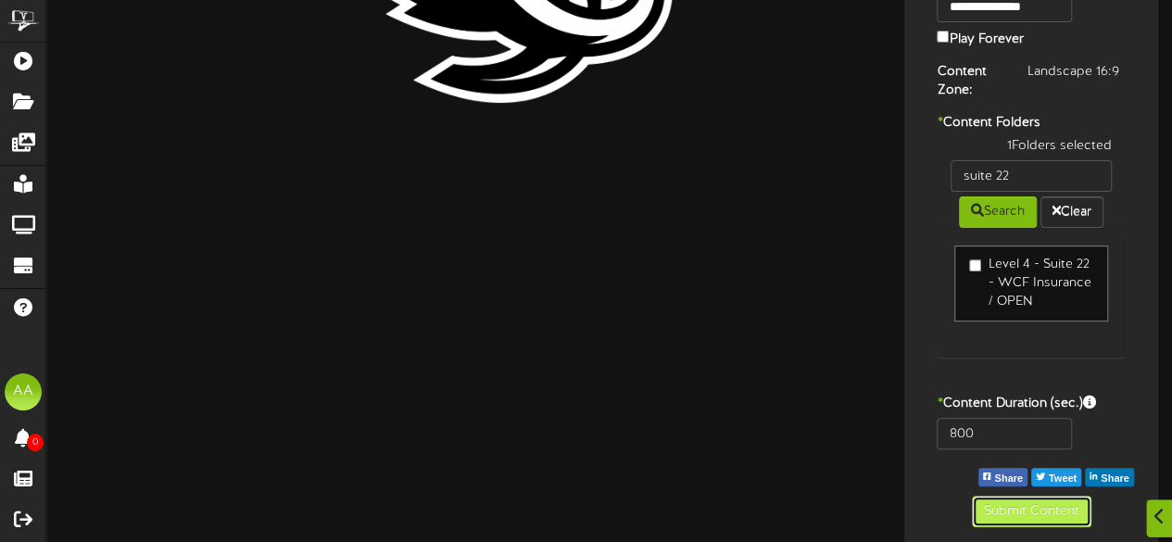
click at [1017, 504] on button "Submit Content" at bounding box center [1031, 511] width 119 height 31
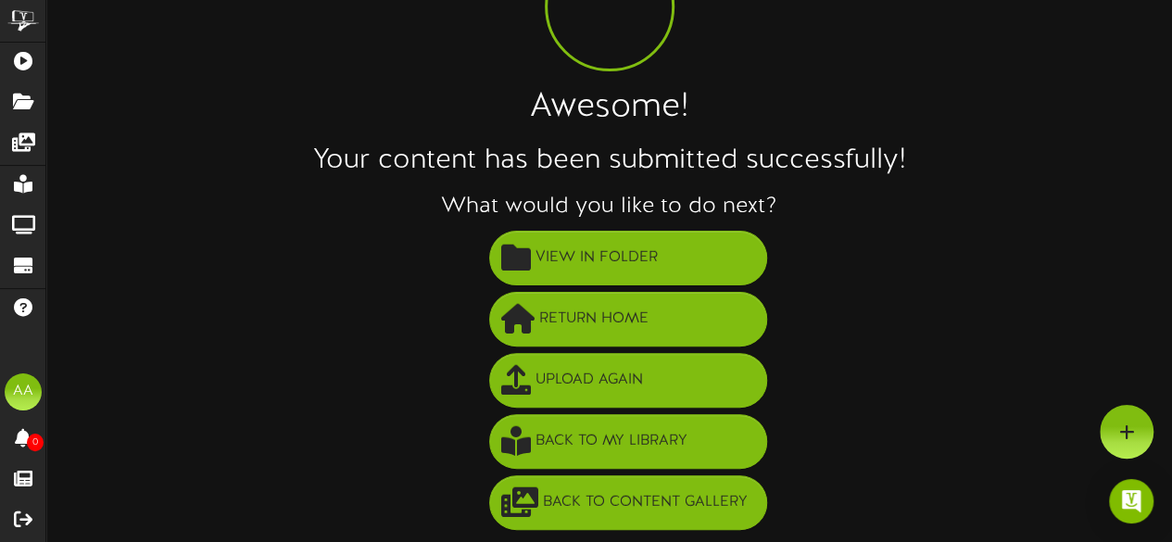
scroll to position [133, 0]
